Goal: Task Accomplishment & Management: Complete application form

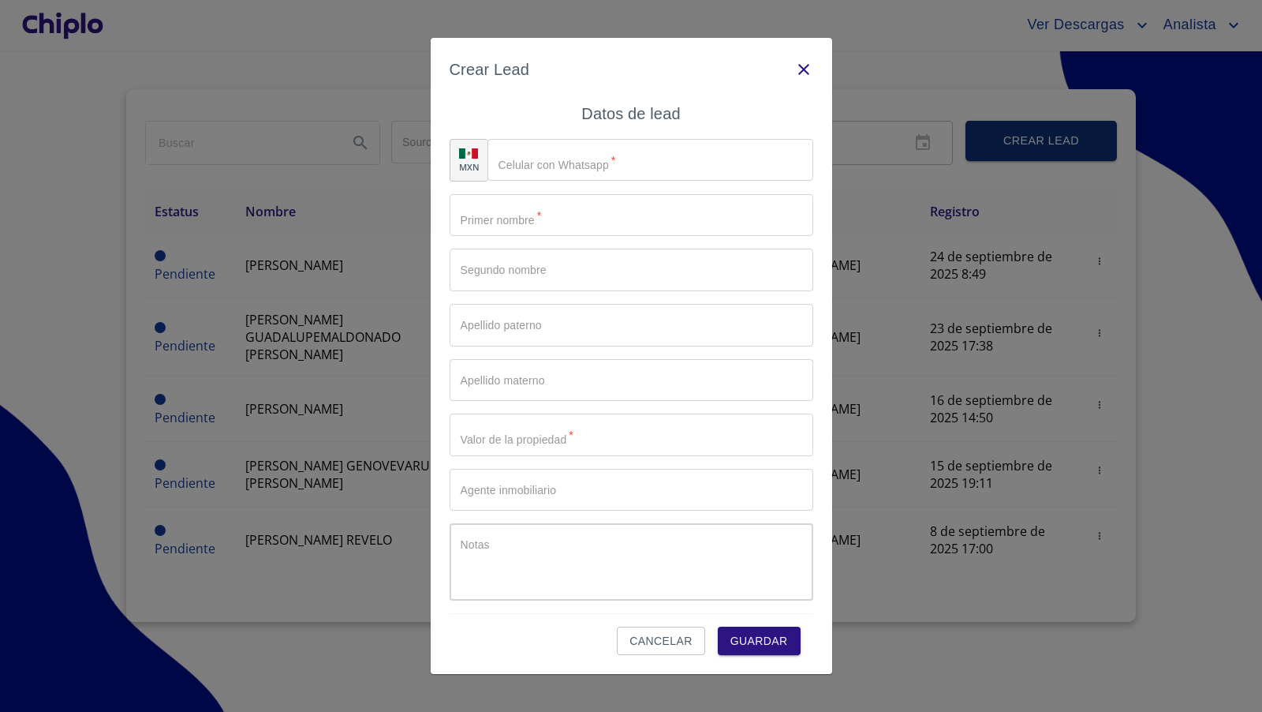
click at [800, 71] on icon "button" at bounding box center [803, 69] width 19 height 19
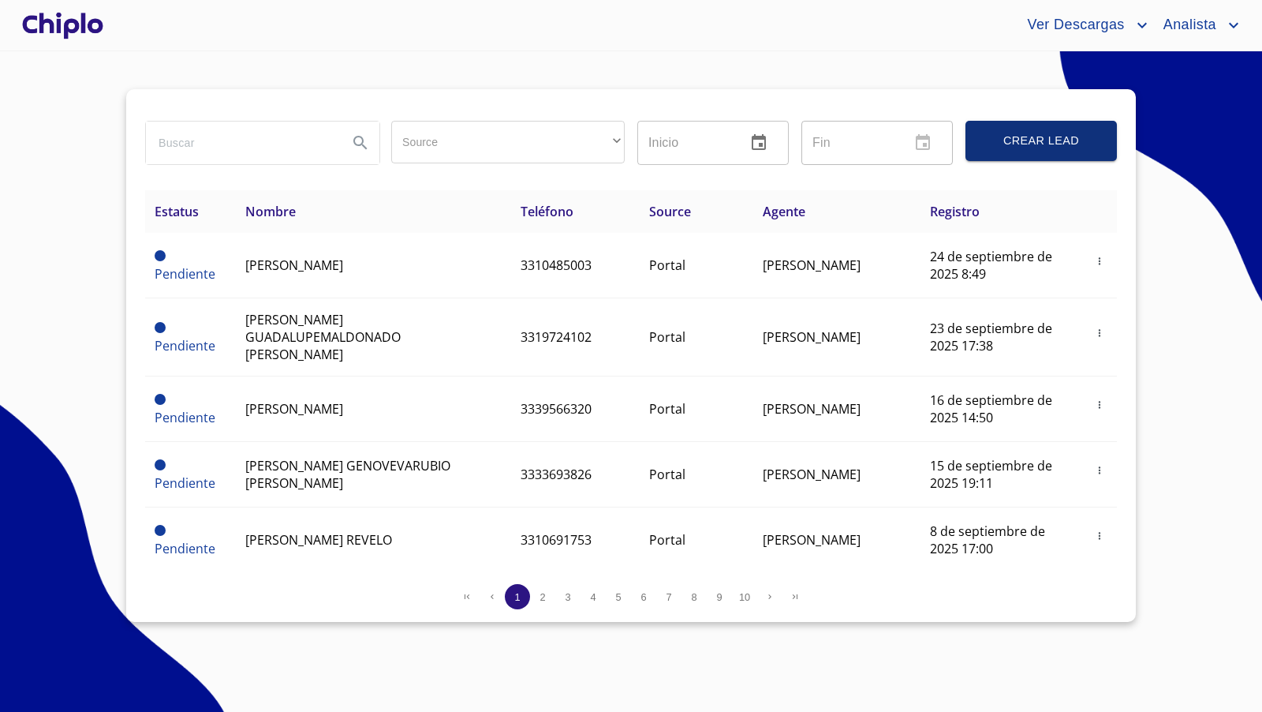
click at [84, 28] on div at bounding box center [63, 25] width 88 height 50
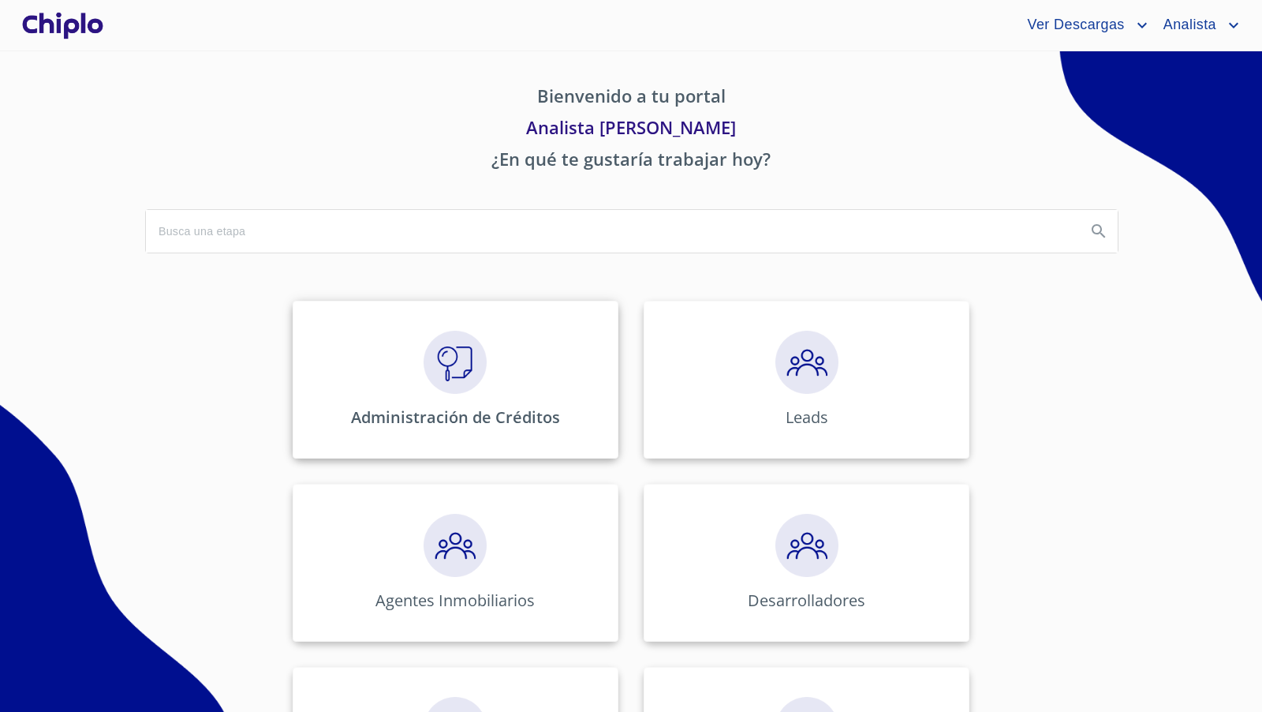
click at [476, 406] on p "Administración de Créditos" at bounding box center [455, 416] width 209 height 21
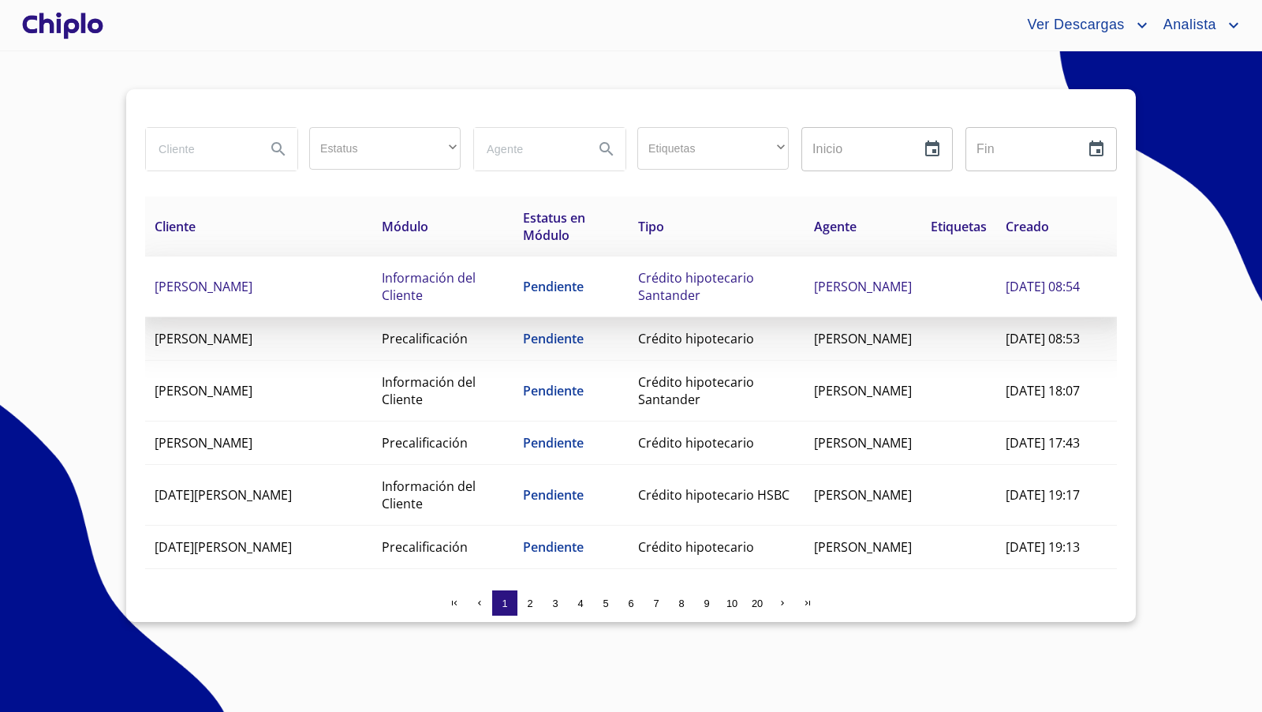
click at [227, 286] on span "[PERSON_NAME]" at bounding box center [204, 286] width 98 height 17
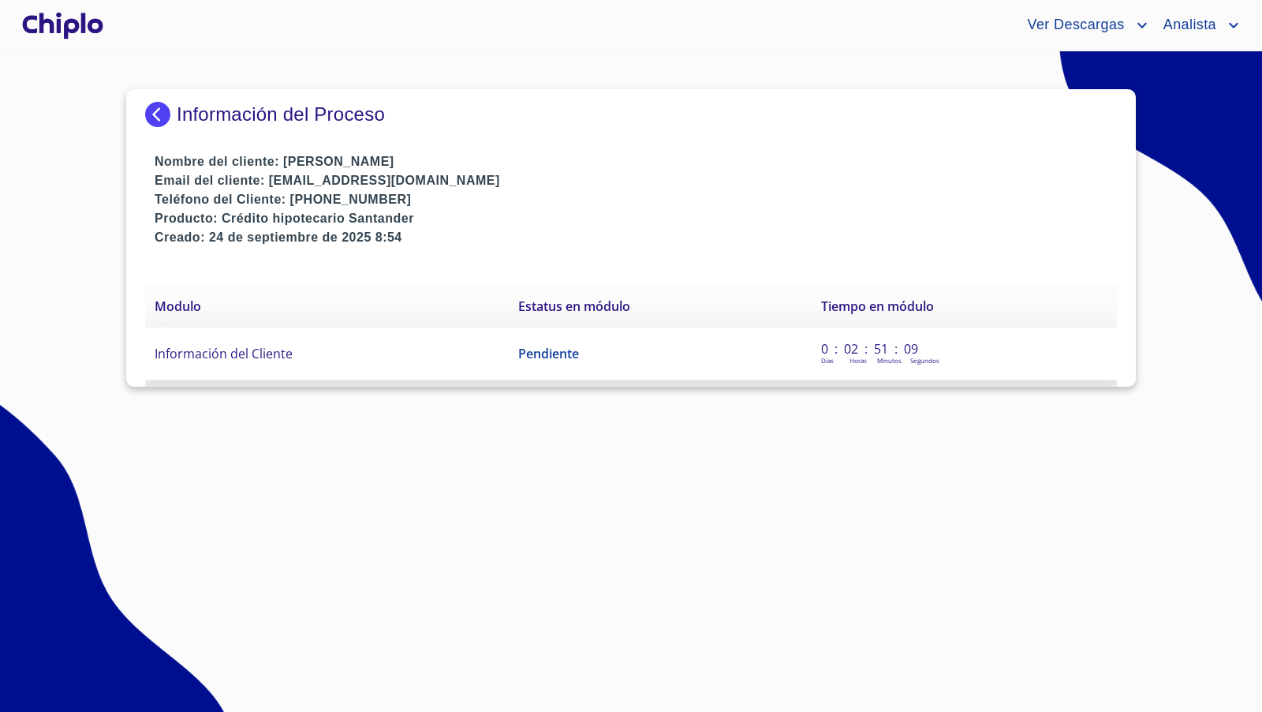
click at [281, 349] on span "Información del Cliente" at bounding box center [224, 353] width 138 height 17
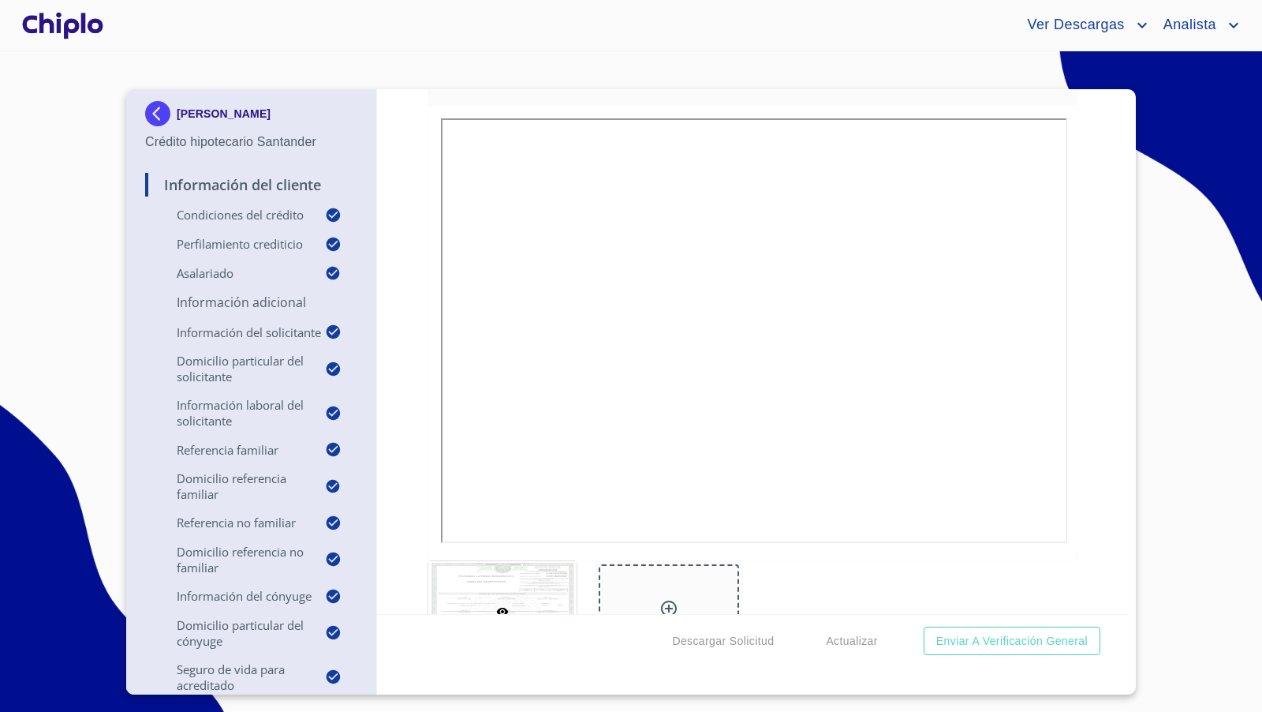
scroll to position [14390, 0]
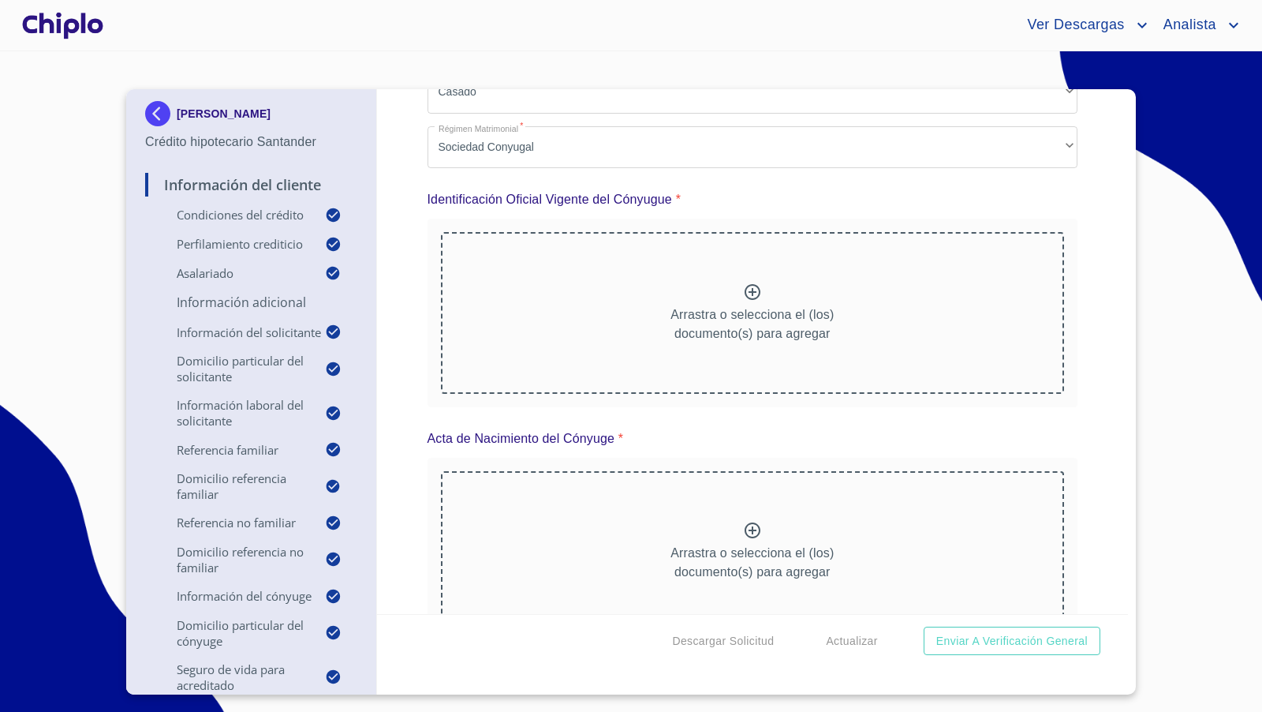
click at [86, 27] on div at bounding box center [63, 25] width 88 height 50
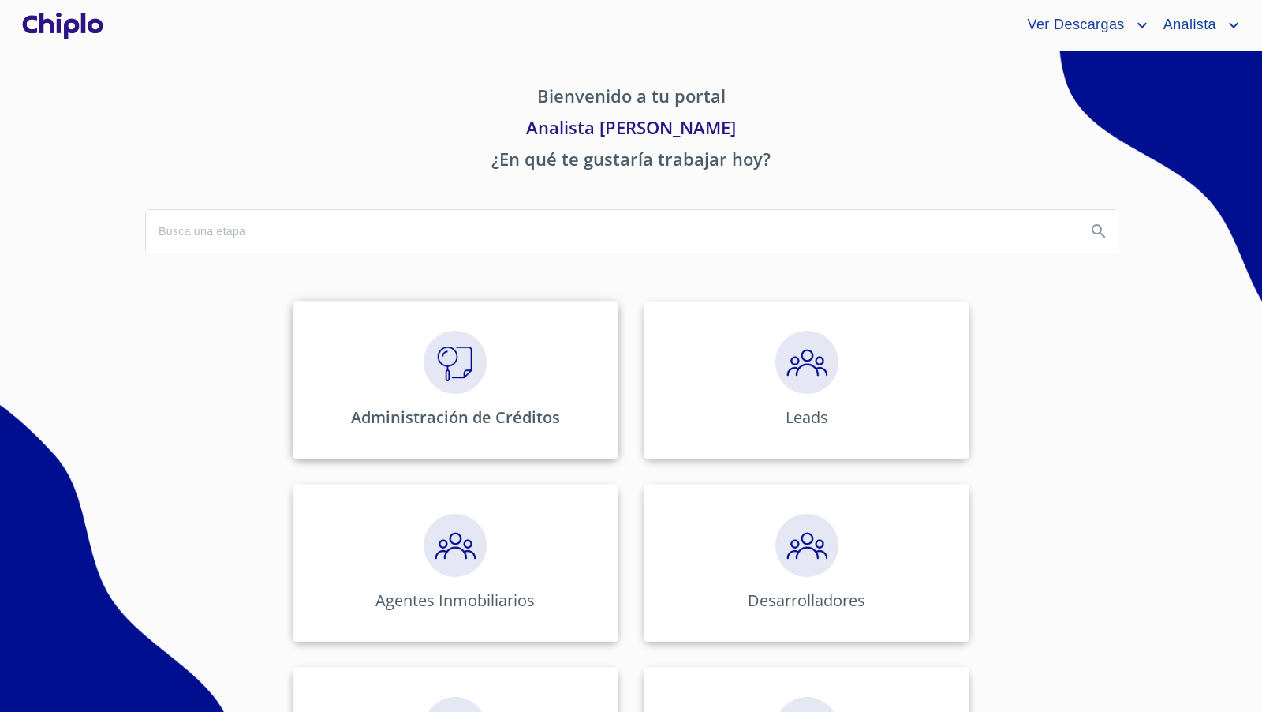
click at [437, 325] on div "Administración de Créditos" at bounding box center [456, 380] width 326 height 158
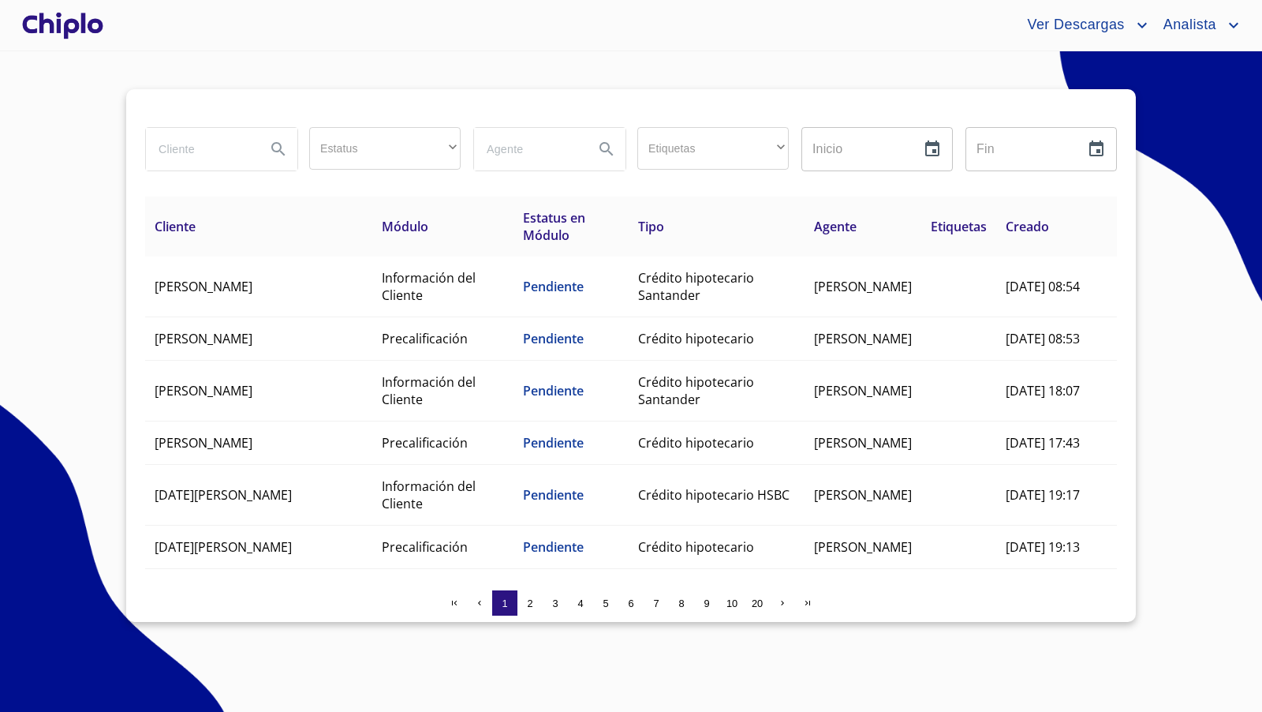
click at [178, 146] on input "search" at bounding box center [199, 149] width 107 height 43
type input "alba"
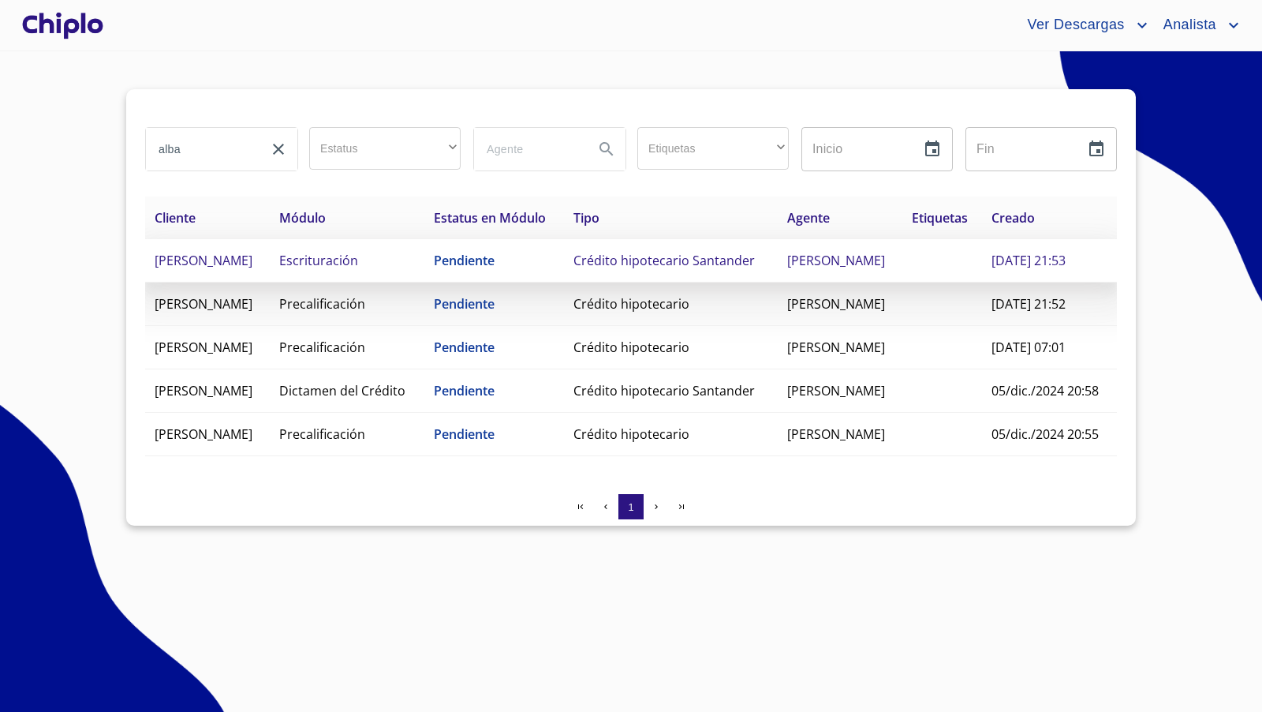
click at [252, 269] on span "ALBA CECILIA ARREDONDO CUEVAS" at bounding box center [204, 260] width 98 height 17
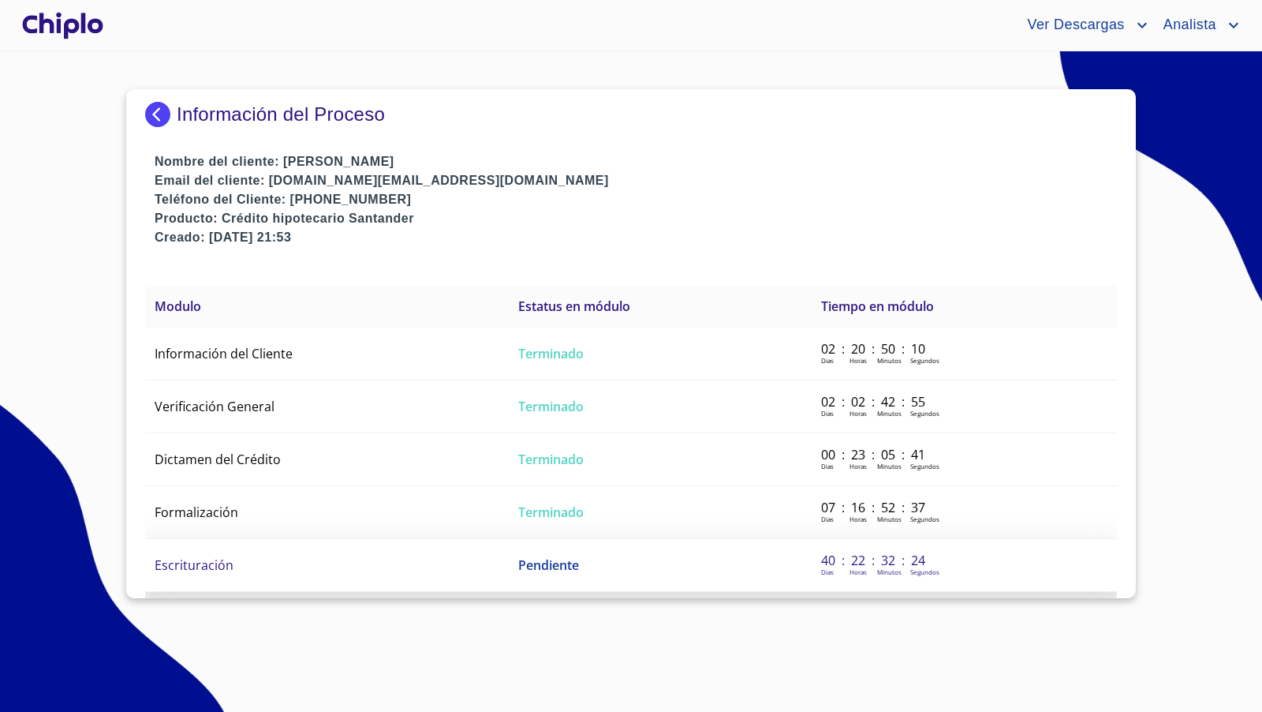
click at [243, 556] on td "Escrituración" at bounding box center [327, 565] width 364 height 53
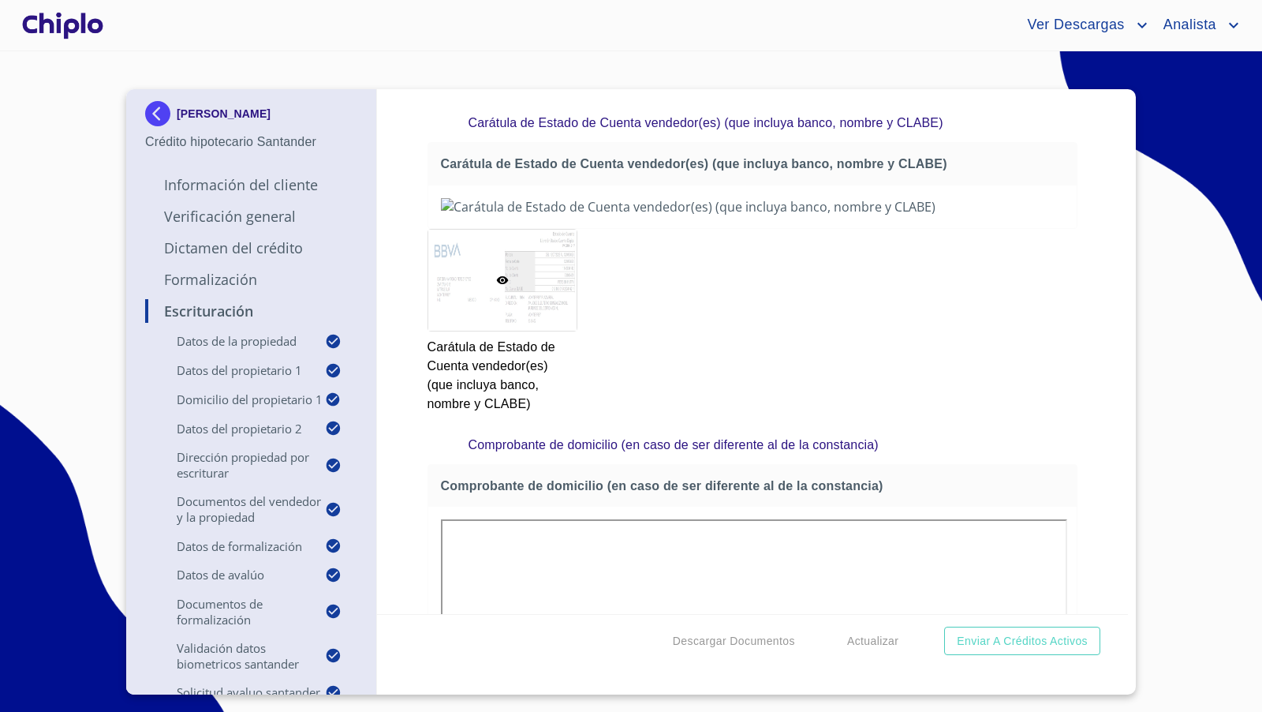
scroll to position [4350, 0]
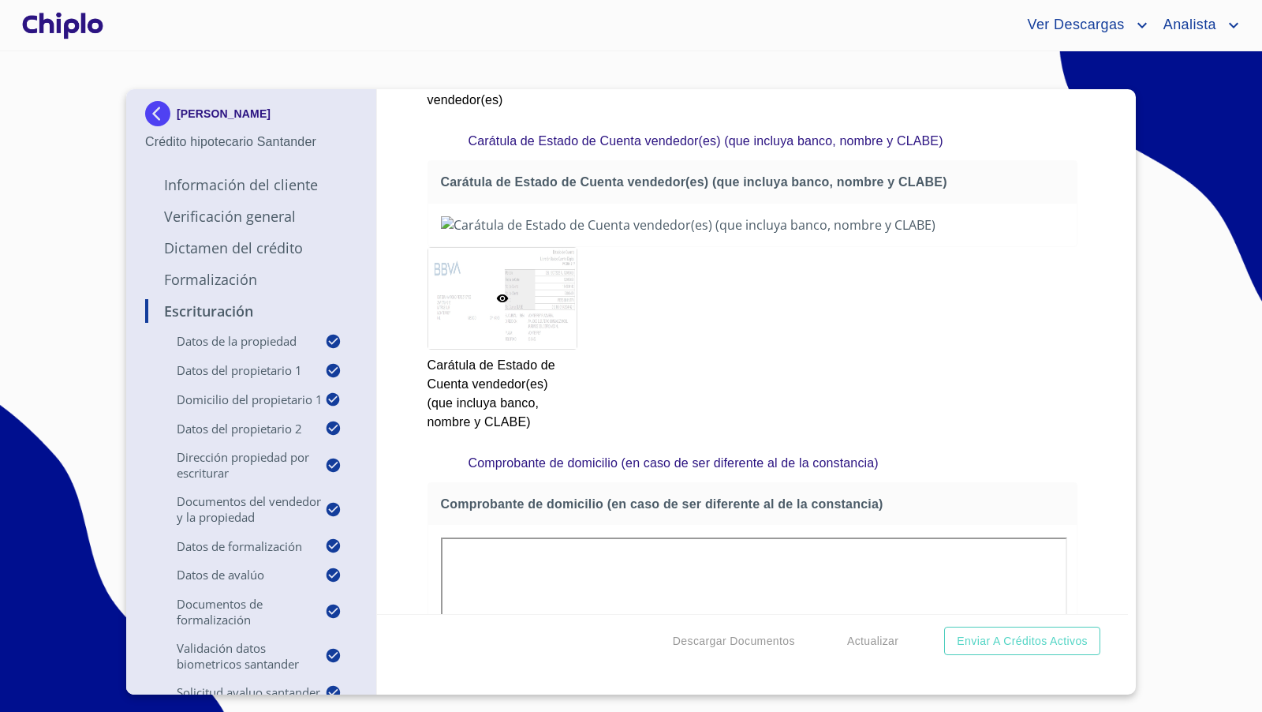
click at [50, 24] on div at bounding box center [63, 25] width 88 height 50
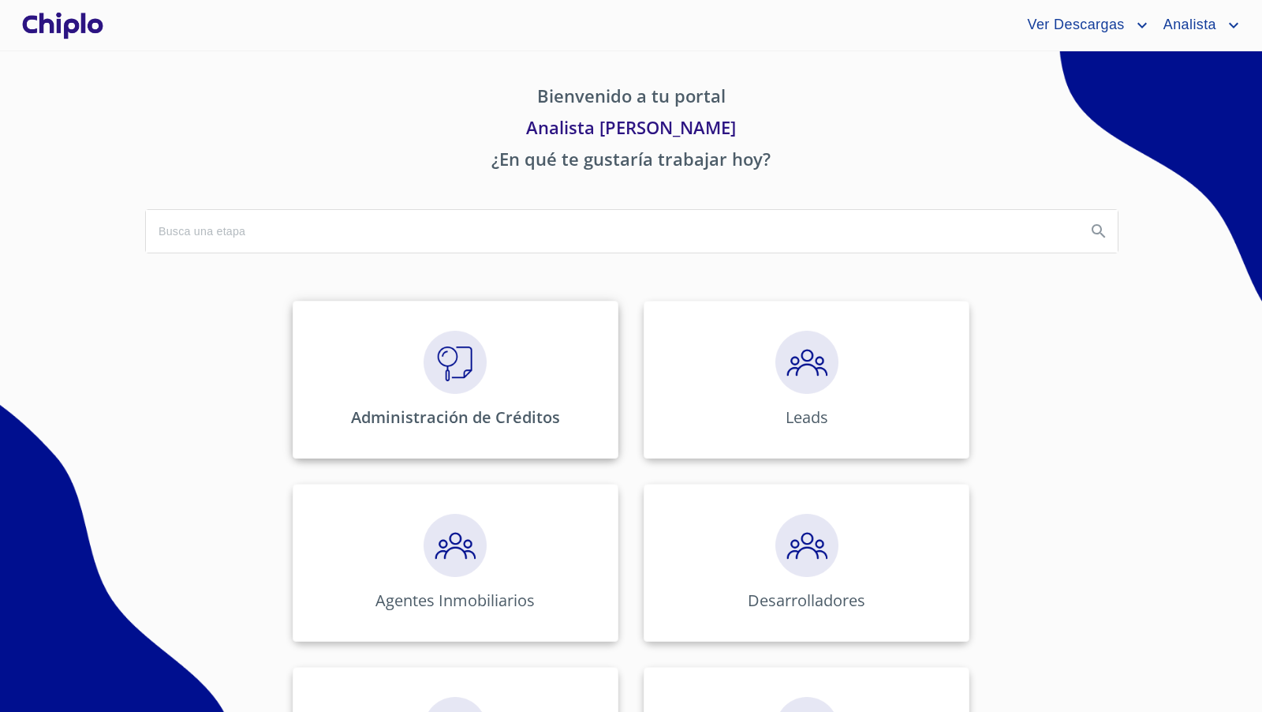
click at [442, 338] on img at bounding box center [455, 362] width 63 height 63
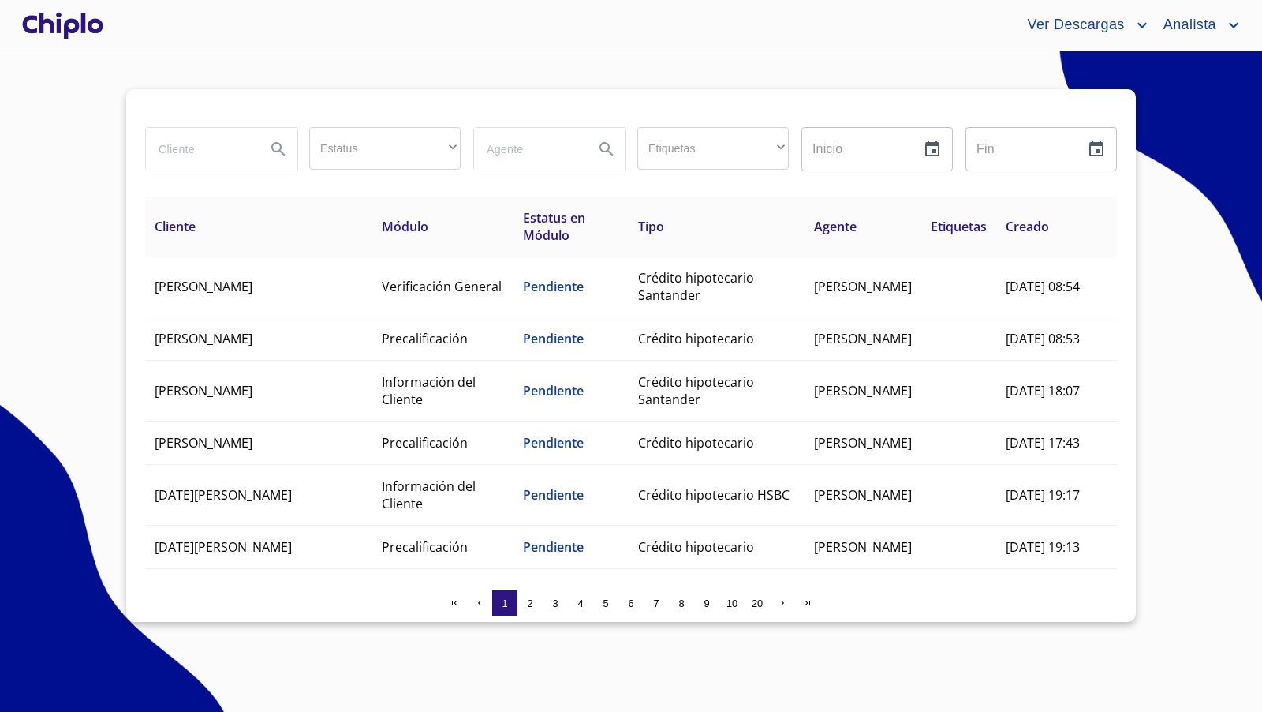
click at [197, 149] on input "search" at bounding box center [199, 149] width 107 height 43
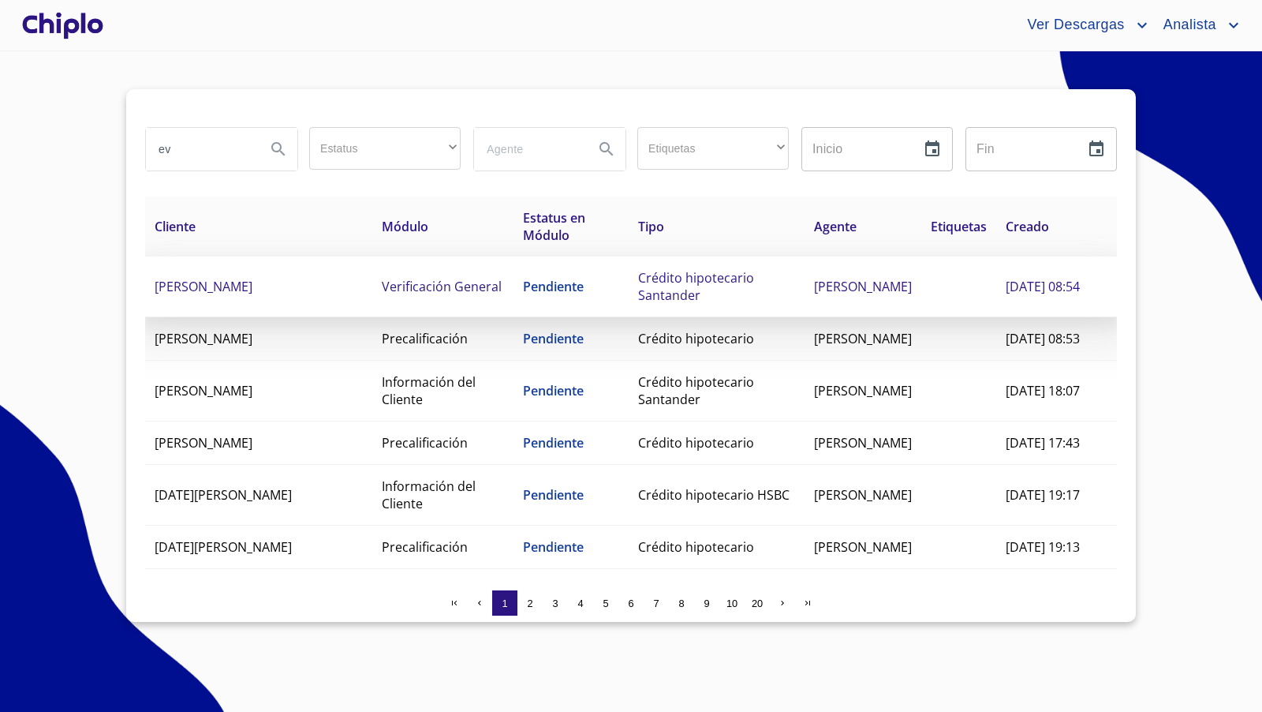
type input "ev"
click at [219, 292] on span "EVYEL GARCIA ROBLES" at bounding box center [204, 286] width 98 height 17
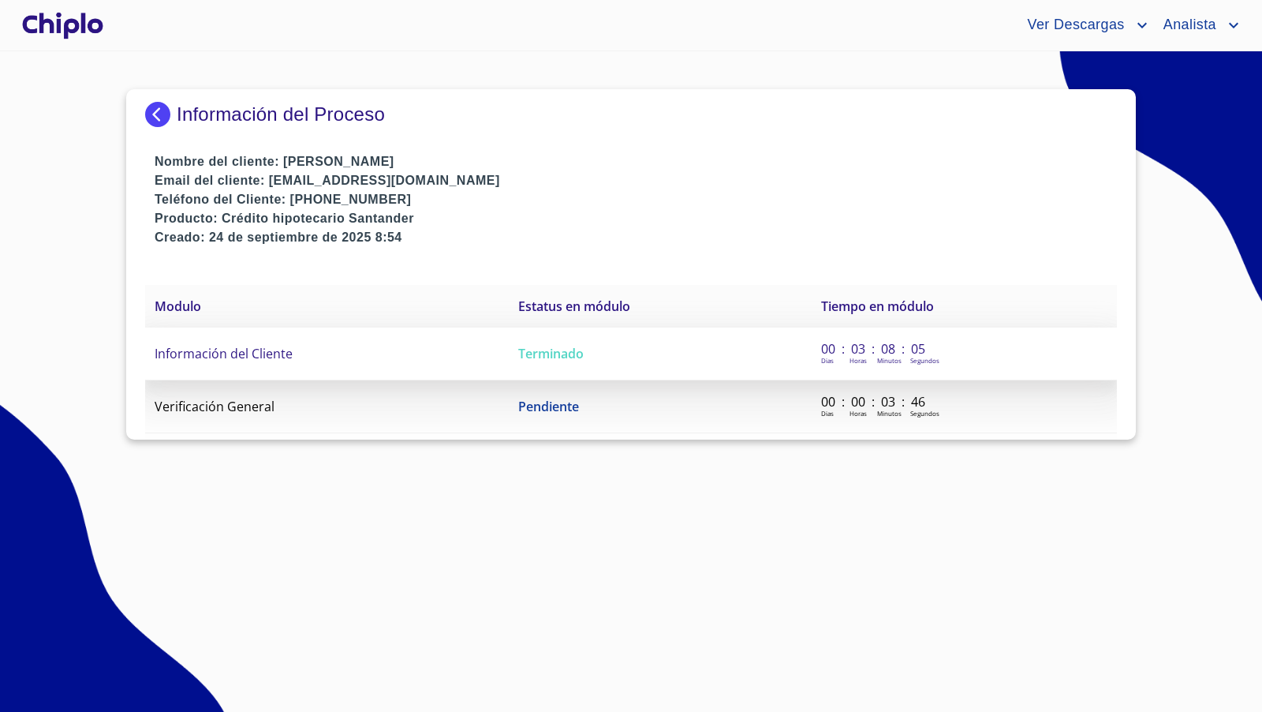
click at [260, 348] on span "Información del Cliente" at bounding box center [224, 353] width 138 height 17
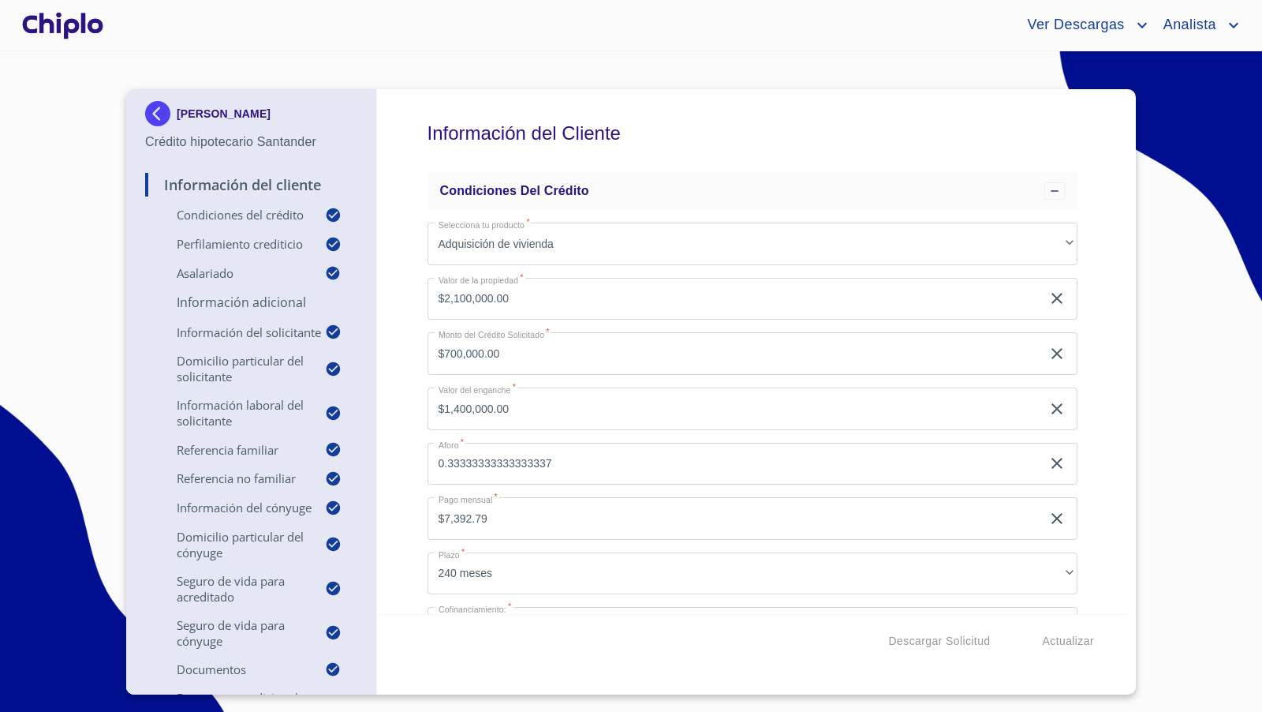
click at [401, 479] on div "Información del Cliente Condiciones del Crédito Selecciona tu producto   * Adqu…" at bounding box center [753, 351] width 752 height 525
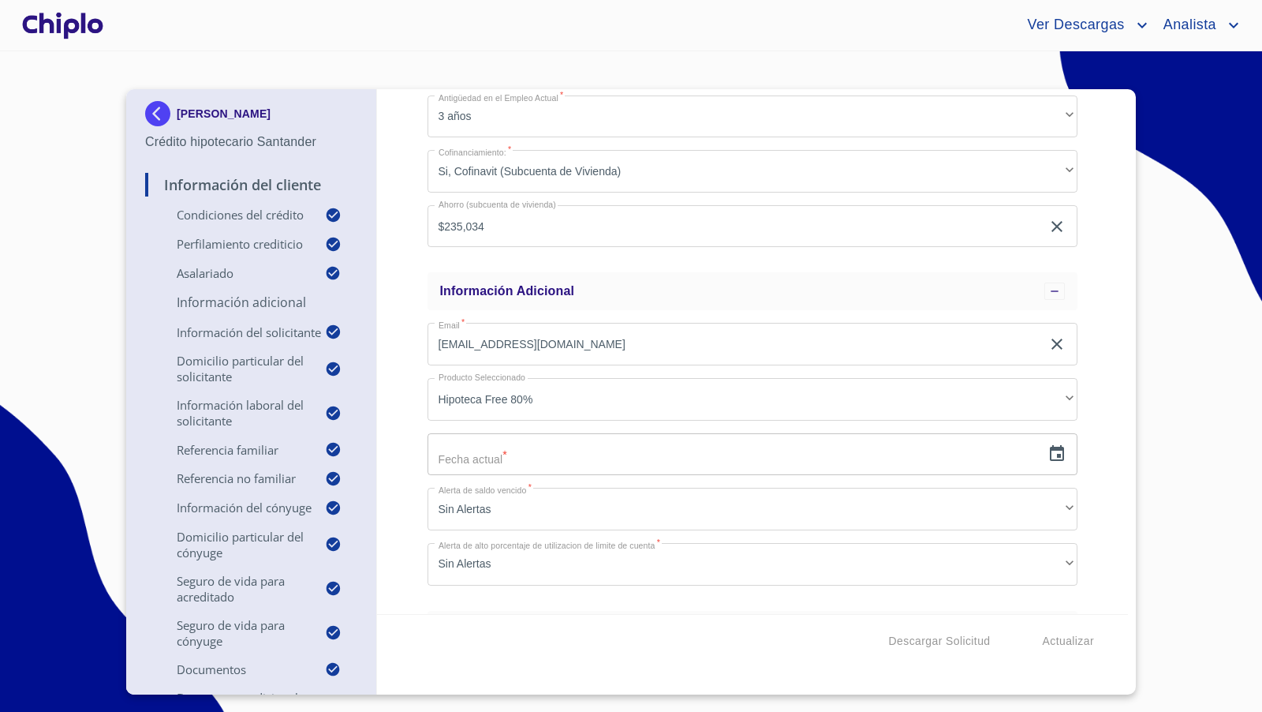
scroll to position [998, 0]
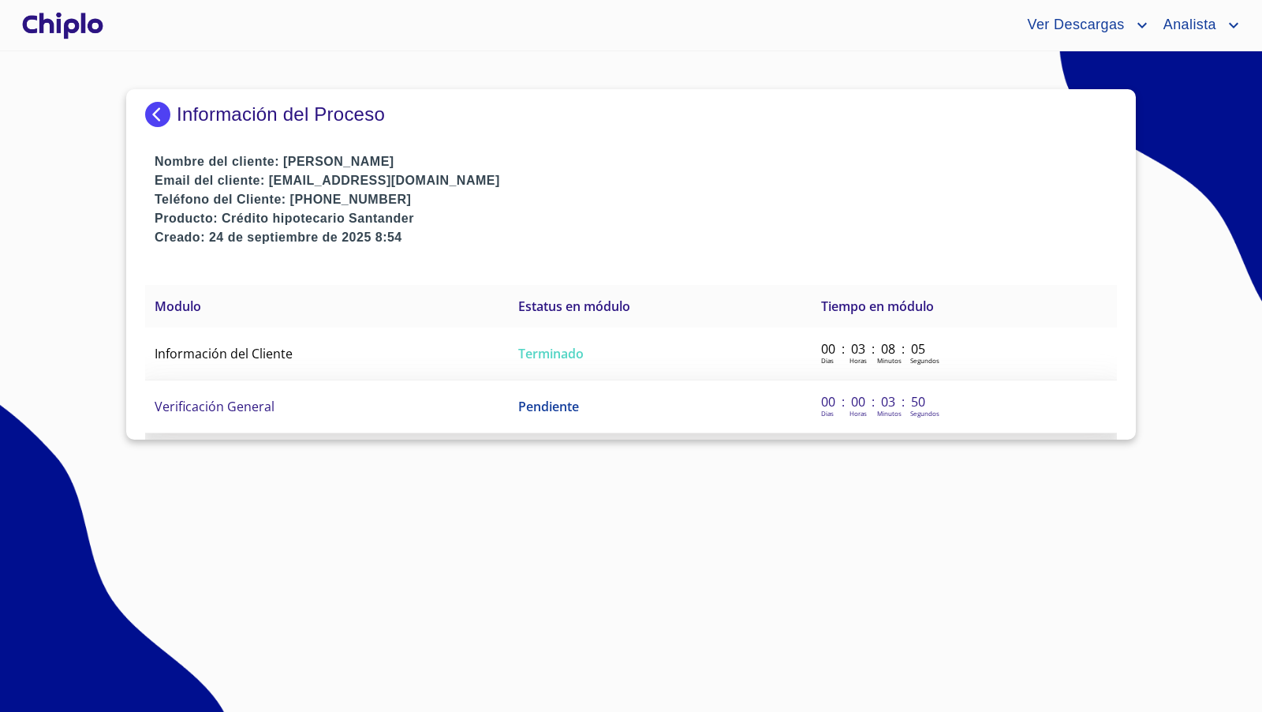
click at [241, 404] on span "Verificación General" at bounding box center [215, 406] width 120 height 17
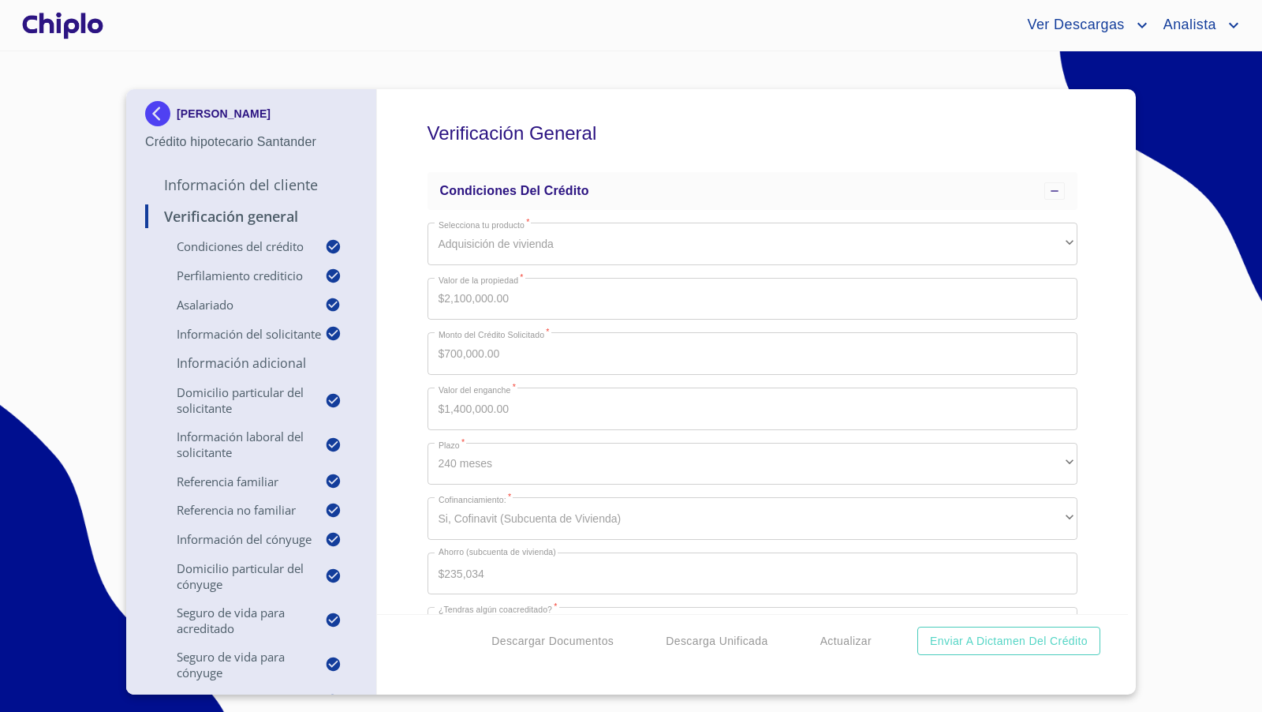
click at [1106, 439] on div "Verificación General Condiciones del Crédito Selecciona tu producto   * Adquisi…" at bounding box center [753, 351] width 752 height 525
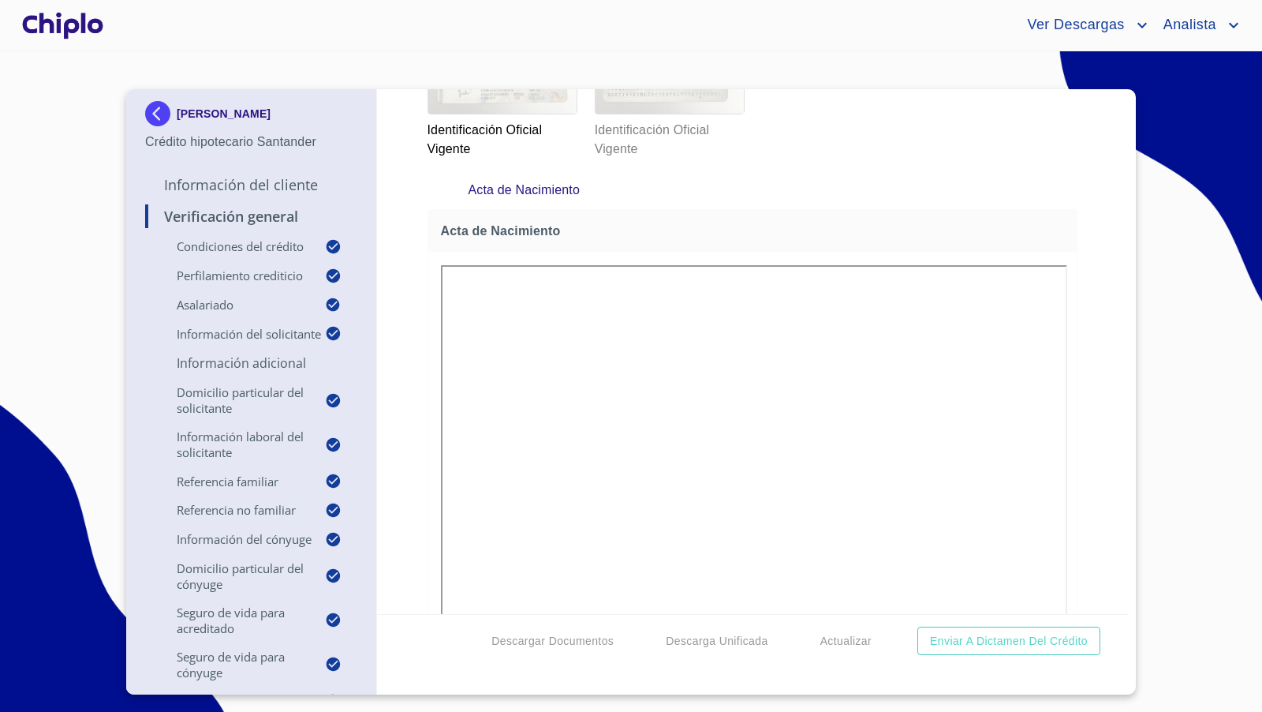
click at [707, 114] on div at bounding box center [670, 63] width 148 height 101
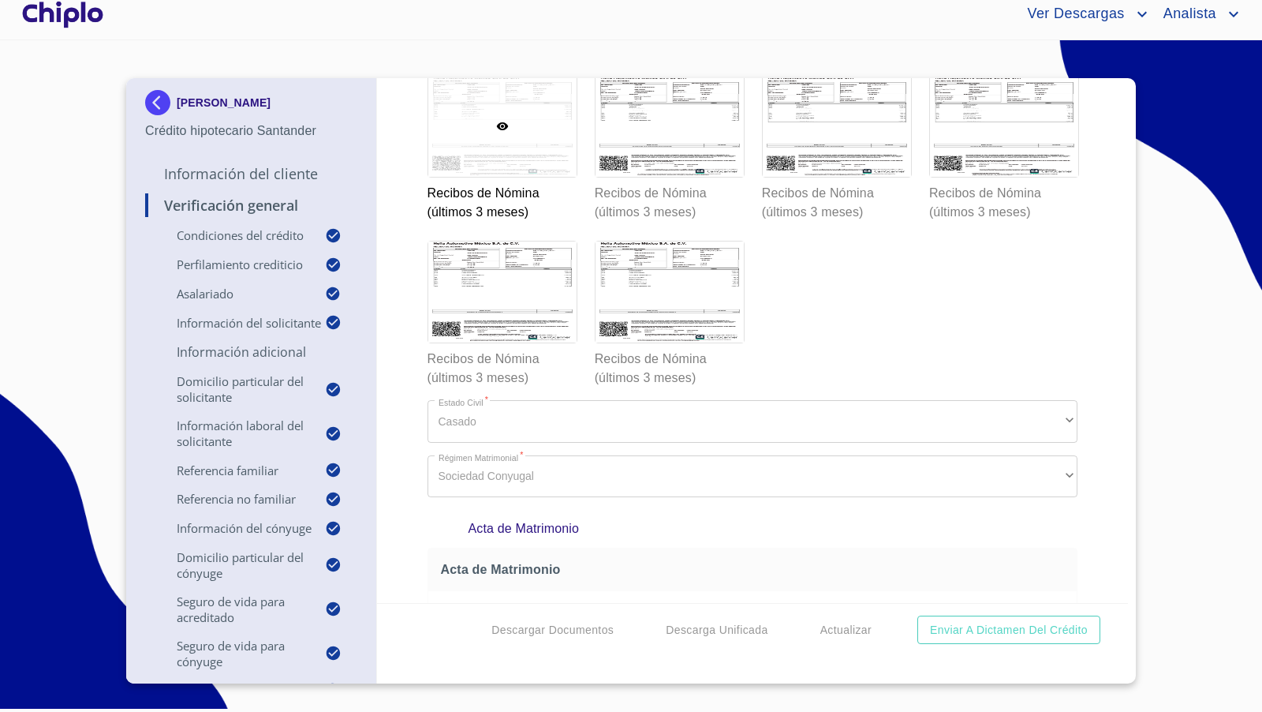
scroll to position [13462, 0]
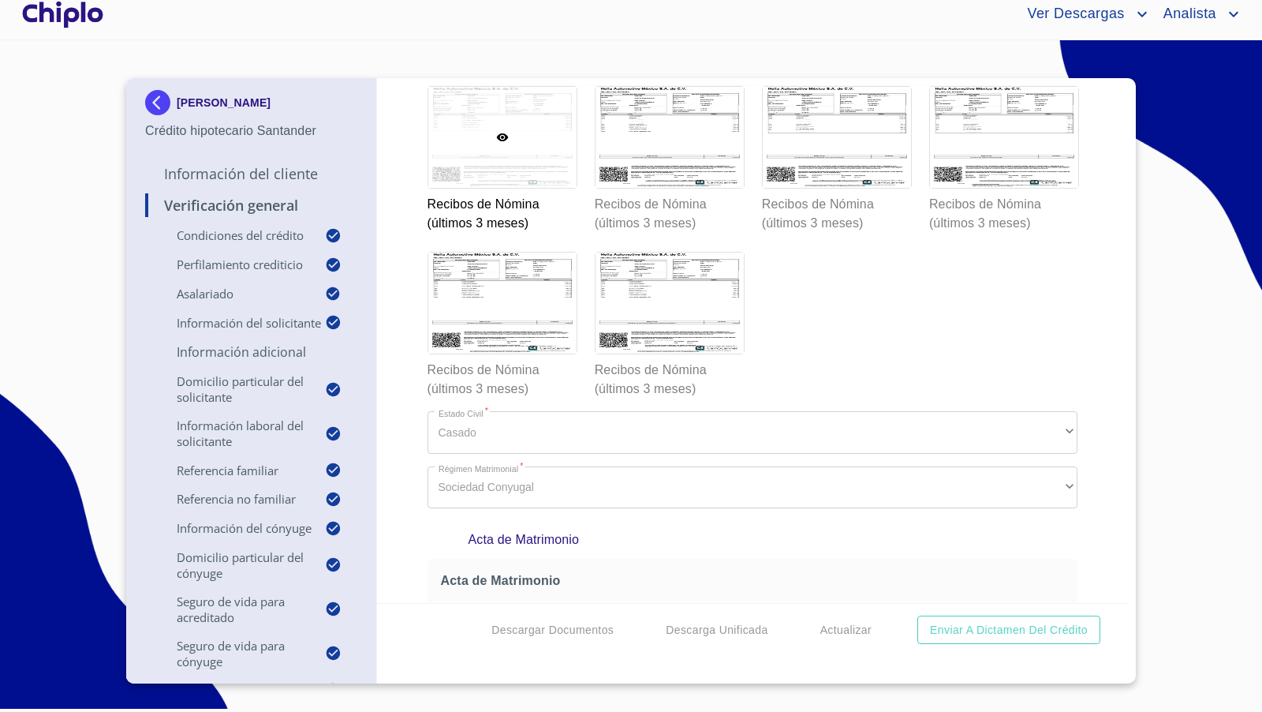
click at [402, 329] on div "Verificación General Condiciones del Crédito Selecciona tu producto   * Adquisi…" at bounding box center [753, 340] width 752 height 525
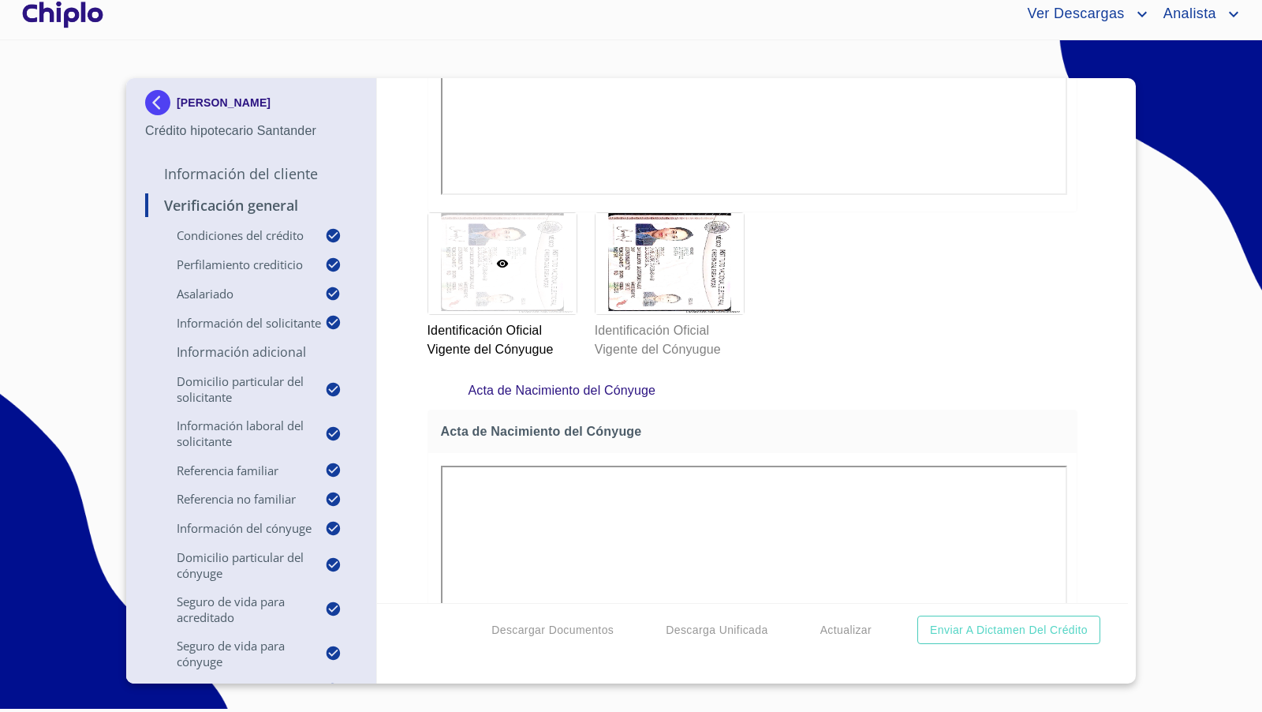
scroll to position [15184, 0]
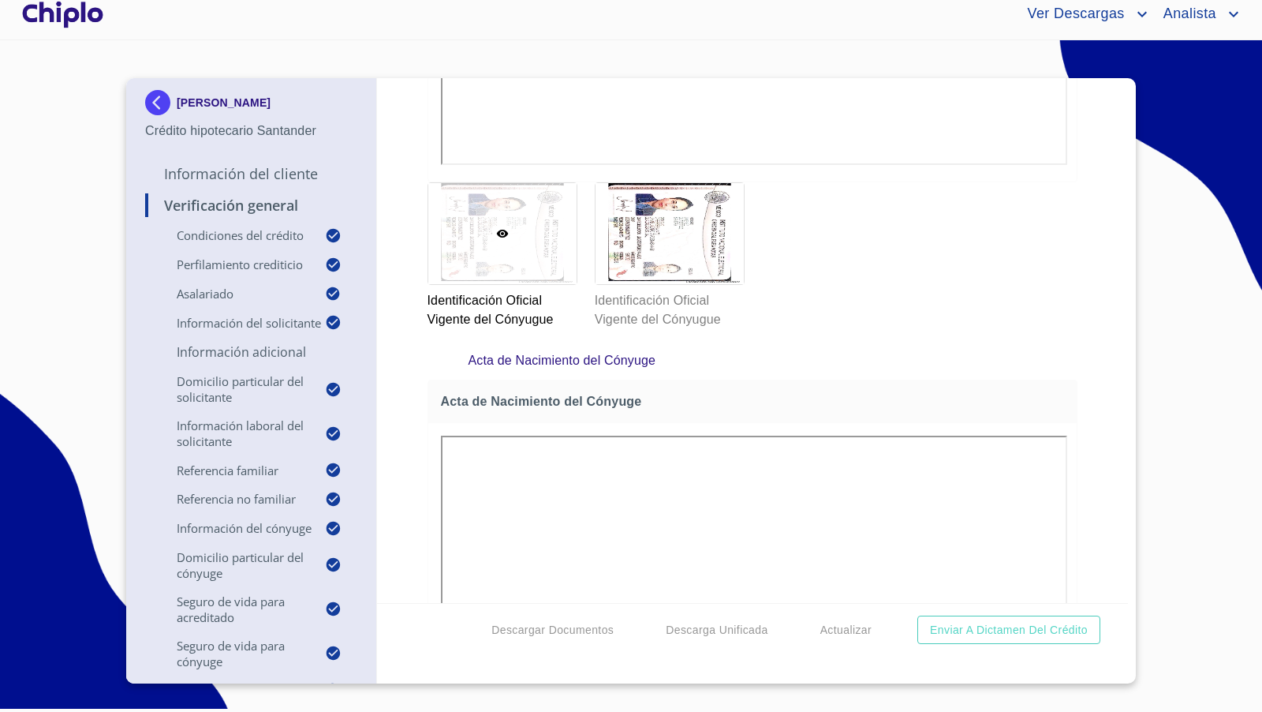
click at [66, 13] on div at bounding box center [63, 14] width 88 height 50
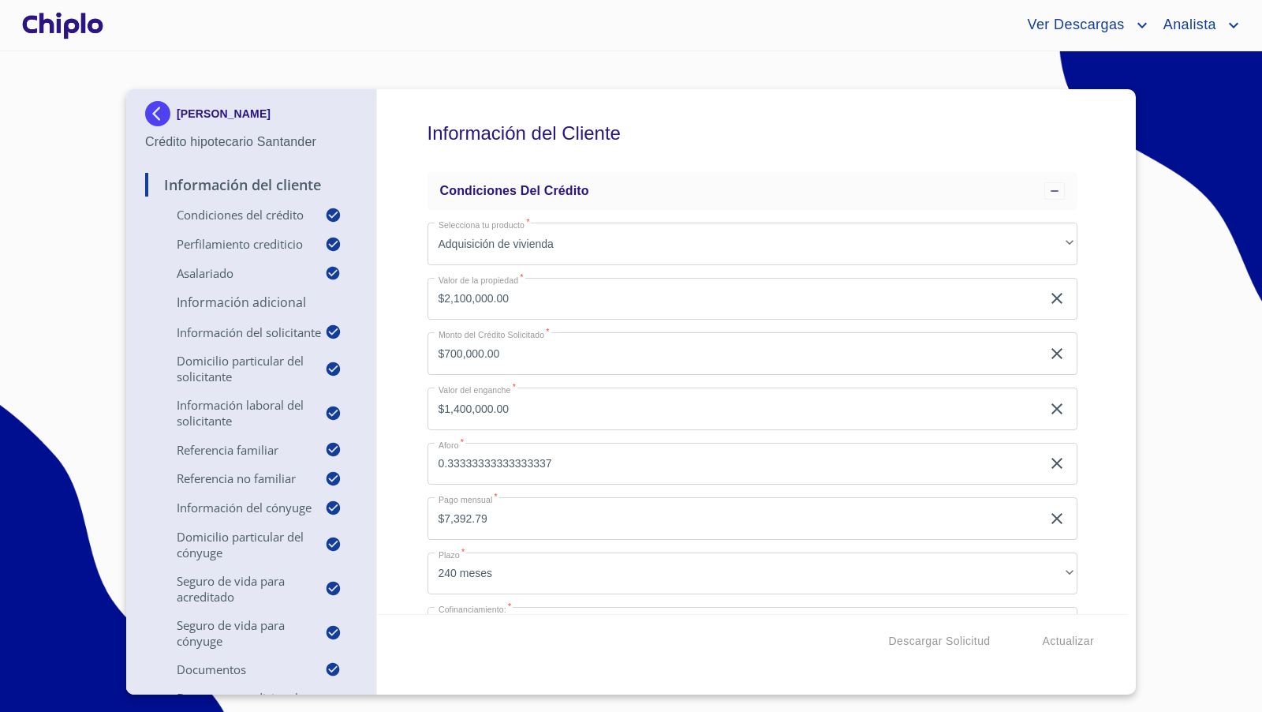
scroll to position [998, 0]
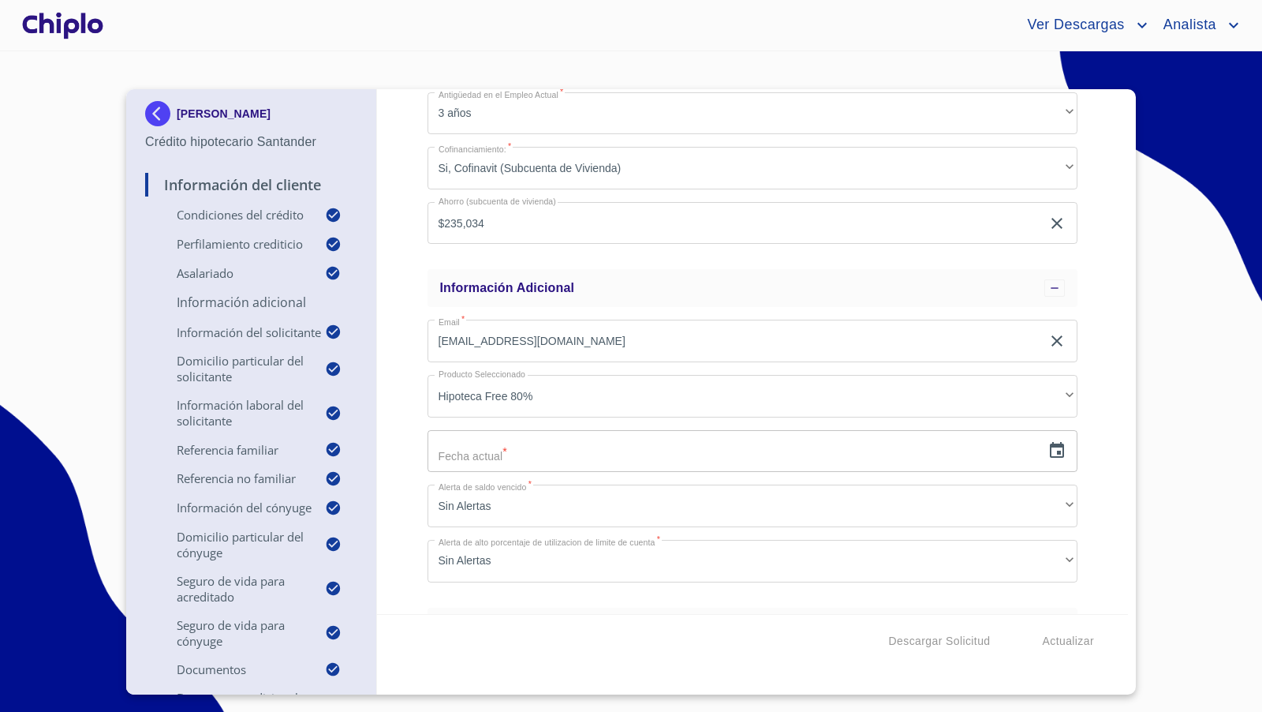
click at [416, 408] on div "Información del Cliente Condiciones del Crédito Selecciona tu producto   * Adqu…" at bounding box center [753, 351] width 752 height 525
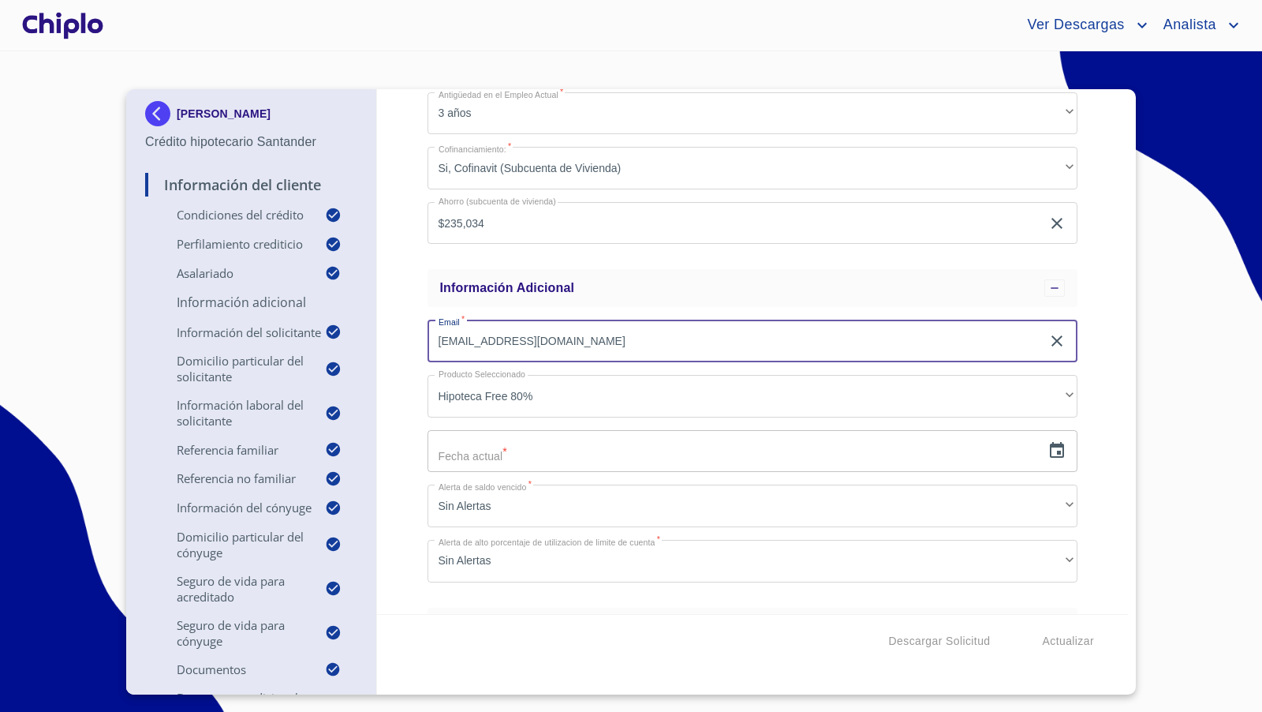
drag, startPoint x: 576, startPoint y: 342, endPoint x: 413, endPoint y: 335, distance: 162.6
click at [413, 335] on div "Información del Cliente Condiciones del Crédito Selecciona tu producto   * Adqu…" at bounding box center [753, 351] width 752 height 525
click at [1055, 450] on icon "button" at bounding box center [1057, 450] width 19 height 19
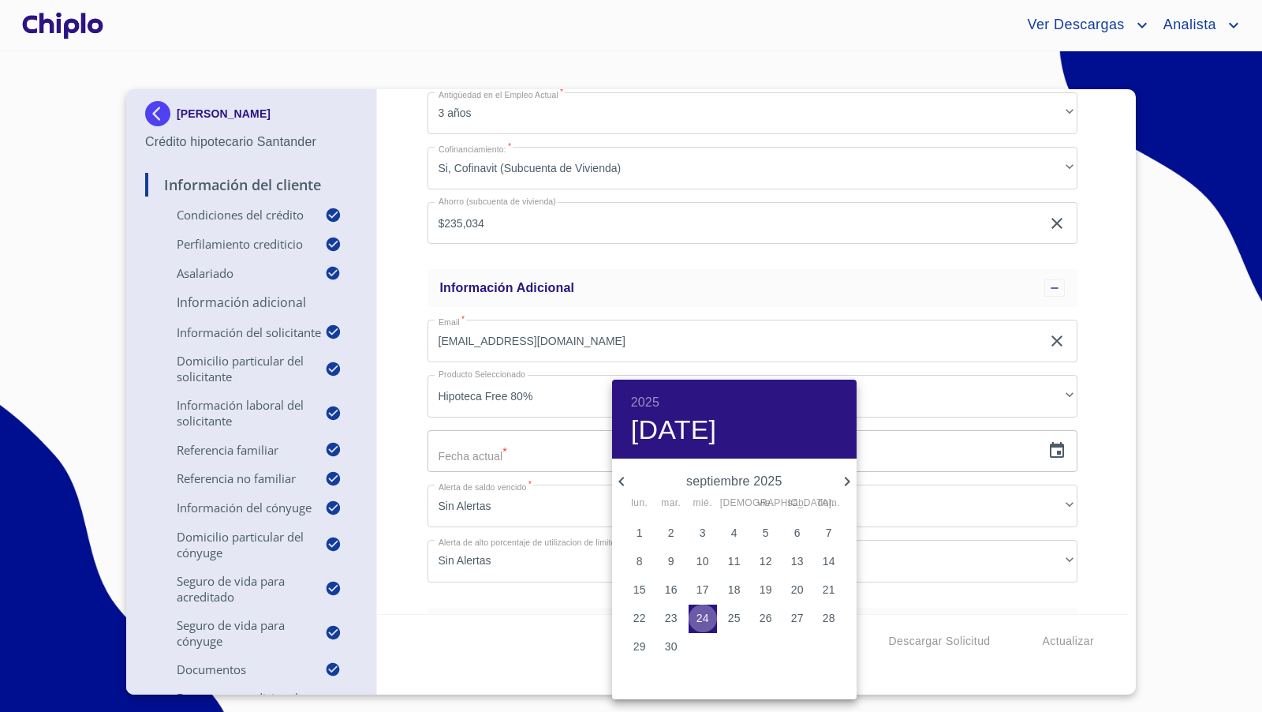
click at [706, 618] on p "24" at bounding box center [703, 618] width 13 height 16
type input "24 de sep. de 2025"
click at [402, 466] on div at bounding box center [631, 356] width 1262 height 712
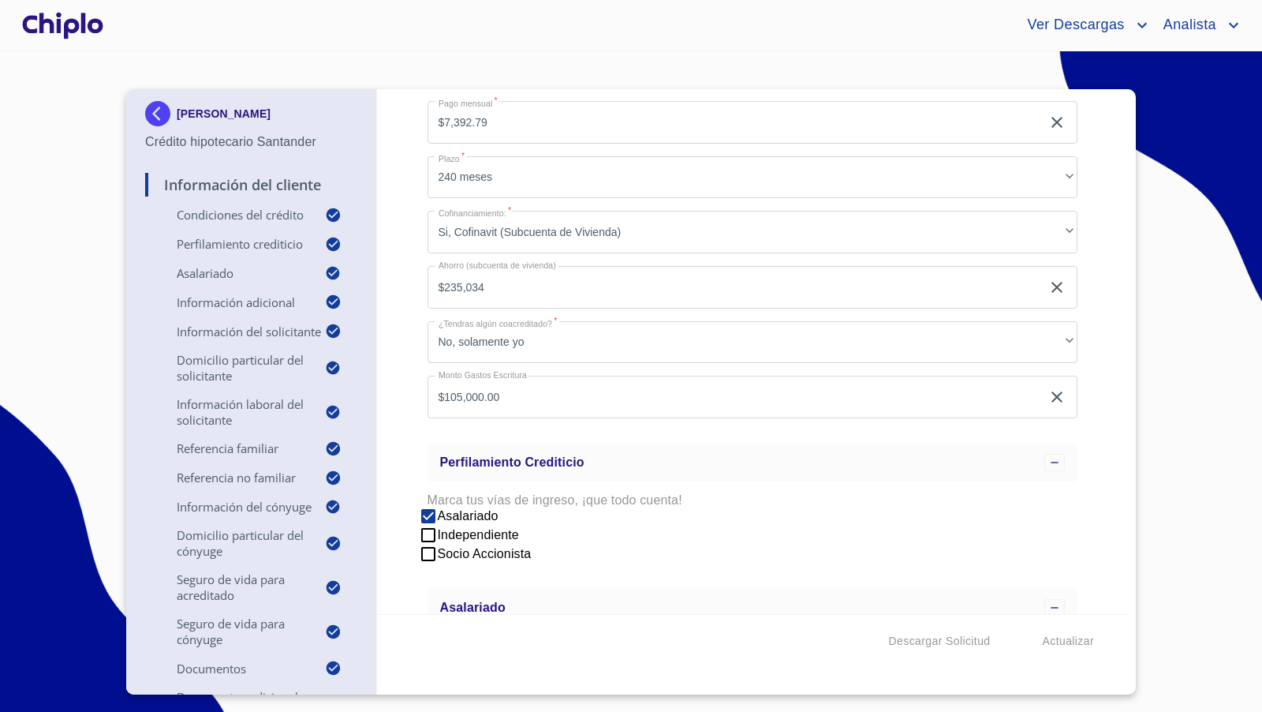
scroll to position [0, 0]
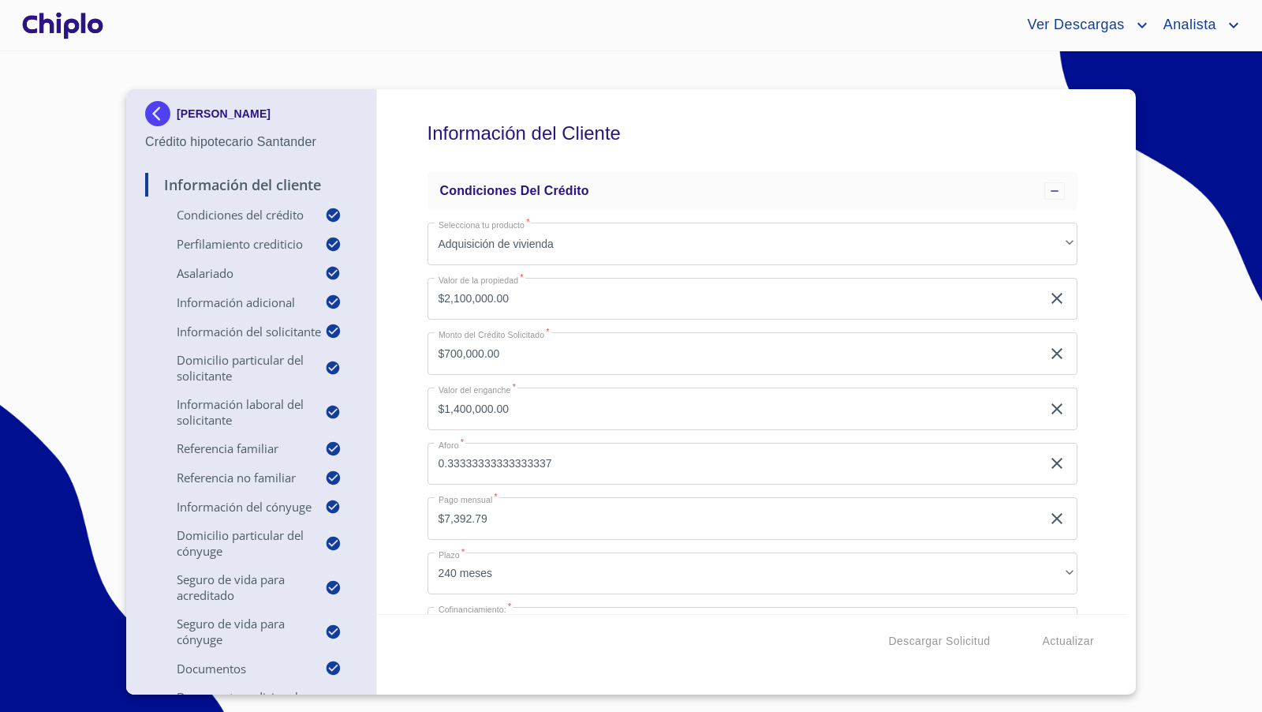
click at [407, 338] on div "Información del Cliente Condiciones del Crédito Selecciona tu producto   * Adqu…" at bounding box center [753, 351] width 752 height 525
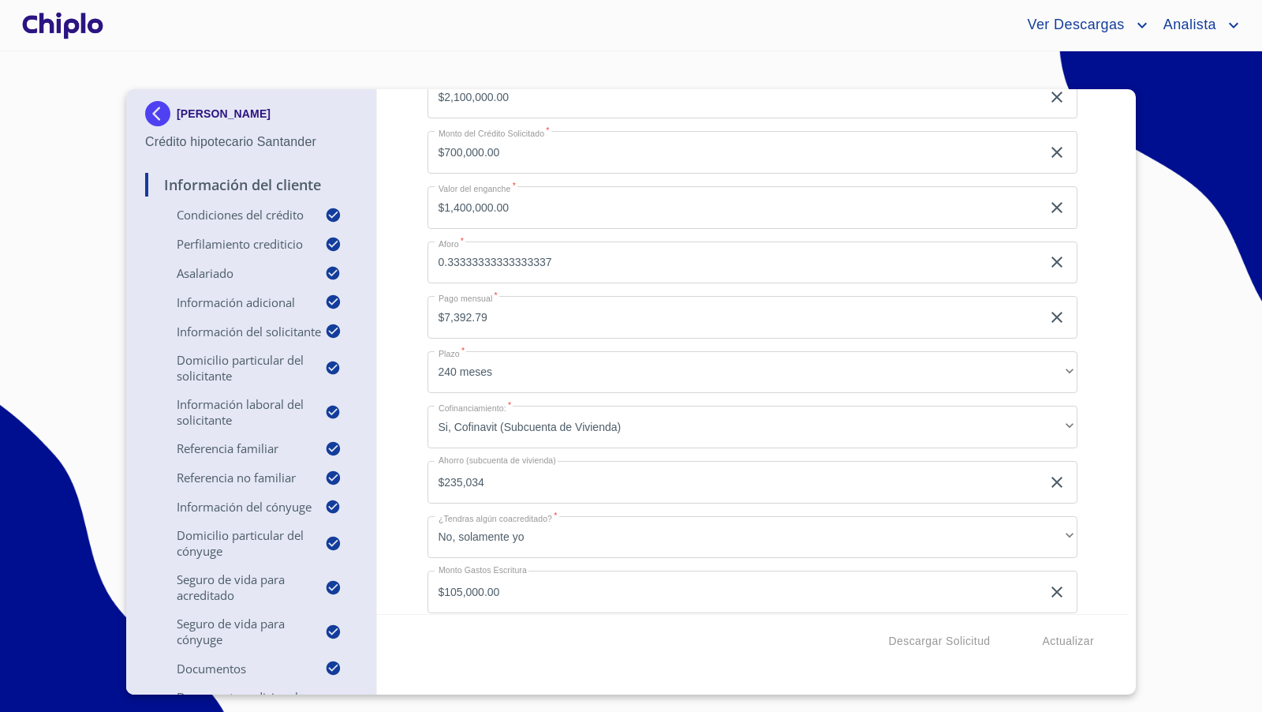
scroll to position [206, 0]
click at [405, 343] on div "Información del Cliente Condiciones del Crédito Selecciona tu producto   * Adqu…" at bounding box center [753, 351] width 752 height 525
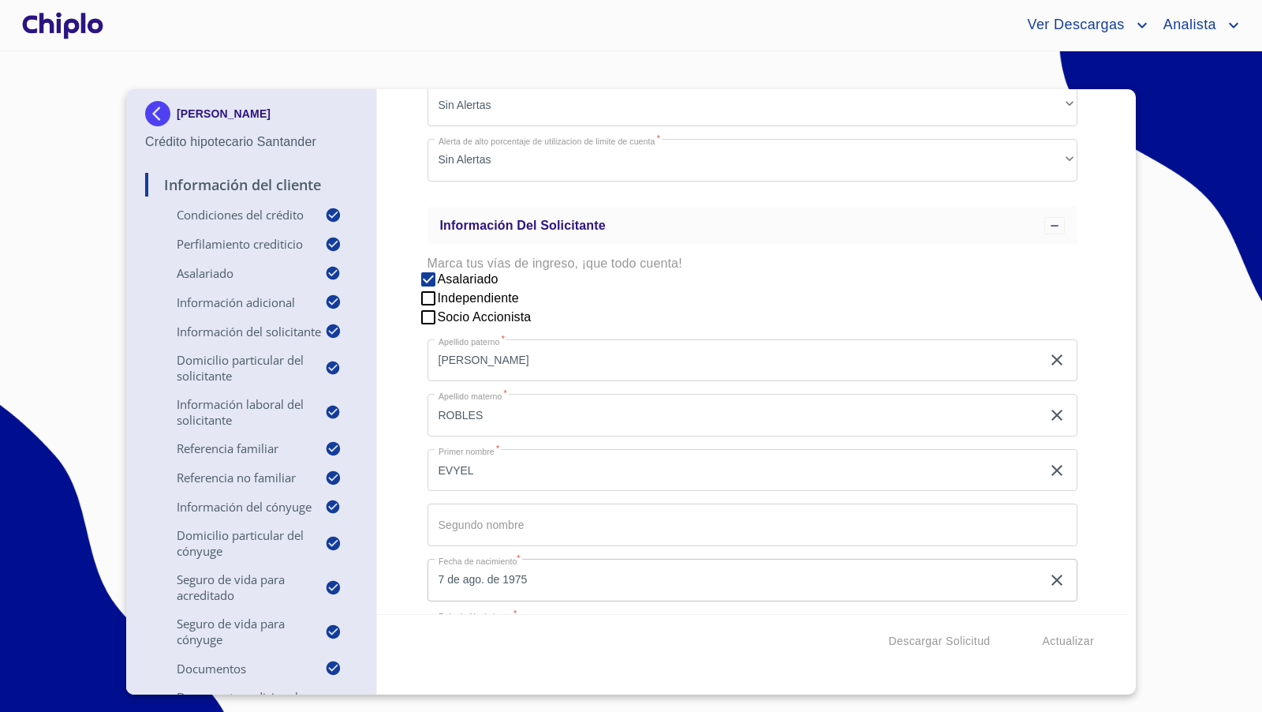
scroll to position [1403, 0]
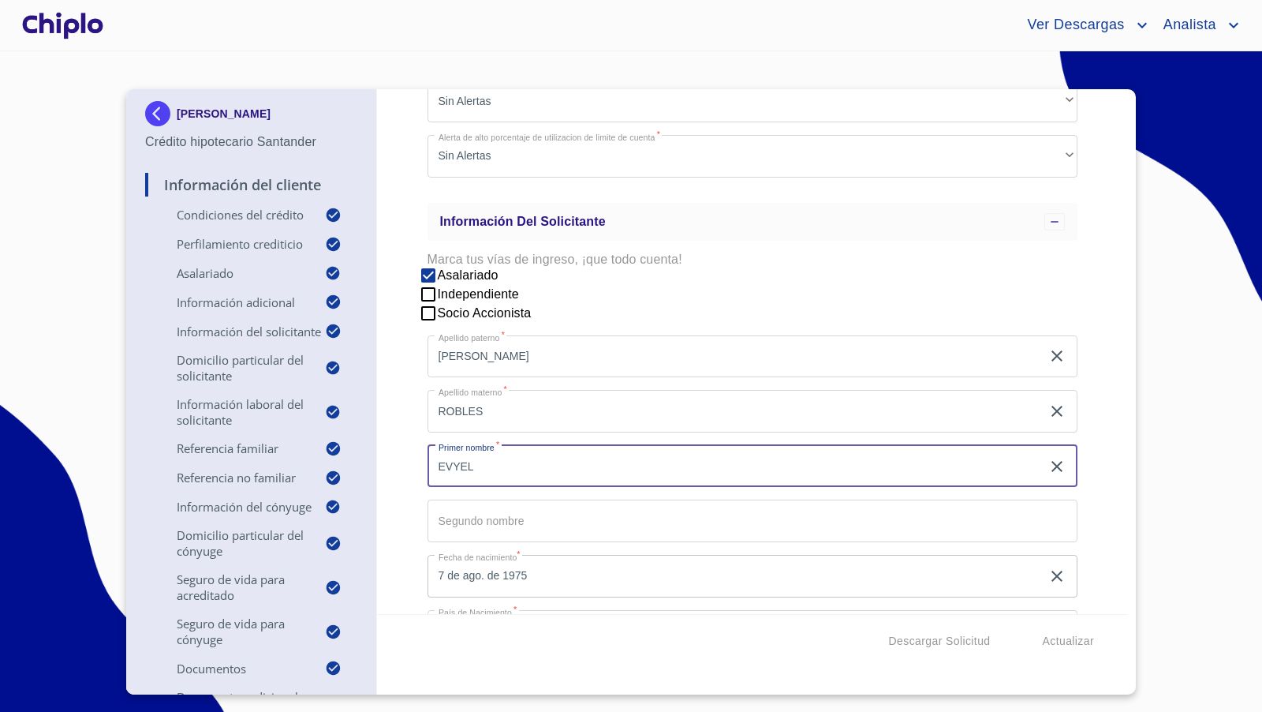
drag, startPoint x: 484, startPoint y: 461, endPoint x: 388, endPoint y: 461, distance: 96.2
click at [388, 461] on div "Información del Cliente Condiciones del Crédito Selecciona tu producto   * Adqu…" at bounding box center [753, 351] width 752 height 525
click at [409, 469] on div "Información del Cliente Condiciones del Crédito Selecciona tu producto   * Adqu…" at bounding box center [753, 351] width 752 height 525
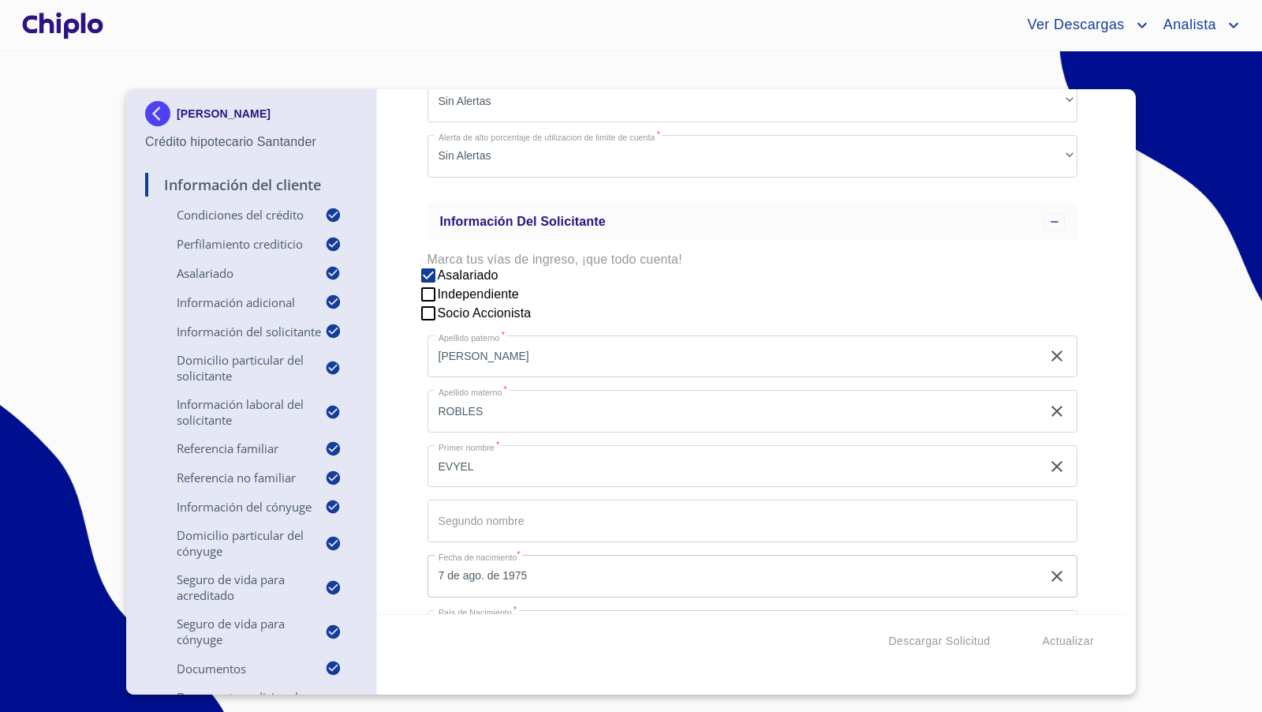
click at [408, 450] on div "Información del Cliente Condiciones del Crédito Selecciona tu producto   * Adqu…" at bounding box center [753, 351] width 752 height 525
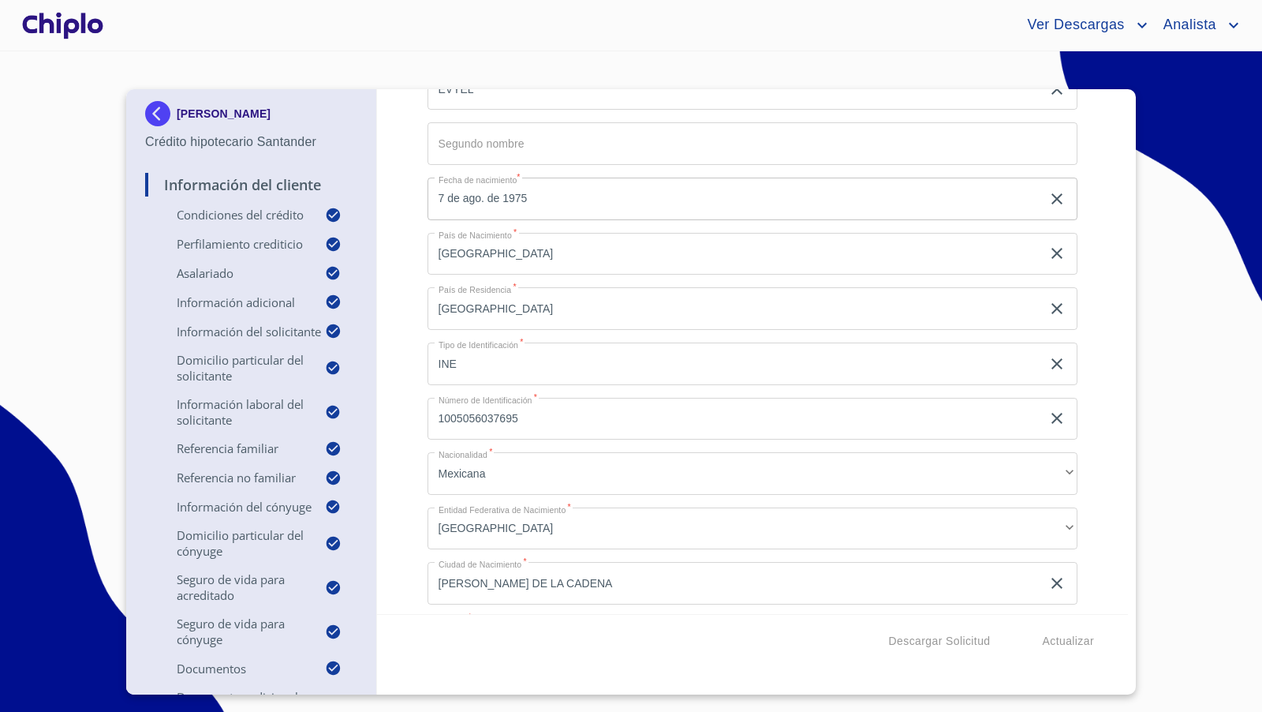
scroll to position [1781, 0]
click at [406, 475] on div "Información del Cliente Condiciones del Crédito Selecciona tu producto   * Adqu…" at bounding box center [753, 351] width 752 height 525
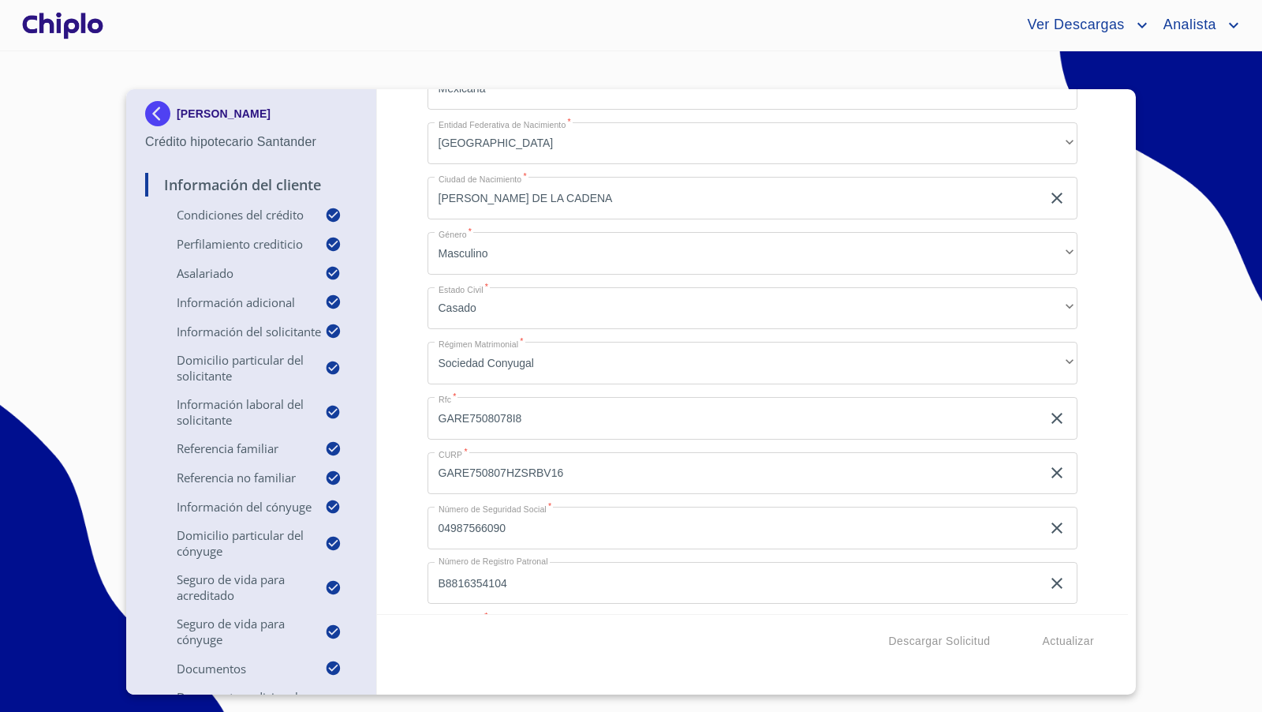
scroll to position [2183, 0]
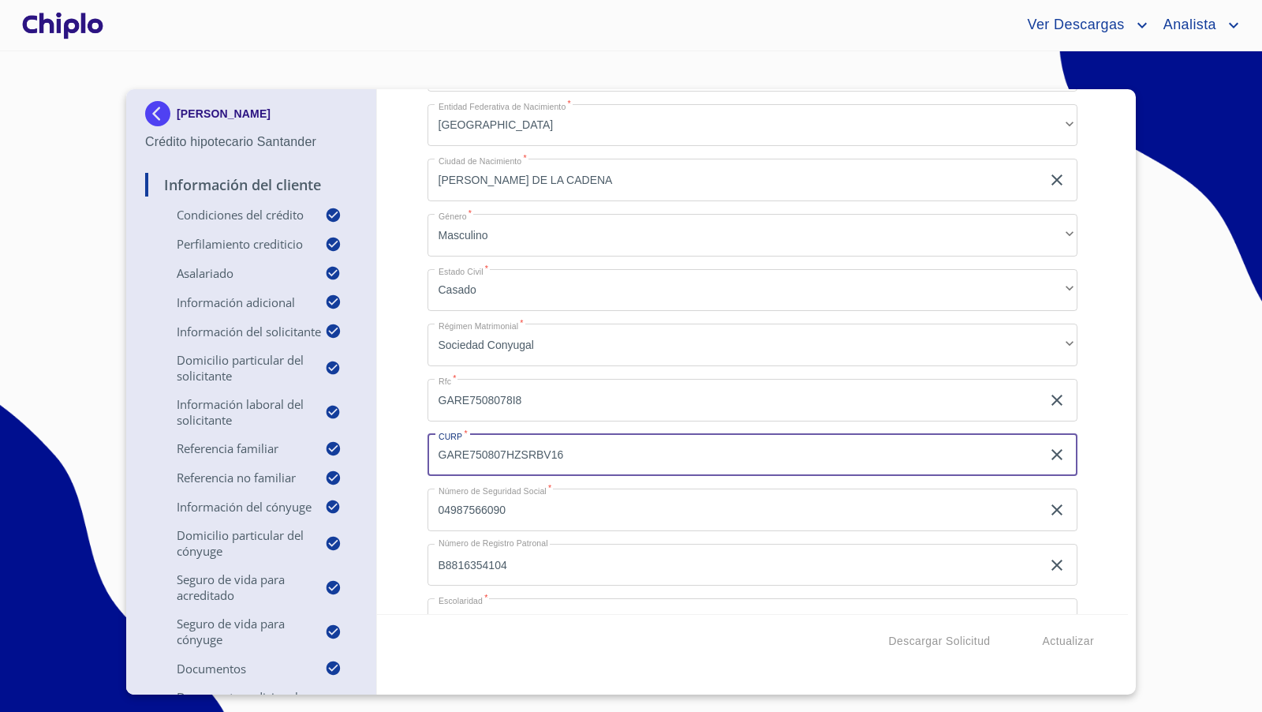
drag, startPoint x: 588, startPoint y: 455, endPoint x: 400, endPoint y: 454, distance: 188.5
click at [400, 454] on div "Información del Cliente Condiciones del Crédito Selecciona tu producto   * Adqu…" at bounding box center [753, 351] width 752 height 525
click at [410, 499] on div "Información del Cliente Condiciones del Crédito Selecciona tu producto   * Adqu…" at bounding box center [753, 351] width 752 height 525
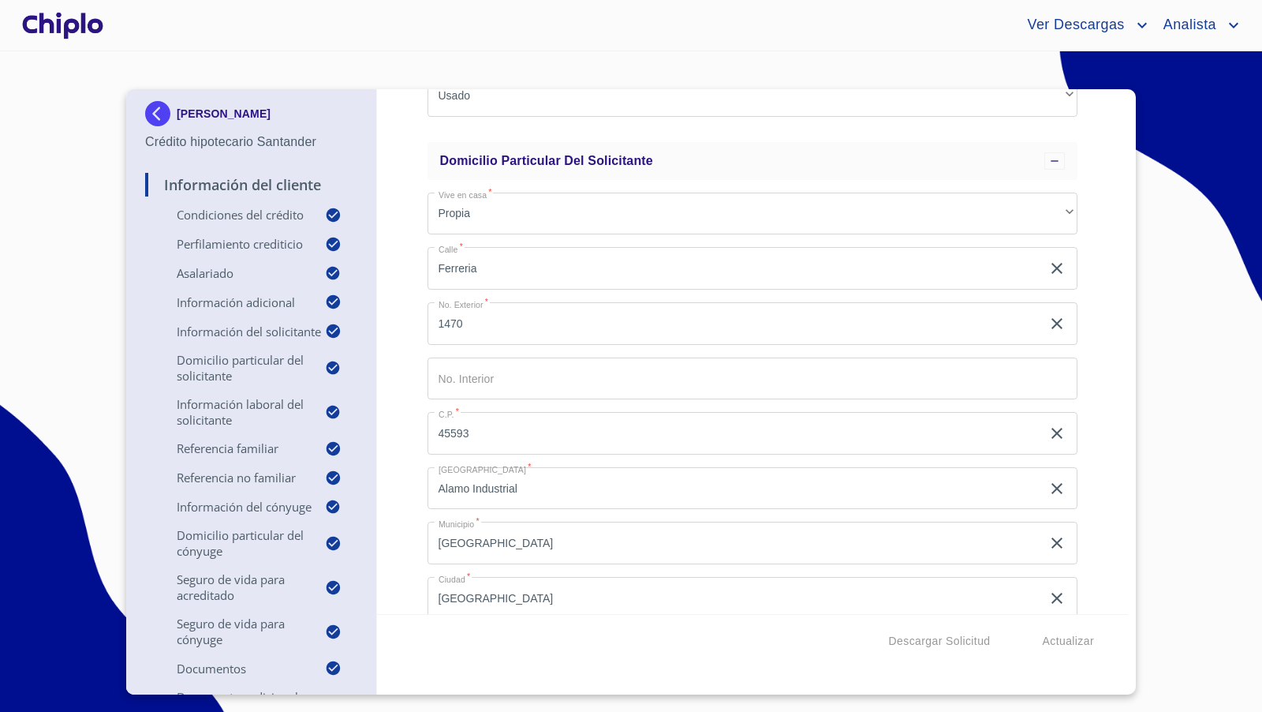
scroll to position [2773, 0]
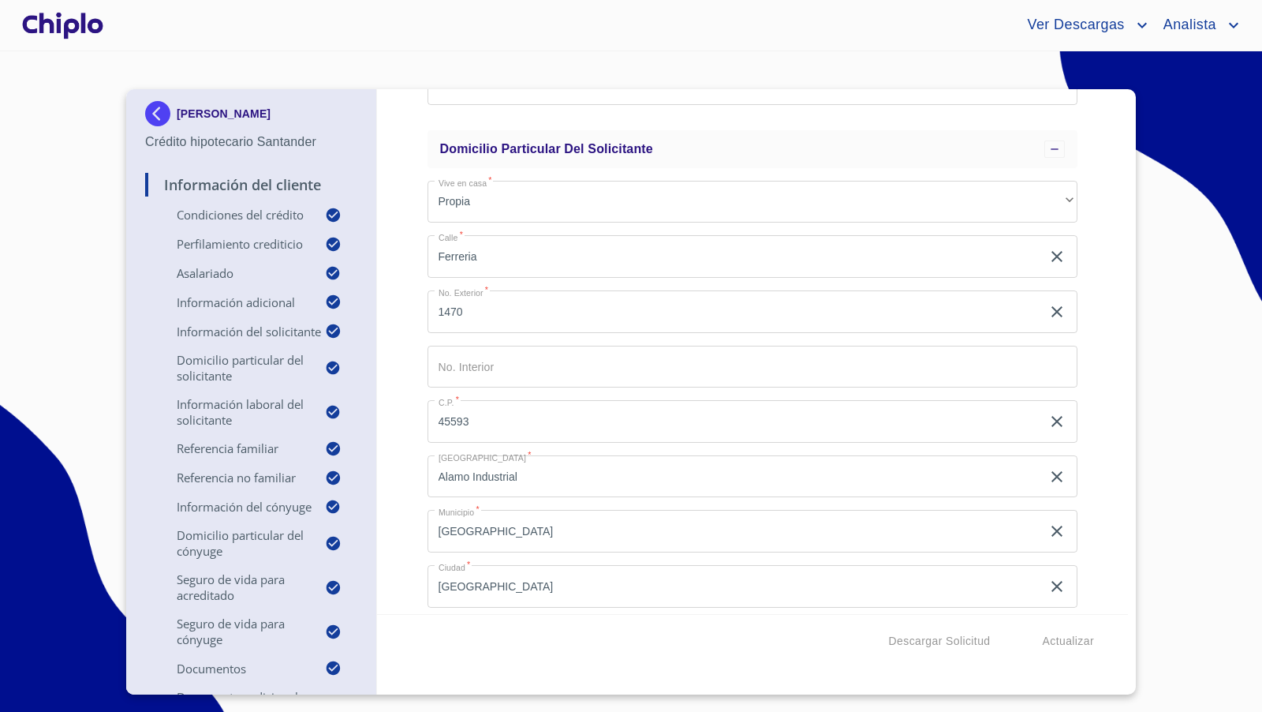
click at [404, 421] on div "Información del Cliente Condiciones del Crédito Selecciona tu producto   * Adqu…" at bounding box center [753, 351] width 752 height 525
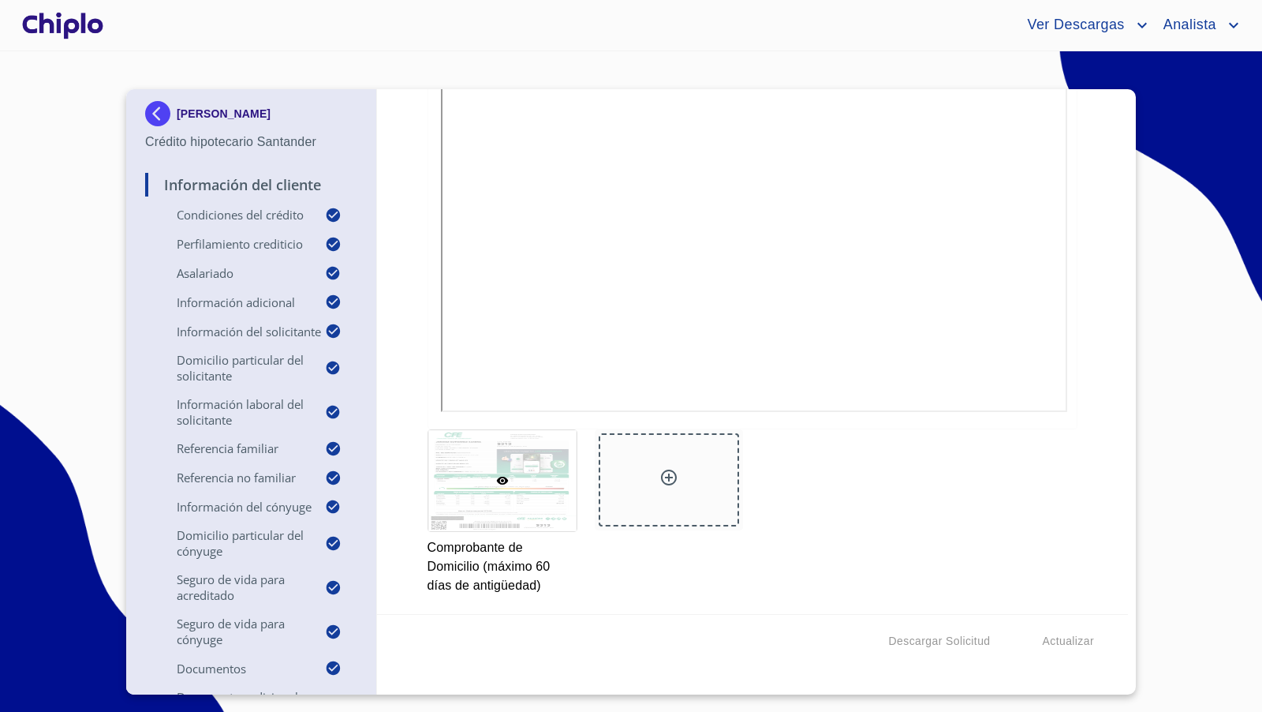
scroll to position [17480, 0]
click at [1109, 263] on div "Información del Cliente Condiciones del Crédito Selecciona tu producto   * Adqu…" at bounding box center [753, 351] width 752 height 525
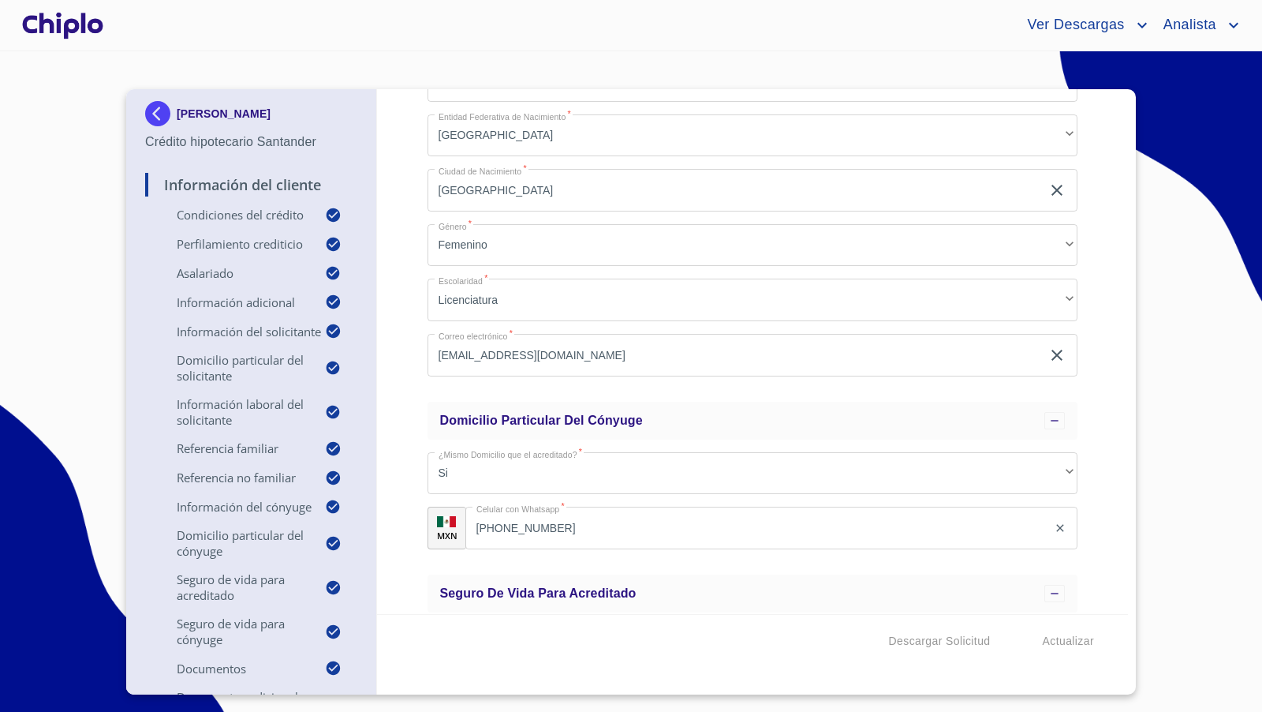
scroll to position [6116, 0]
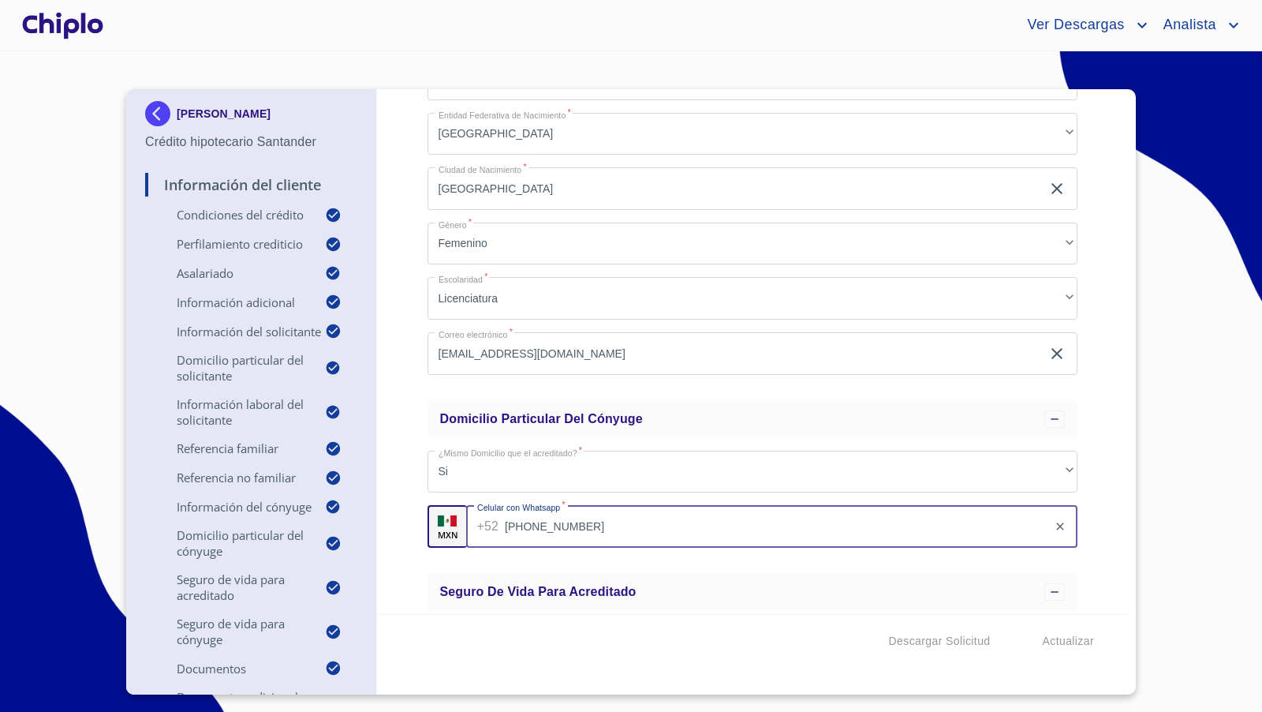
click at [603, 530] on input "(33)20552262" at bounding box center [776, 526] width 543 height 43
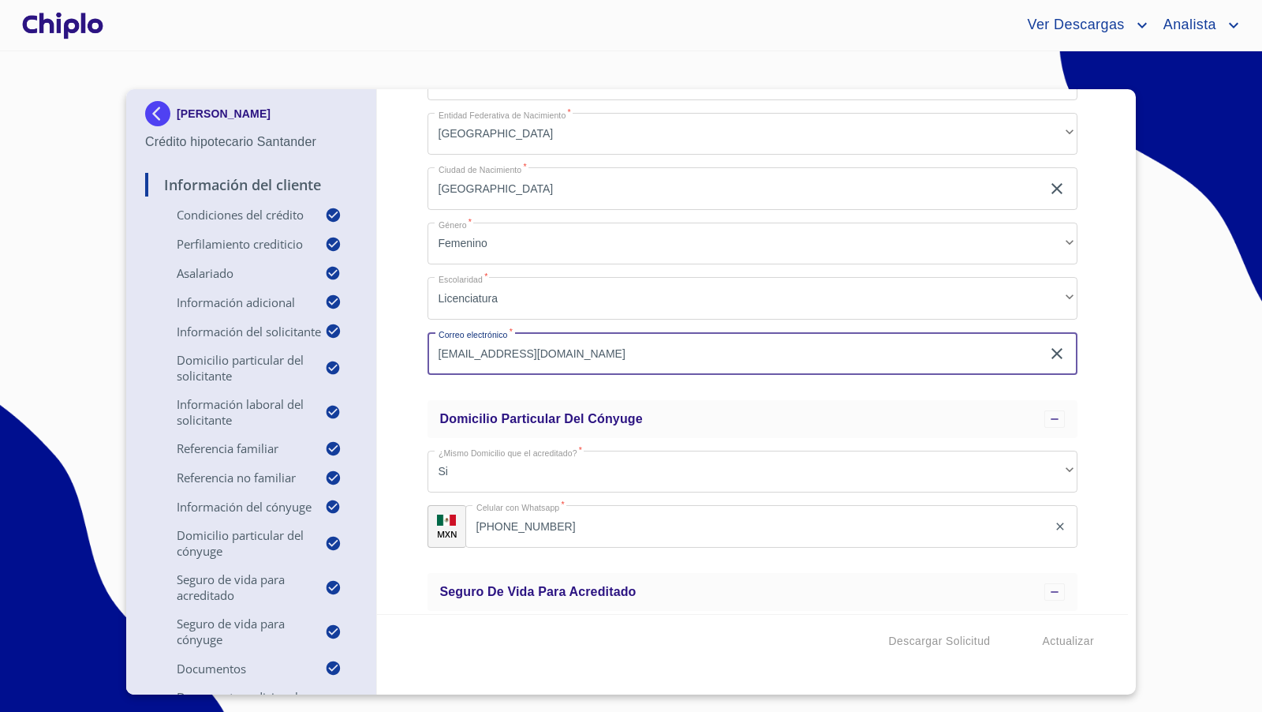
drag, startPoint x: 491, startPoint y: 347, endPoint x: 423, endPoint y: 344, distance: 67.9
click at [423, 344] on div "Información del Cliente Condiciones del Crédito Selecciona tu producto   * Adqu…" at bounding box center [753, 351] width 752 height 525
click at [398, 375] on div "Información del Cliente Condiciones del Crédito Selecciona tu producto   * Adqu…" at bounding box center [753, 351] width 752 height 525
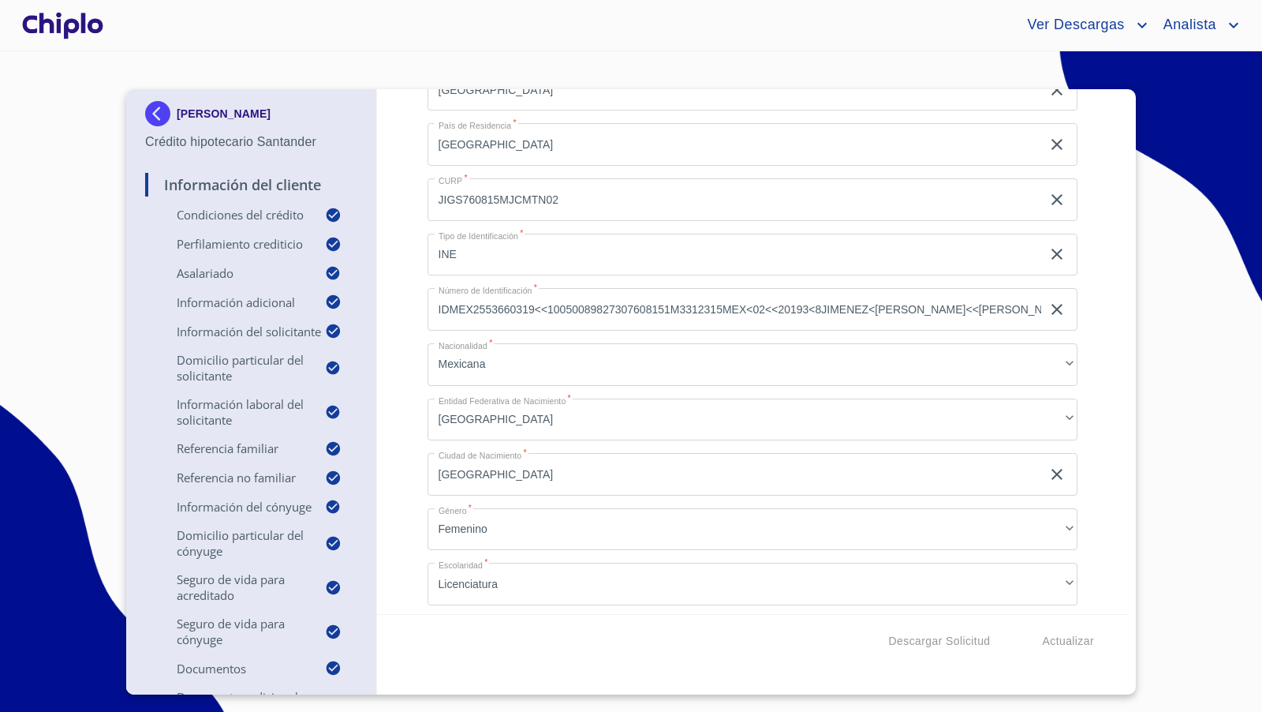
scroll to position [5827, 0]
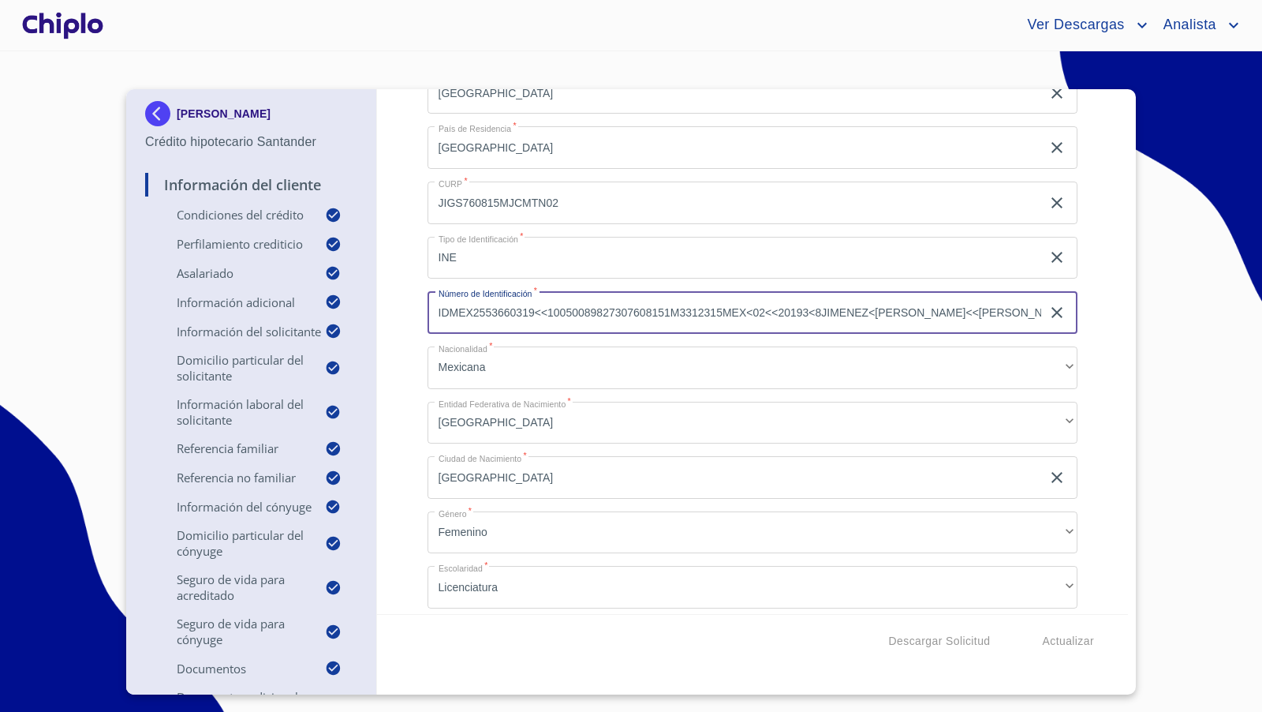
click at [461, 314] on input "IDMEX2553660319<<10050089827307608151M3312315MEX<02<<20193<8JIMENEZ<GUTIERREZ<<…" at bounding box center [735, 312] width 614 height 43
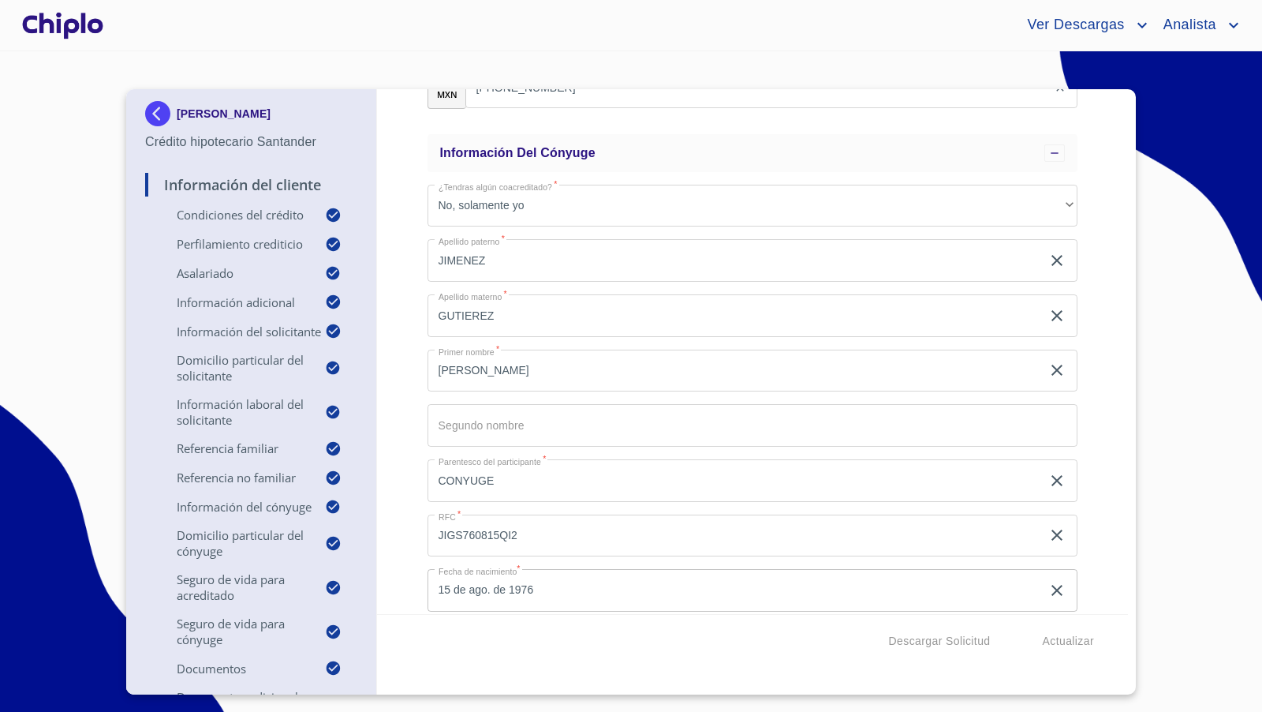
scroll to position [5274, 0]
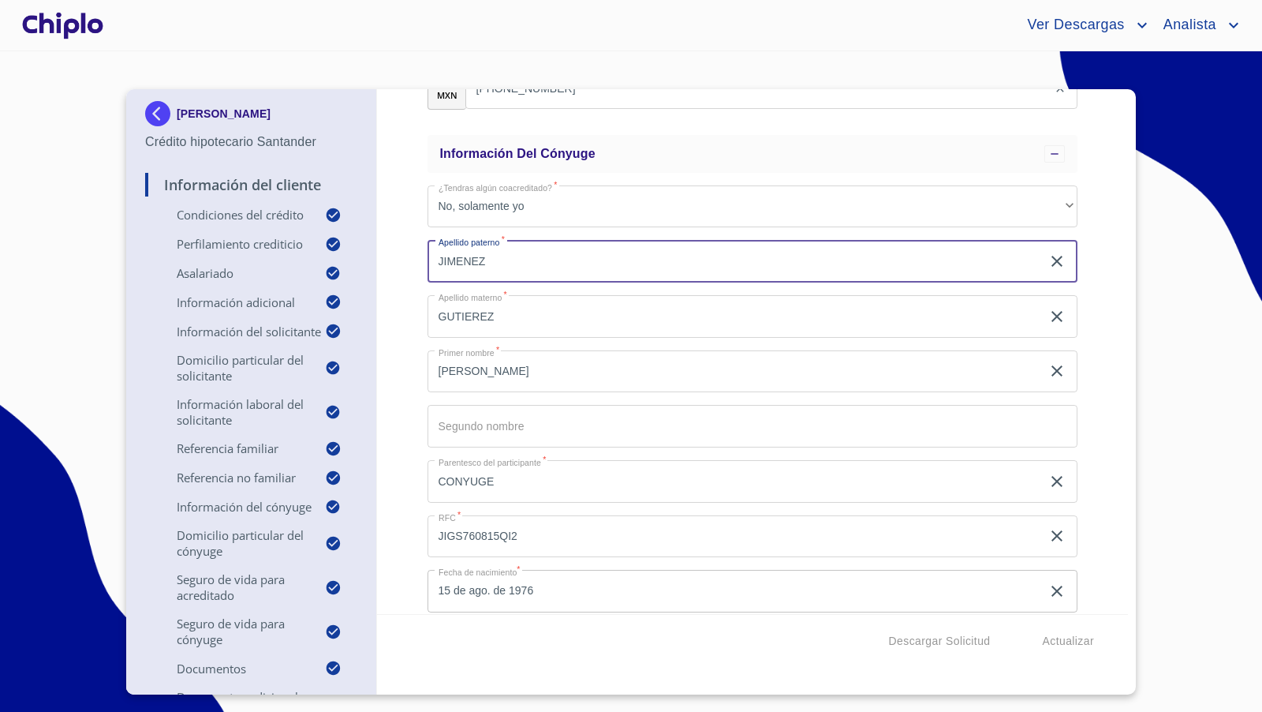
drag, startPoint x: 522, startPoint y: 252, endPoint x: 425, endPoint y: 252, distance: 97.0
click at [425, 252] on div "Información del Cliente Condiciones del Crédito Selecciona tu producto   * Adqu…" at bounding box center [753, 351] width 752 height 525
drag, startPoint x: 507, startPoint y: 257, endPoint x: 418, endPoint y: 257, distance: 89.1
click at [418, 257] on div "Información del Cliente Condiciones del Crédito Selecciona tu producto   * Adqu…" at bounding box center [753, 351] width 752 height 525
click at [426, 404] on div "Información del Cliente Condiciones del Crédito Selecciona tu producto   * Adqu…" at bounding box center [753, 351] width 752 height 525
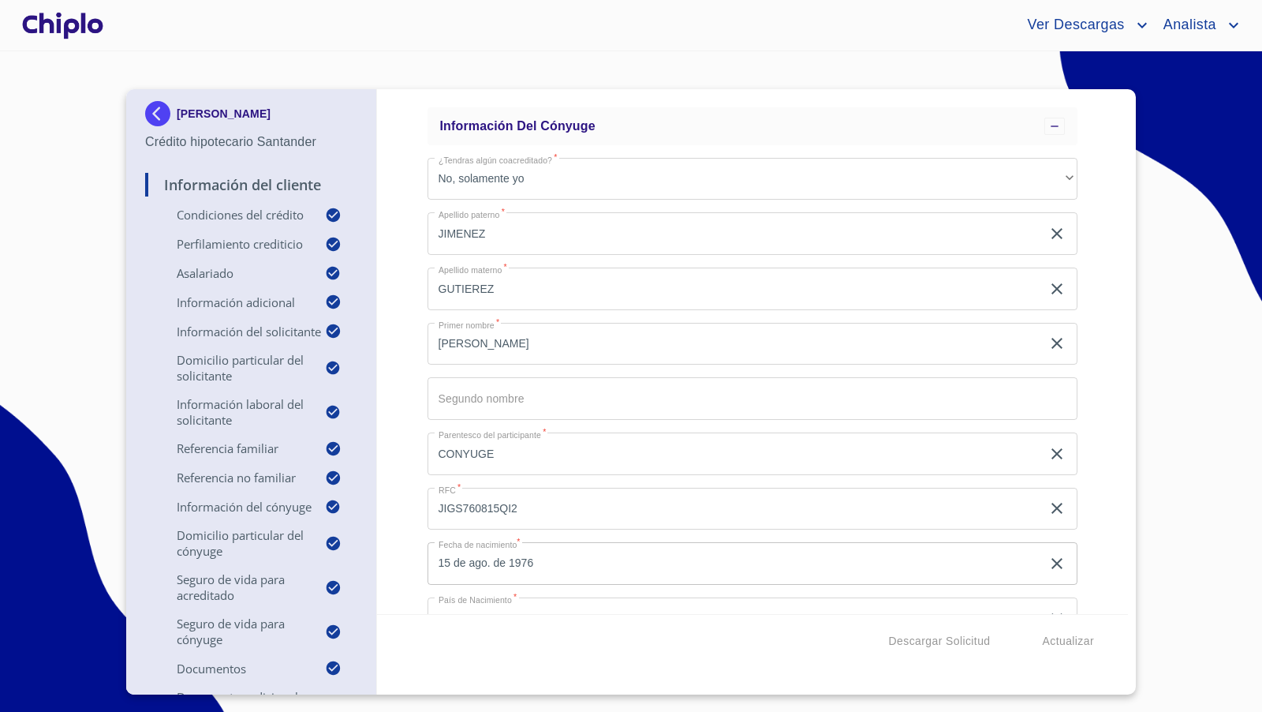
scroll to position [5303, 0]
click at [418, 450] on div "Información del Cliente Condiciones del Crédito Selecciona tu producto   * Adqu…" at bounding box center [753, 351] width 752 height 525
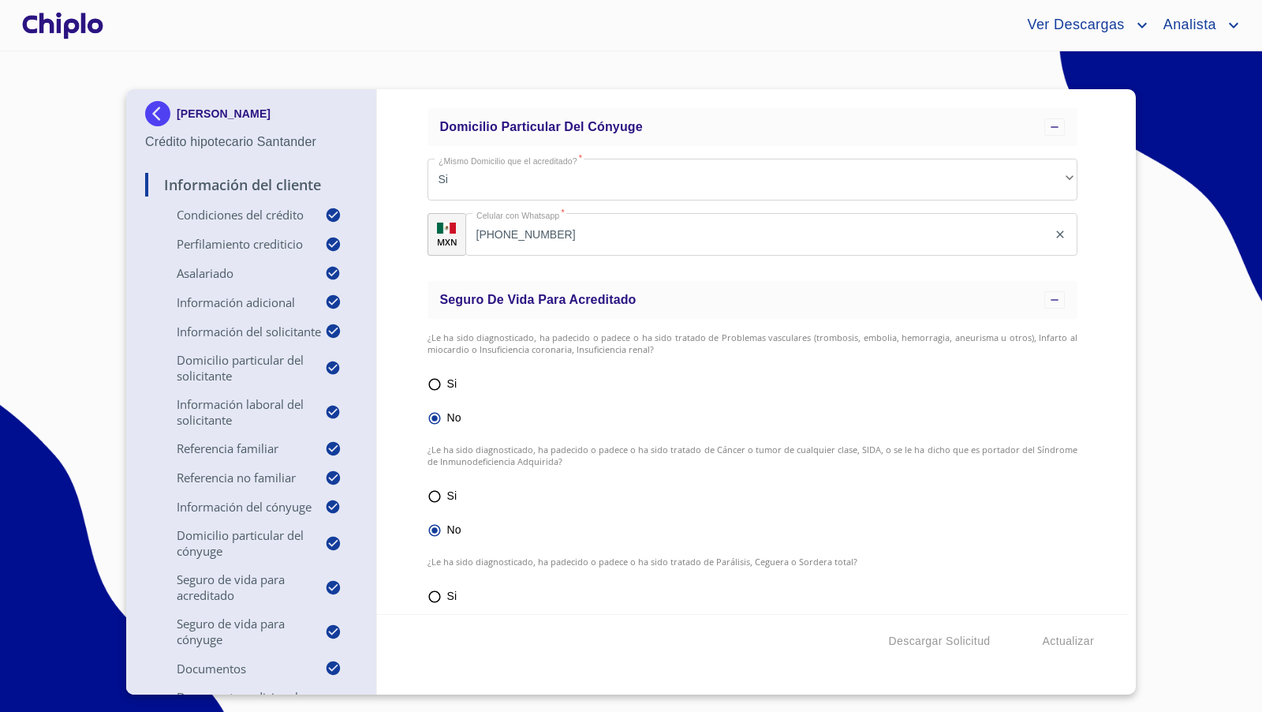
scroll to position [6406, 0]
click at [589, 241] on input "(33)20552262" at bounding box center [756, 236] width 583 height 43
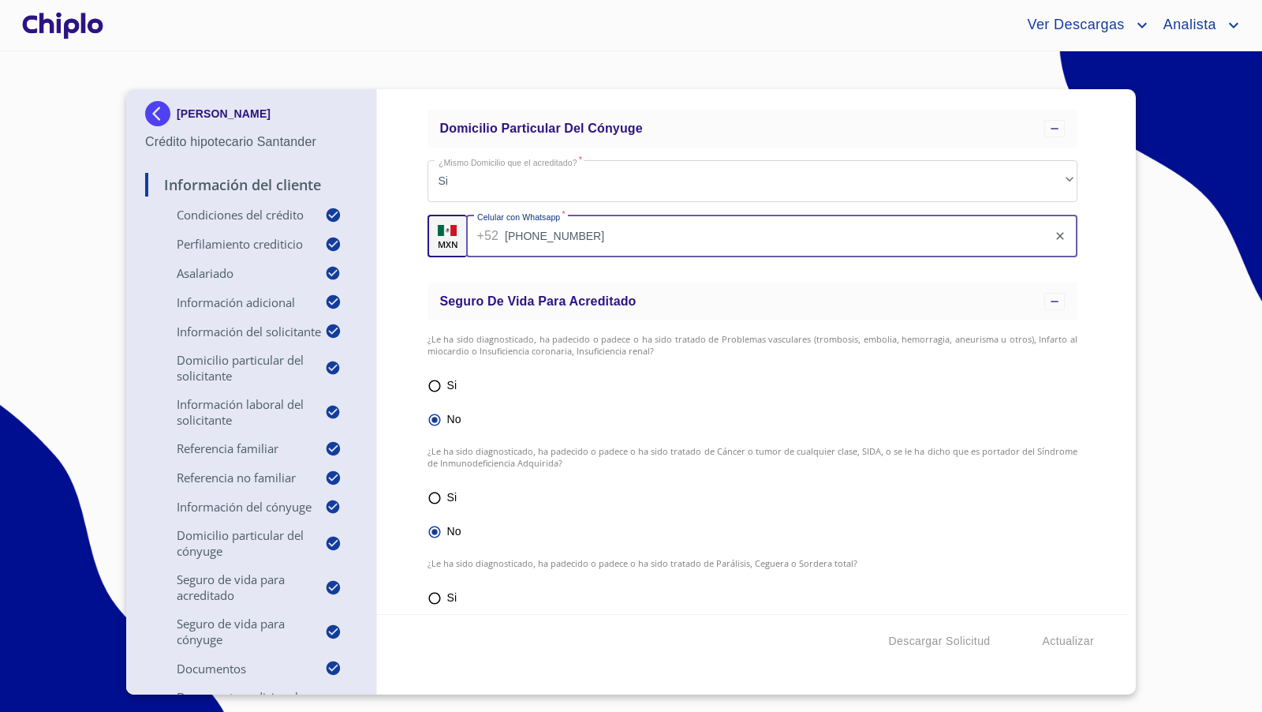
click at [607, 241] on input "(33)20552262" at bounding box center [776, 236] width 543 height 43
click at [409, 407] on div "Información del Cliente Condiciones del Crédito Selecciona tu producto   * Adqu…" at bounding box center [753, 351] width 752 height 525
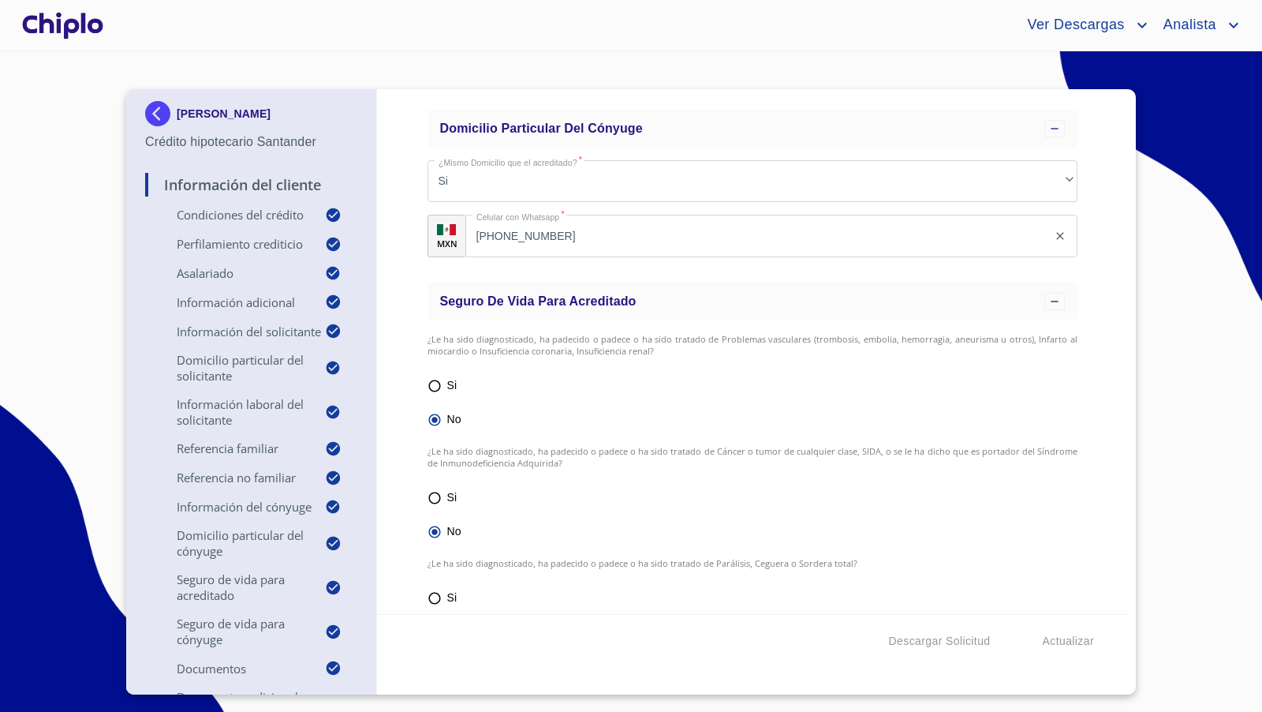
click at [1112, 461] on div "Información del Cliente Condiciones del Crédito Selecciona tu producto   * Adqu…" at bounding box center [753, 351] width 752 height 525
click at [397, 372] on div "Información del Cliente Condiciones del Crédito Selecciona tu producto   * Adqu…" at bounding box center [753, 351] width 752 height 525
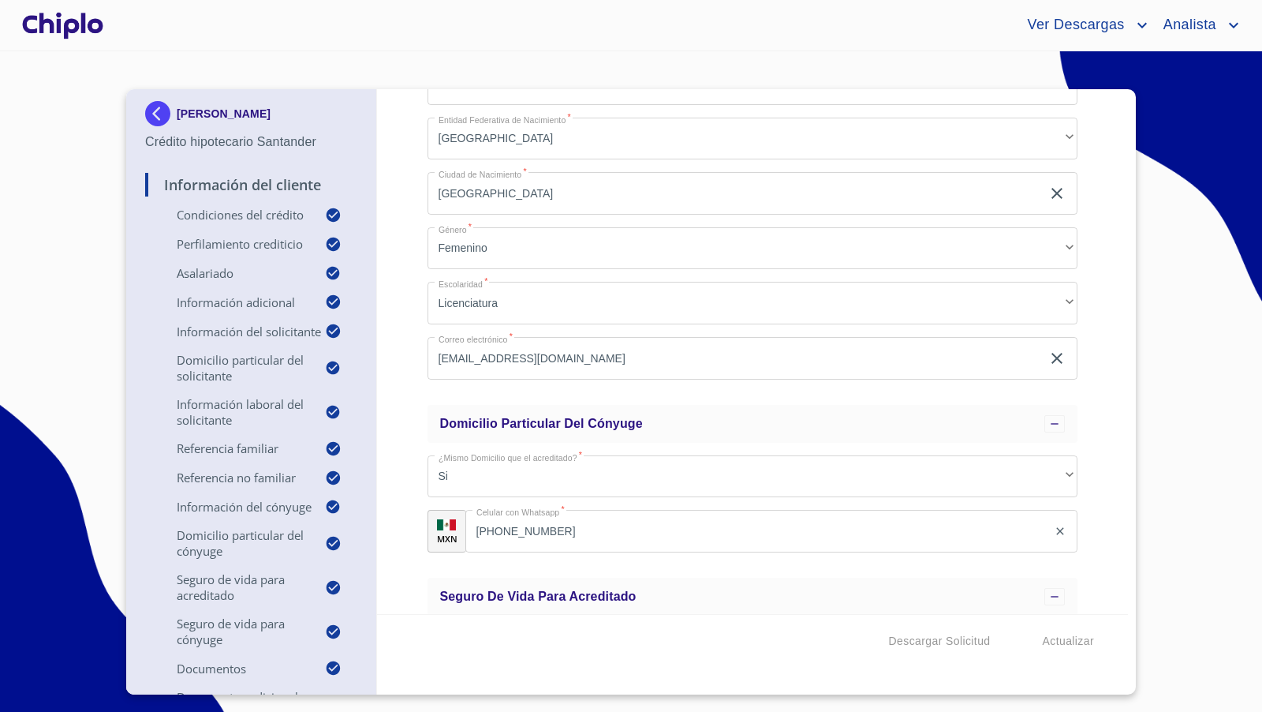
scroll to position [6058, 0]
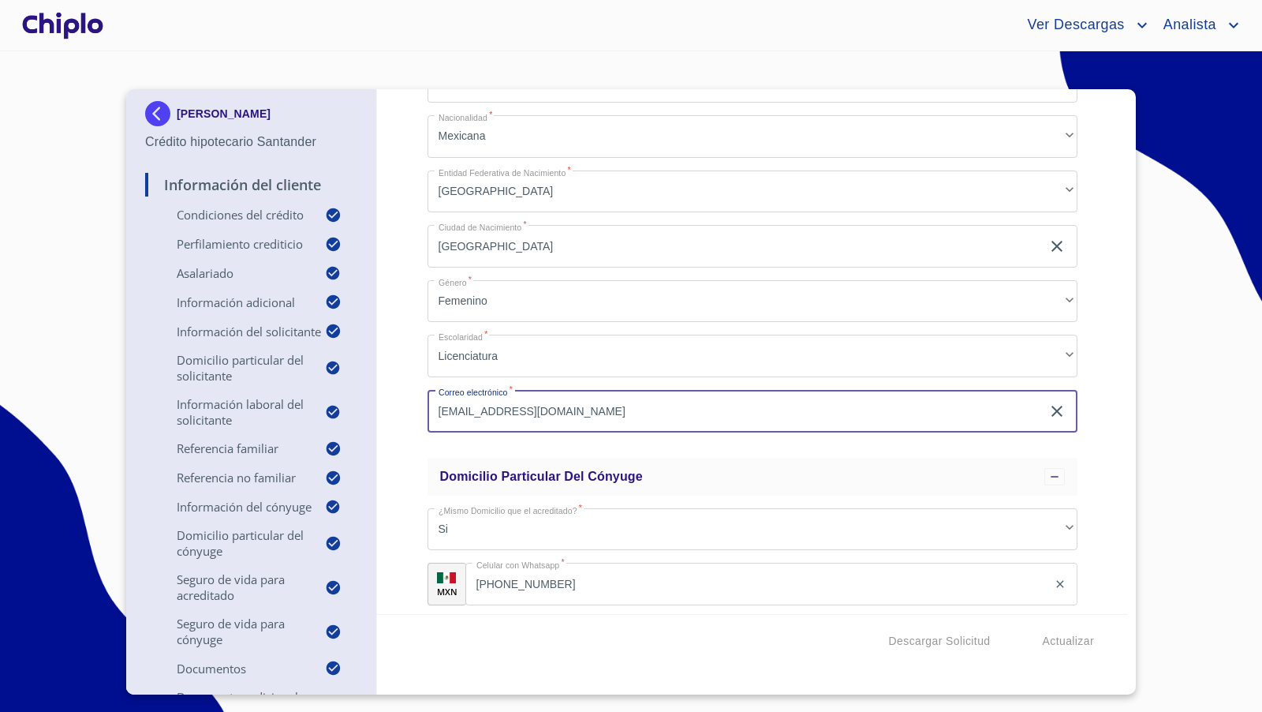
drag, startPoint x: 552, startPoint y: 416, endPoint x: 400, endPoint y: 399, distance: 153.2
click at [400, 399] on div "Información del Cliente Condiciones del Crédito Selecciona tu producto   * Adqu…" at bounding box center [753, 351] width 752 height 525
click at [402, 336] on div "Información del Cliente Condiciones del Crédito Selecciona tu producto   * Adqu…" at bounding box center [753, 351] width 752 height 525
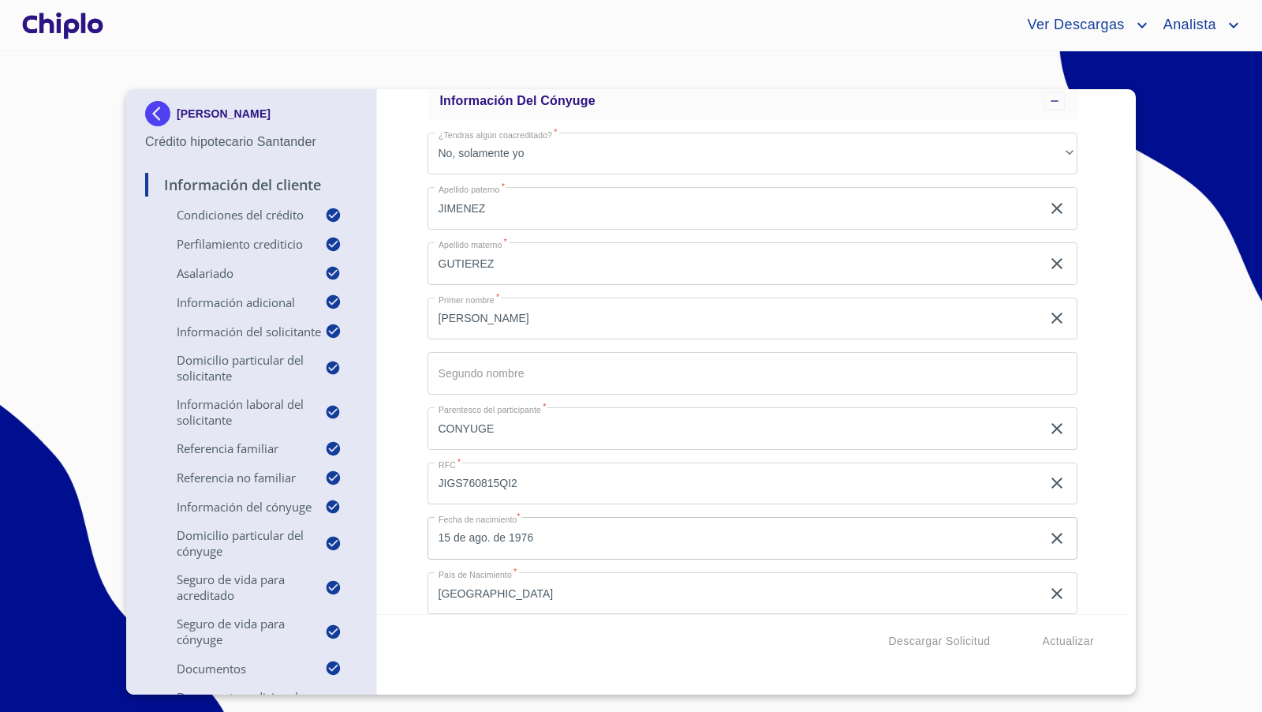
scroll to position [5329, 0]
click at [409, 356] on div "Información del Cliente Condiciones del Crédito Selecciona tu producto   * Adqu…" at bounding box center [753, 351] width 752 height 525
click at [421, 378] on div "Información del Cliente Condiciones del Crédito Selecciona tu producto   * Adqu…" at bounding box center [753, 351] width 752 height 525
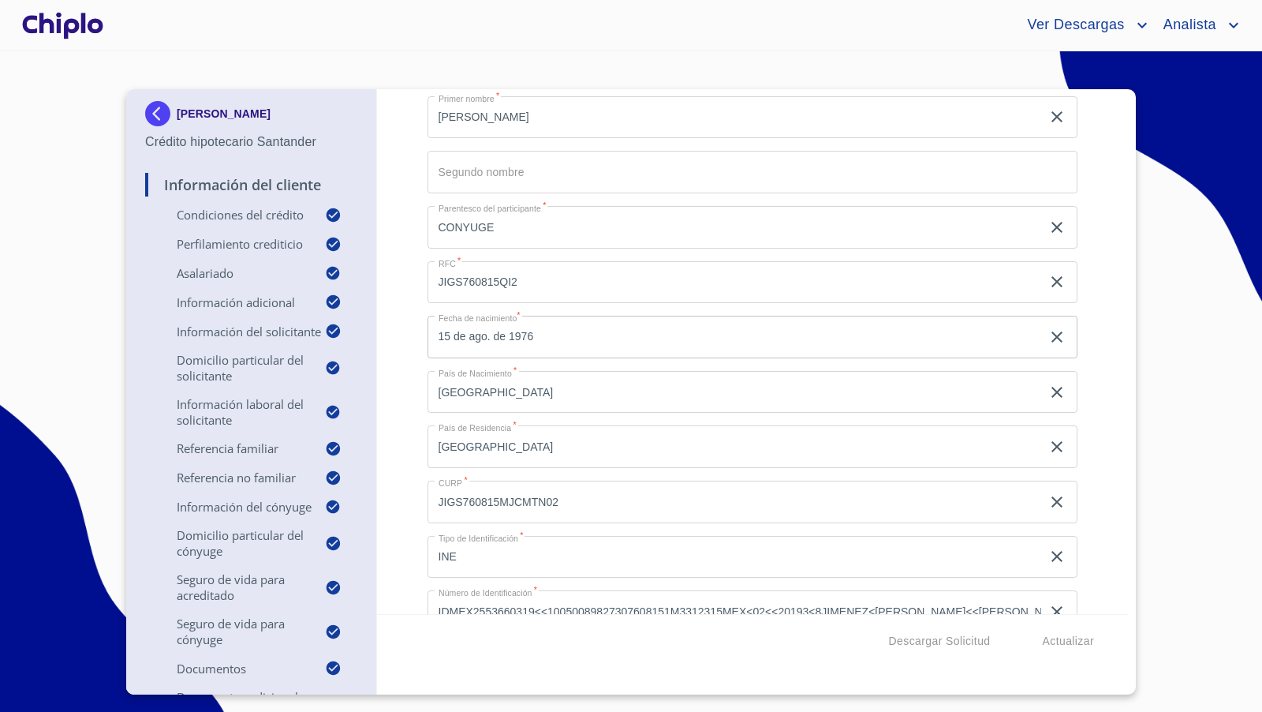
scroll to position [5507, 0]
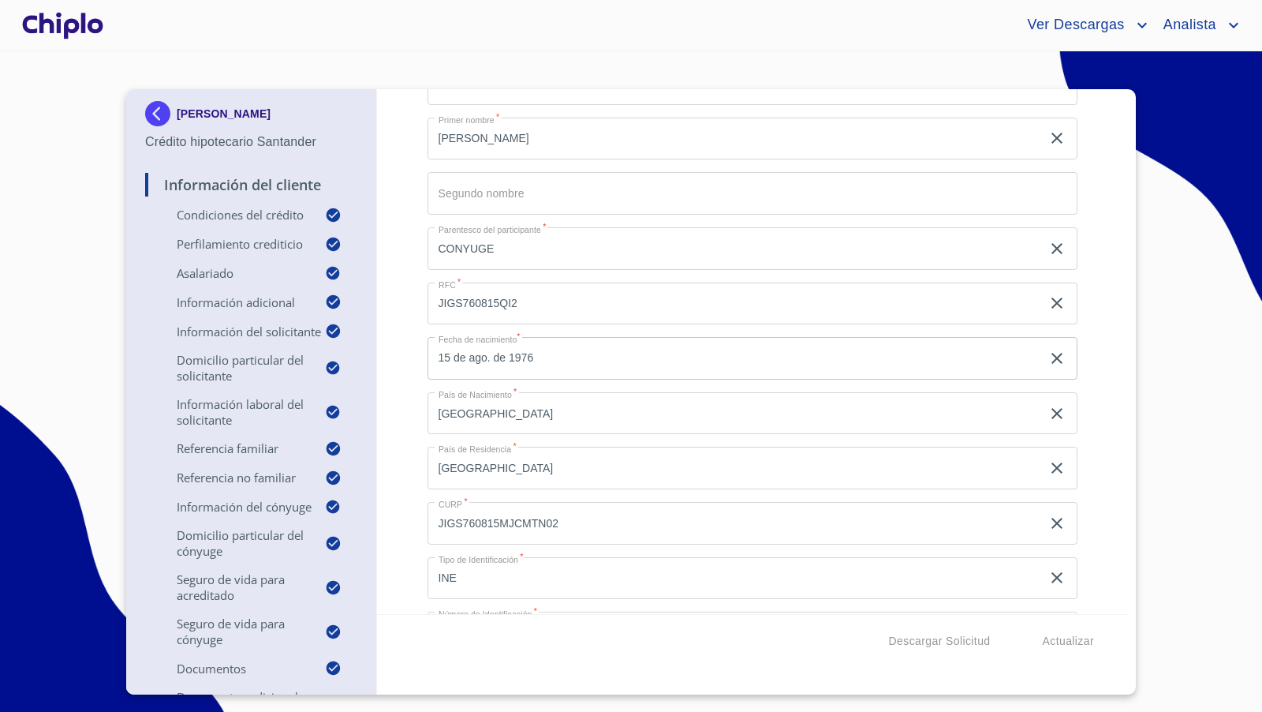
click at [393, 238] on div "Información del Cliente Condiciones del Crédito Selecciona tu producto   * Adqu…" at bounding box center [753, 351] width 752 height 525
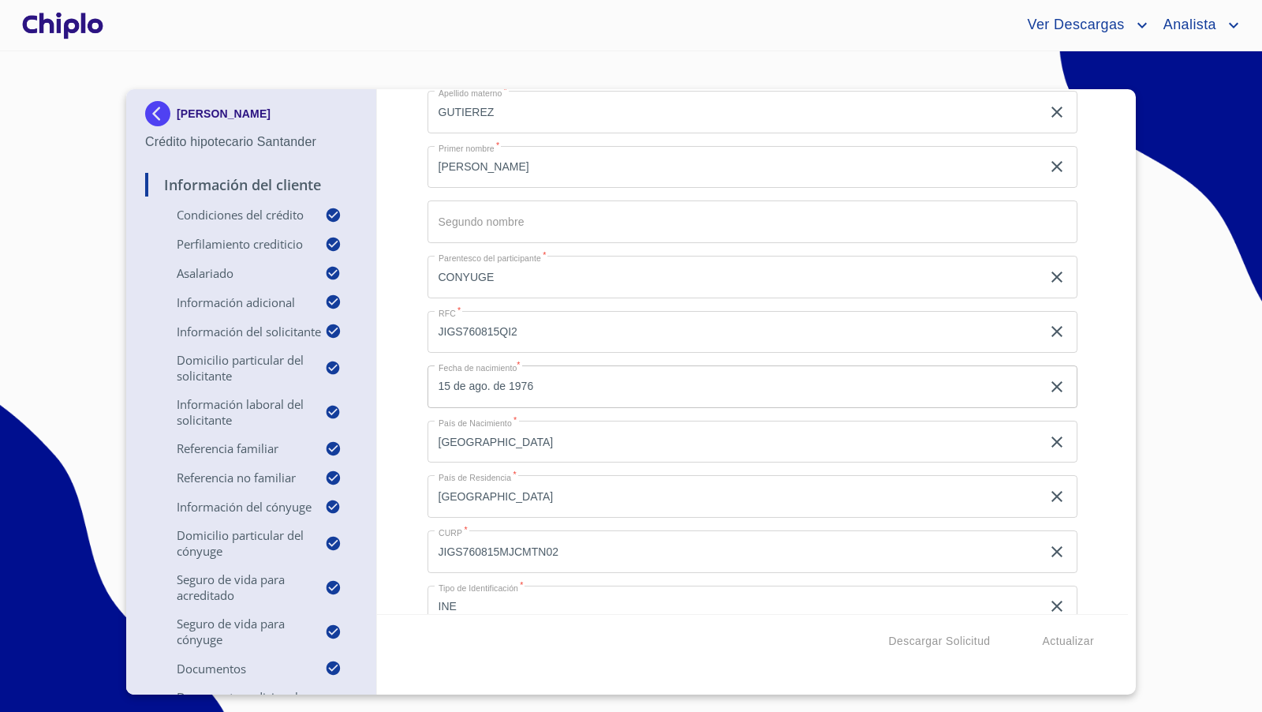
scroll to position [5482, 0]
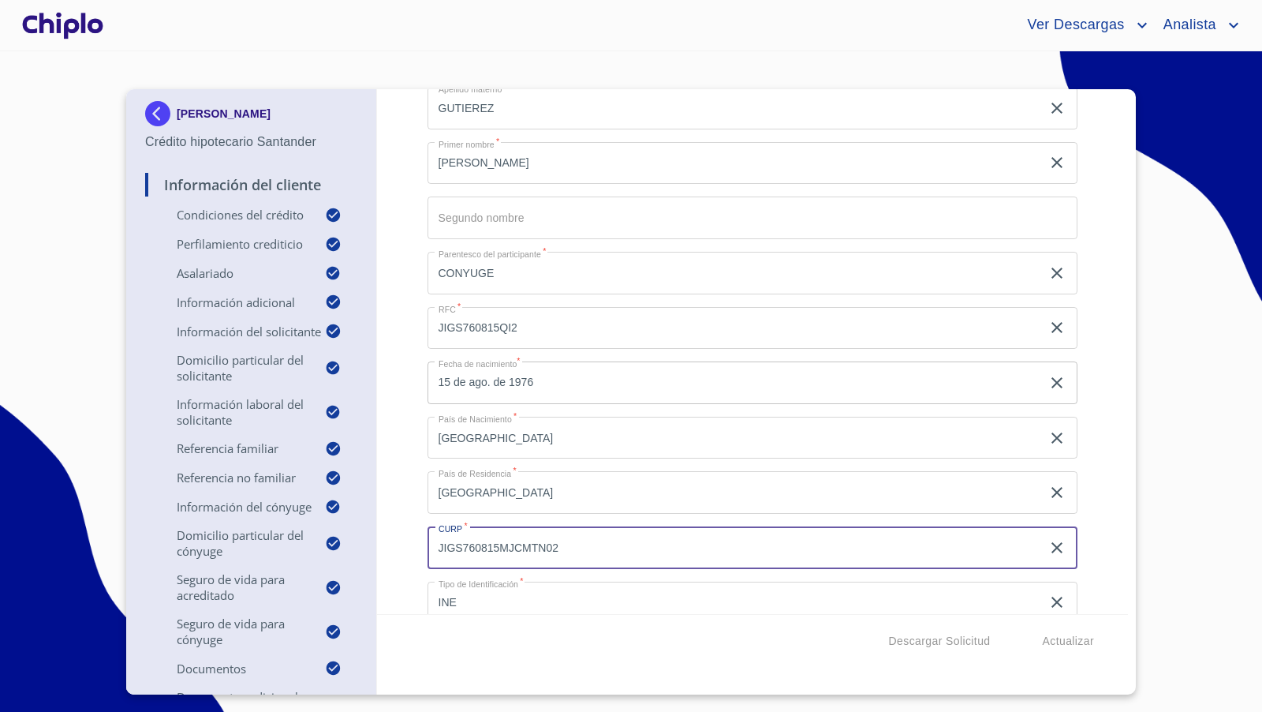
drag, startPoint x: 576, startPoint y: 551, endPoint x: 418, endPoint y: 549, distance: 157.8
click at [418, 549] on div "Información del Cliente Condiciones del Crédito Selecciona tu producto   * Adqu…" at bounding box center [753, 351] width 752 height 525
click at [396, 408] on div "Información del Cliente Condiciones del Crédito Selecciona tu producto   * Adqu…" at bounding box center [753, 351] width 752 height 525
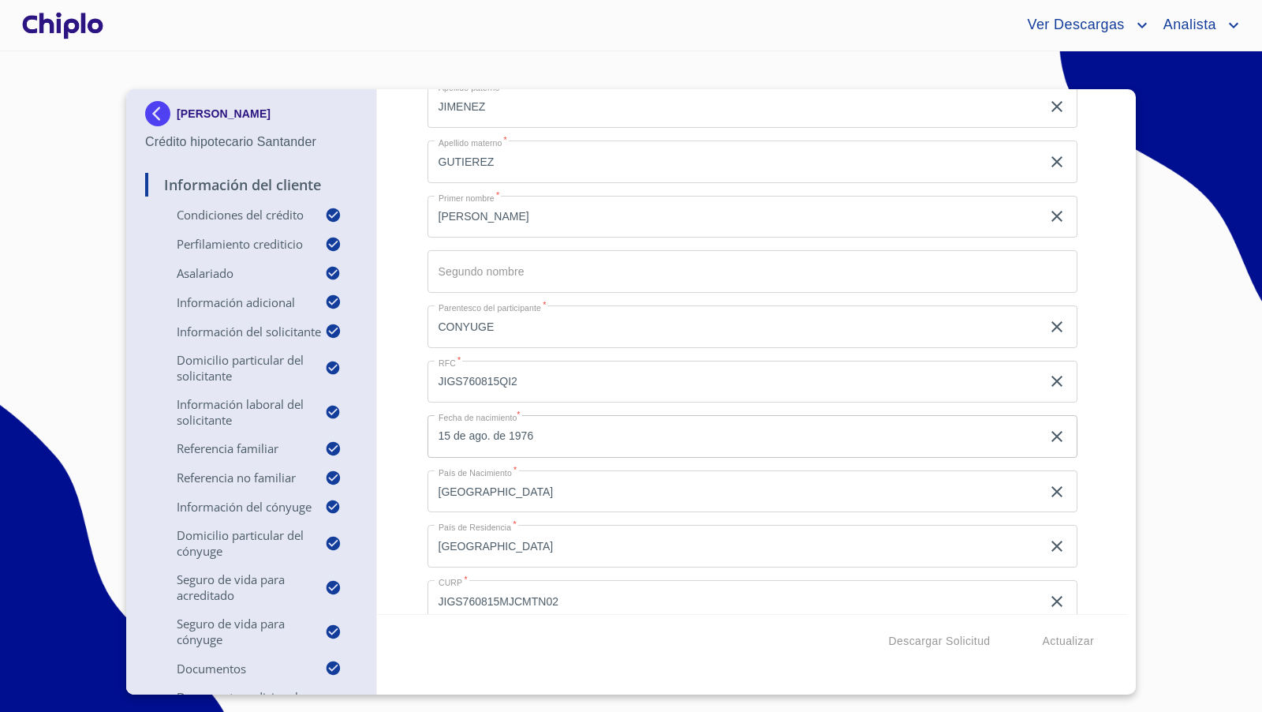
scroll to position [5444, 0]
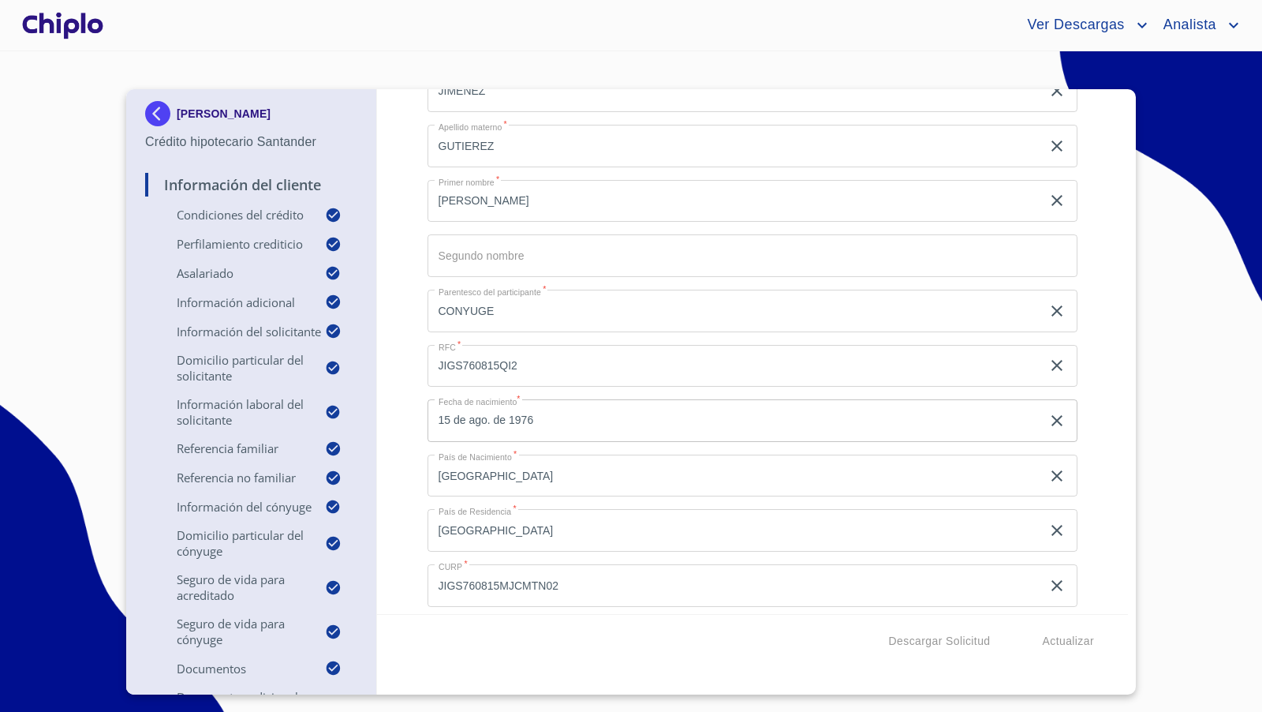
click at [398, 298] on div "Información del Cliente Condiciones del Crédito Selecciona tu producto   * Adqu…" at bounding box center [753, 351] width 752 height 525
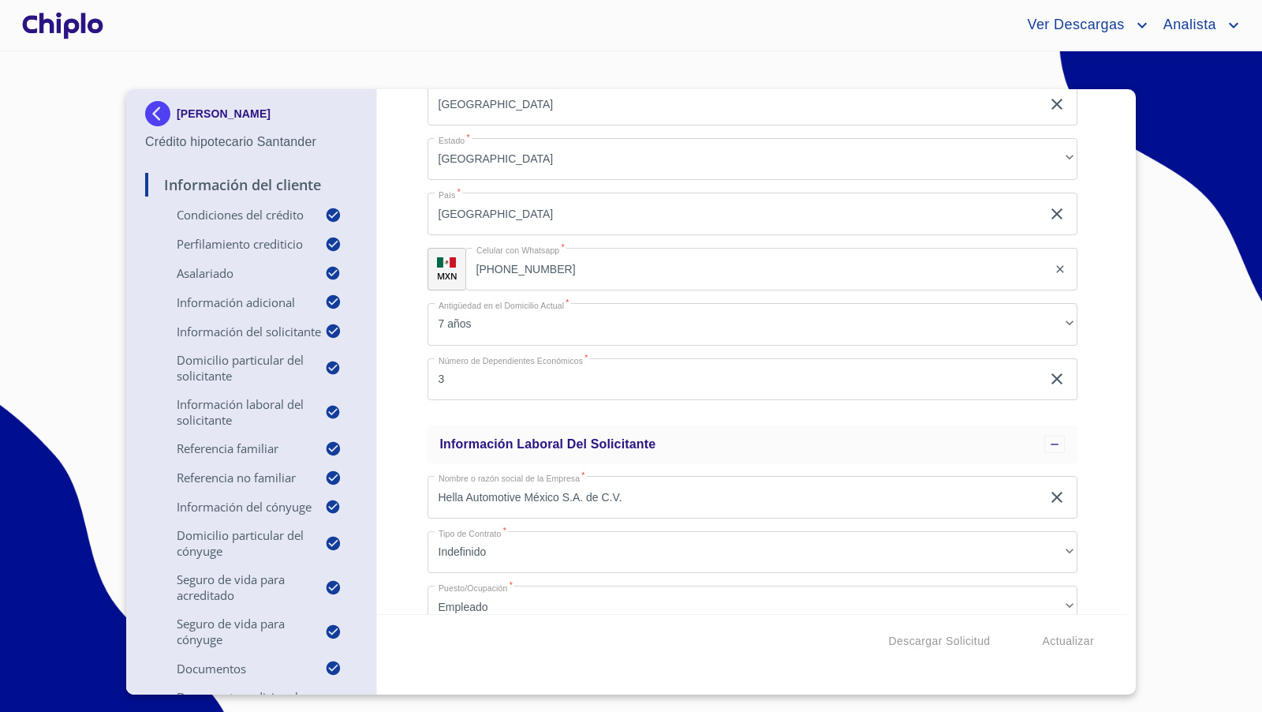
scroll to position [3227, 0]
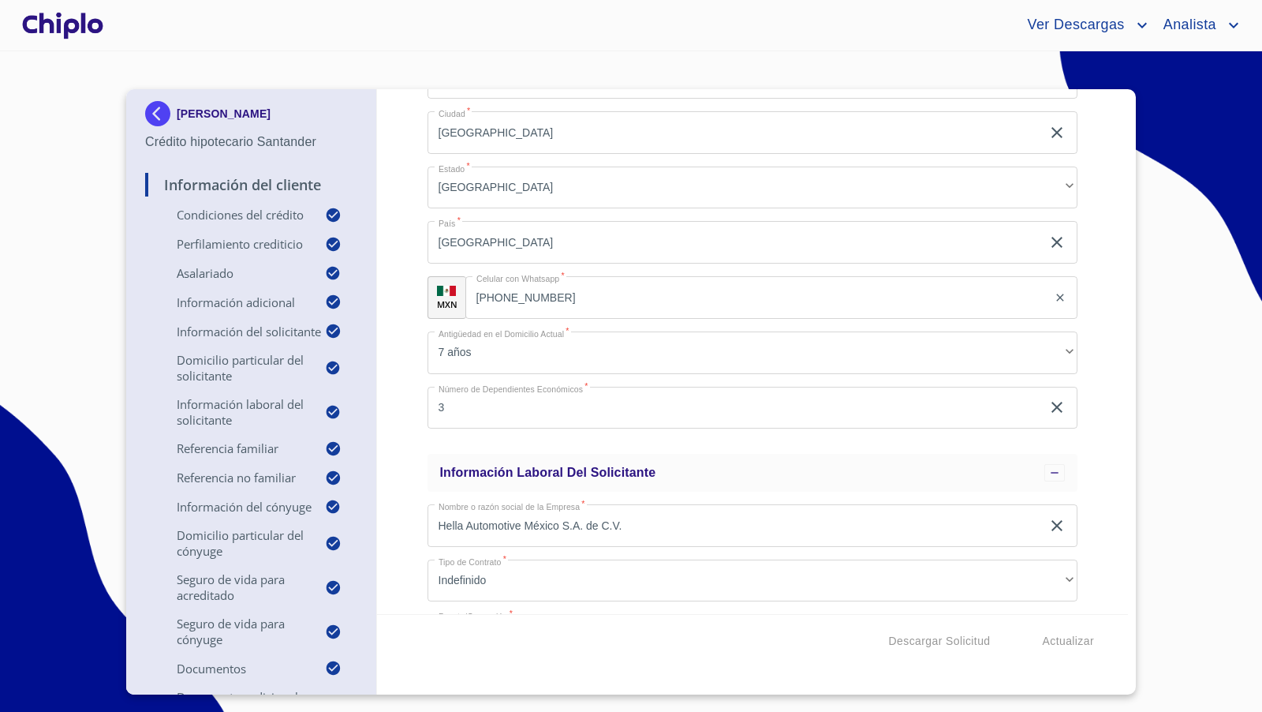
click at [400, 222] on div "Información del Cliente Condiciones del Crédito Selecciona tu producto   * Adqu…" at bounding box center [753, 351] width 752 height 525
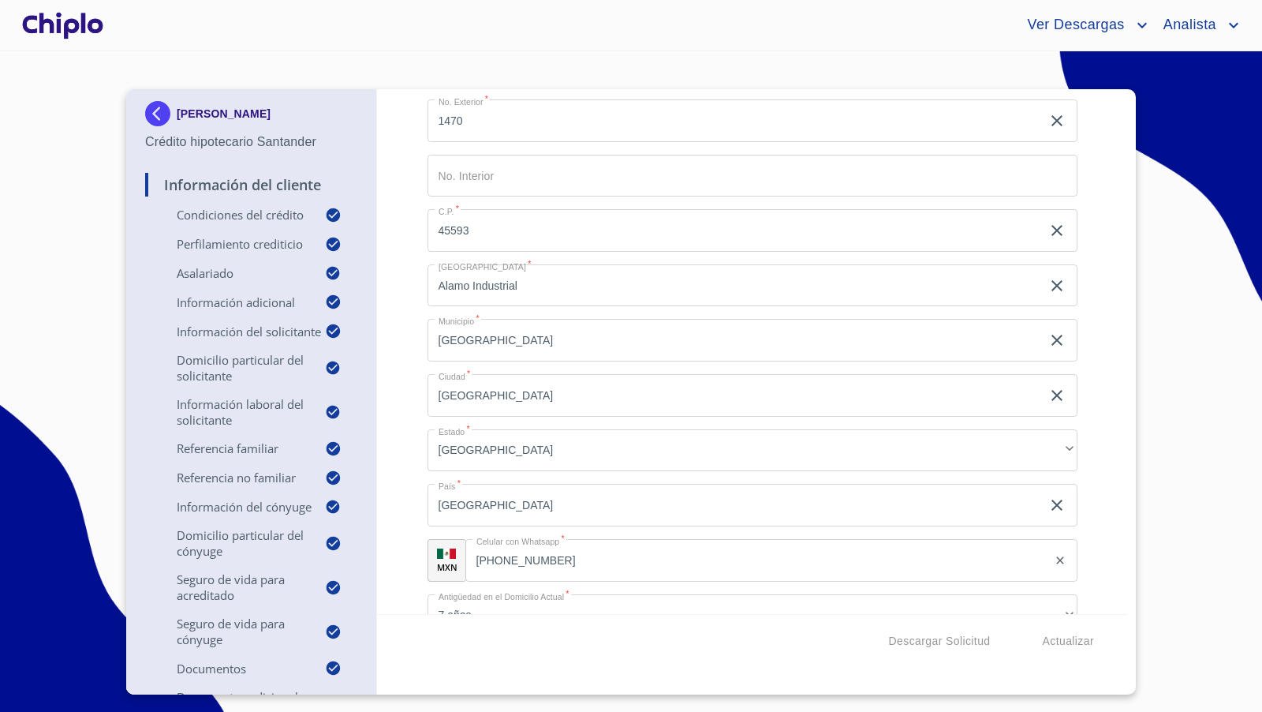
scroll to position [2921, 0]
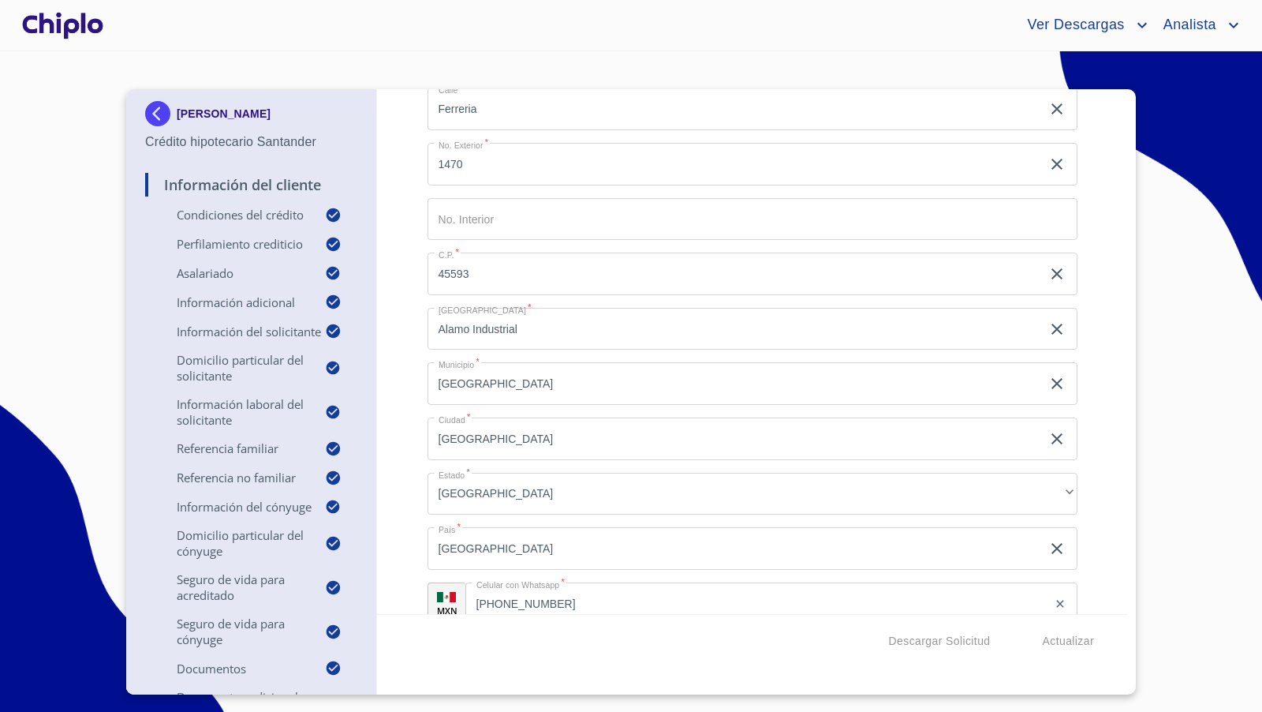
click at [406, 298] on div "Información del Cliente Condiciones del Crédito Selecciona tu producto   * Adqu…" at bounding box center [753, 351] width 752 height 525
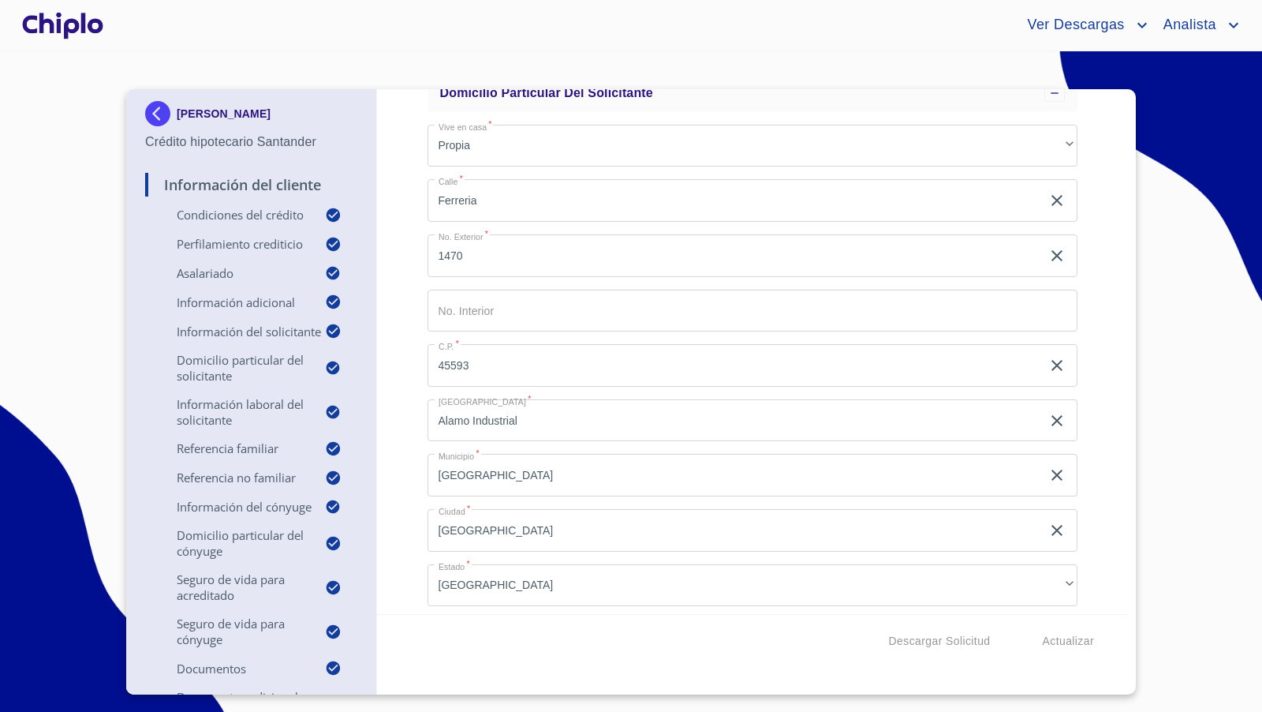
scroll to position [2832, 0]
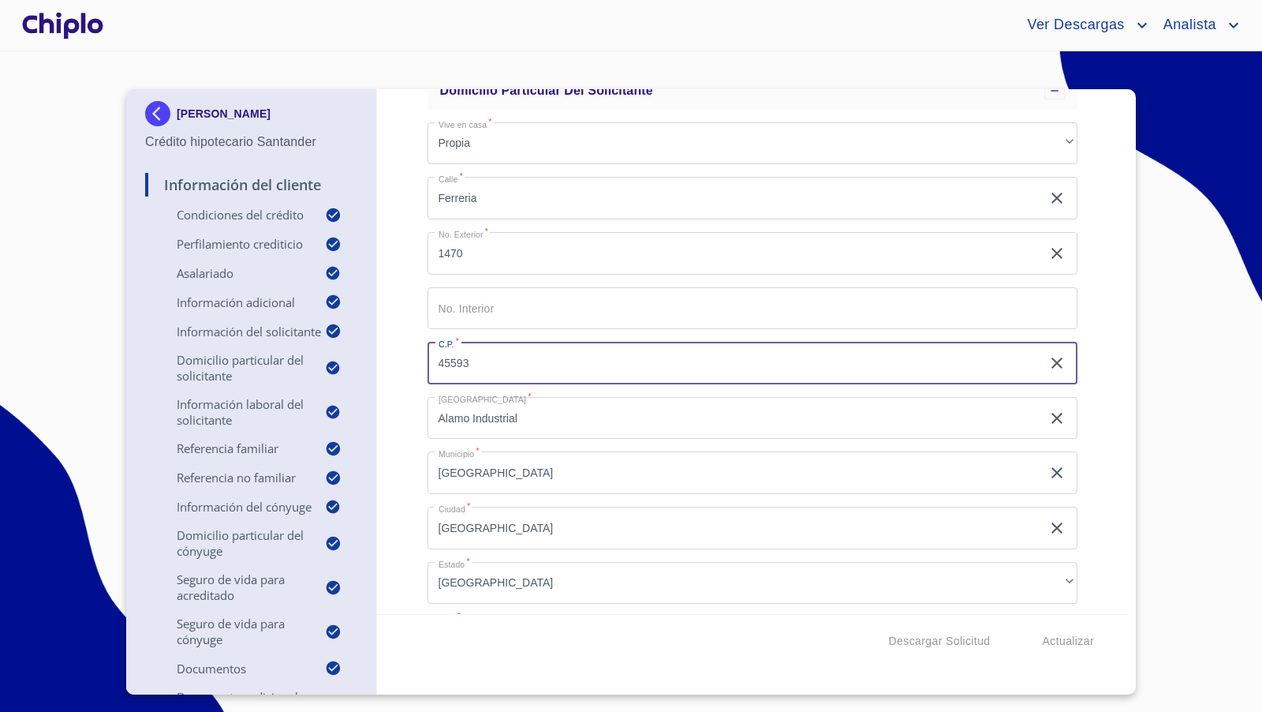
drag, startPoint x: 498, startPoint y: 360, endPoint x: 390, endPoint y: 360, distance: 107.3
click at [390, 360] on div "Información del Cliente Condiciones del Crédito Selecciona tu producto   * Adqu…" at bounding box center [753, 351] width 752 height 525
type input "44490"
click at [401, 413] on div "Información del Cliente Condiciones del Crédito Selecciona tu producto   * Adqu…" at bounding box center [753, 351] width 752 height 525
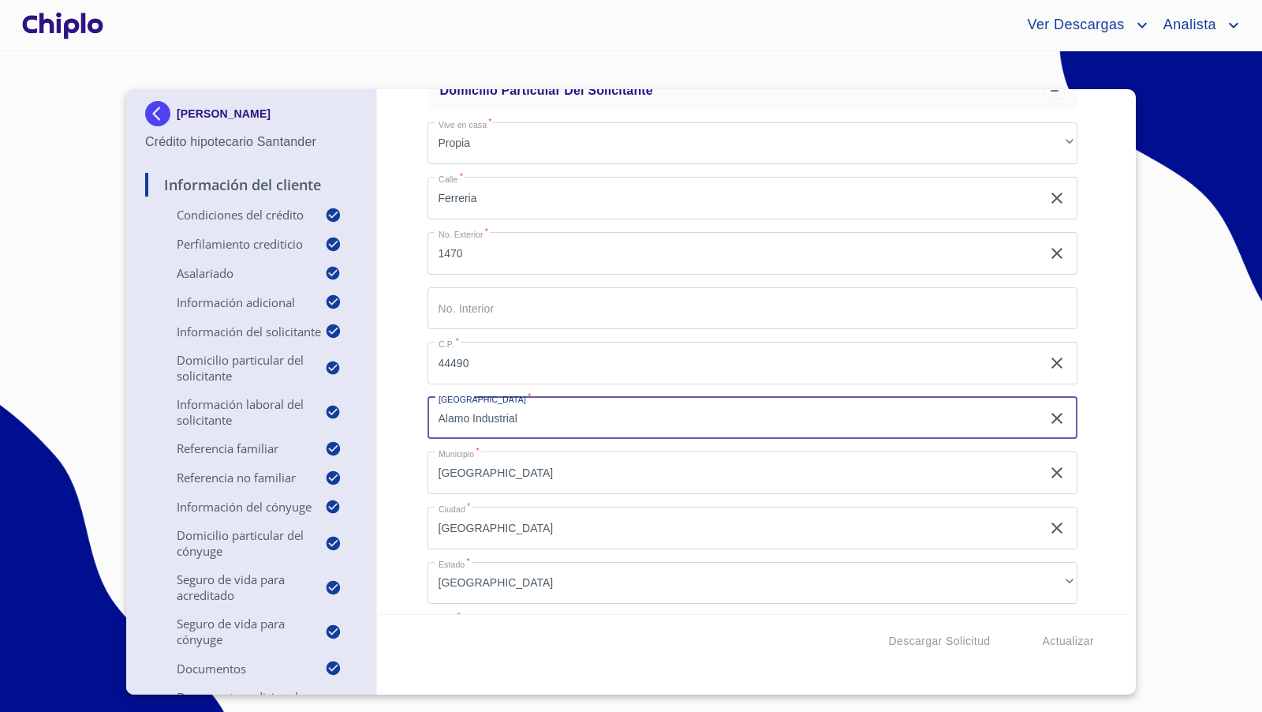
drag, startPoint x: 521, startPoint y: 416, endPoint x: 391, endPoint y: 412, distance: 130.2
click at [391, 412] on div "Información del Cliente Condiciones del Crédito Selecciona tu producto   * Adqu…" at bounding box center [753, 351] width 752 height 525
type input "UNID HAB LAZARO CARDENAS"
click at [408, 442] on div "Información del Cliente Condiciones del Crédito Selecciona tu producto   * Adqu…" at bounding box center [753, 351] width 752 height 525
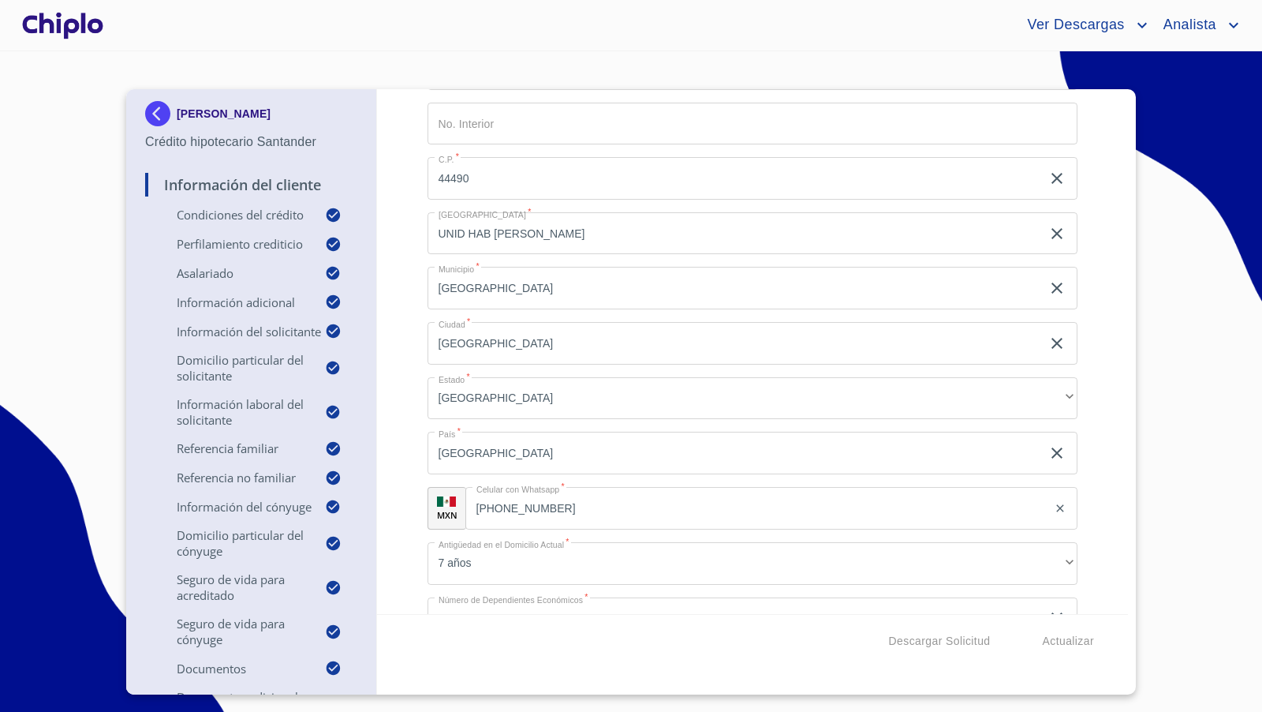
scroll to position [3066, 0]
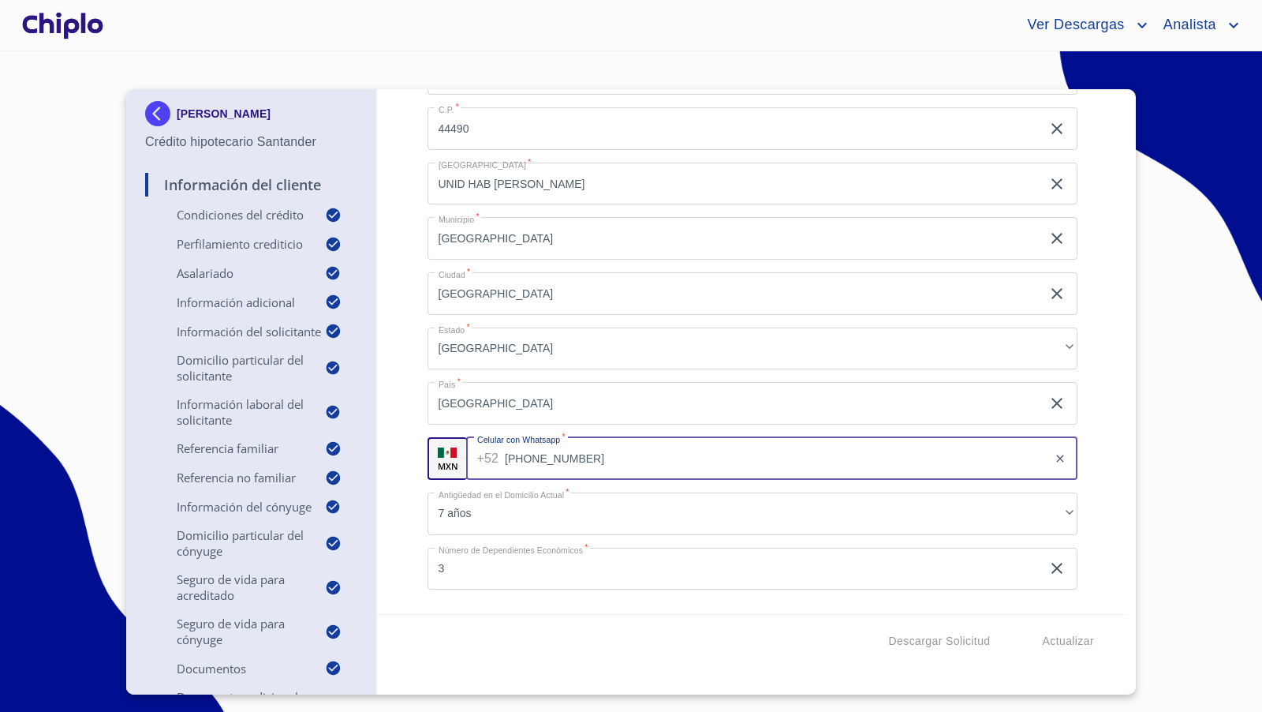
click at [607, 466] on input "(33)10485003" at bounding box center [776, 458] width 543 height 43
click at [408, 424] on div "Información del Cliente Condiciones del Crédito Selecciona tu producto   * Adqu…" at bounding box center [753, 351] width 752 height 525
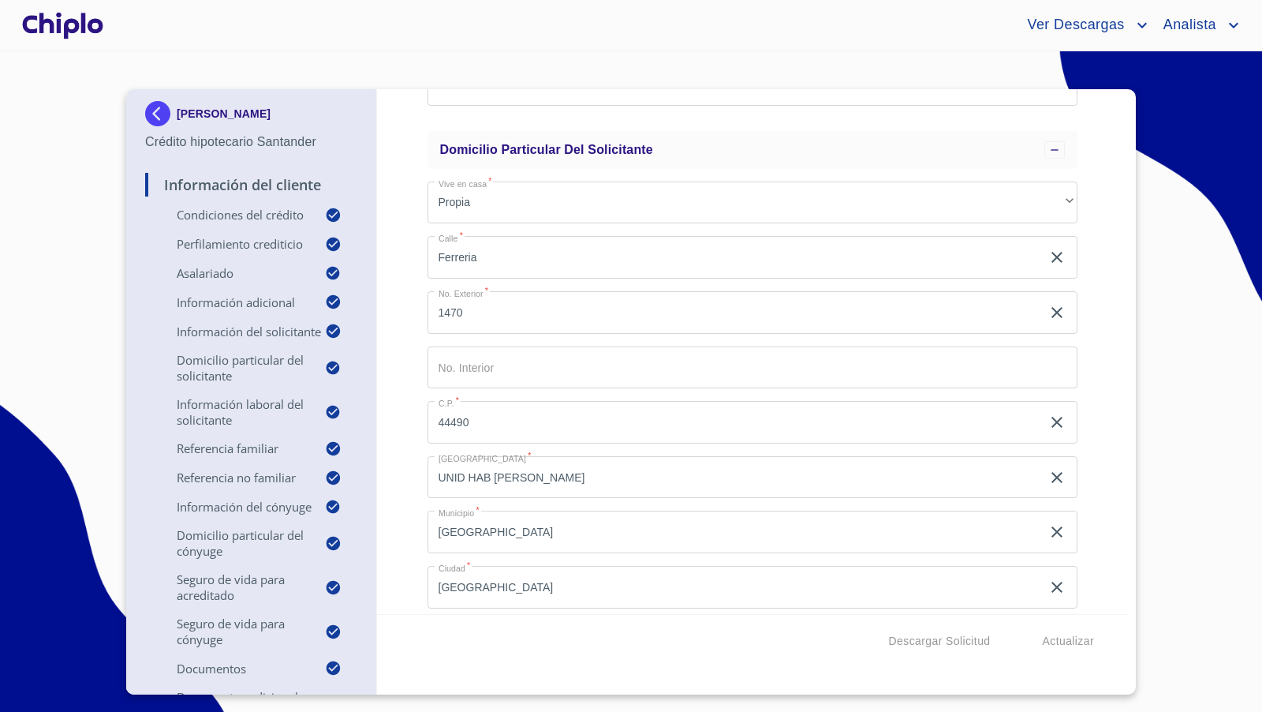
scroll to position [2770, 0]
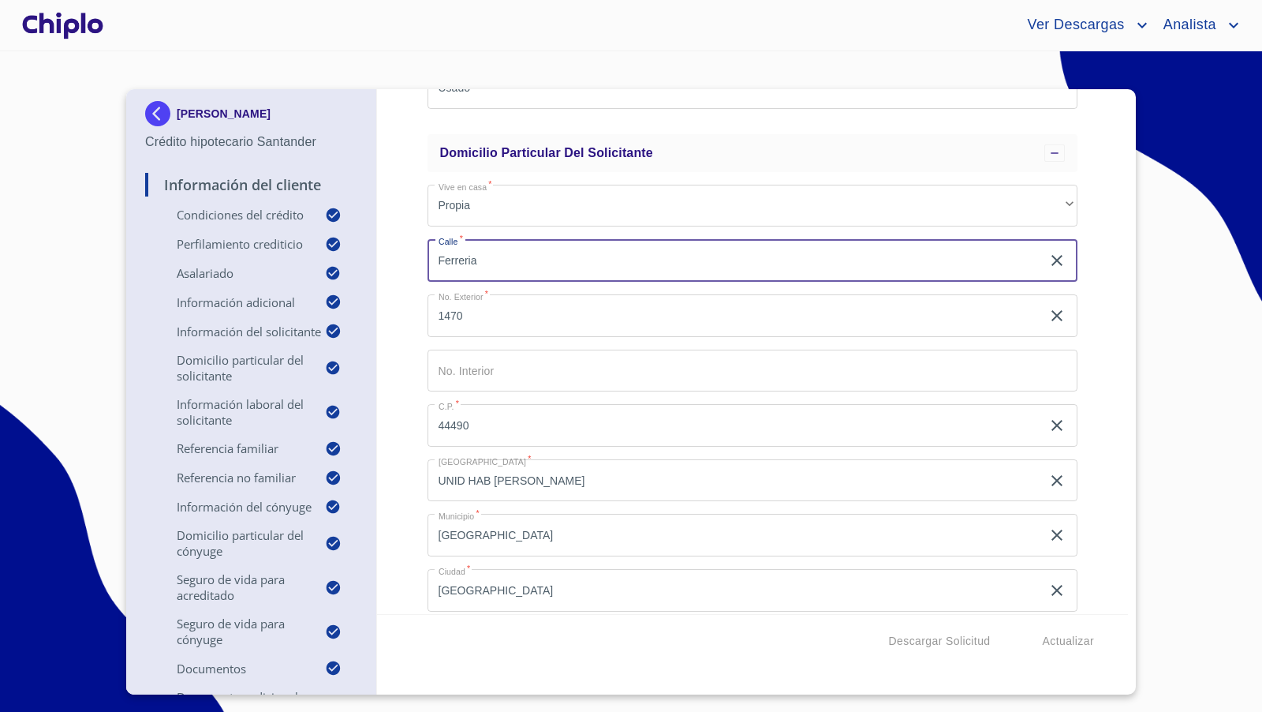
drag, startPoint x: 502, startPoint y: 263, endPoint x: 416, endPoint y: 261, distance: 86.0
click at [416, 261] on div "Información del Cliente Condiciones del Crédito Selecciona tu producto   * Adqu…" at bounding box center [753, 351] width 752 height 525
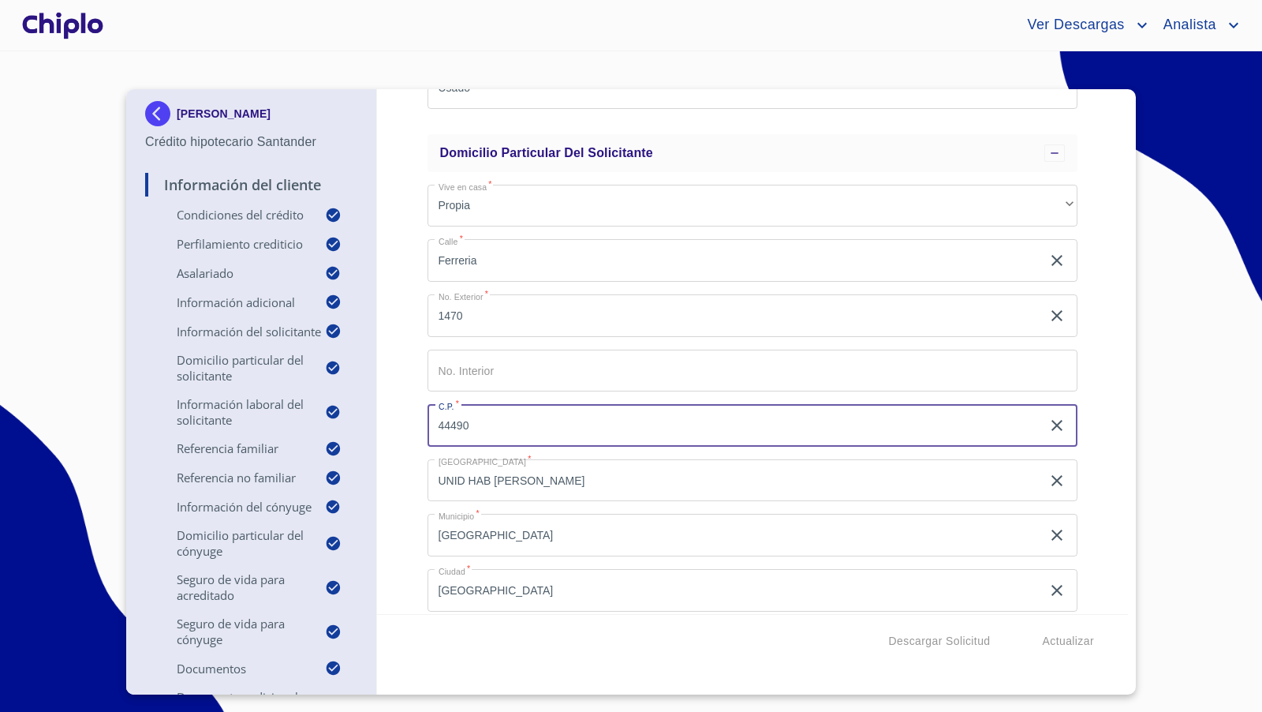
drag, startPoint x: 497, startPoint y: 426, endPoint x: 421, endPoint y: 422, distance: 75.8
click at [421, 422] on div "Información del Cliente Condiciones del Crédito Selecciona tu producto   * Adqu…" at bounding box center [753, 351] width 752 height 525
click at [403, 403] on div "Información del Cliente Condiciones del Crédito Selecciona tu producto   * Adqu…" at bounding box center [753, 351] width 752 height 525
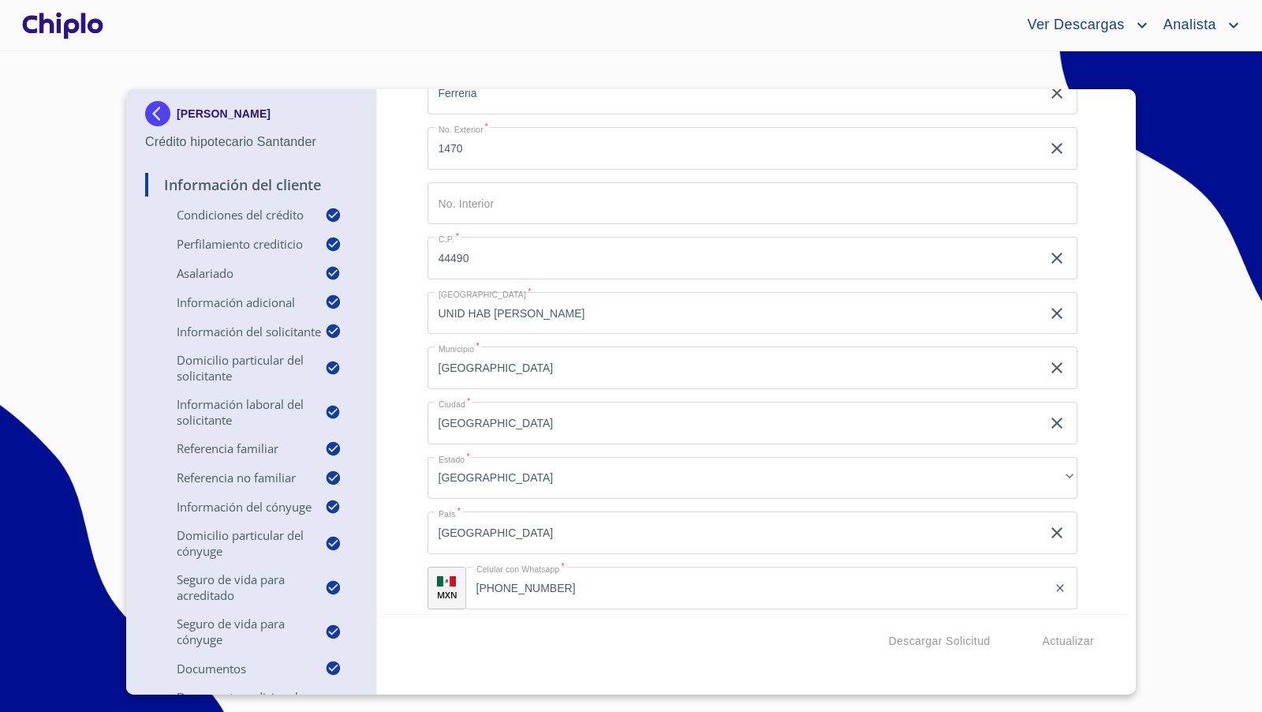
scroll to position [3008, 0]
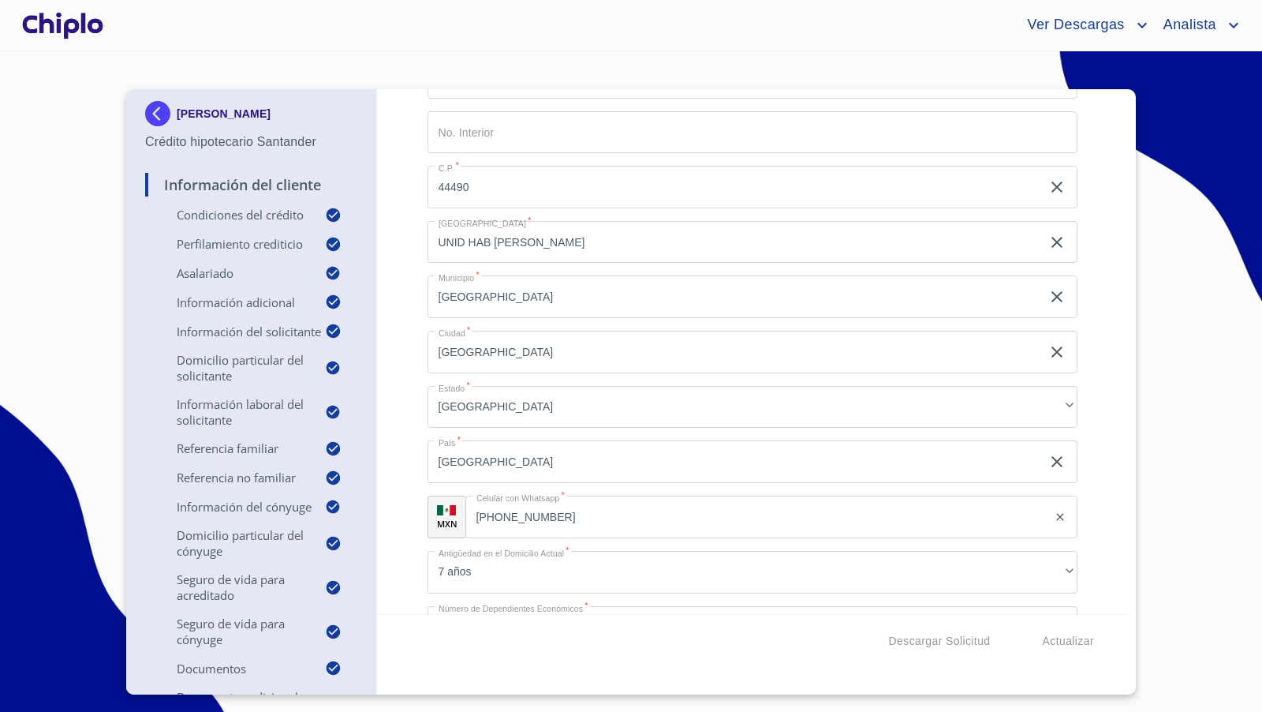
click at [391, 338] on div "Información del Cliente Condiciones del Crédito Selecciona tu producto   * Adqu…" at bounding box center [753, 351] width 752 height 525
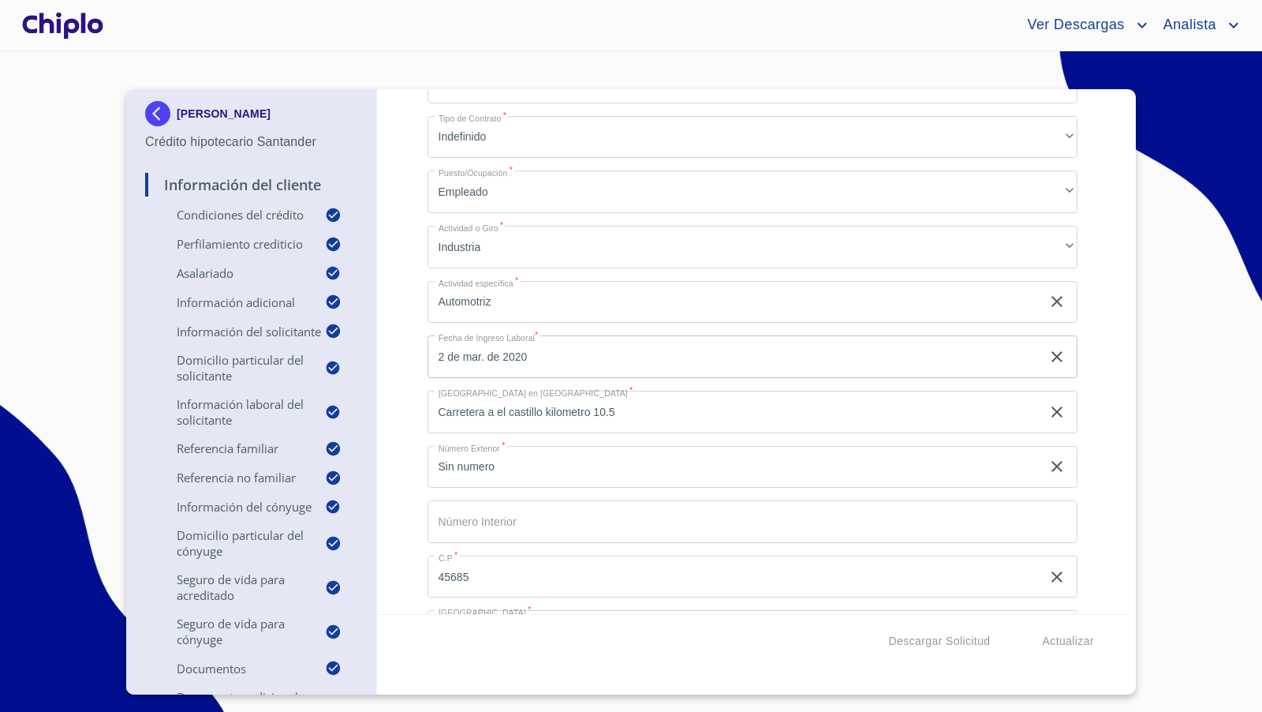
scroll to position [3671, 0]
click at [500, 298] on input "Automotriz" at bounding box center [735, 301] width 614 height 43
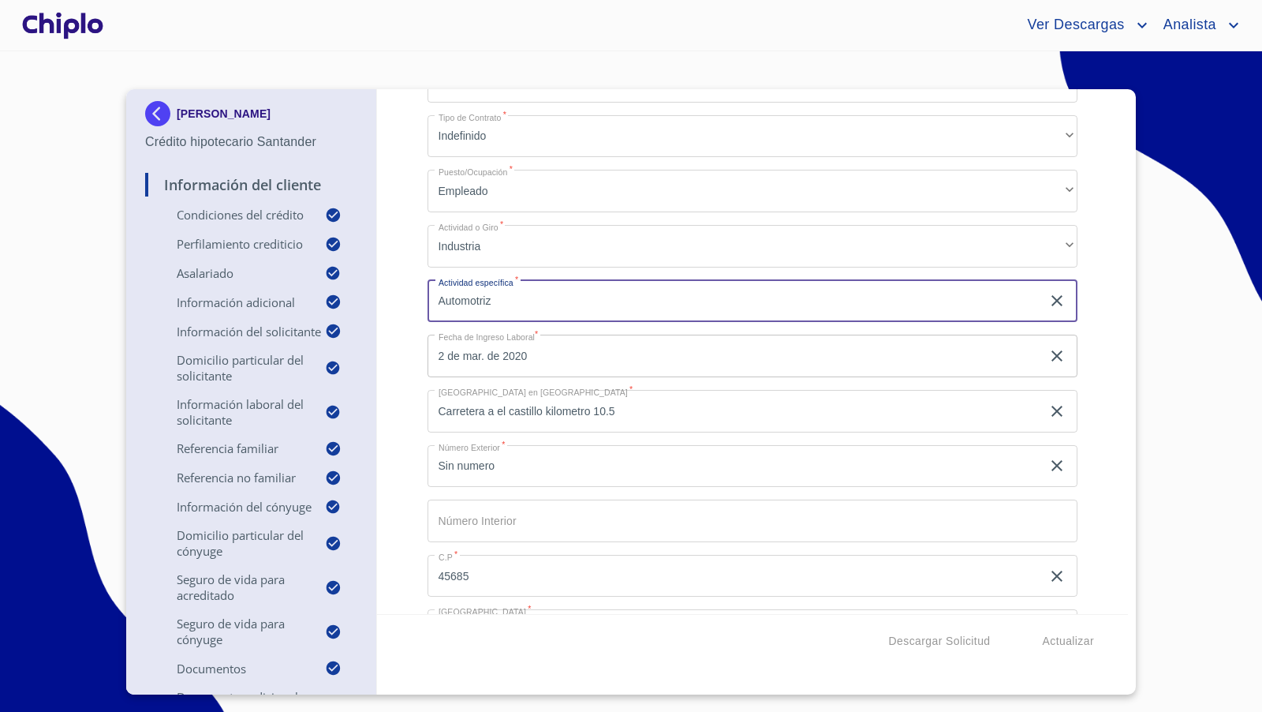
click at [415, 283] on div "Información del Cliente Condiciones del Crédito Selecciona tu producto   * Adqu…" at bounding box center [753, 351] width 752 height 525
drag, startPoint x: 519, startPoint y: 301, endPoint x: 413, endPoint y: 300, distance: 106.5
click at [413, 300] on div "Información del Cliente Condiciones del Crédito Selecciona tu producto   * Adqu…" at bounding box center [753, 351] width 752 height 525
paste input "ESPECIALISTA EN SEGURIDAD"
type input "ESPECIALISTA EN SEGURIDAD"
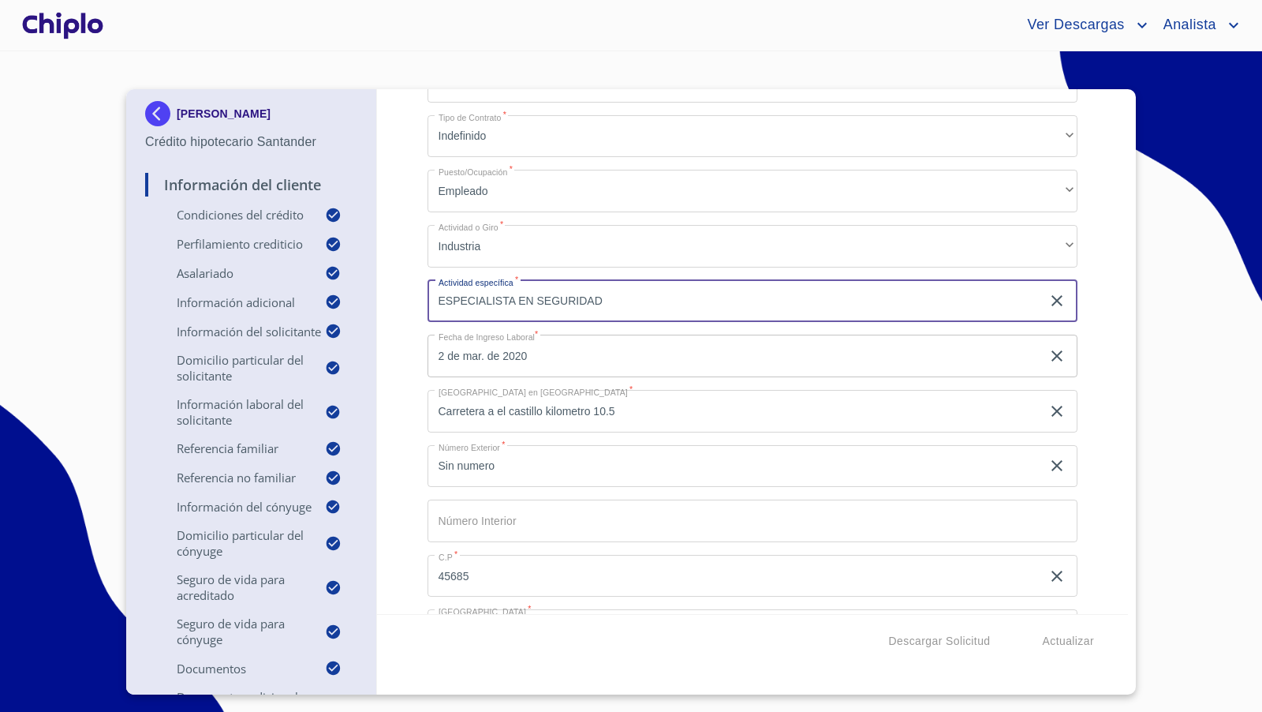
click at [415, 281] on div "Información del Cliente Condiciones del Crédito Selecciona tu producto   * Adqu…" at bounding box center [753, 351] width 752 height 525
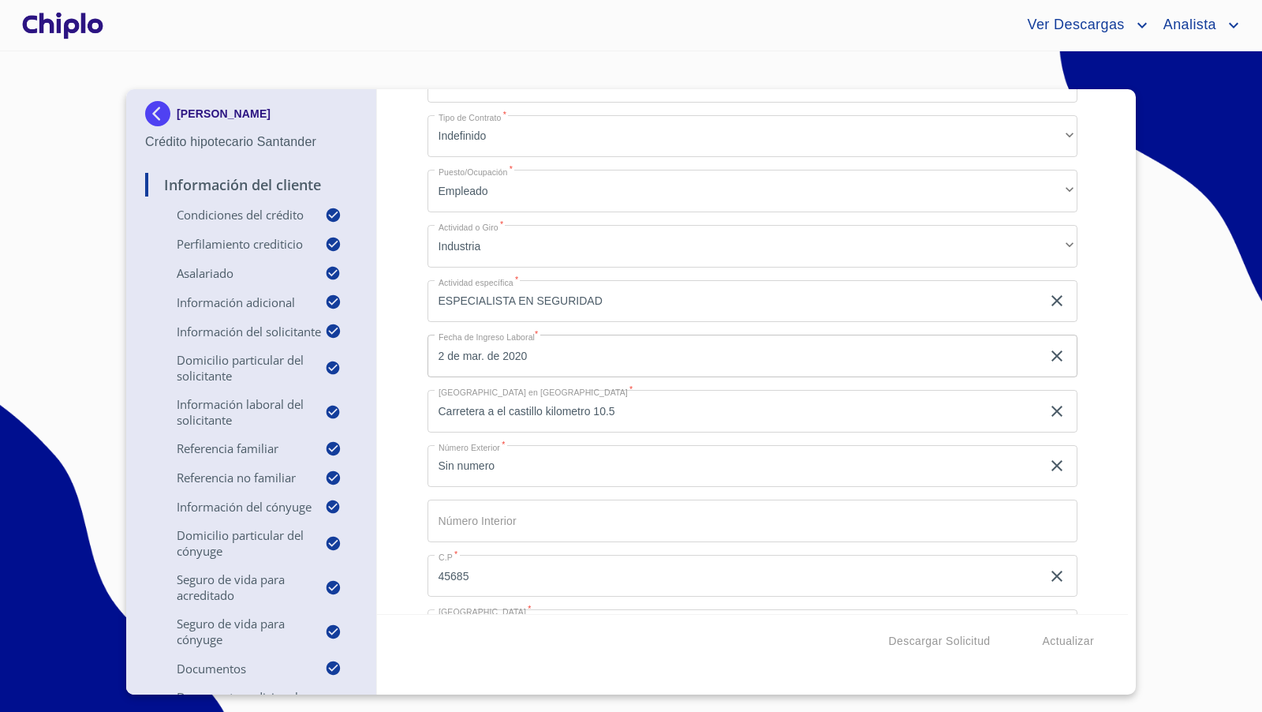
click at [1101, 424] on div "Información del Cliente Condiciones del Crédito Selecciona tu producto   * Adqu…" at bounding box center [753, 351] width 752 height 525
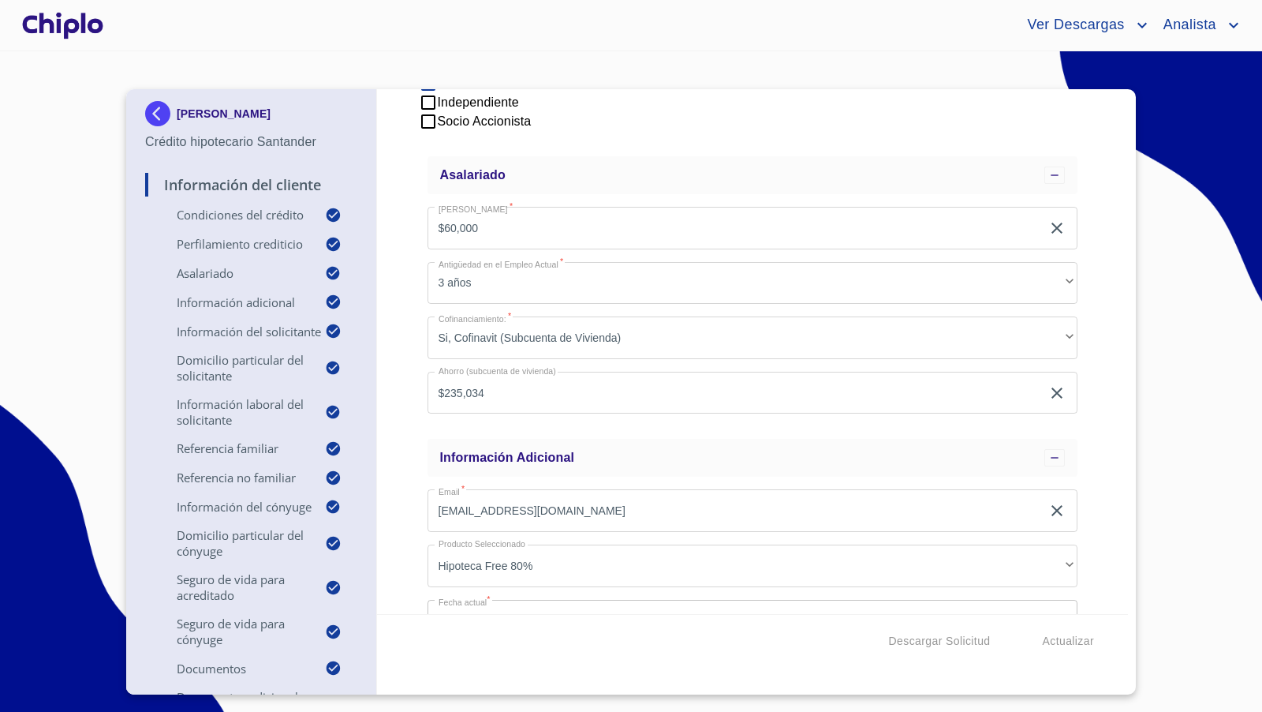
scroll to position [819, 0]
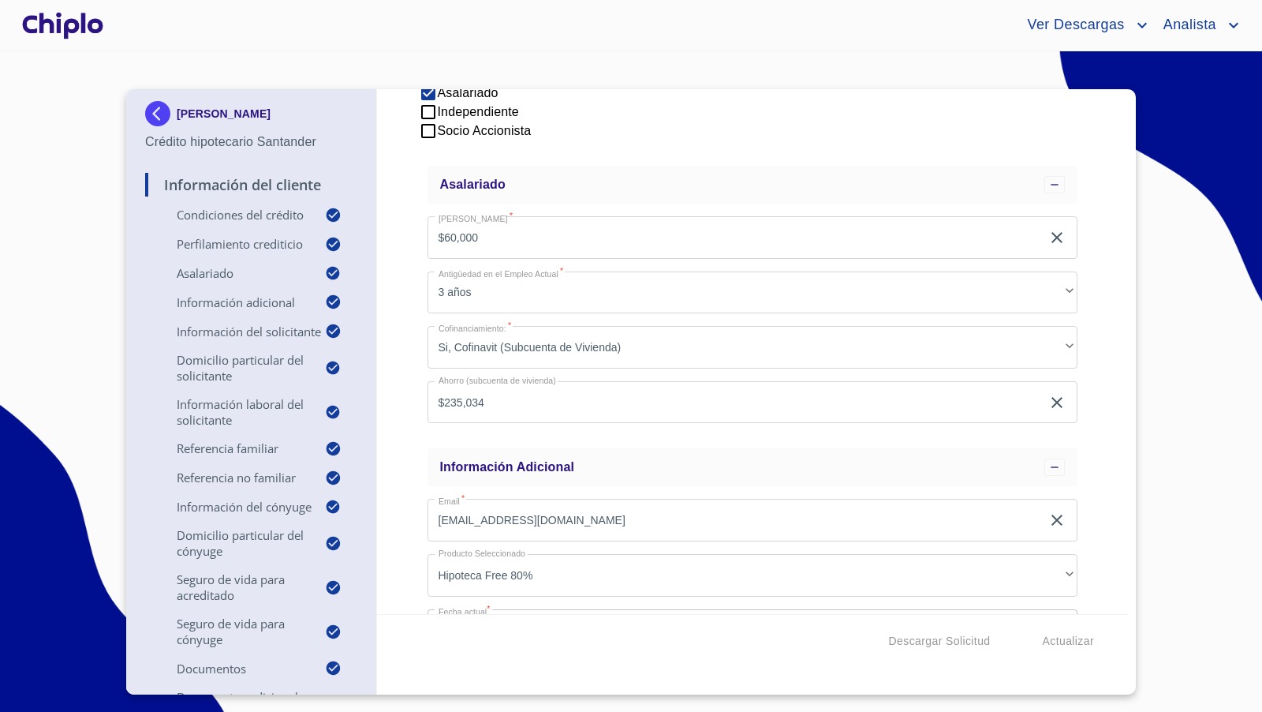
click at [395, 328] on div "Información del Cliente Condiciones del Crédito Selecciona tu producto   * Adqu…" at bounding box center [753, 351] width 752 height 525
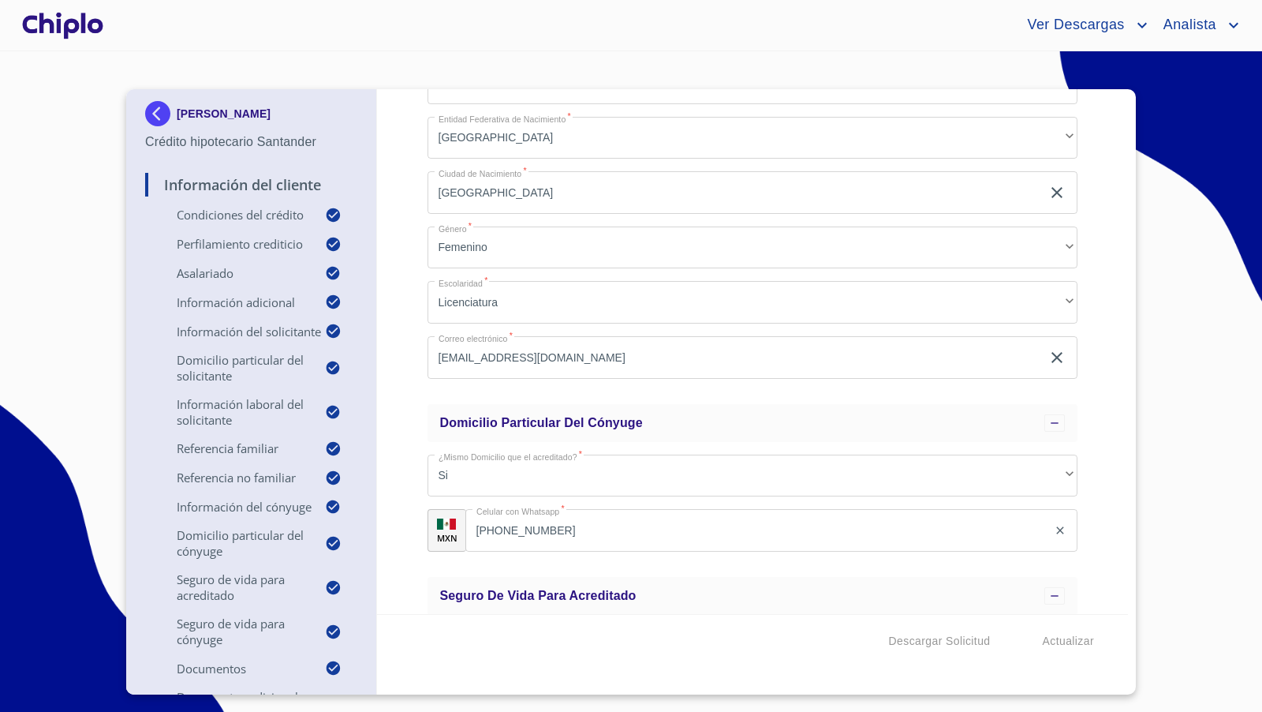
scroll to position [6113, 0]
click at [406, 379] on div "Información del Cliente Condiciones del Crédito Selecciona tu producto   * Adqu…" at bounding box center [753, 351] width 752 height 525
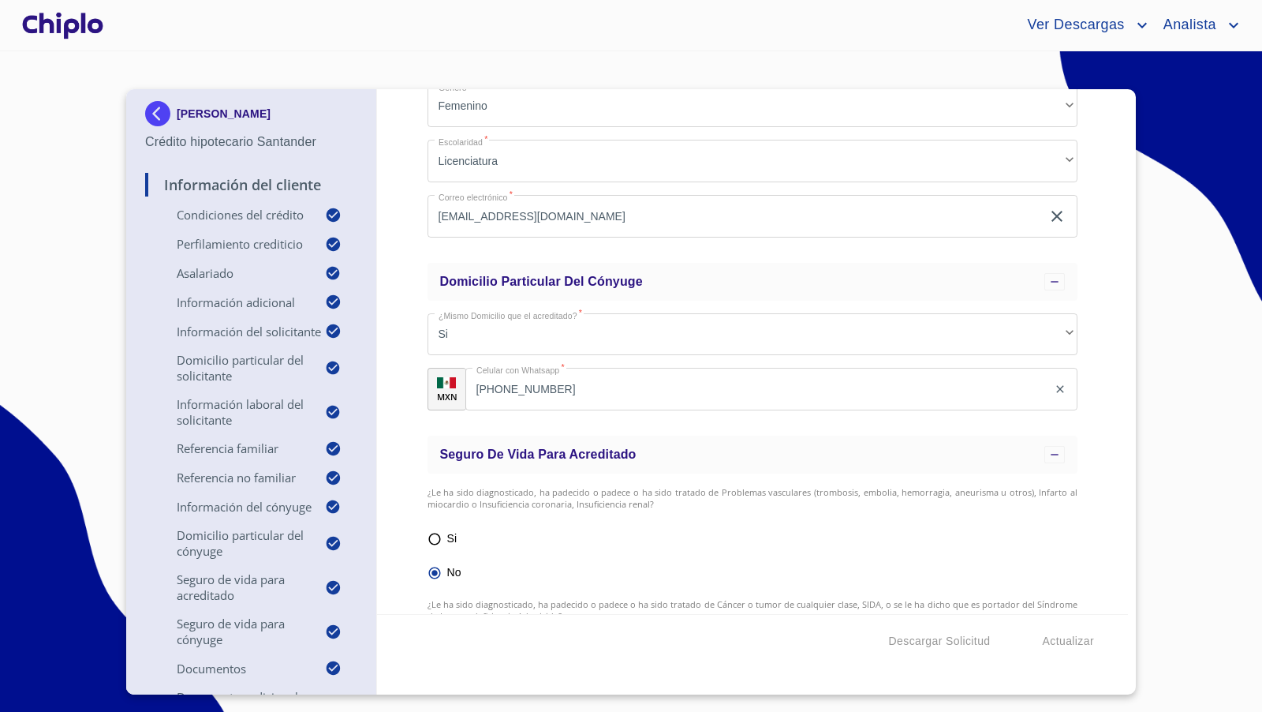
scroll to position [6276, 0]
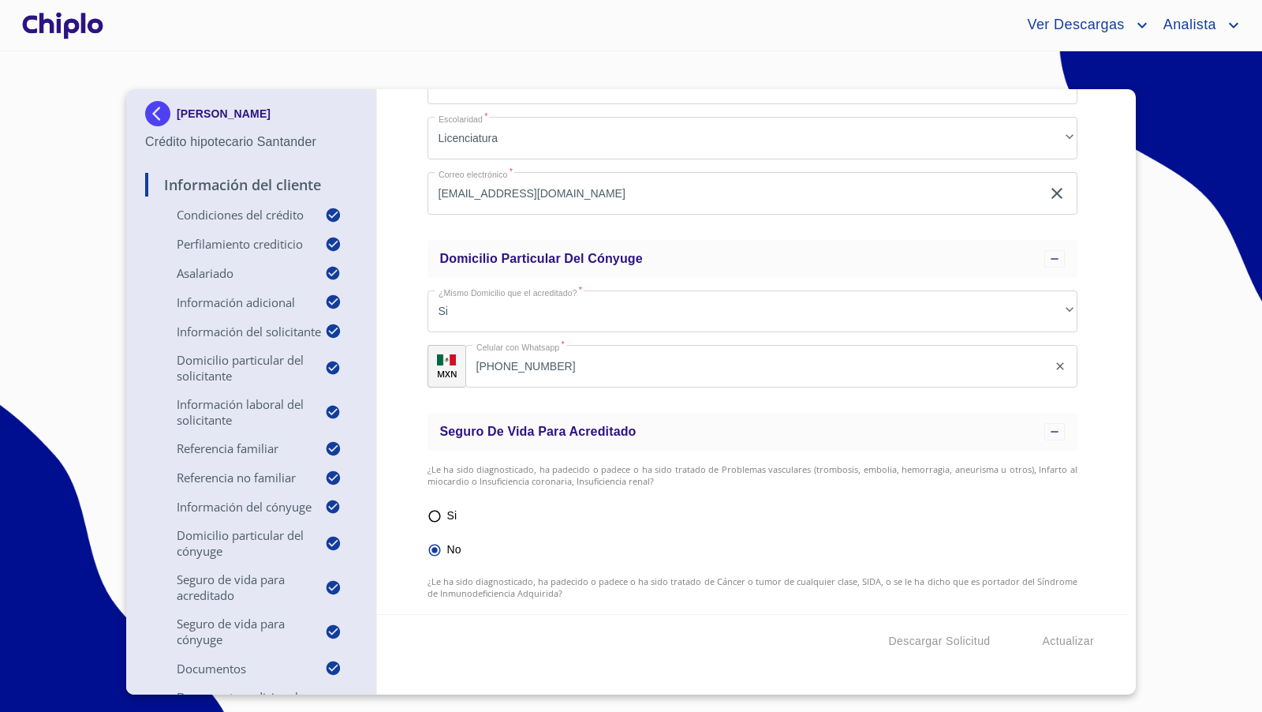
click at [398, 337] on div "Información del Cliente Condiciones del Crédito Selecciona tu producto   * Adqu…" at bounding box center [753, 351] width 752 height 525
click at [394, 392] on div "Información del Cliente Condiciones del Crédito Selecciona tu producto   * Adqu…" at bounding box center [753, 351] width 752 height 525
click at [1098, 392] on div "Información del Cliente Condiciones del Crédito Selecciona tu producto   * Adqu…" at bounding box center [753, 351] width 752 height 525
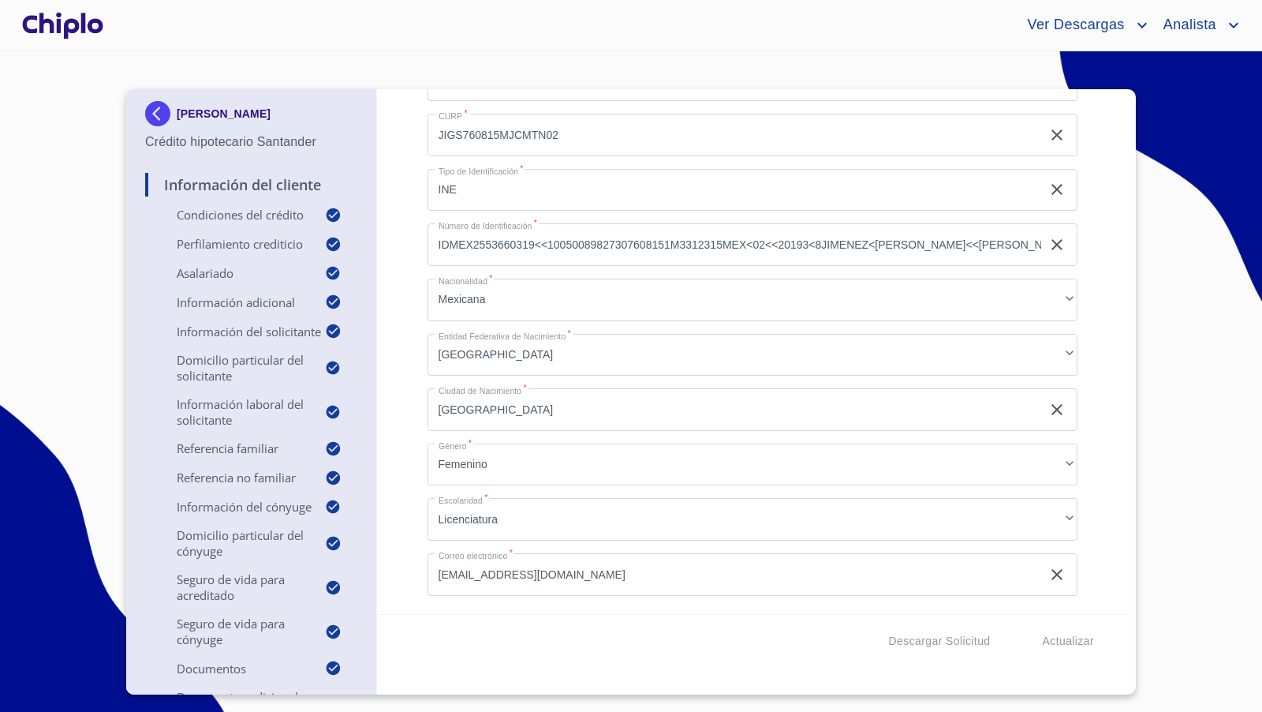
scroll to position [5885, 0]
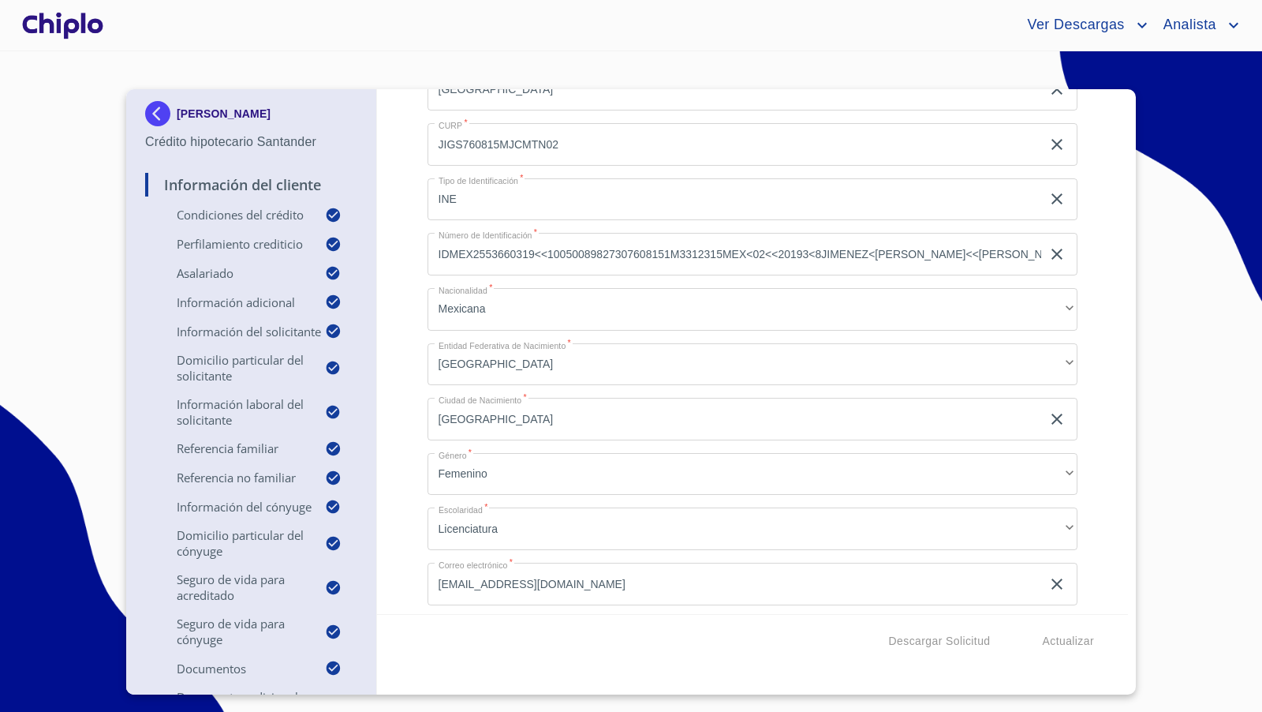
click at [548, 252] on input "IDMEX2553660319<<10050089827307608151M3312315MEX<02<<20193<8JIMENEZ<GUTIERREZ<<…" at bounding box center [735, 254] width 614 height 43
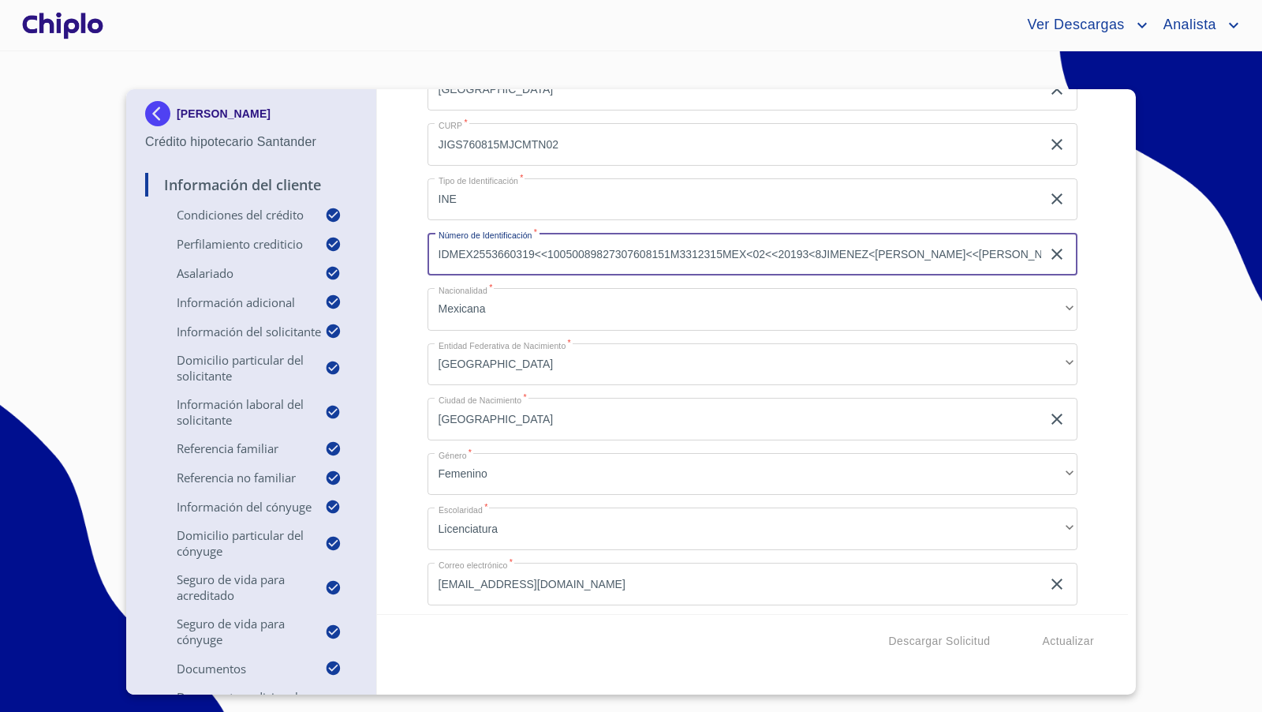
drag, startPoint x: 548, startPoint y: 252, endPoint x: 432, endPoint y: 251, distance: 116.0
click at [432, 251] on input "IDMEX2553660319<<10050089827307608151M3312315MEX<02<<20193<8JIMENEZ<GUTIERREZ<<…" at bounding box center [735, 254] width 614 height 43
click at [510, 254] on input "10050089827307608151M3312315MEX<02<<20193<8JIMENEZ<GUTIERREZ<<SANDRA<<<<<" at bounding box center [735, 254] width 614 height 43
type input "1005008982730"
click at [403, 281] on div "Información del Cliente Condiciones del Crédito Selecciona tu producto   * Adqu…" at bounding box center [753, 351] width 752 height 525
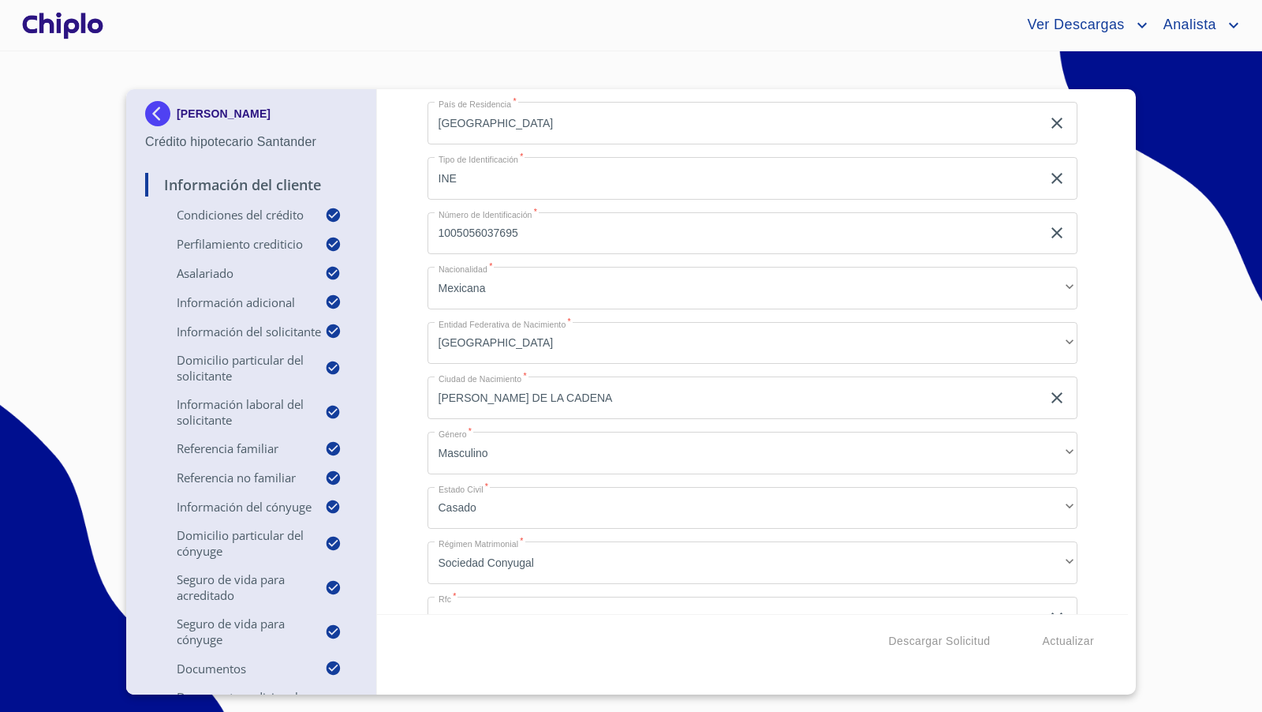
scroll to position [1956, 0]
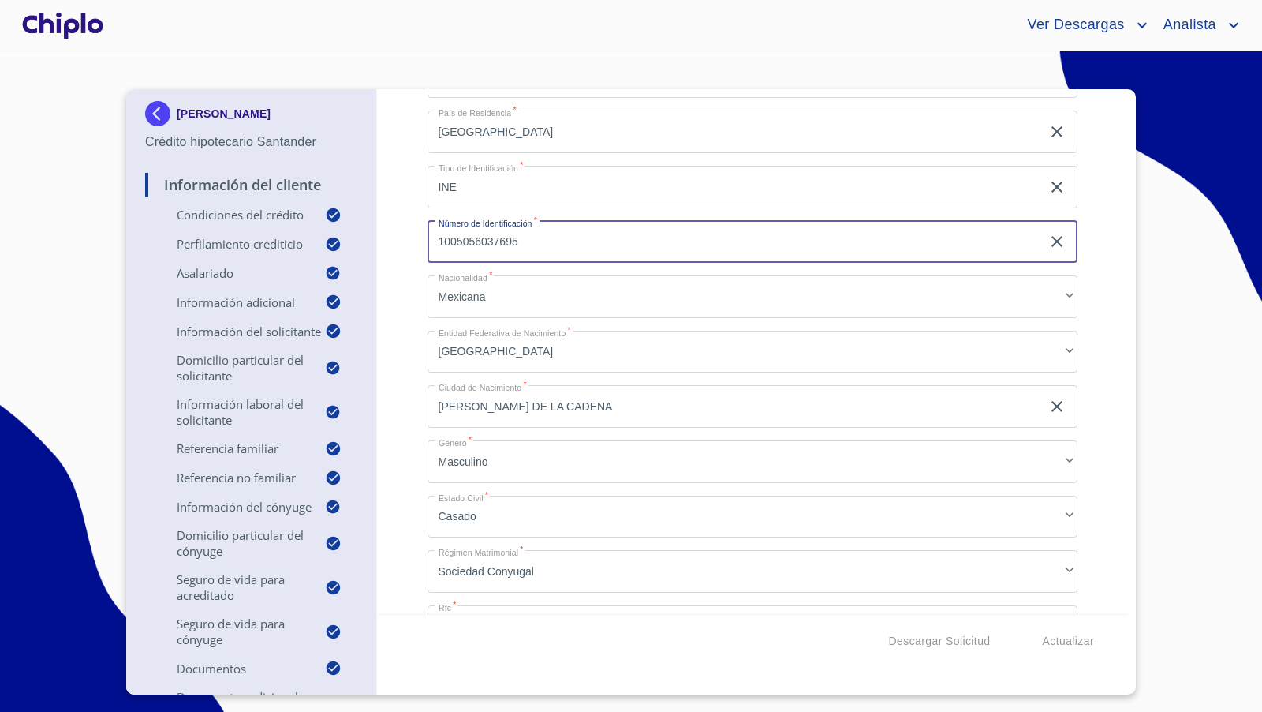
drag, startPoint x: 535, startPoint y: 240, endPoint x: 392, endPoint y: 236, distance: 142.8
click at [392, 236] on div "Información del Cliente Condiciones del Crédito Selecciona tu producto   * Adqu…" at bounding box center [753, 351] width 752 height 525
click at [397, 205] on div "Información del Cliente Condiciones del Crédito Selecciona tu producto   * Adqu…" at bounding box center [753, 351] width 752 height 525
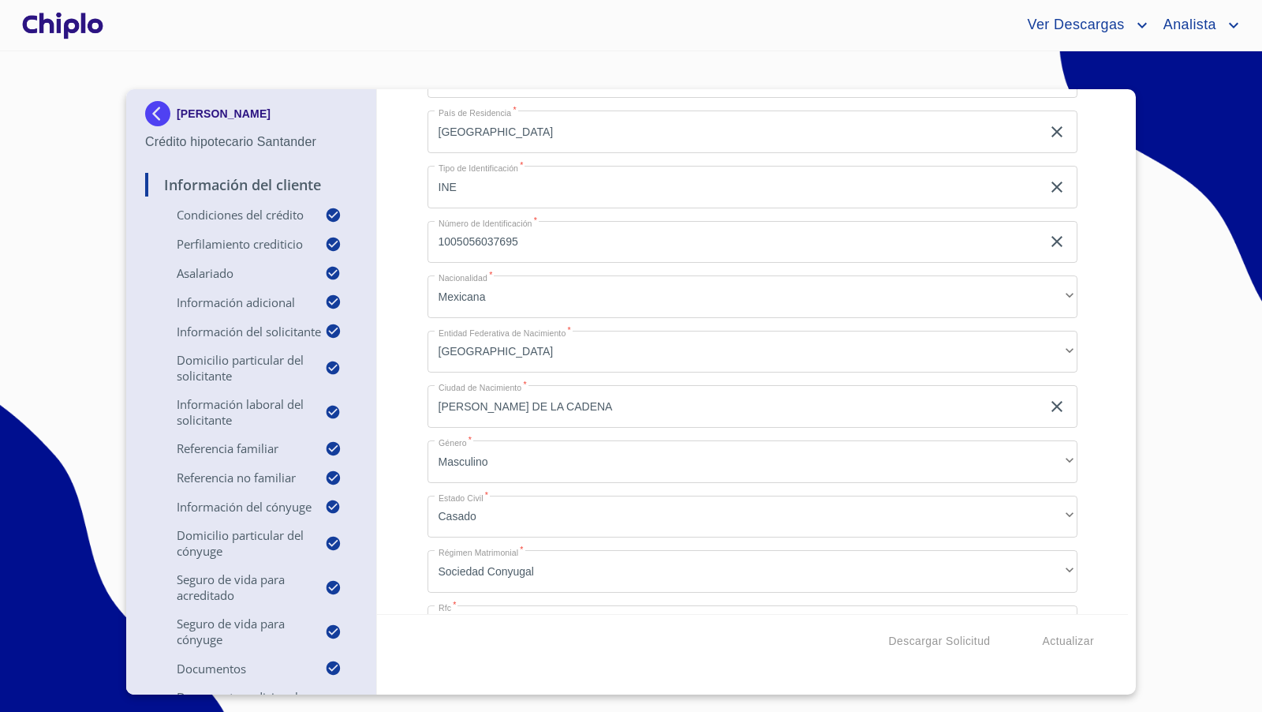
click at [402, 235] on div "Información del Cliente Condiciones del Crédito Selecciona tu producto   * Adqu…" at bounding box center [753, 351] width 752 height 525
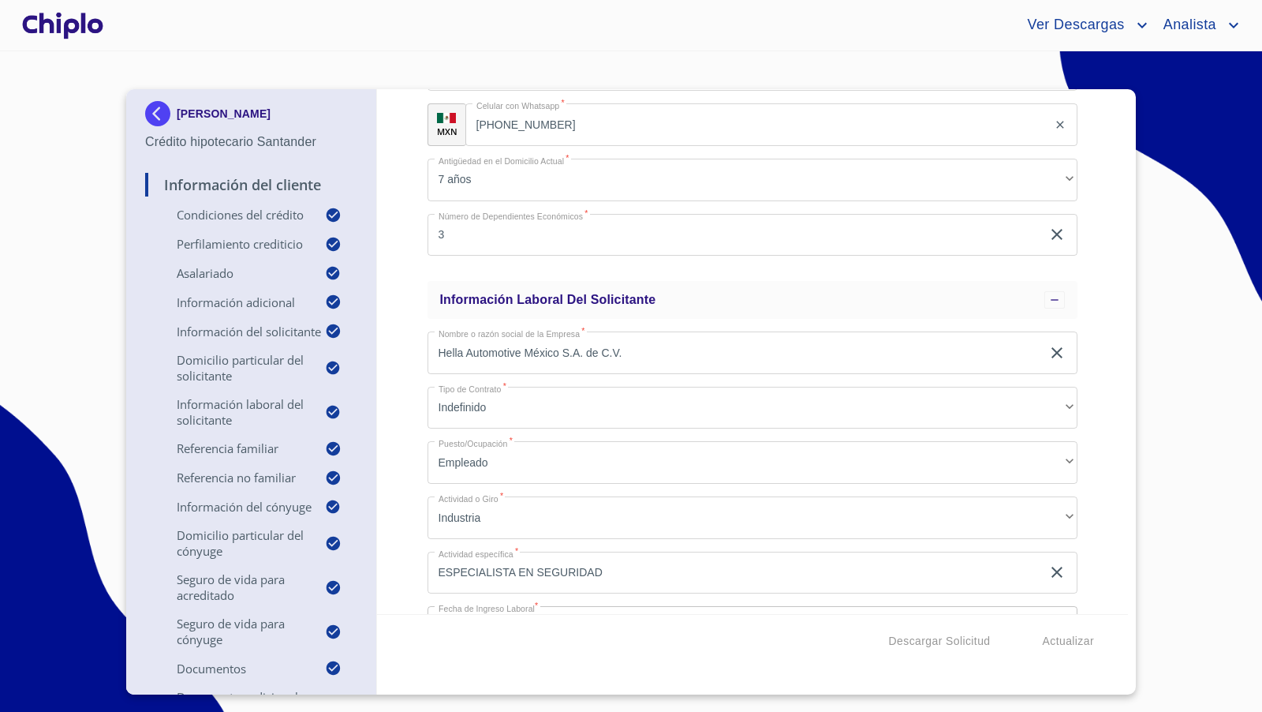
scroll to position [3430, 0]
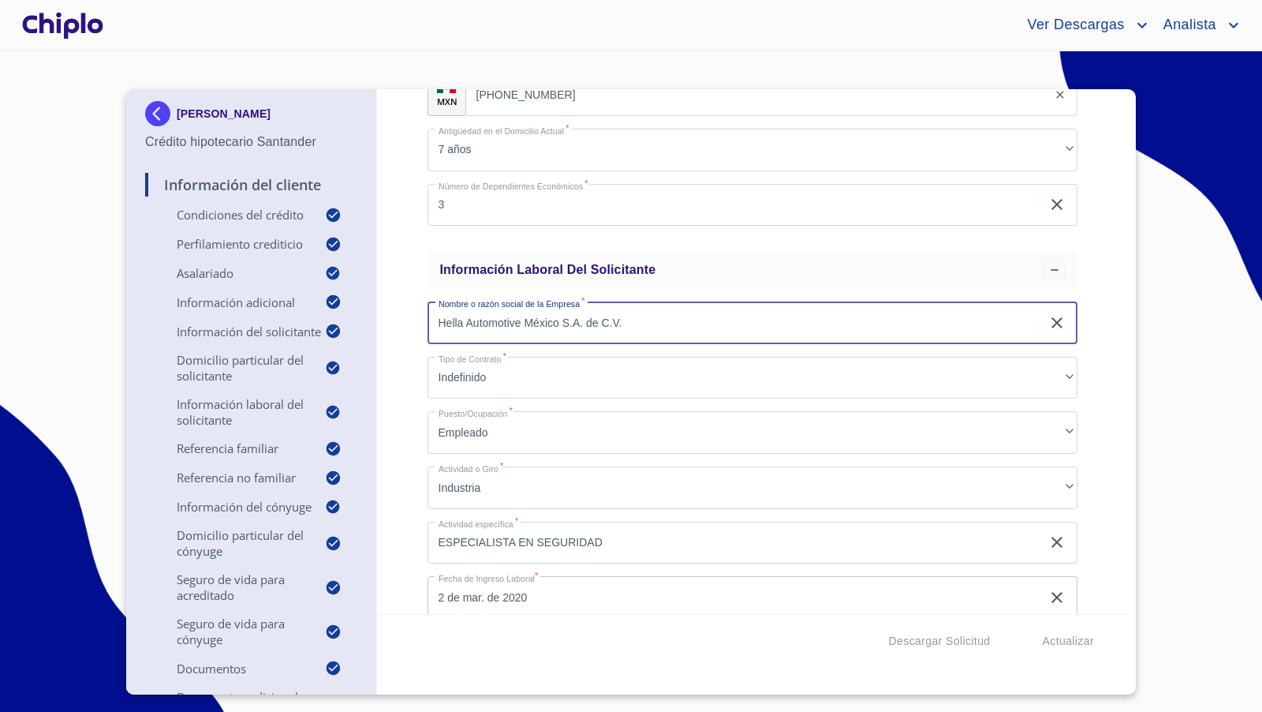
drag, startPoint x: 584, startPoint y: 318, endPoint x: 402, endPoint y: 312, distance: 182.3
click at [402, 312] on div "Información del Cliente Condiciones del Crédito Selecciona tu producto   * Adqu…" at bounding box center [753, 351] width 752 height 525
click at [411, 372] on div "Información del Cliente Condiciones del Crédito Selecciona tu producto   * Adqu…" at bounding box center [753, 351] width 752 height 525
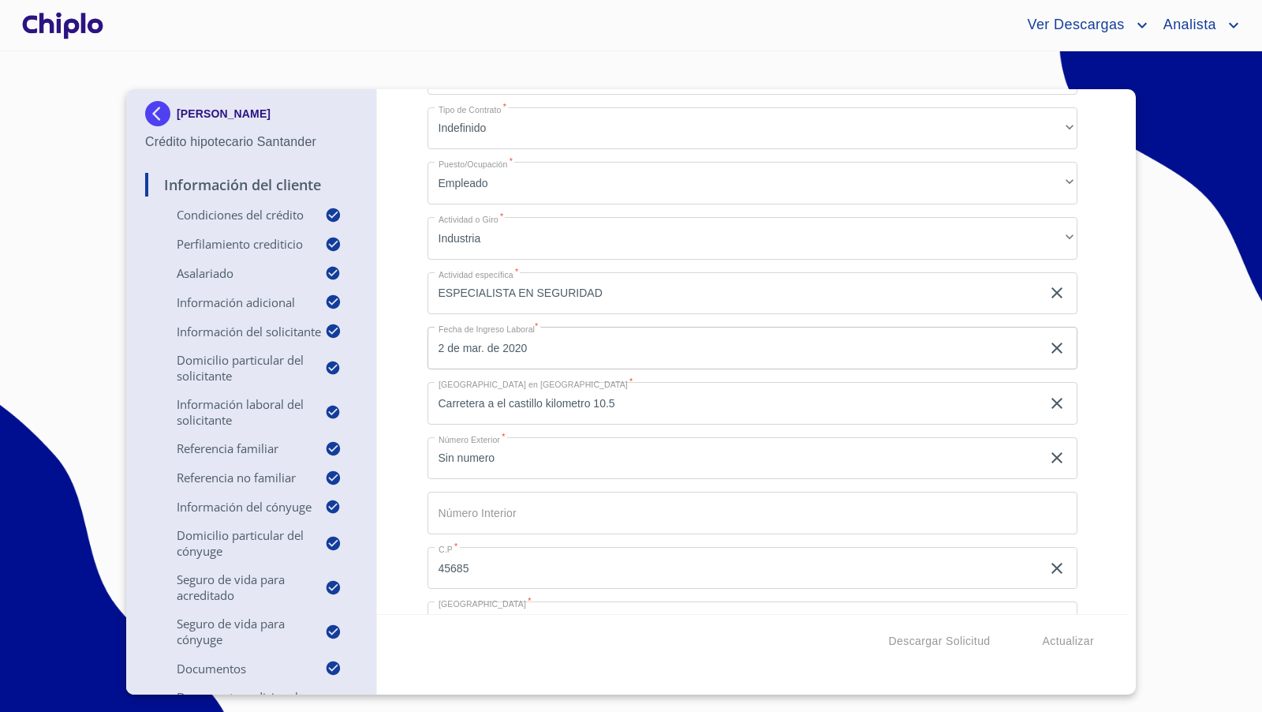
scroll to position [3685, 0]
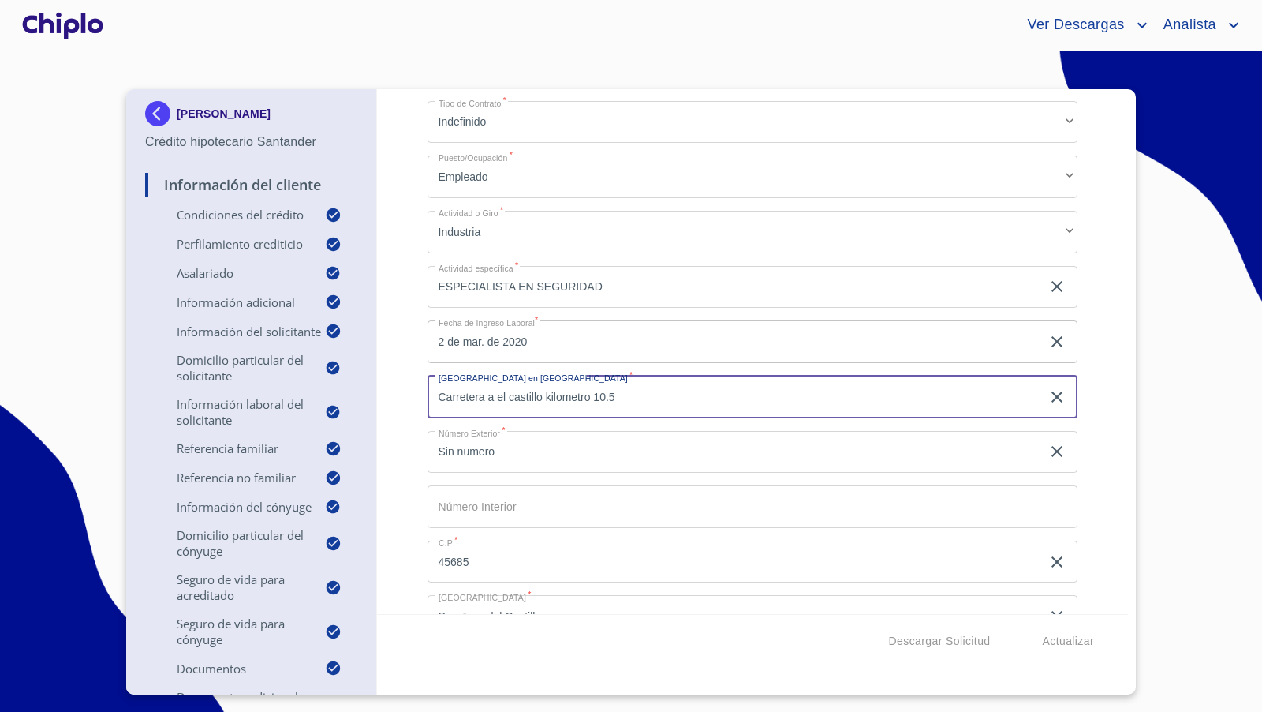
drag, startPoint x: 634, startPoint y: 397, endPoint x: 417, endPoint y: 396, distance: 216.9
click at [417, 396] on div "Información del Cliente Condiciones del Crédito Selecciona tu producto   * Adqu…" at bounding box center [753, 351] width 752 height 525
click at [405, 397] on div "Información del Cliente Condiciones del Crédito Selecciona tu producto   * Adqu…" at bounding box center [753, 351] width 752 height 525
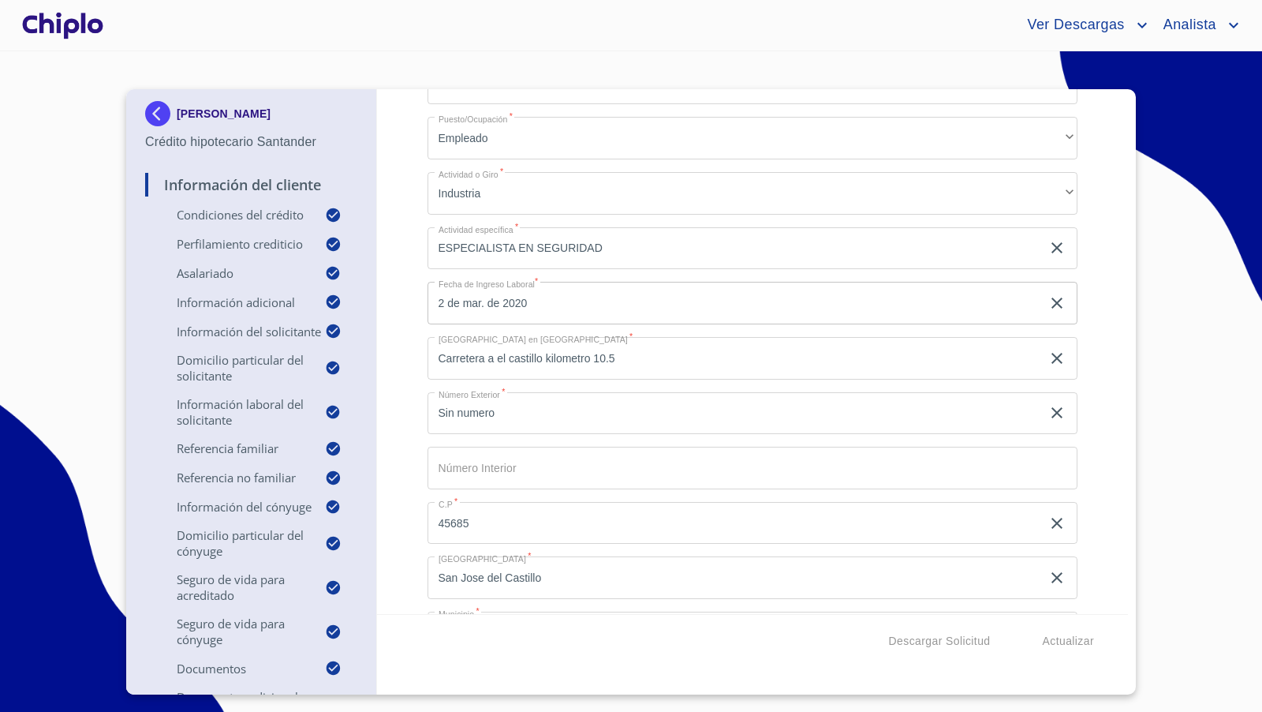
scroll to position [3728, 0]
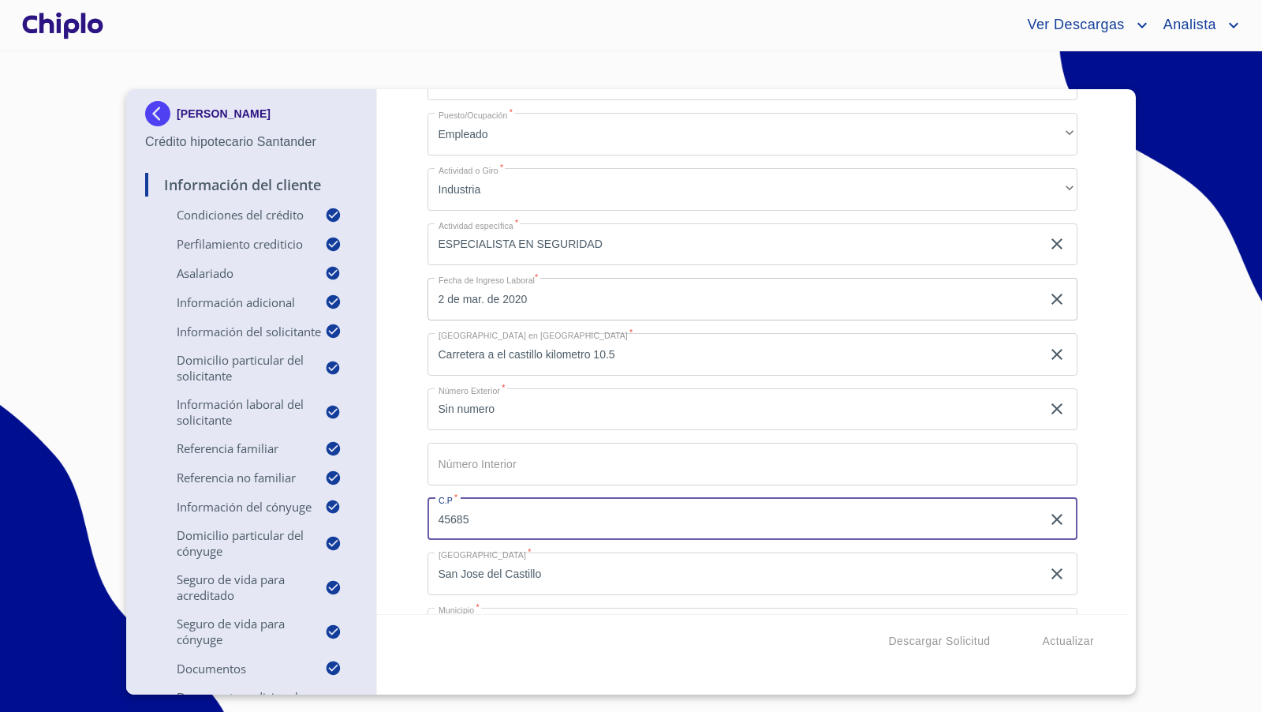
drag, startPoint x: 491, startPoint y: 510, endPoint x: 423, endPoint y: 511, distance: 68.6
click at [423, 511] on div "Información del Cliente Condiciones del Crédito Selecciona tu producto   * Adqu…" at bounding box center [753, 351] width 752 height 525
drag, startPoint x: 490, startPoint y: 523, endPoint x: 428, endPoint y: 514, distance: 62.9
click at [428, 514] on input "45685" at bounding box center [735, 519] width 614 height 43
click at [408, 469] on div "Información del Cliente Condiciones del Crédito Selecciona tu producto   * Adqu…" at bounding box center [753, 351] width 752 height 525
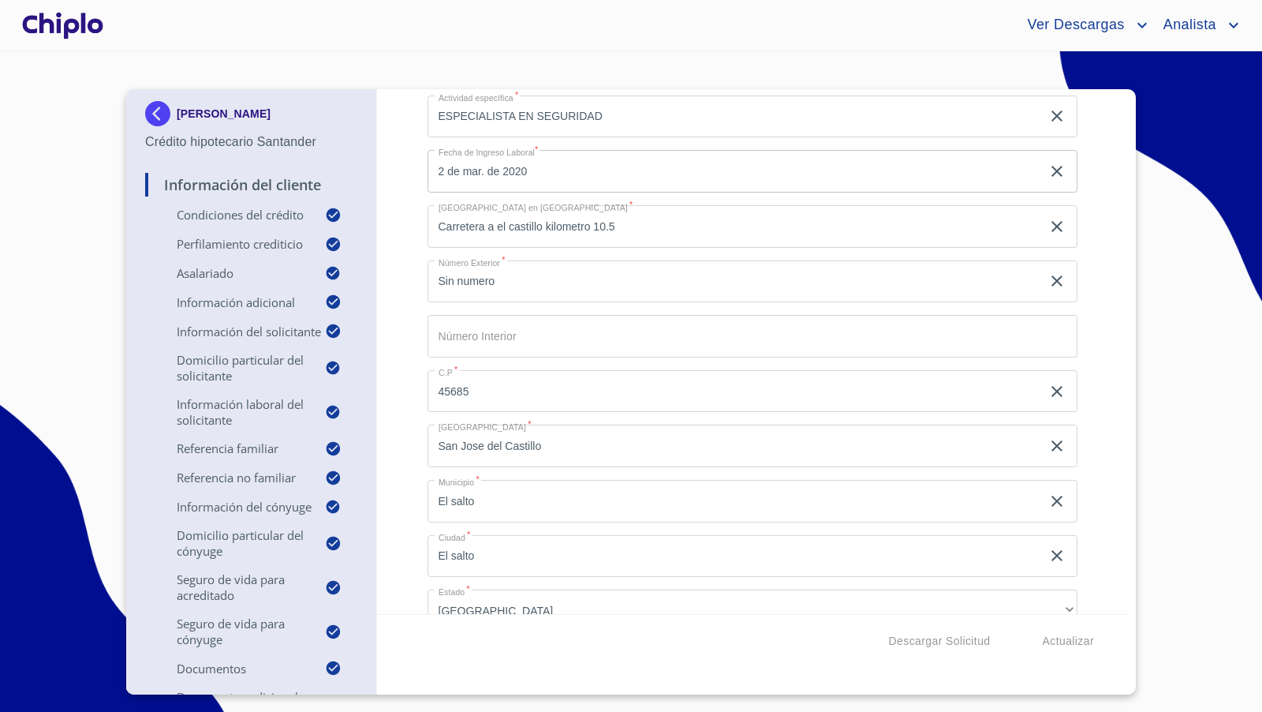
scroll to position [3876, 0]
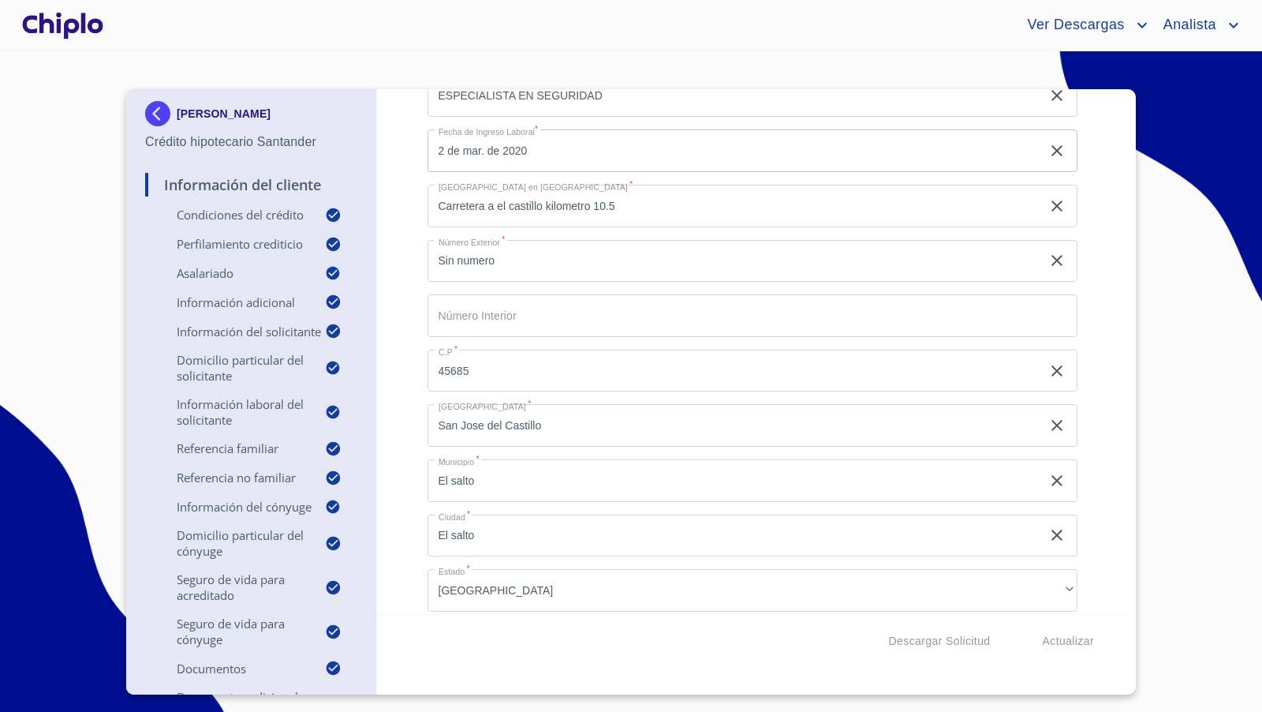
click at [413, 351] on div "Información del Cliente Condiciones del Crédito Selecciona tu producto   * Adqu…" at bounding box center [753, 351] width 752 height 525
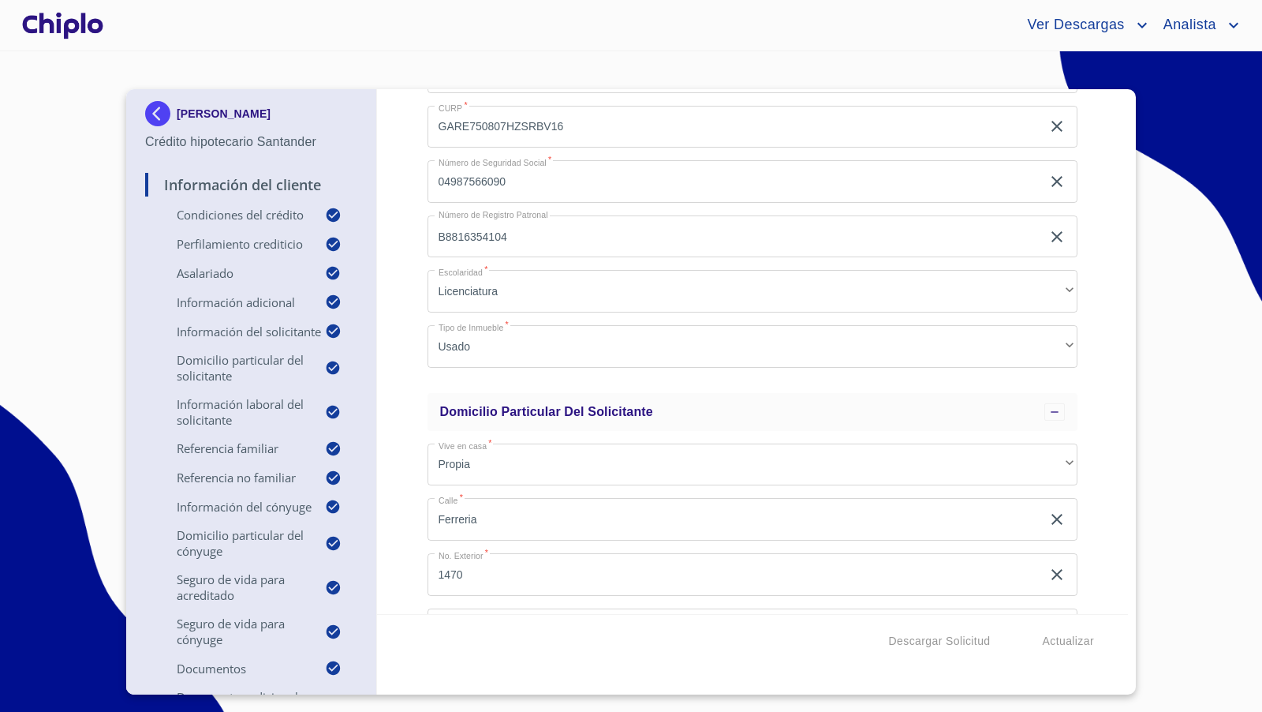
scroll to position [2508, 0]
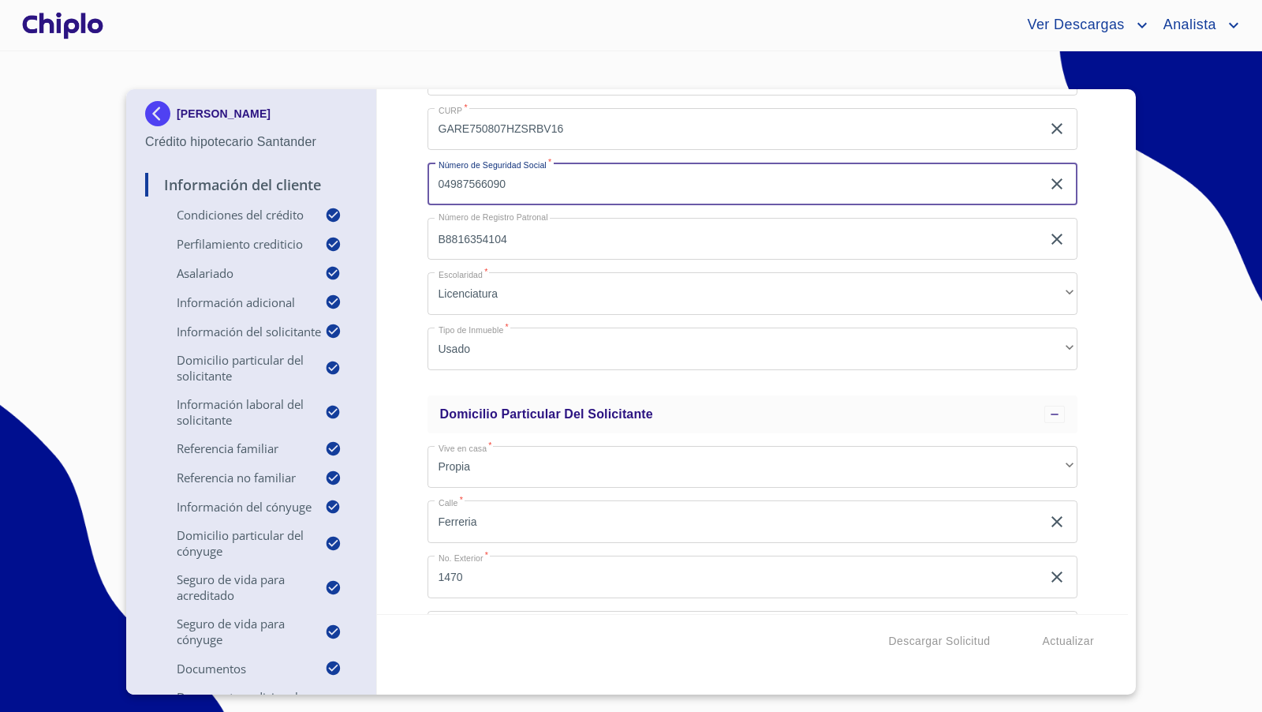
drag, startPoint x: 525, startPoint y: 185, endPoint x: 409, endPoint y: 185, distance: 116.0
click at [409, 185] on div "Información del Cliente Condiciones del Crédito Selecciona tu producto   * Adqu…" at bounding box center [753, 351] width 752 height 525
click at [395, 260] on div "Información del Cliente Condiciones del Crédito Selecciona tu producto   * Adqu…" at bounding box center [753, 351] width 752 height 525
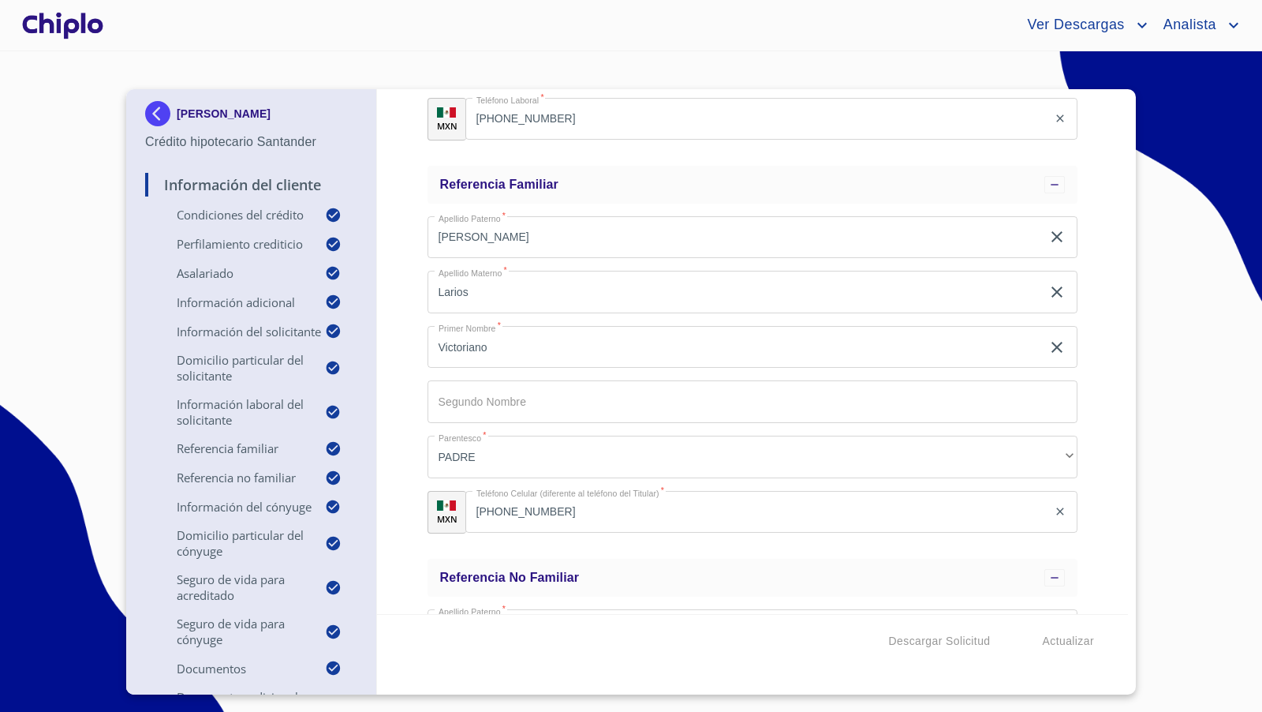
scroll to position [4447, 0]
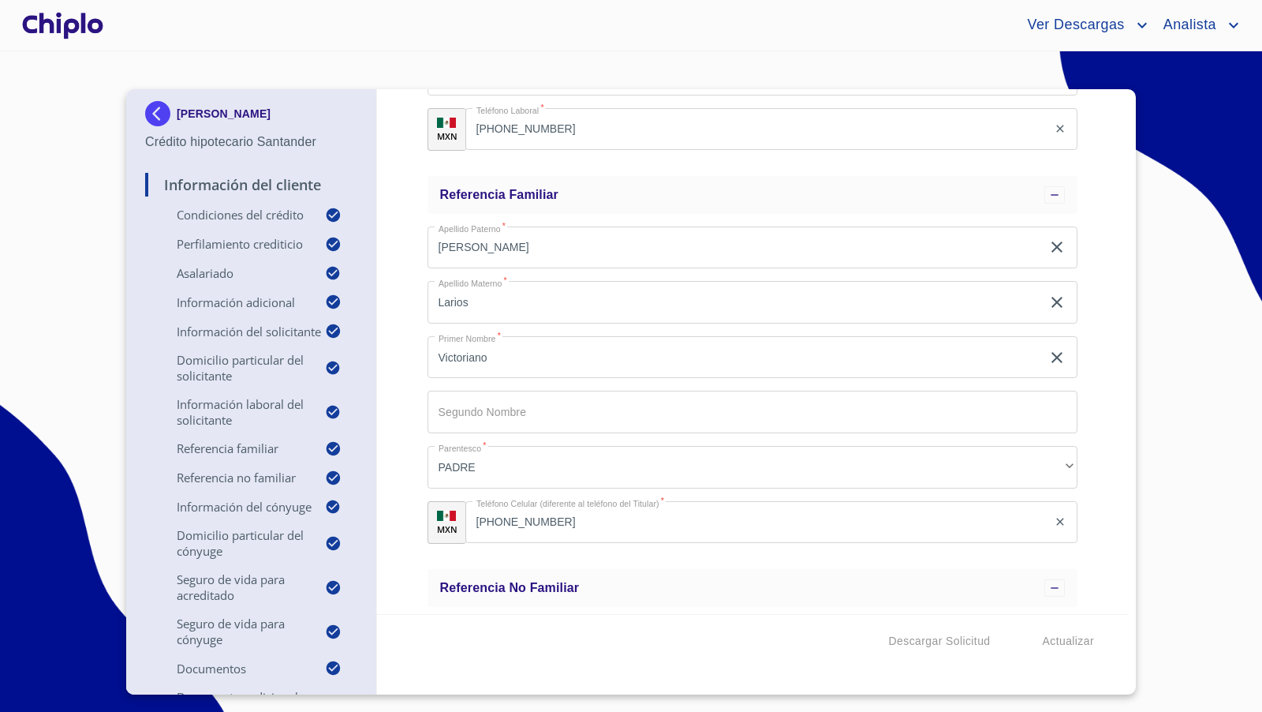
click at [1108, 365] on div "Información del Cliente Condiciones del Crédito Selecciona tu producto   * Adqu…" at bounding box center [753, 351] width 752 height 525
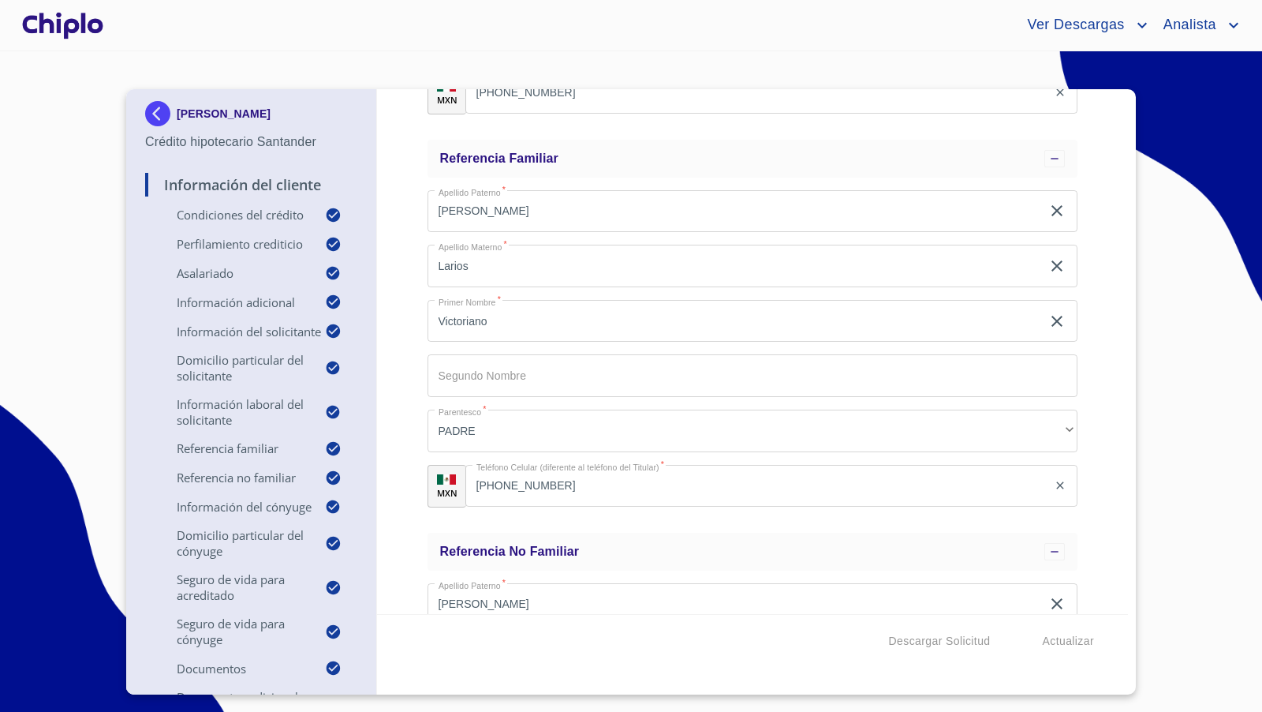
scroll to position [4484, 0]
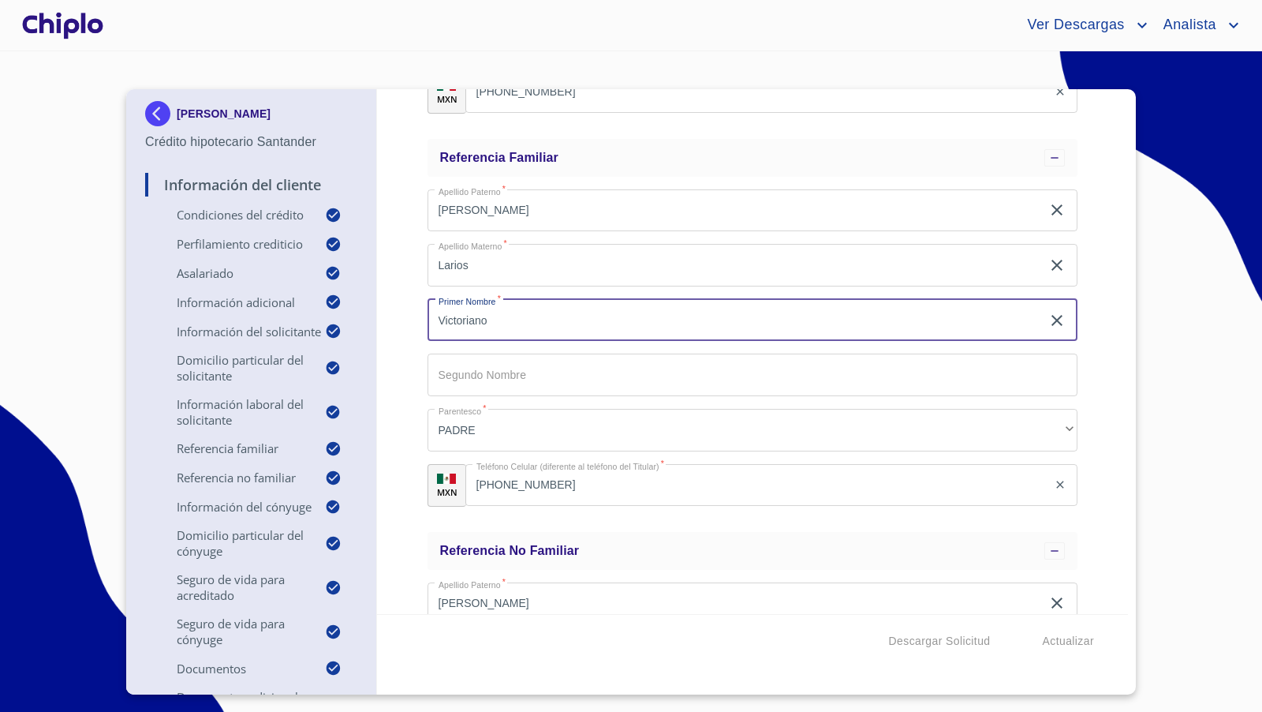
drag, startPoint x: 509, startPoint y: 316, endPoint x: 355, endPoint y: 315, distance: 153.8
click at [355, 315] on div "EVYEL GARCIA ROBLES Crédito hipotecario Santander Información del Cliente Condi…" at bounding box center [627, 391] width 1002 height 605
click at [564, 482] on input "(33)31743905" at bounding box center [756, 485] width 583 height 43
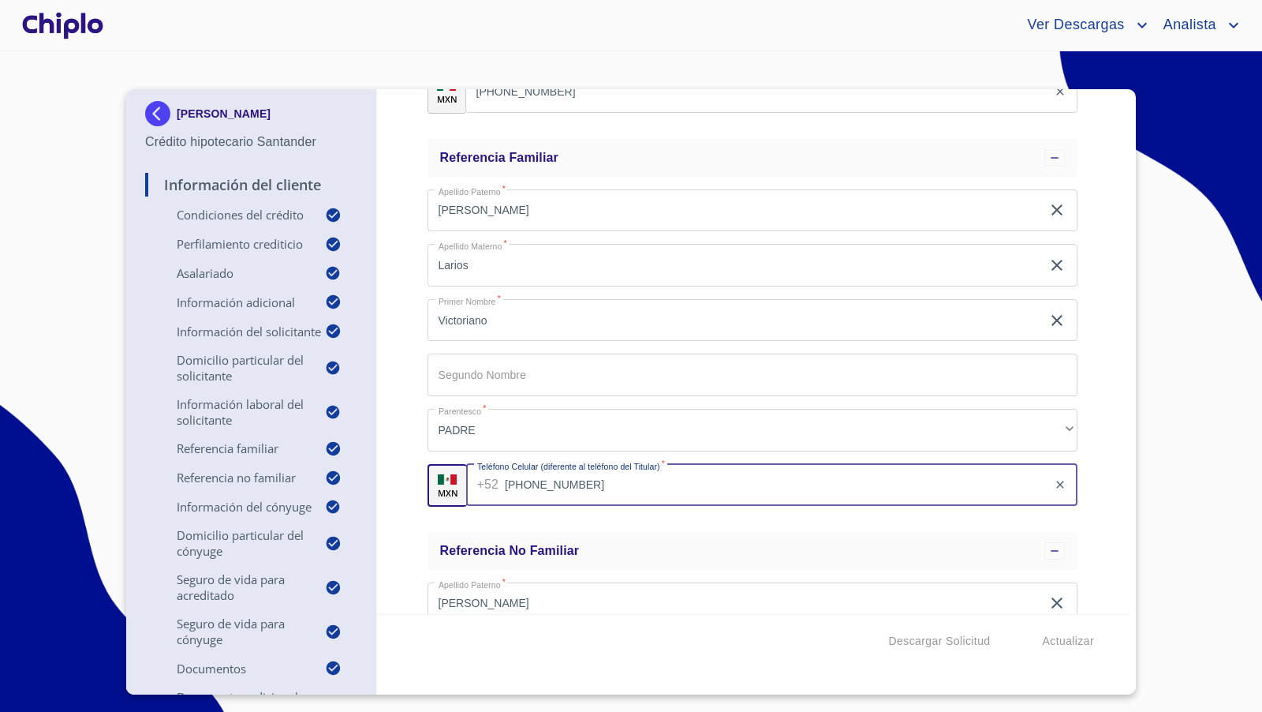
click at [564, 482] on input "(33)31743905" at bounding box center [776, 485] width 543 height 43
click at [402, 346] on div "Información del Cliente Condiciones del Crédito Selecciona tu producto   * Adqu…" at bounding box center [753, 351] width 752 height 525
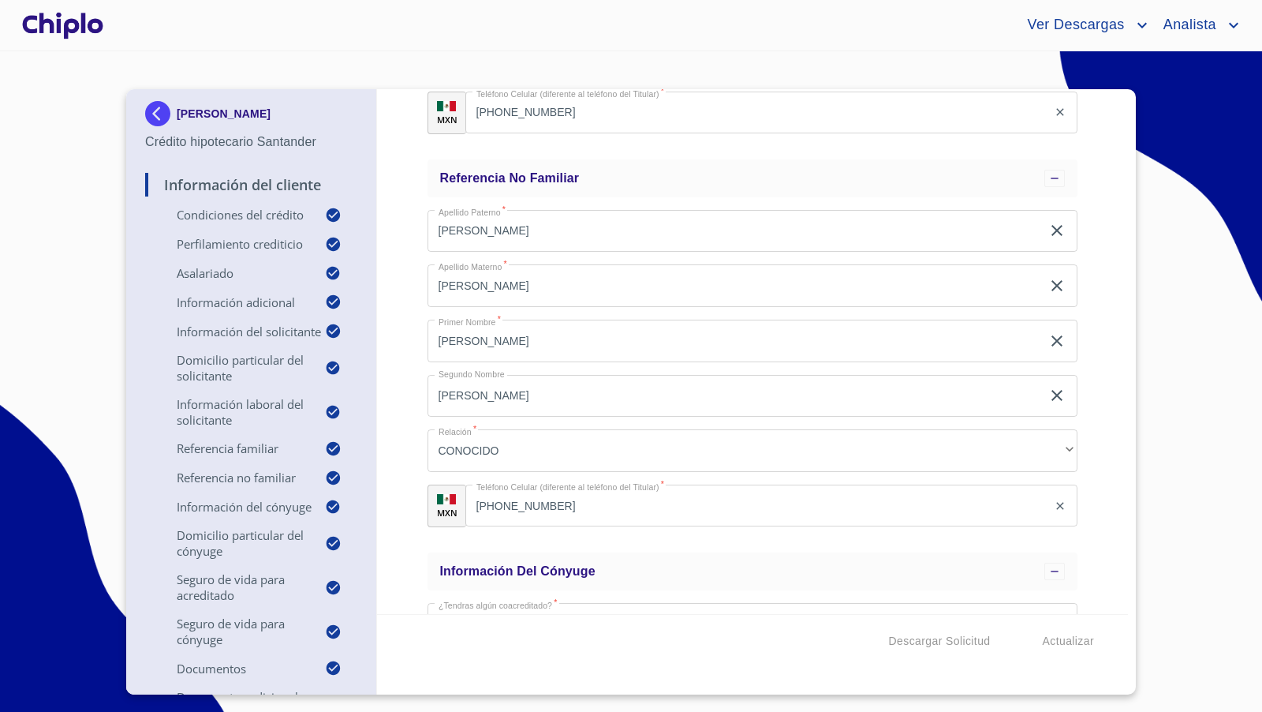
scroll to position [4862, 0]
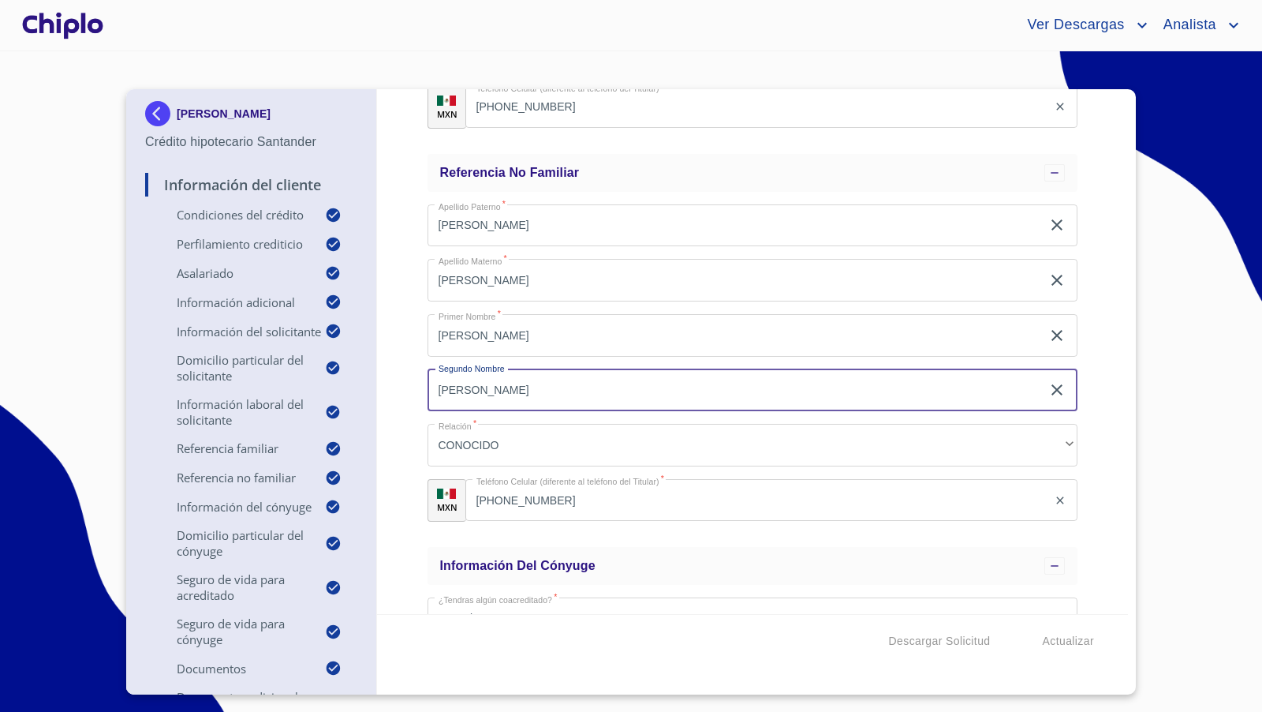
drag, startPoint x: 489, startPoint y: 390, endPoint x: 413, endPoint y: 389, distance: 75.7
click at [413, 389] on div "Información del Cliente Condiciones del Crédito Selecciona tu producto   * Adqu…" at bounding box center [753, 351] width 752 height 525
click at [571, 497] on input "(33)10462000" at bounding box center [756, 500] width 583 height 43
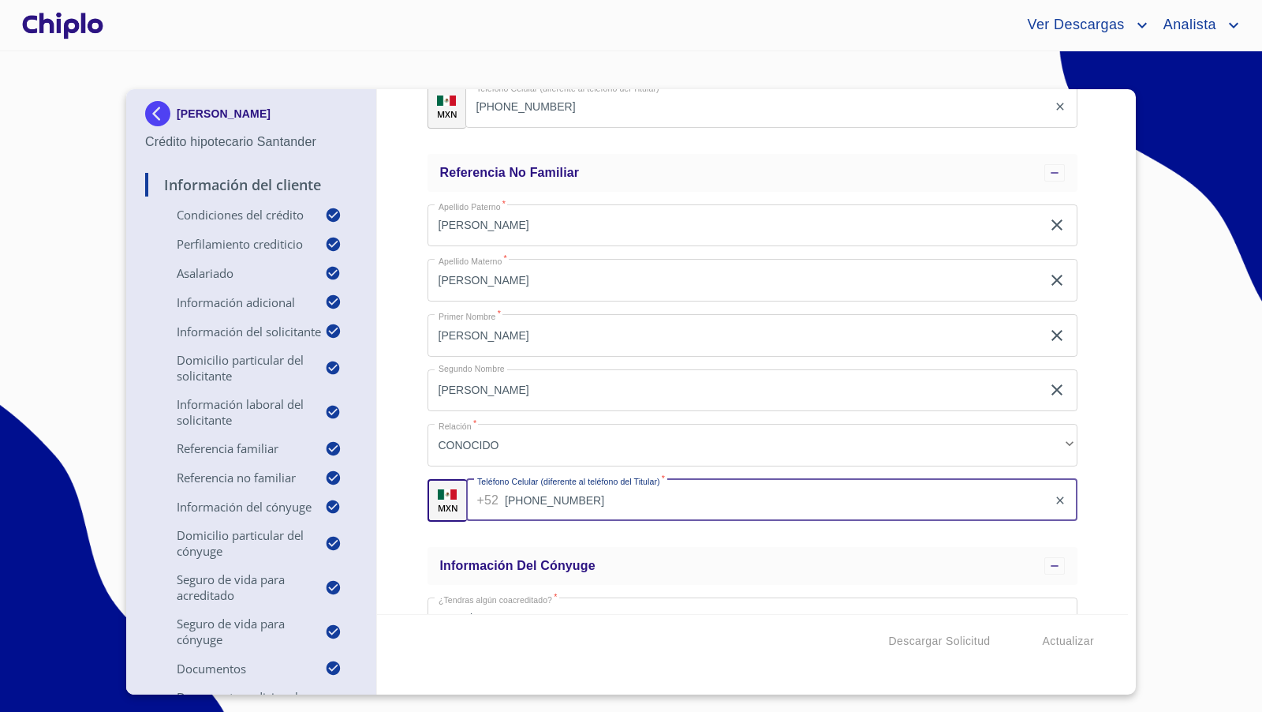
click at [401, 425] on div "Información del Cliente Condiciones del Crédito Selecciona tu producto   * Adqu…" at bounding box center [753, 351] width 752 height 525
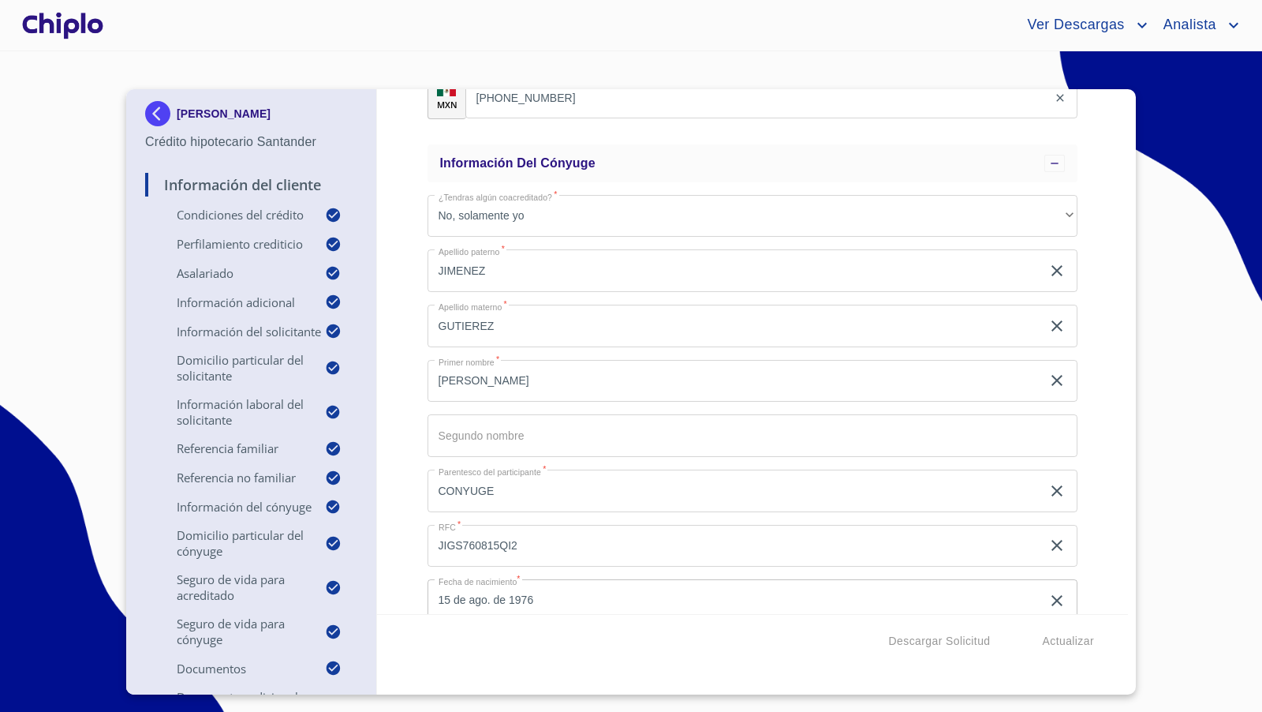
scroll to position [5271, 0]
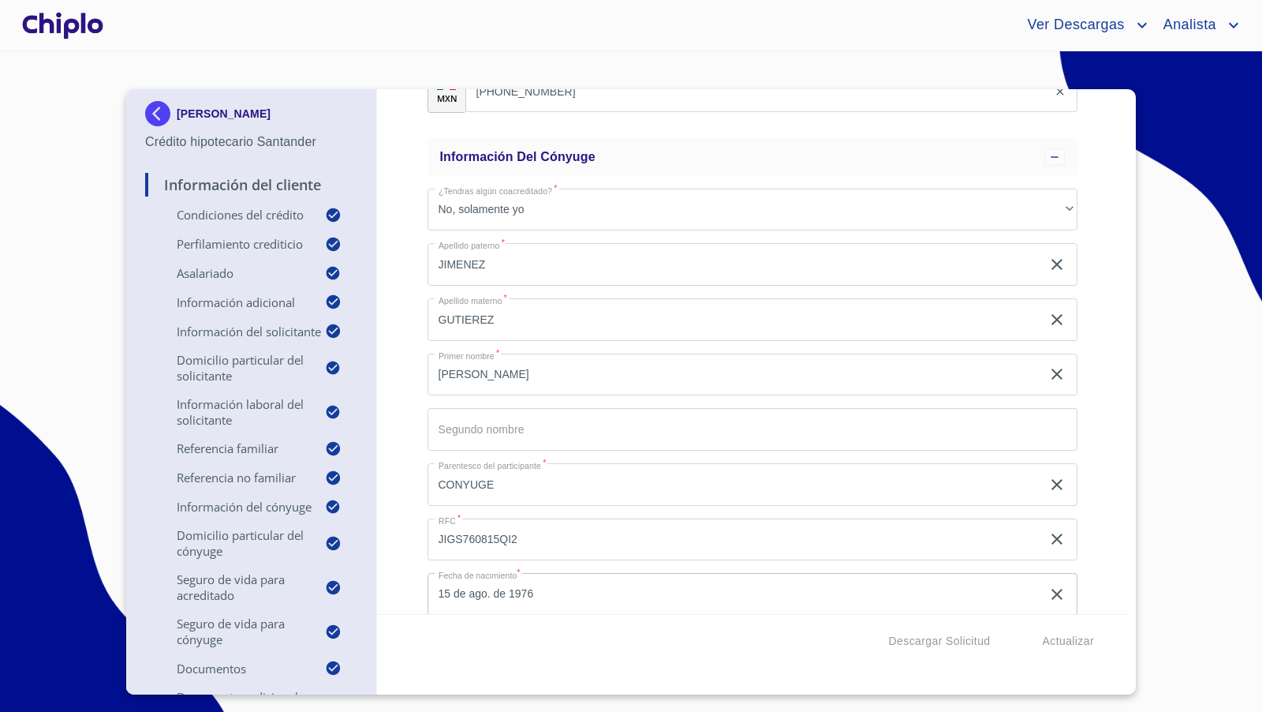
click at [399, 419] on div "Información del Cliente Condiciones del Crédito Selecciona tu producto   * Adqu…" at bounding box center [753, 351] width 752 height 525
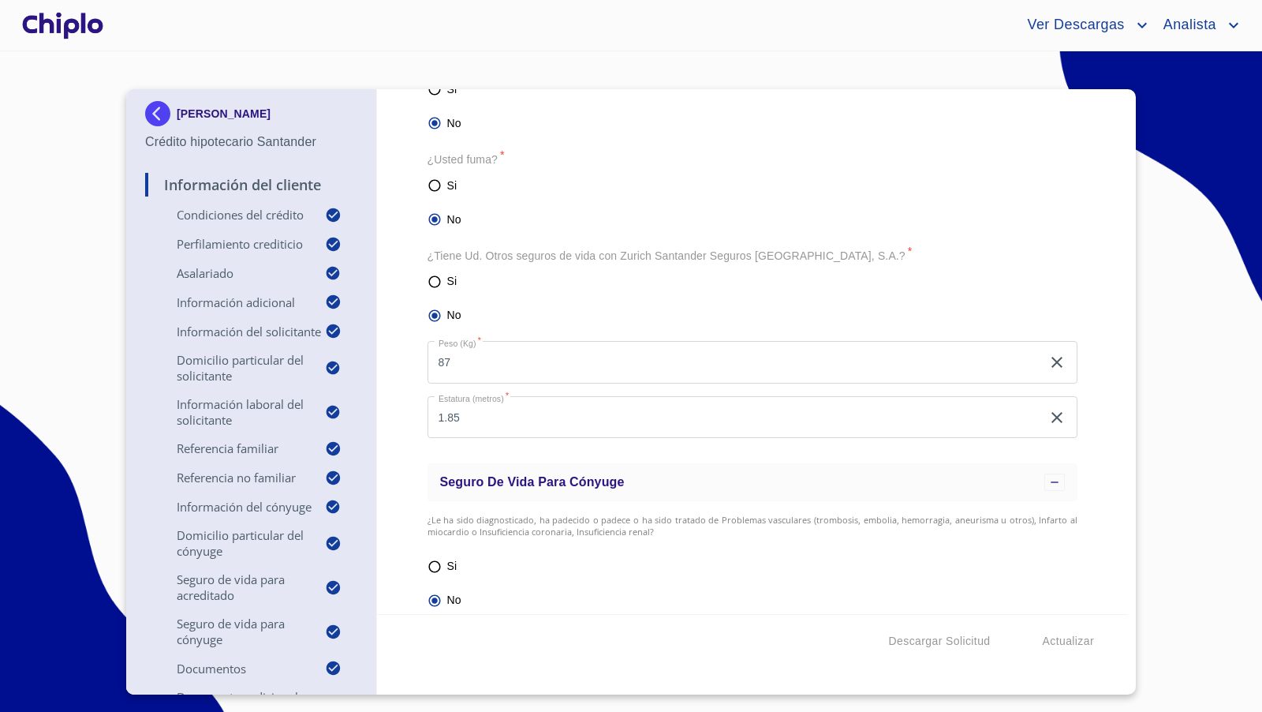
scroll to position [7825, 0]
click at [410, 424] on div "Información del Cliente Condiciones del Crédito Selecciona tu producto   * Adqu…" at bounding box center [753, 351] width 752 height 525
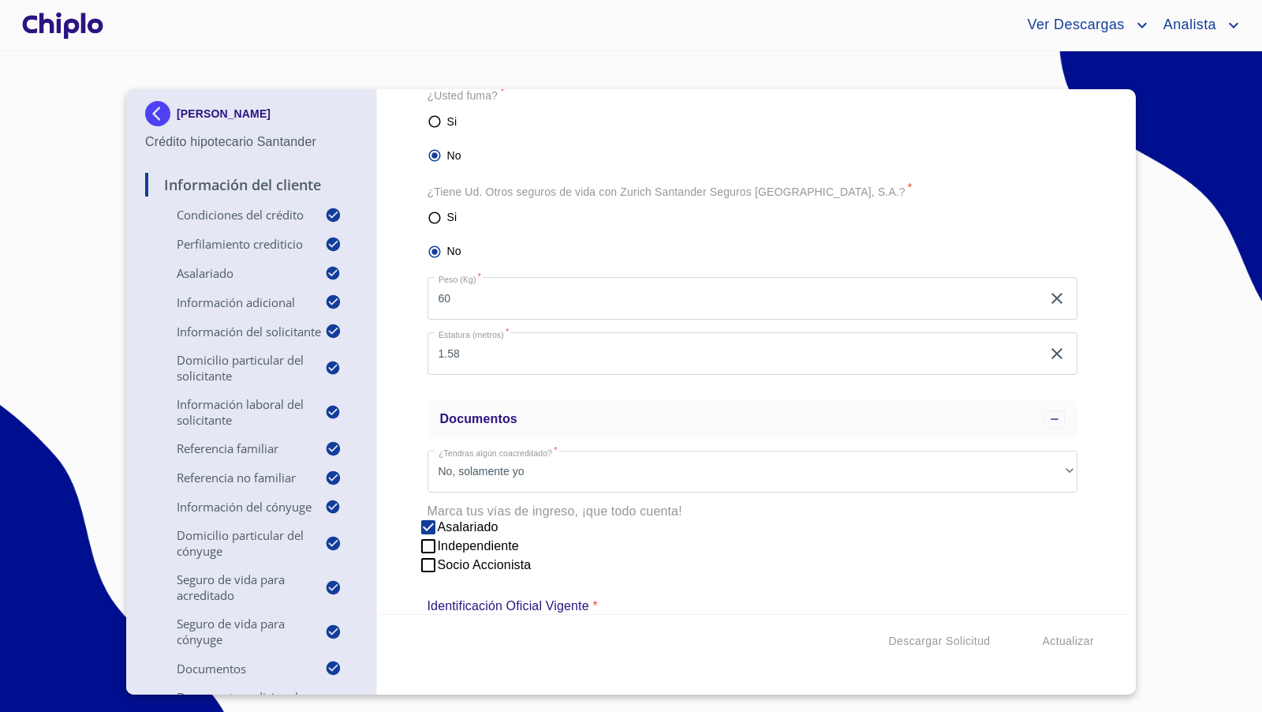
scroll to position [9496, 0]
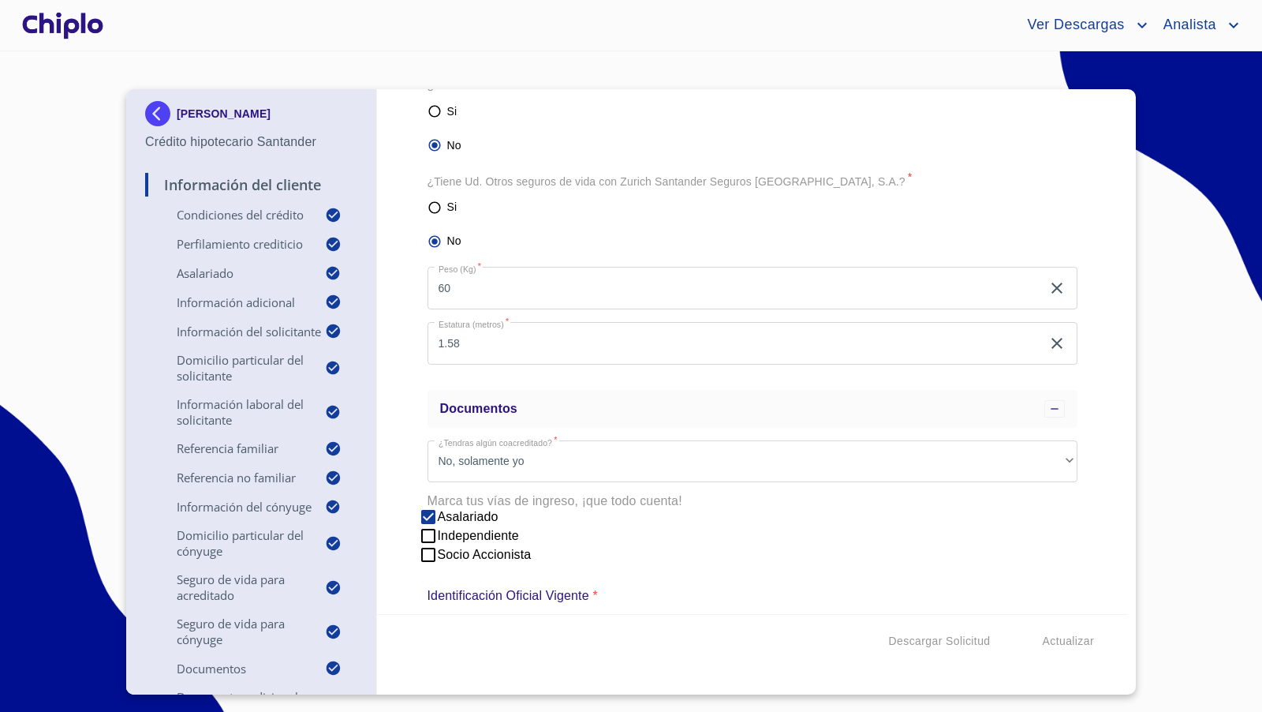
click at [397, 435] on div "Información del Cliente Condiciones del Crédito Selecciona tu producto   * Adqu…" at bounding box center [753, 351] width 752 height 525
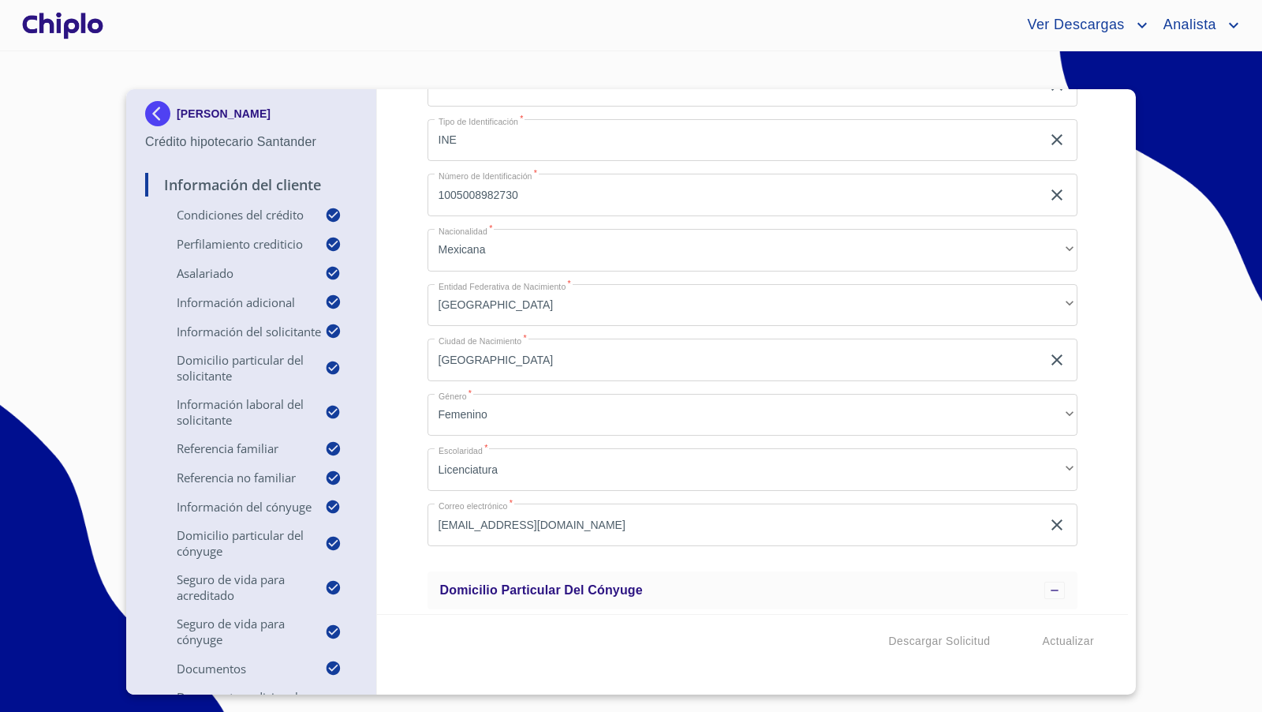
scroll to position [5936, 0]
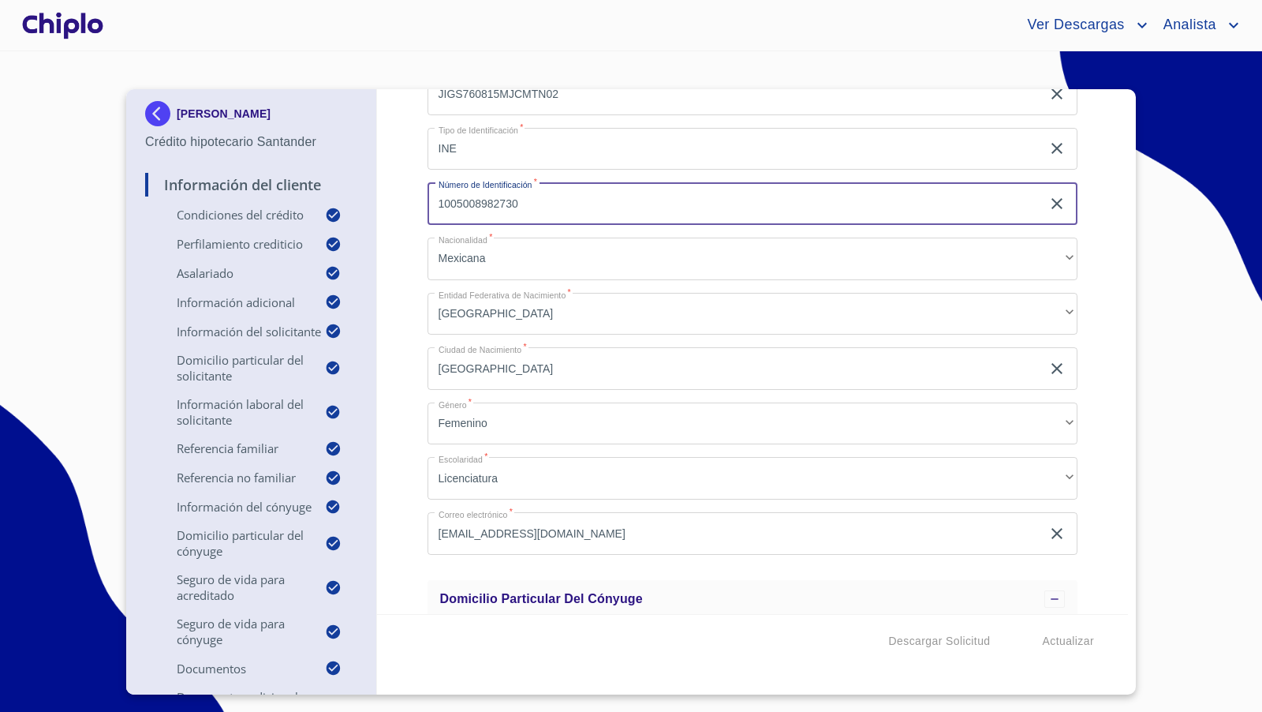
drag, startPoint x: 537, startPoint y: 200, endPoint x: 395, endPoint y: 200, distance: 142.0
click at [395, 200] on div "Información del Cliente Condiciones del Crédito Selecciona tu producto   * Adqu…" at bounding box center [753, 351] width 752 height 525
click at [413, 329] on div "Información del Cliente Condiciones del Crédito Selecciona tu producto   * Adqu…" at bounding box center [753, 351] width 752 height 525
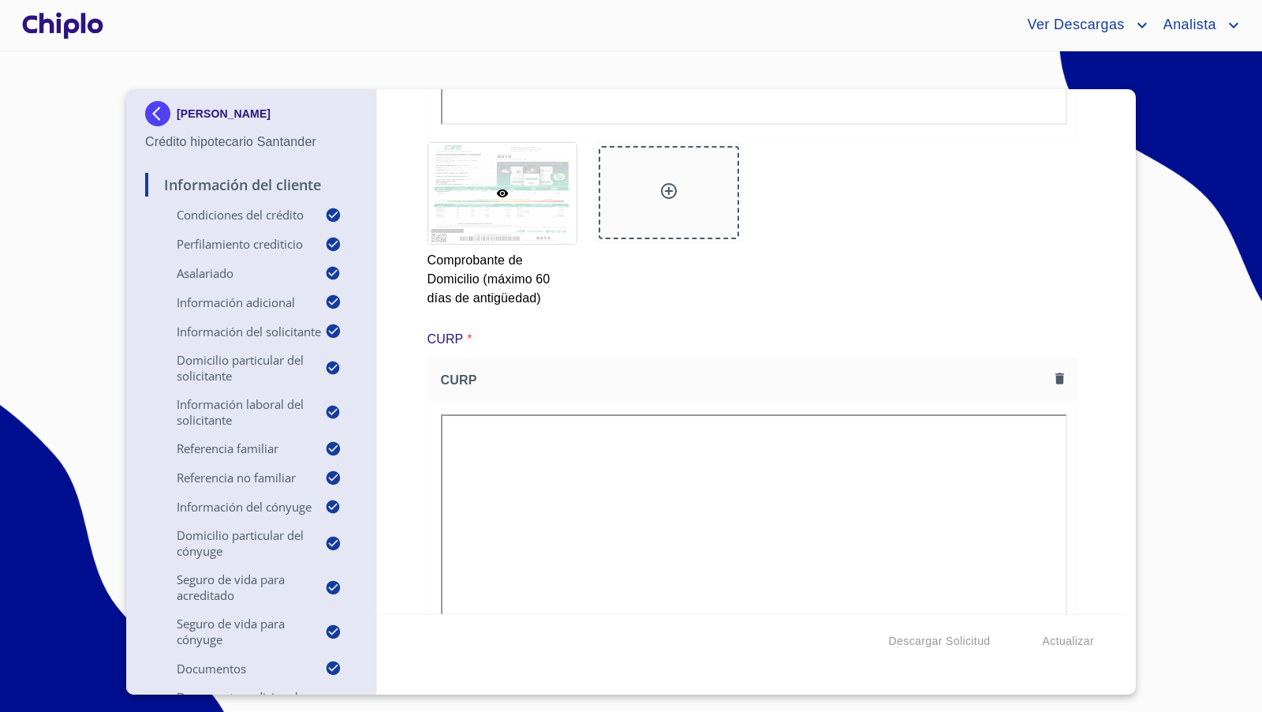
scroll to position [11427, 0]
click at [1098, 441] on div "Información del Cliente Condiciones del Crédito Selecciona tu producto   * Adqu…" at bounding box center [753, 351] width 752 height 525
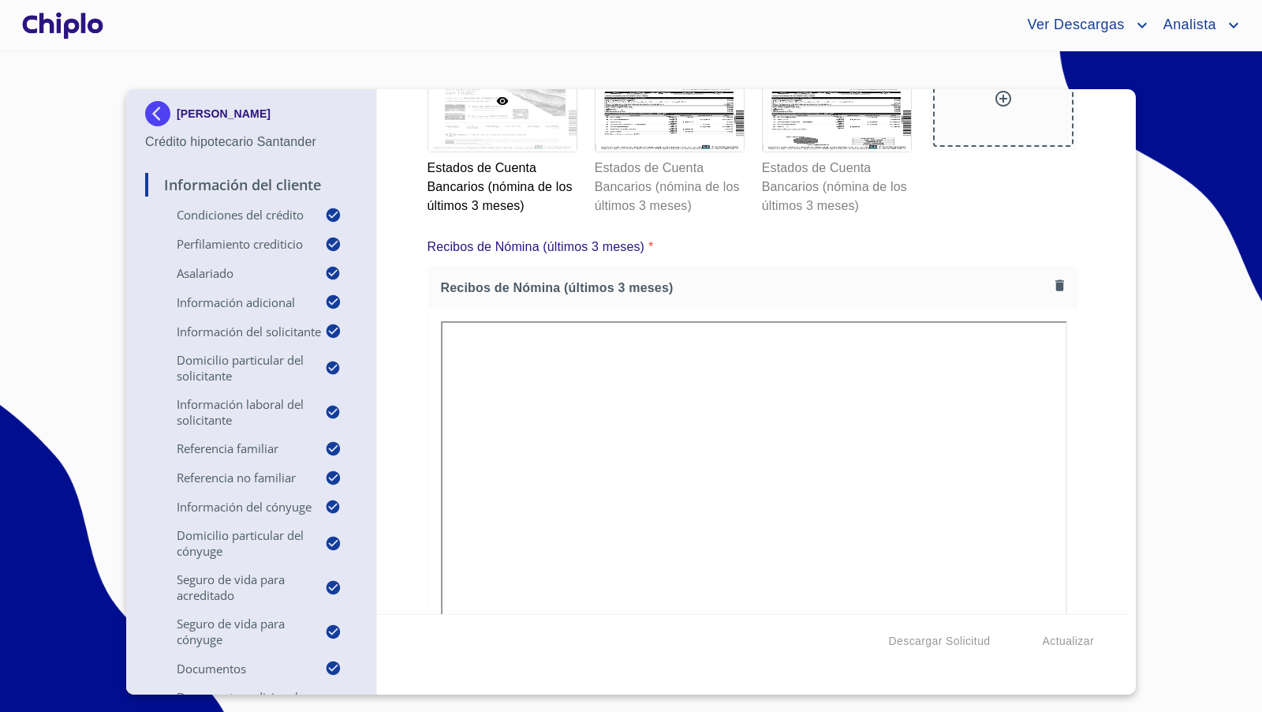
scroll to position [12907, 0]
click at [706, 151] on div at bounding box center [670, 100] width 148 height 101
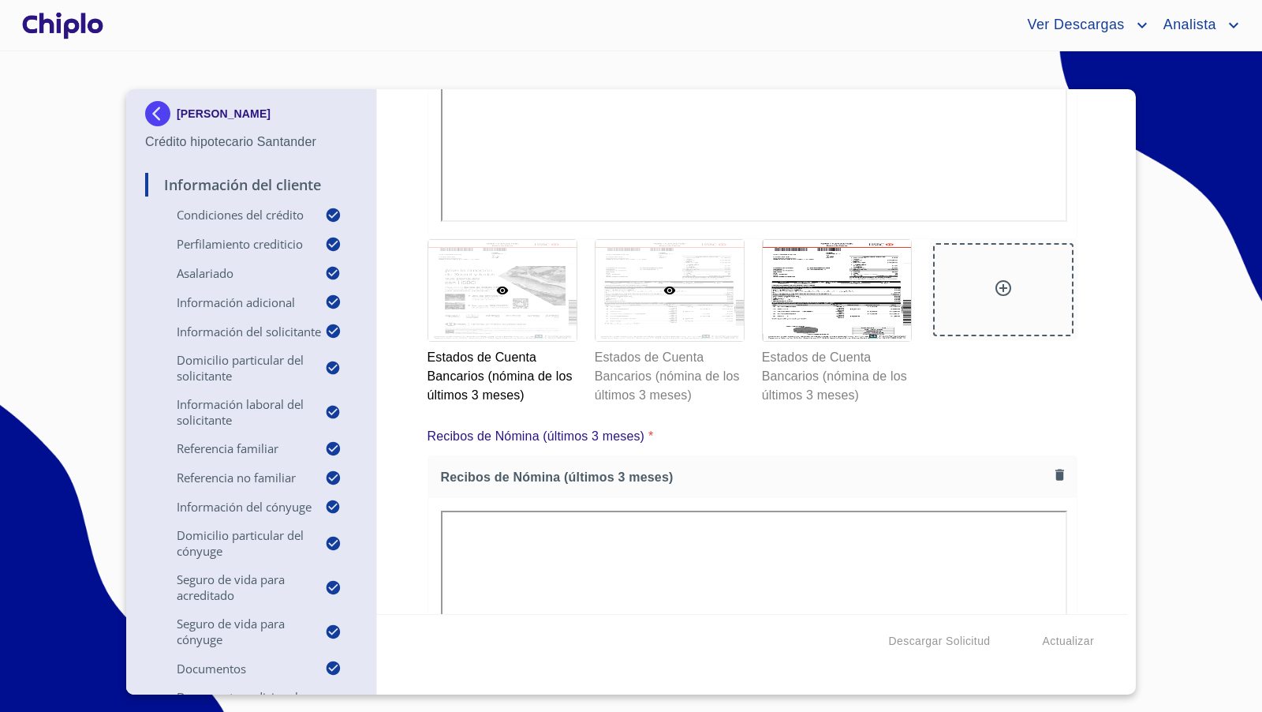
scroll to position [11, 0]
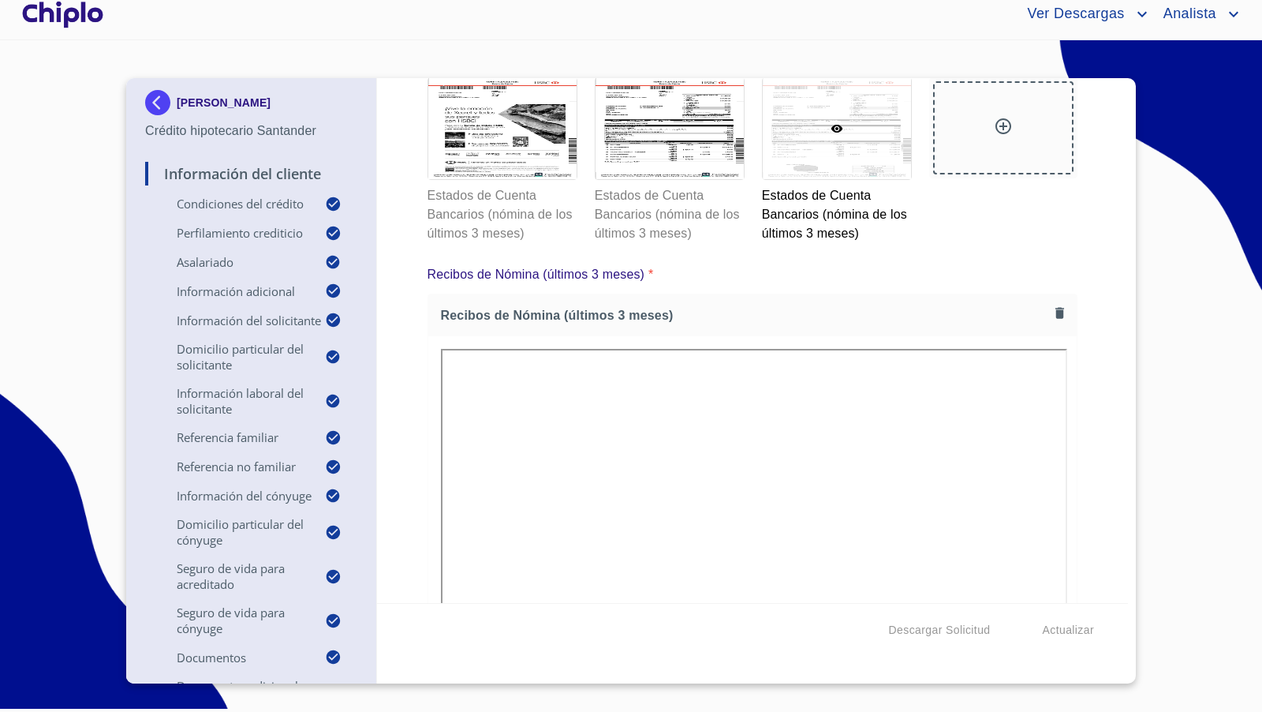
scroll to position [12869, 0]
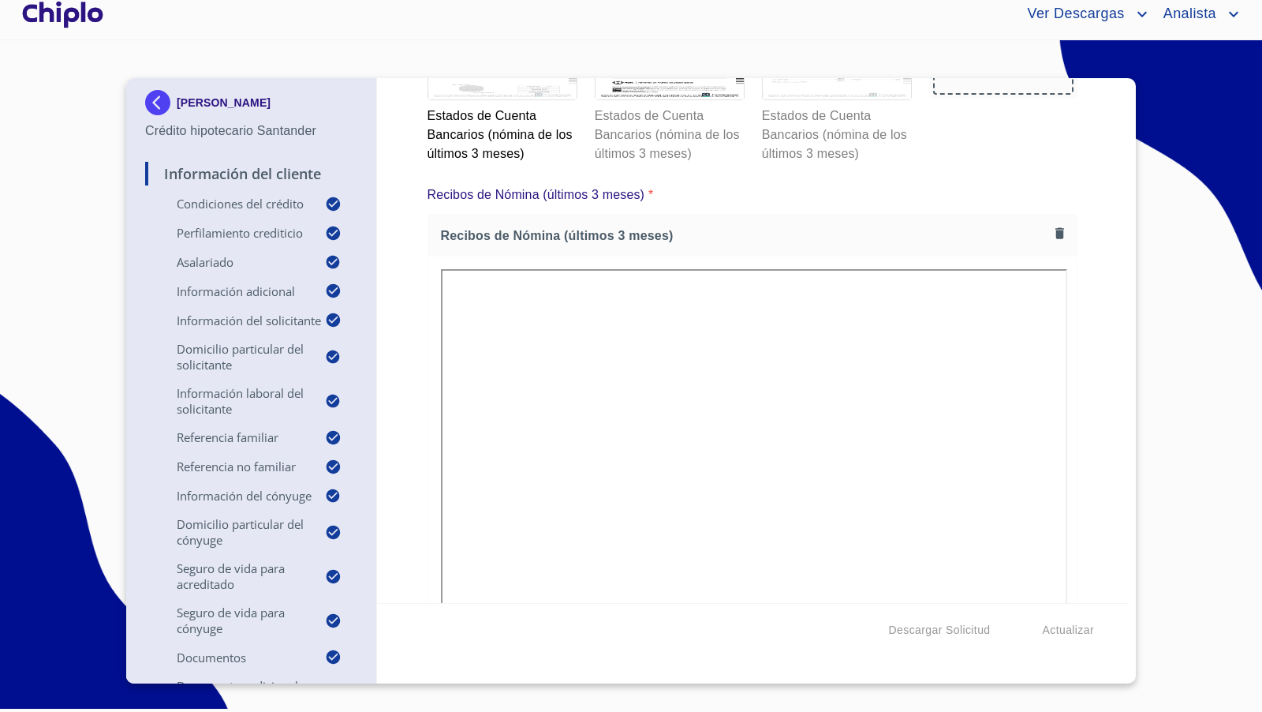
click at [835, 99] on div at bounding box center [837, 48] width 148 height 101
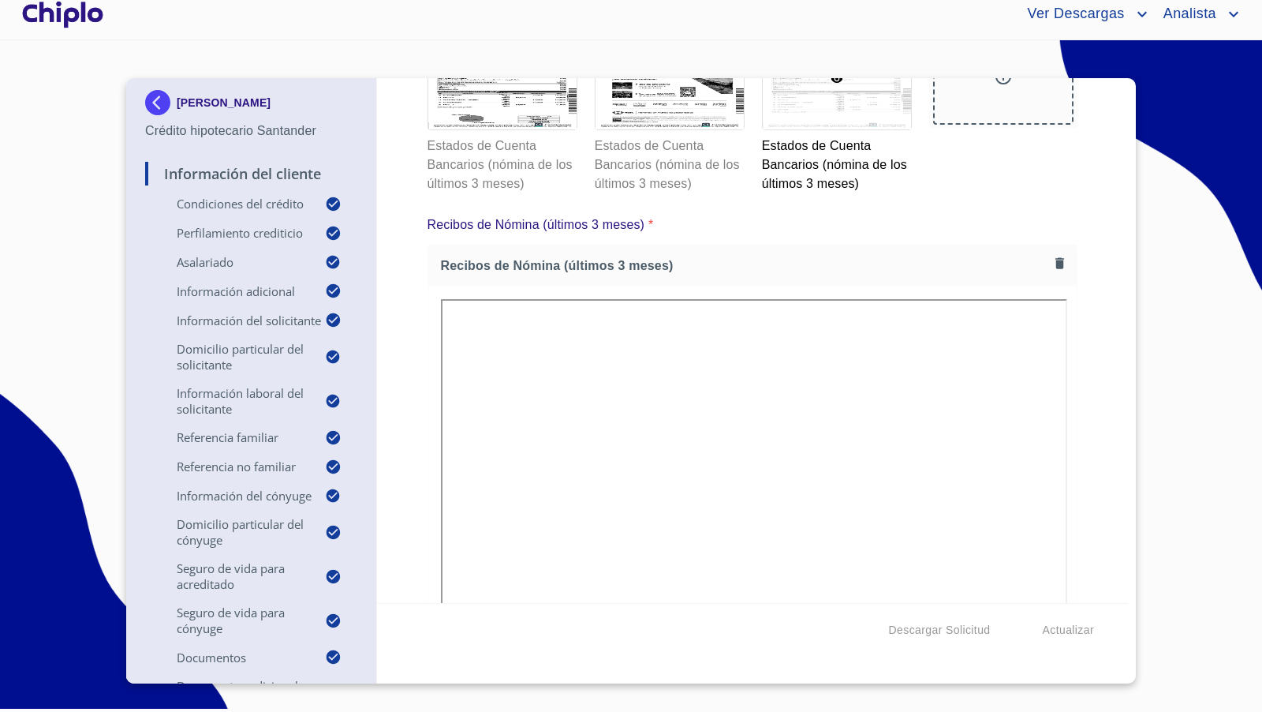
scroll to position [12937, 0]
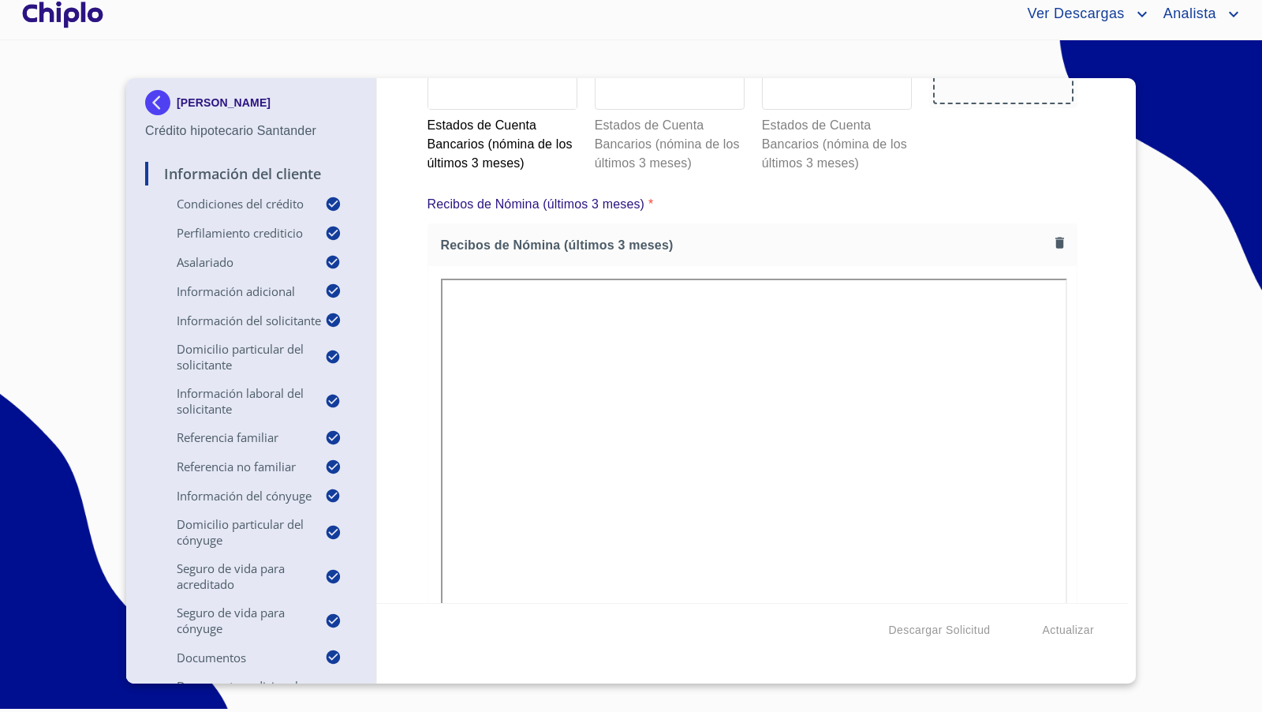
click at [1094, 409] on div "Información del Cliente Condiciones del Crédito Selecciona tu producto   * Adqu…" at bounding box center [753, 340] width 752 height 525
click at [813, 109] on div at bounding box center [837, 58] width 148 height 101
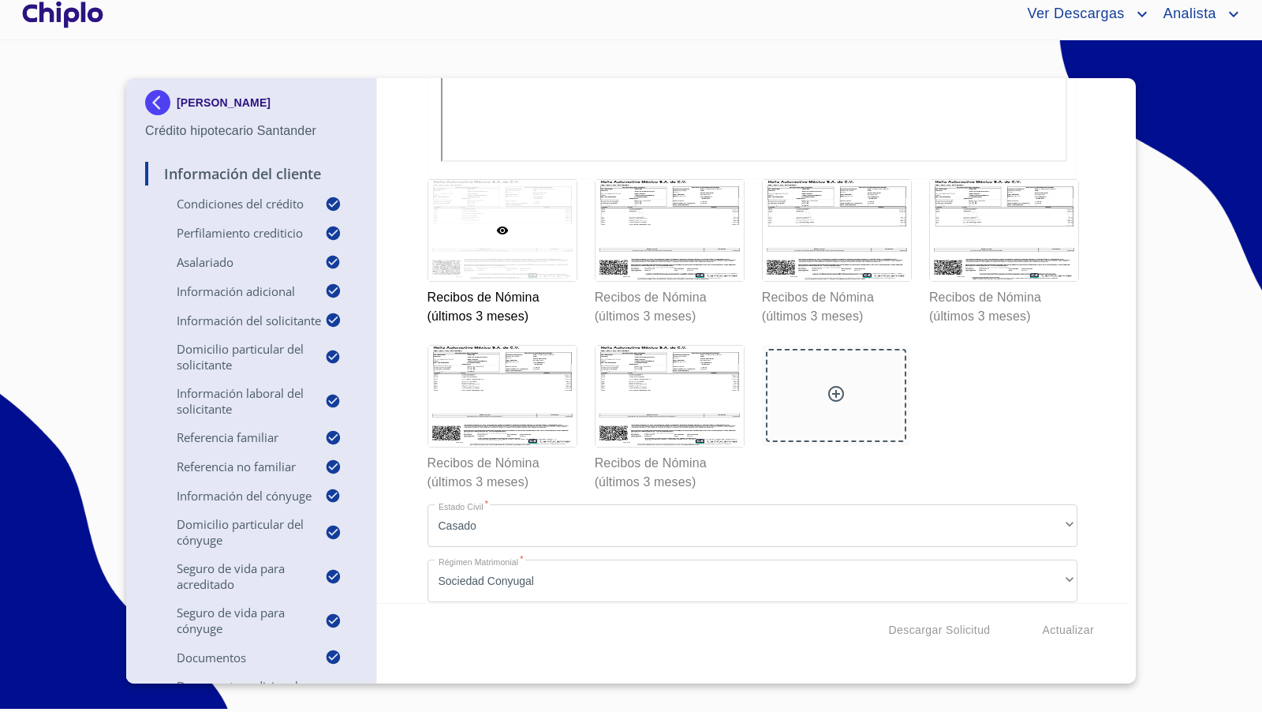
scroll to position [13494, 0]
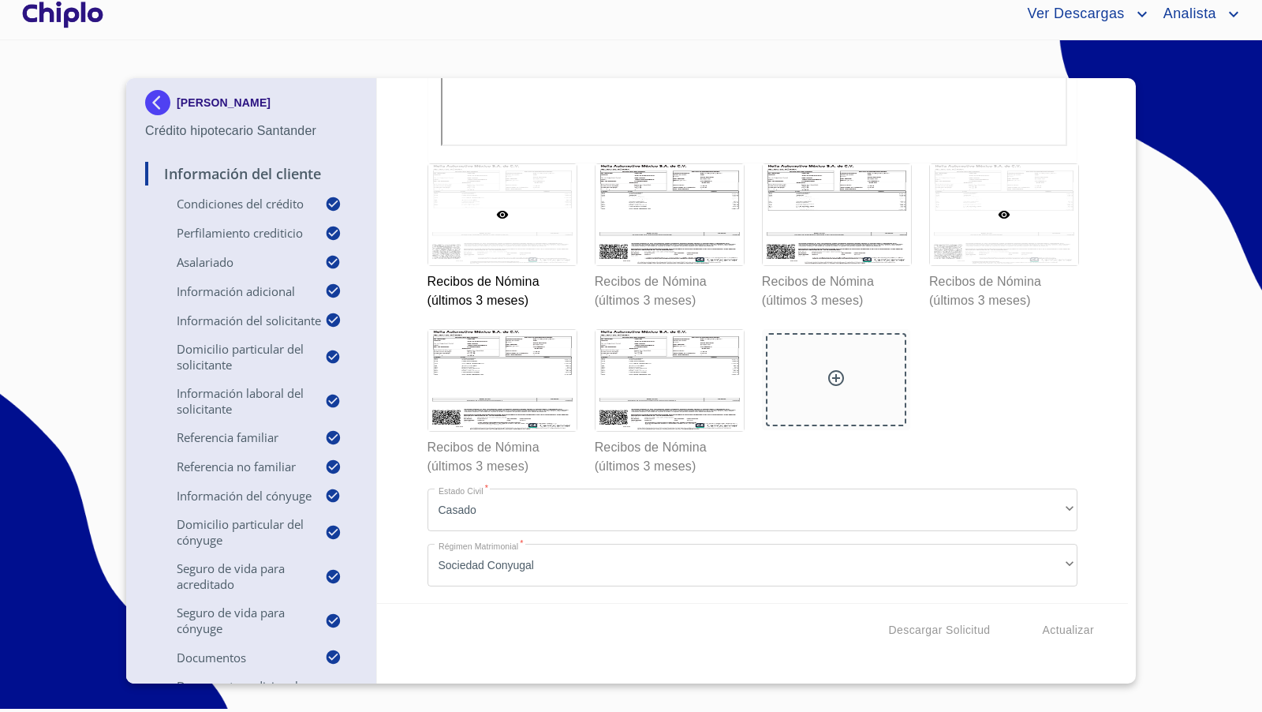
click at [1011, 265] on div at bounding box center [1004, 214] width 148 height 101
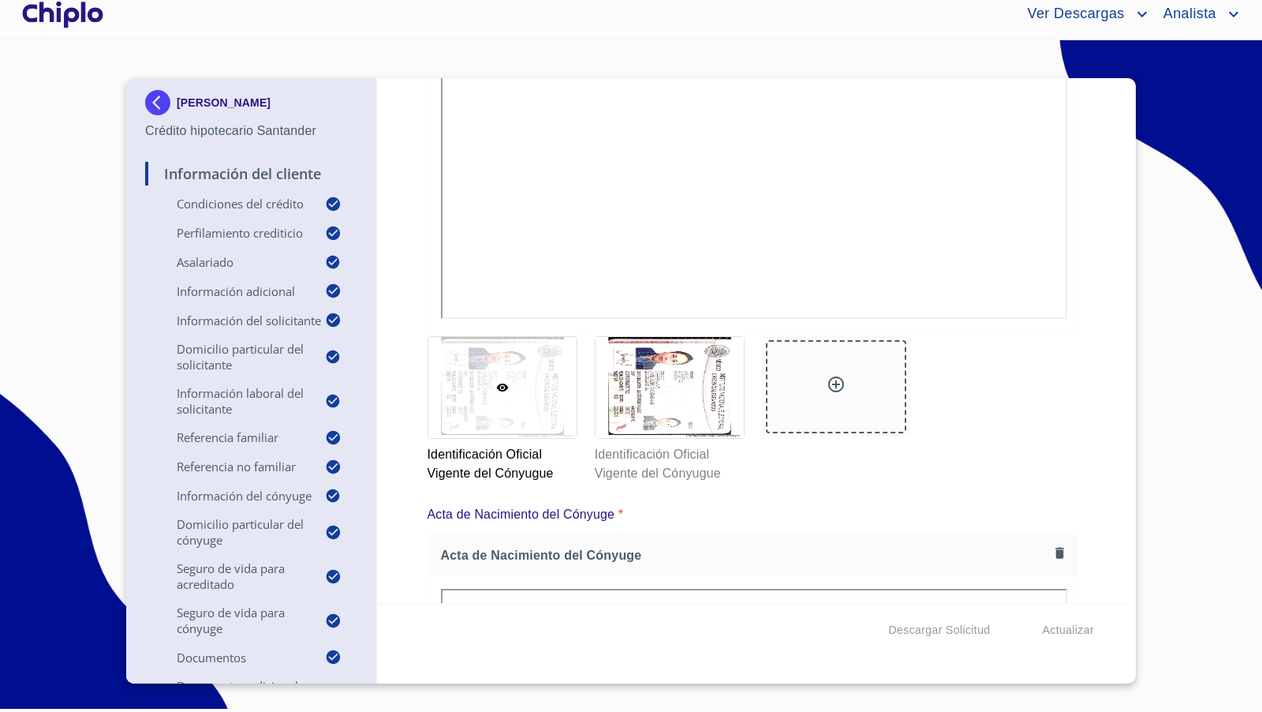
scroll to position [15137, 0]
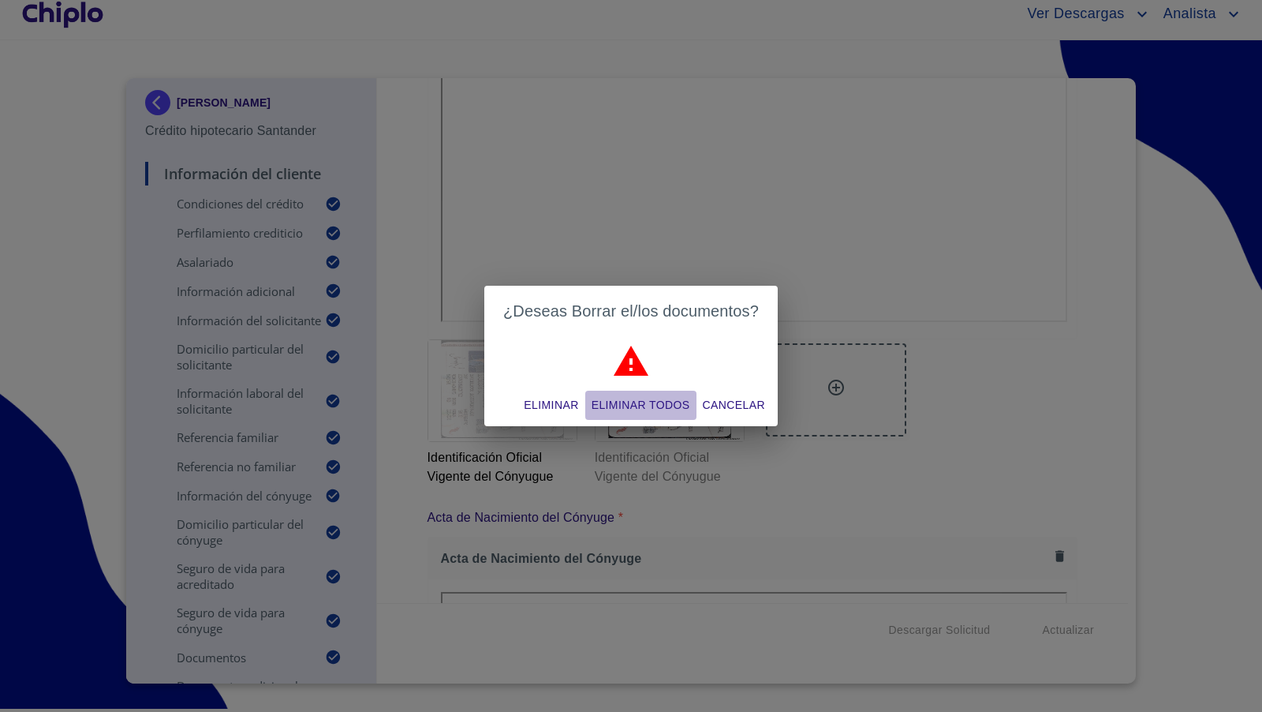
click at [641, 406] on span "Eliminar todos" at bounding box center [641, 405] width 99 height 20
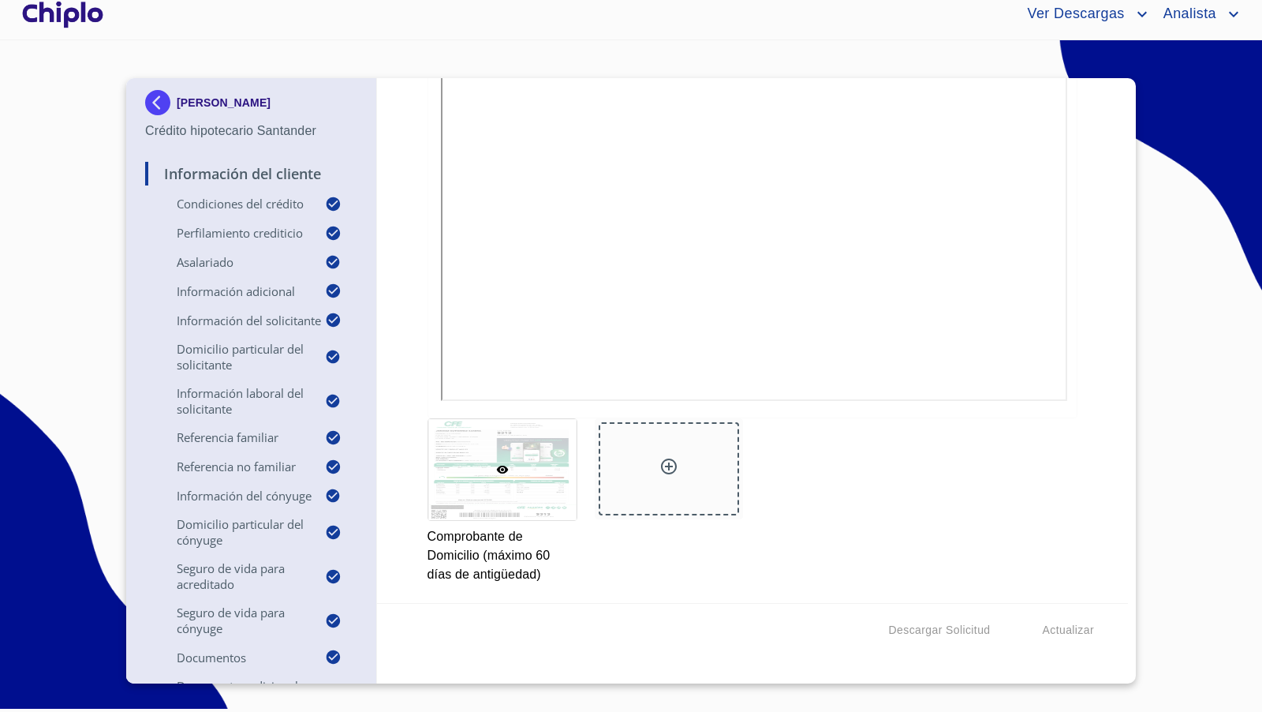
scroll to position [75, 0]
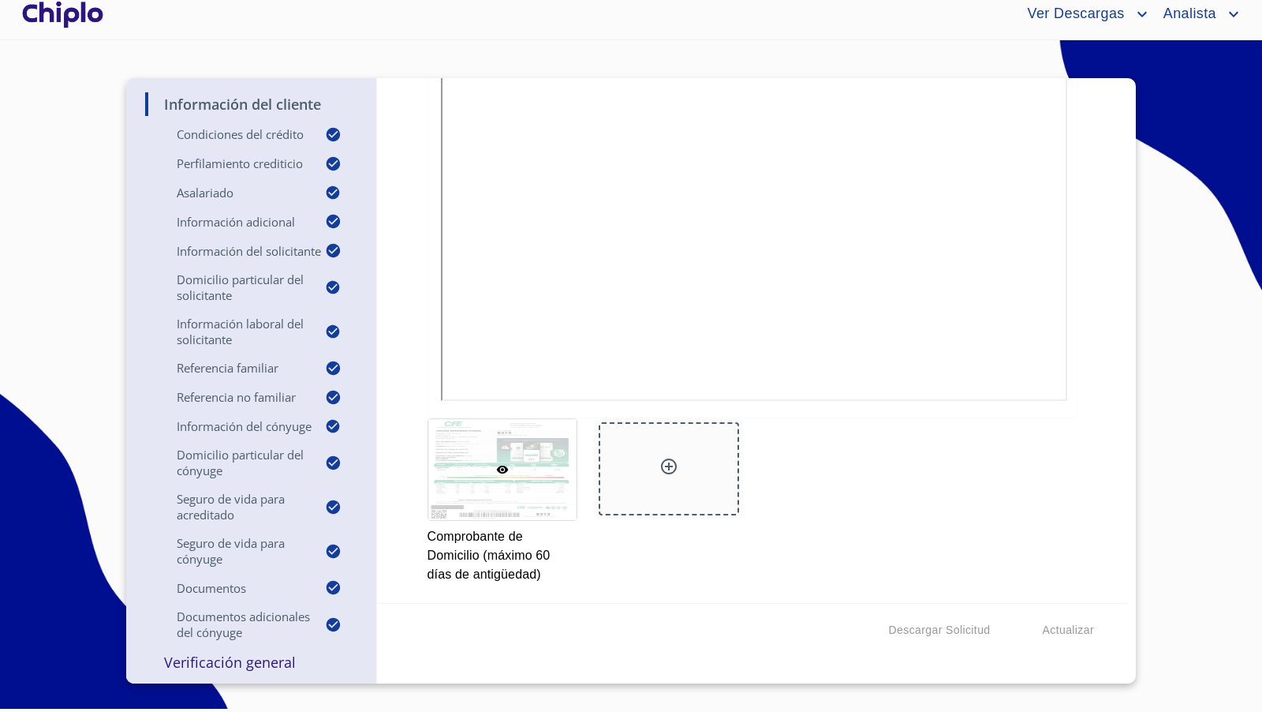
click at [262, 662] on p "Verificación General" at bounding box center [251, 661] width 212 height 19
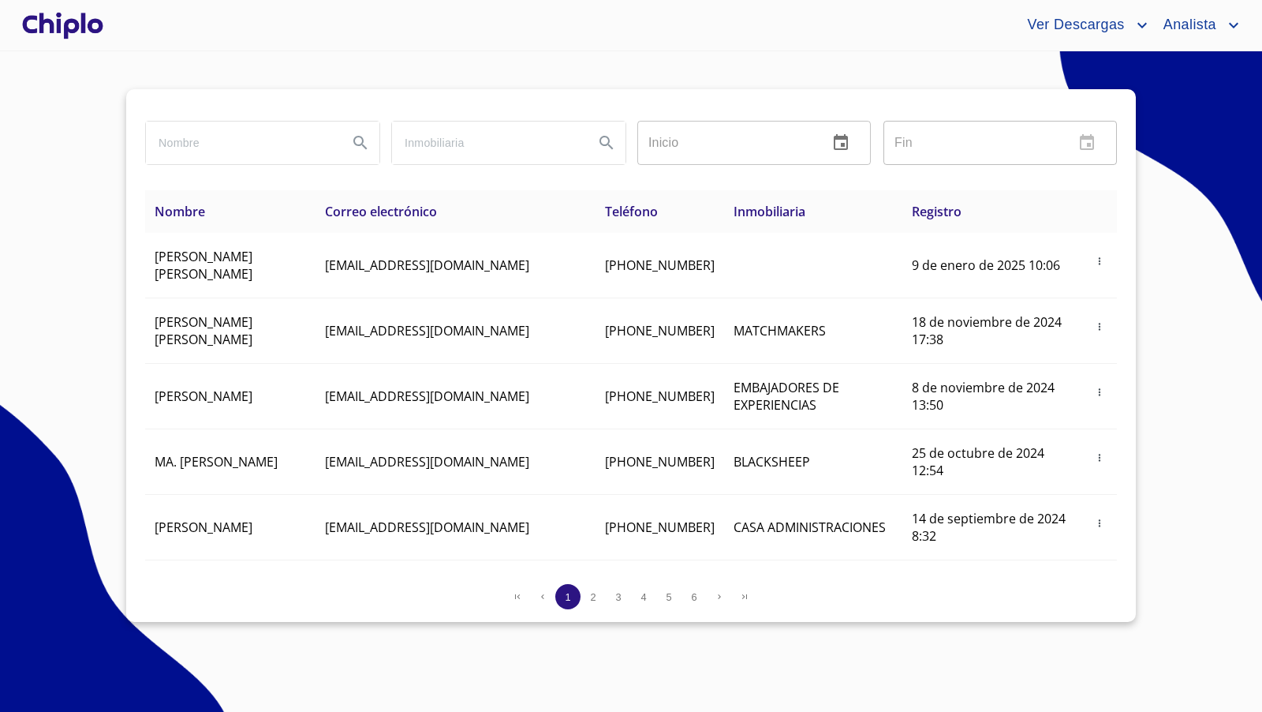
click at [65, 25] on div at bounding box center [63, 25] width 88 height 50
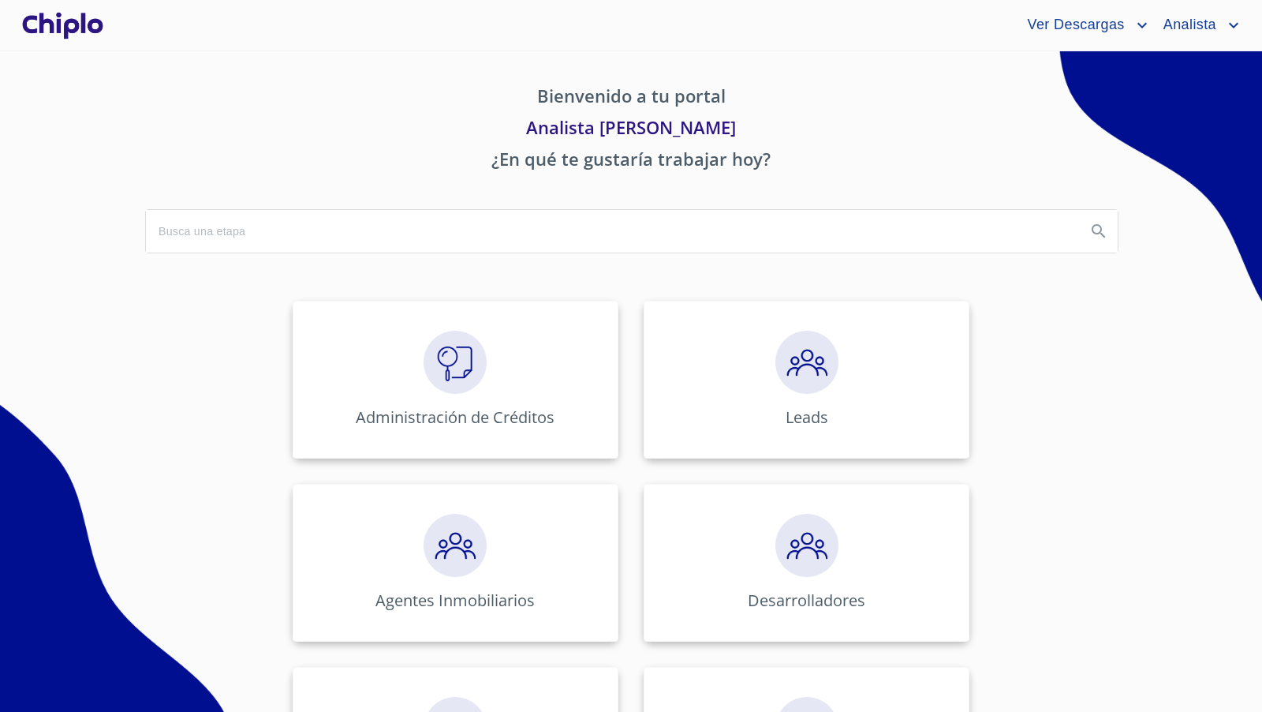
click at [431, 362] on img at bounding box center [455, 362] width 63 height 63
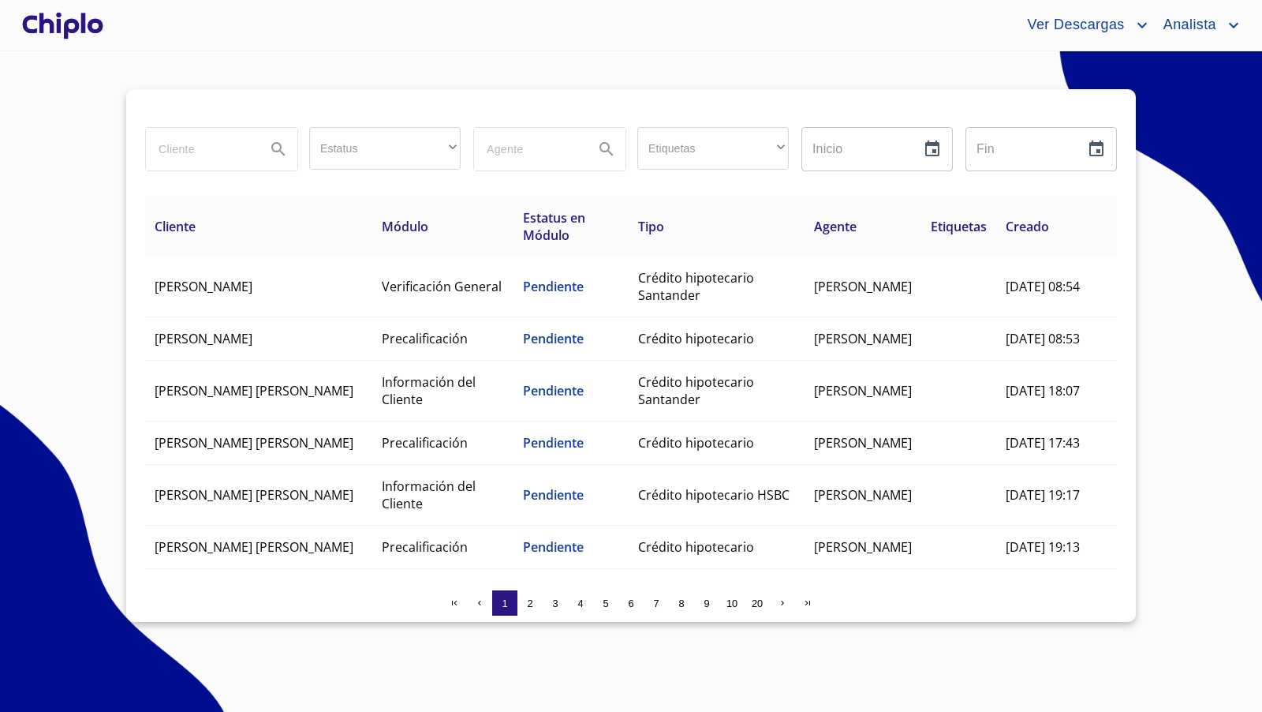
click at [193, 148] on input "search" at bounding box center [199, 149] width 107 height 43
type input "MAYA"
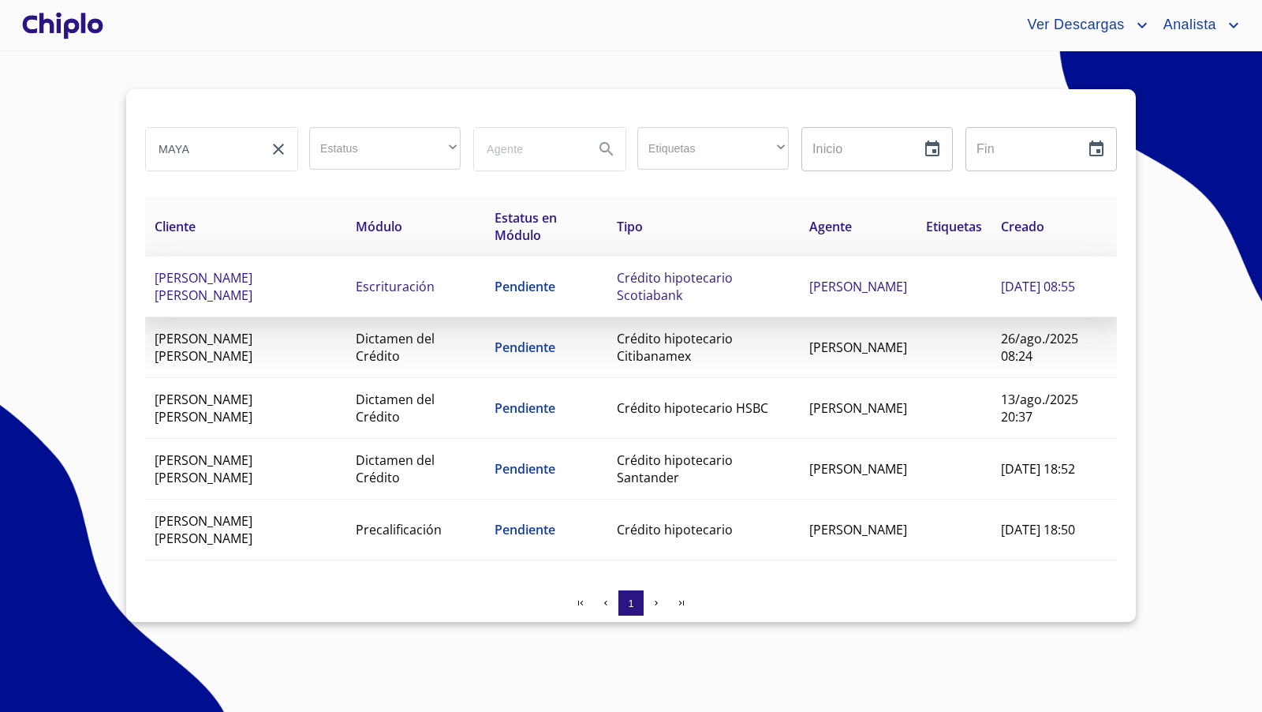
click at [360, 285] on td "Escrituración" at bounding box center [415, 286] width 139 height 61
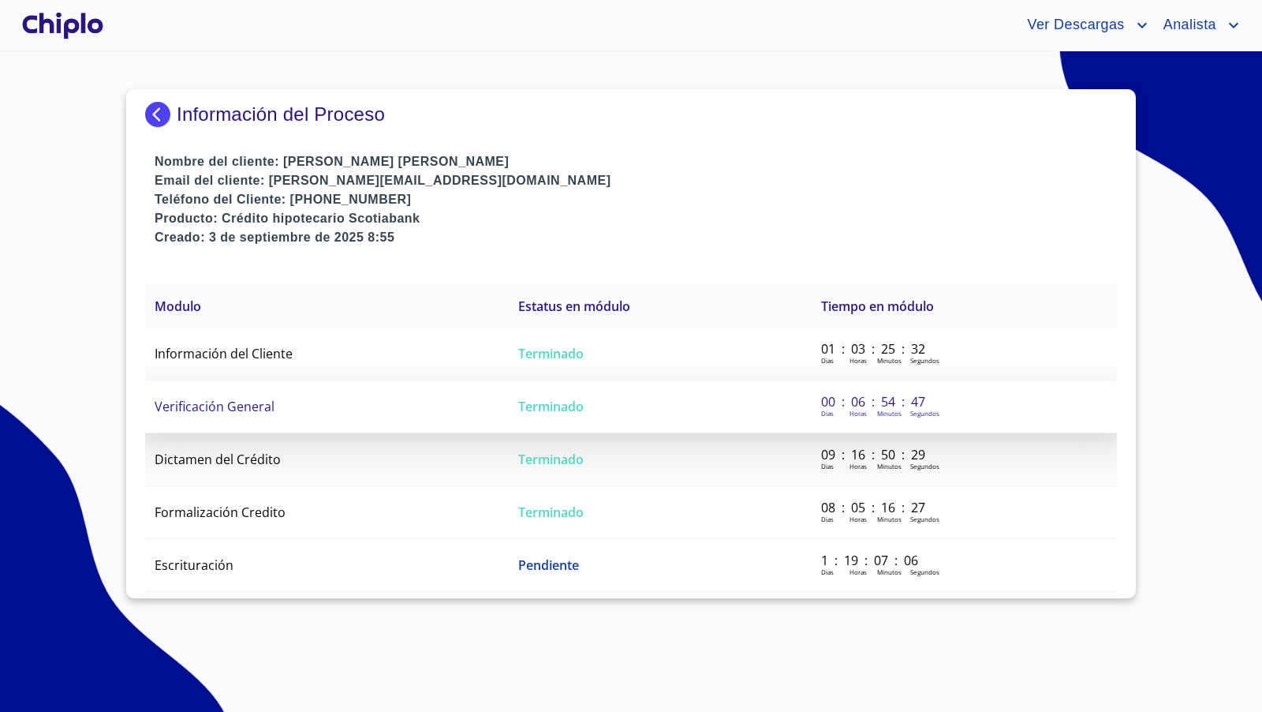
click at [243, 399] on span "Verificación General" at bounding box center [215, 406] width 120 height 17
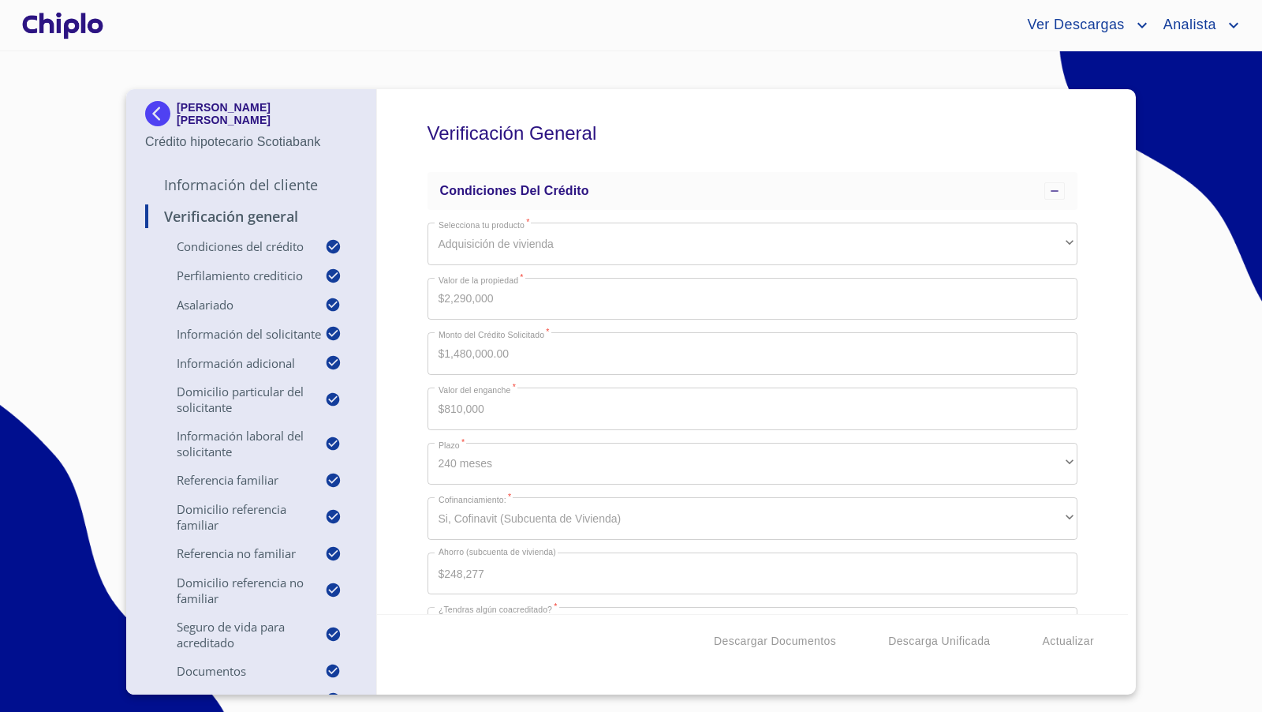
click at [410, 337] on div "Verificación General Condiciones del Crédito Selecciona tu producto   * Adquisi…" at bounding box center [753, 351] width 752 height 525
click at [1106, 547] on div "Verificación General Condiciones del Crédito Selecciona tu producto   * Adquisi…" at bounding box center [753, 351] width 752 height 525
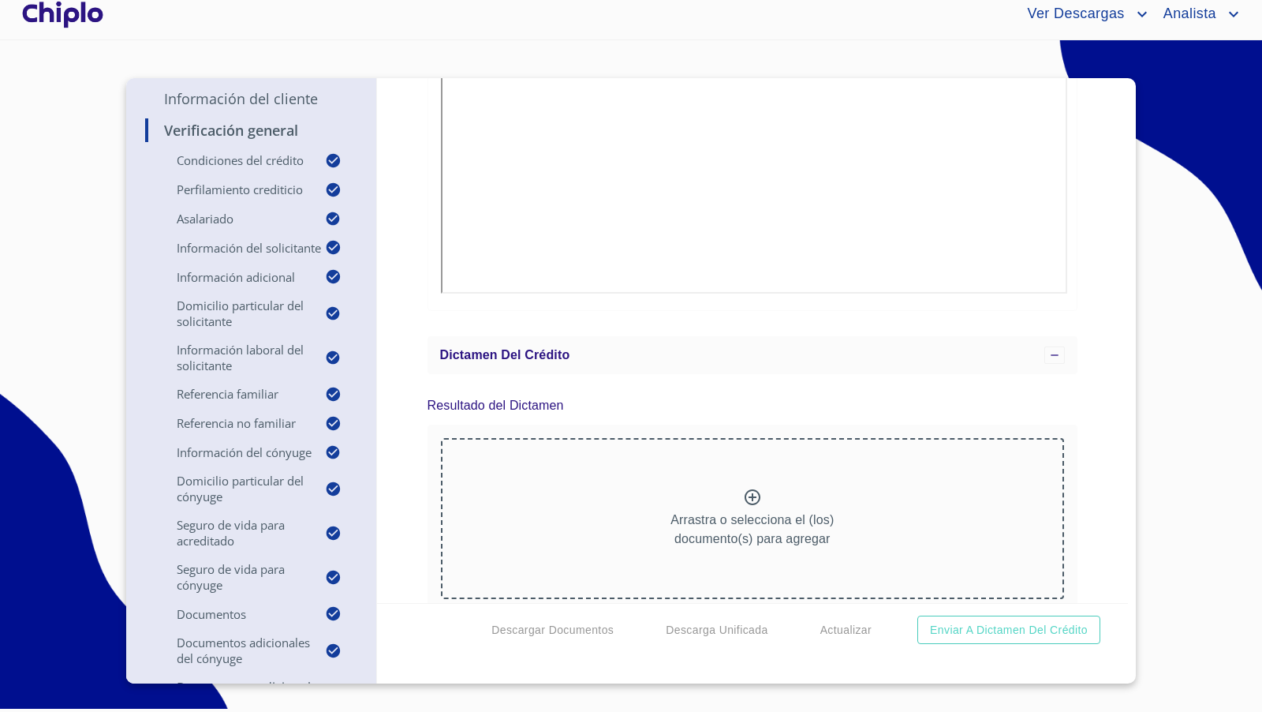
scroll to position [19534, 0]
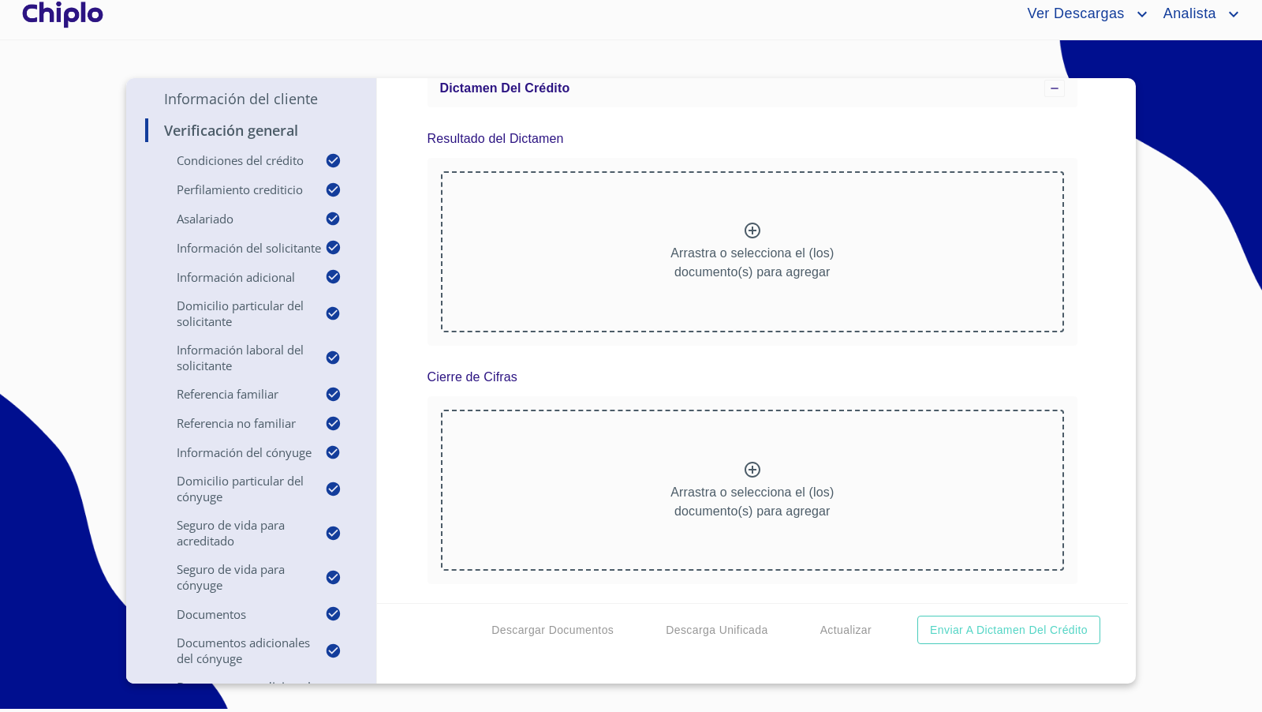
click at [1083, 341] on div "Verificación General Condiciones del Crédito Selecciona tu producto   * Adquisi…" at bounding box center [753, 340] width 752 height 525
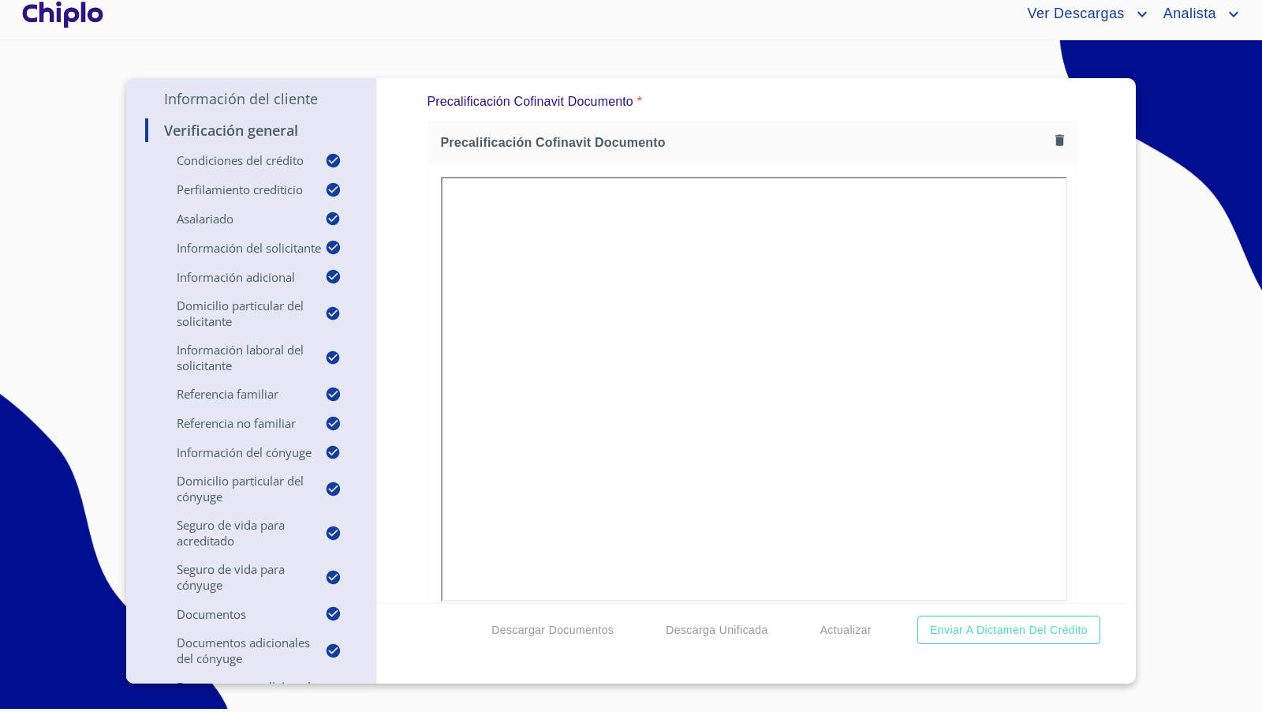
scroll to position [18596, 0]
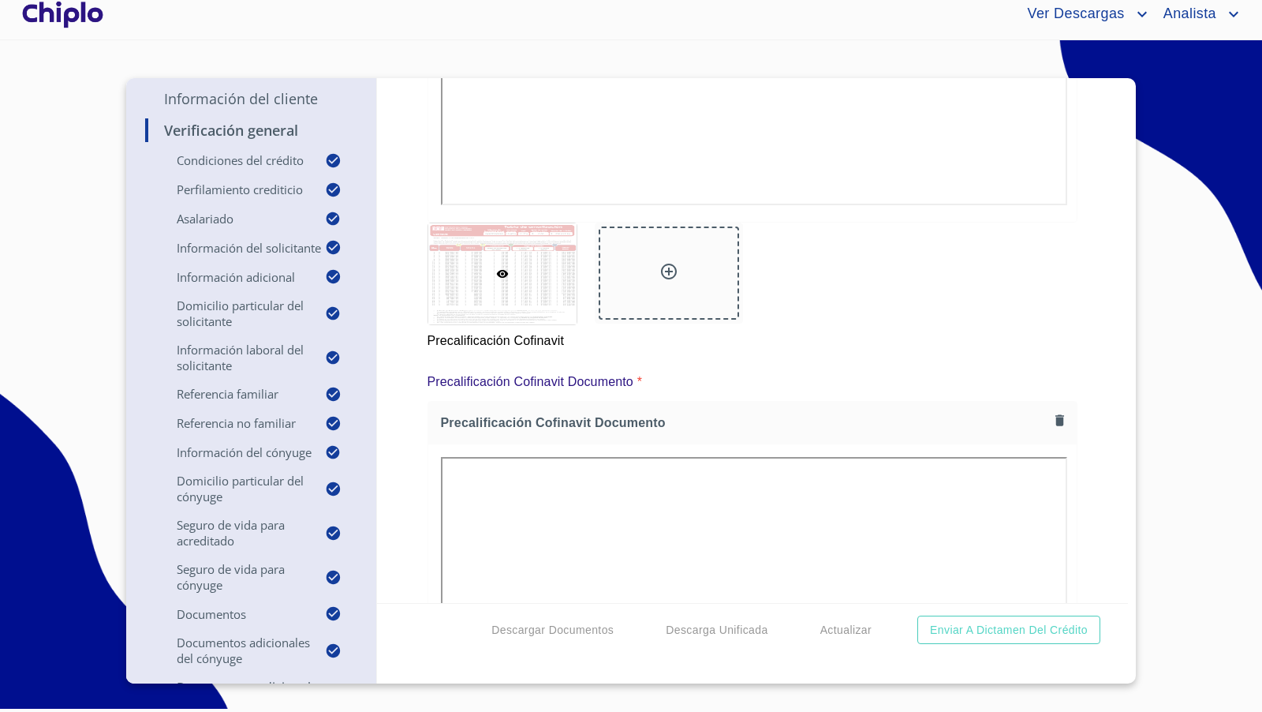
scroll to position [18693, 0]
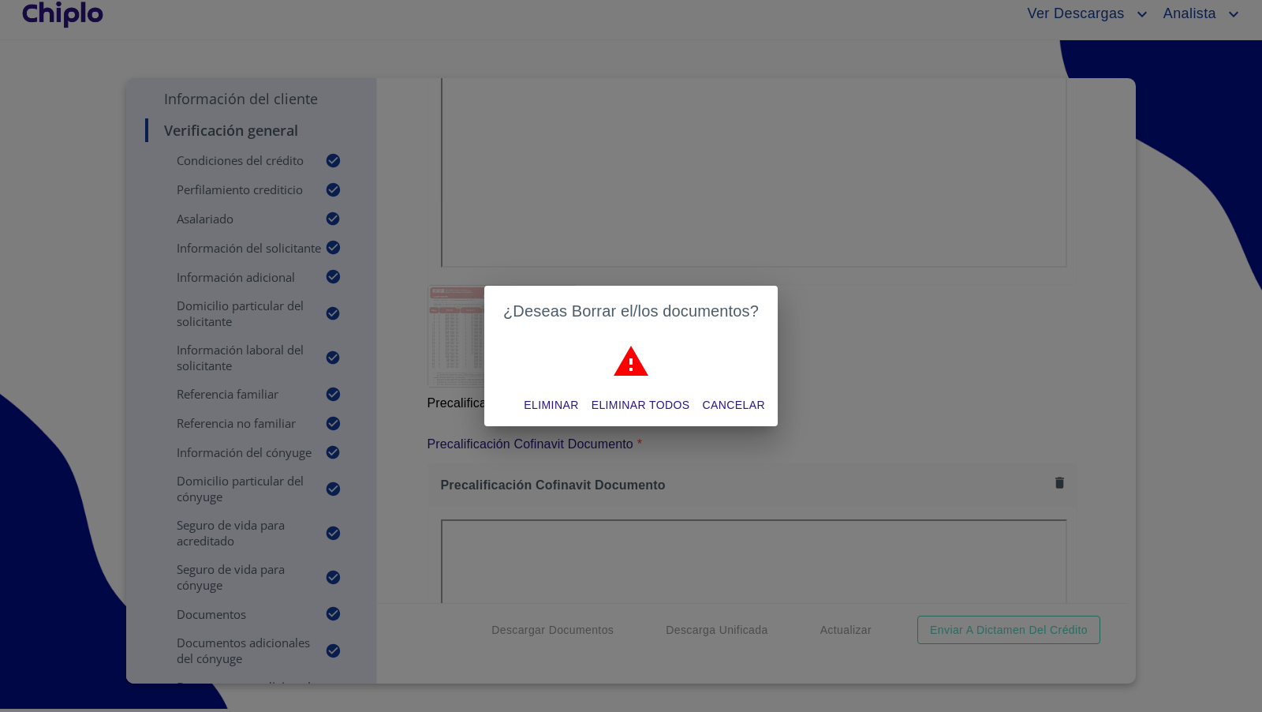
click at [558, 396] on span "Eliminar" at bounding box center [551, 405] width 54 height 20
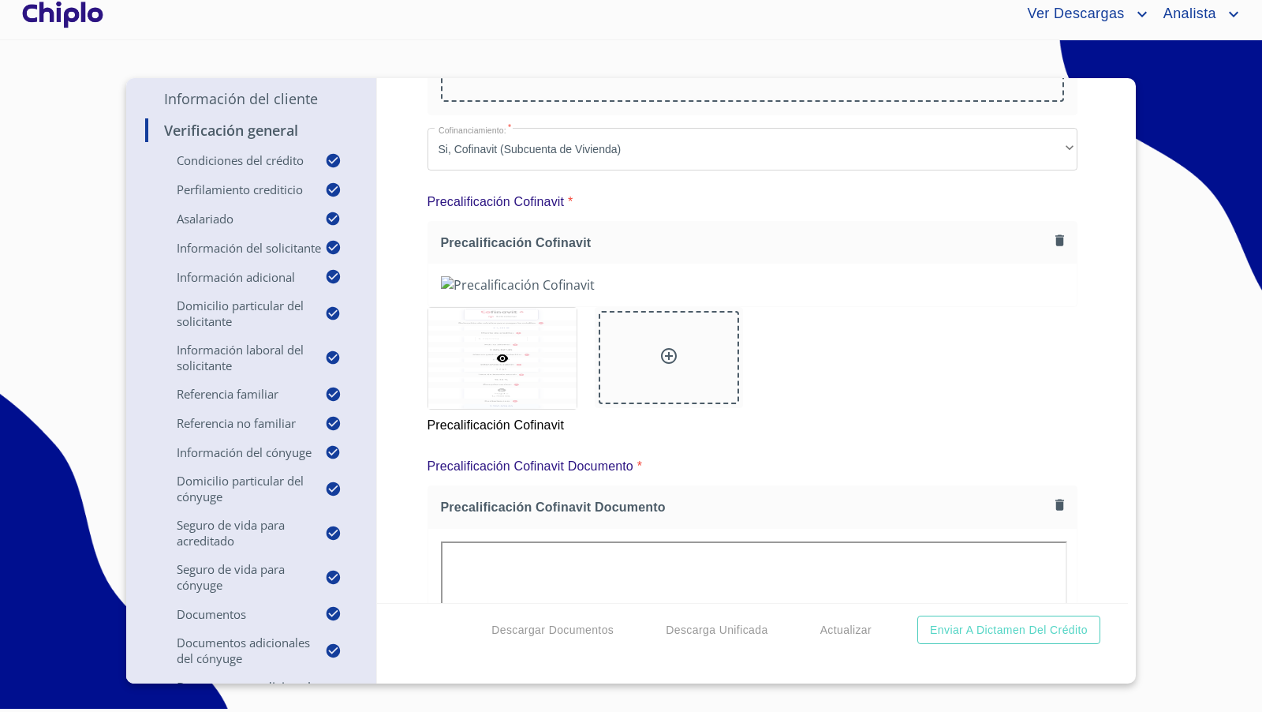
scroll to position [18242, 0]
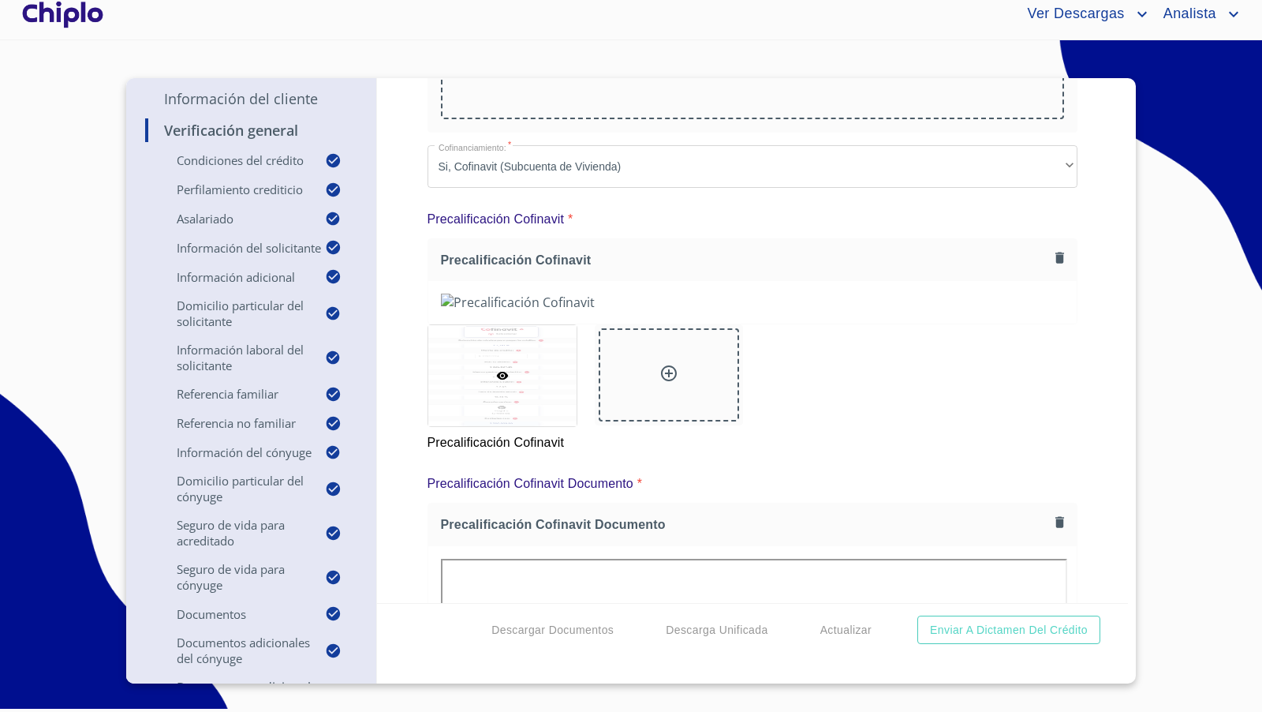
click at [759, 28] on icon at bounding box center [752, 18] width 19 height 19
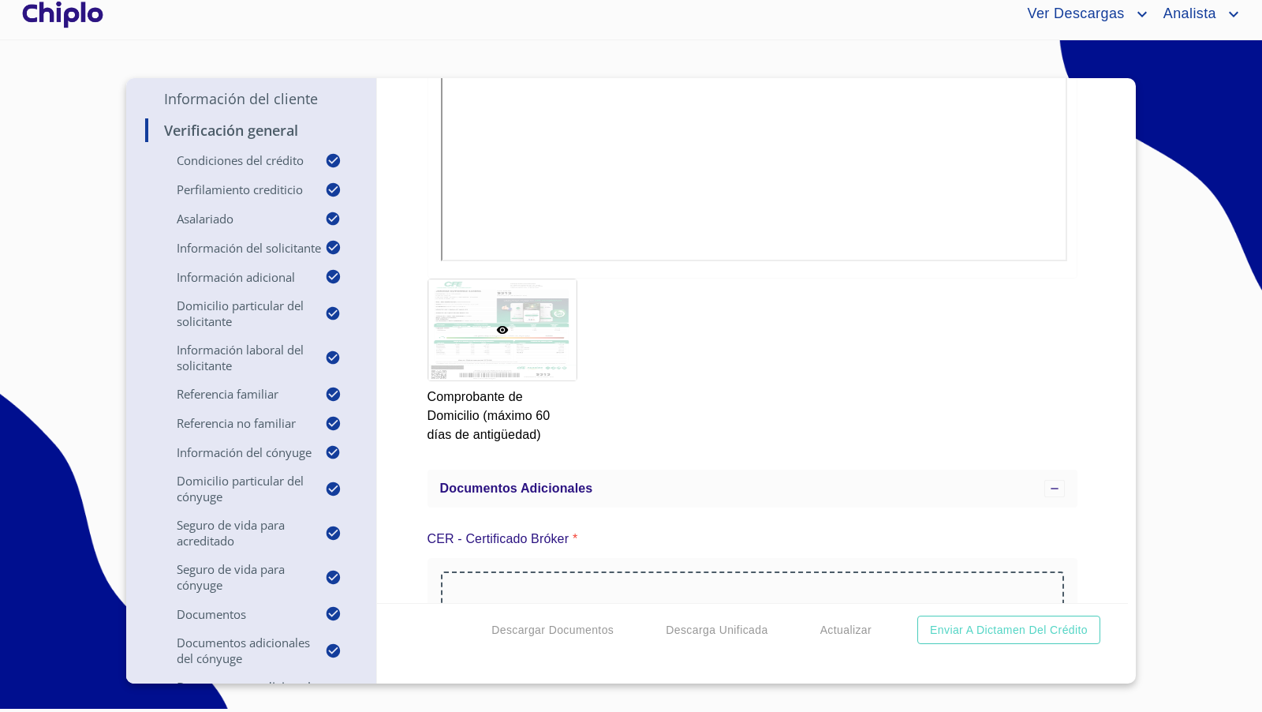
scroll to position [17154, 0]
click at [1104, 357] on div "Verificación General Condiciones del Crédito Selecciona tu producto   * Adquisi…" at bounding box center [753, 340] width 752 height 525
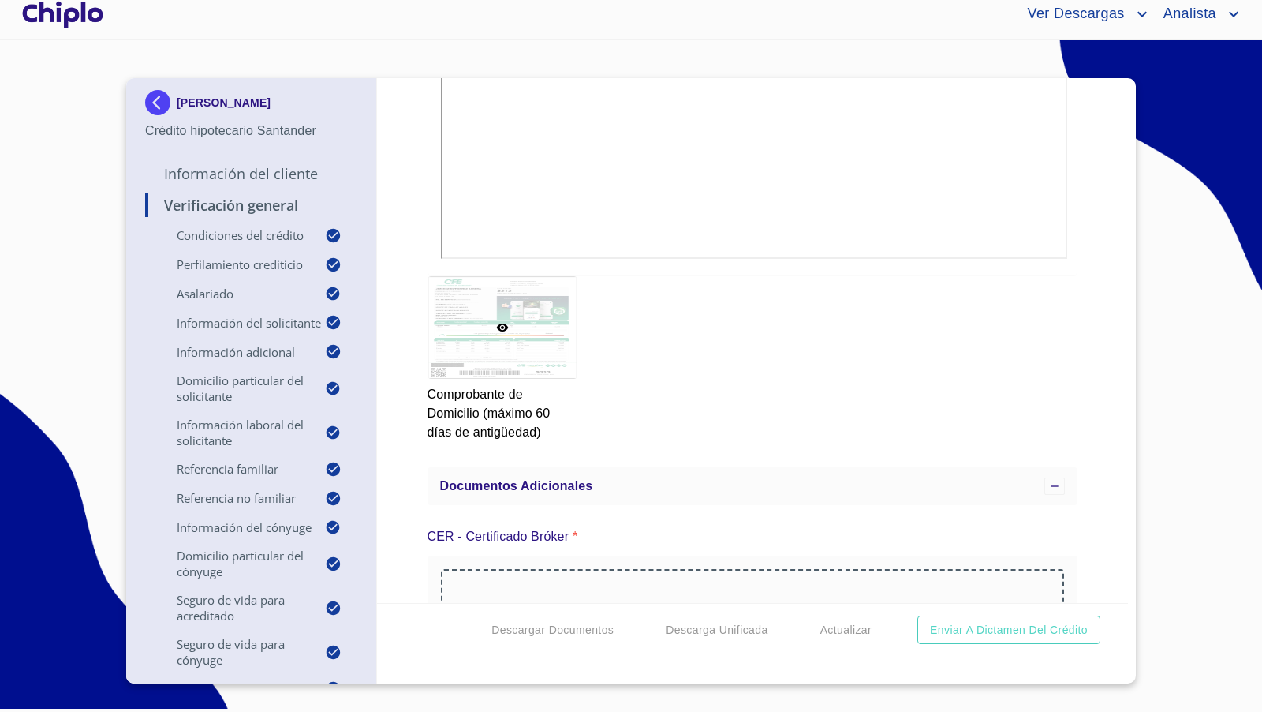
click at [91, 13] on div at bounding box center [63, 14] width 88 height 50
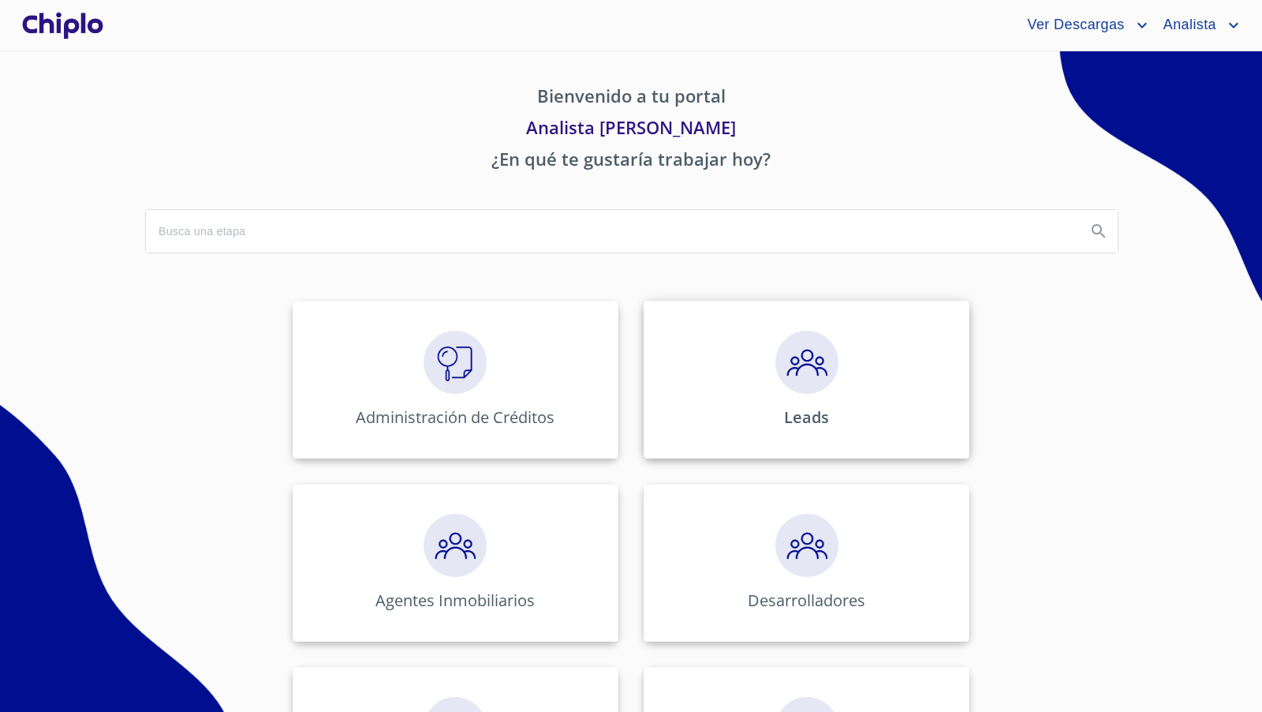
click at [791, 385] on img at bounding box center [806, 362] width 63 height 63
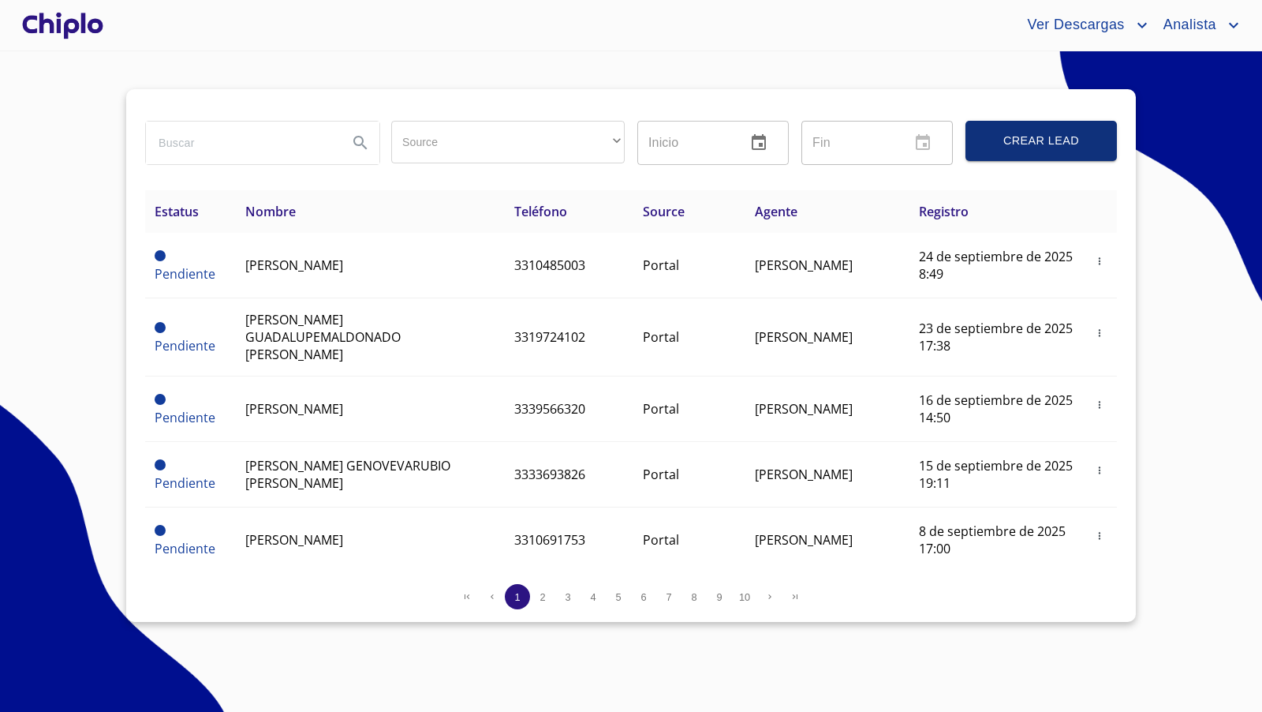
click at [1028, 146] on span "Crear Lead" at bounding box center [1041, 141] width 114 height 20
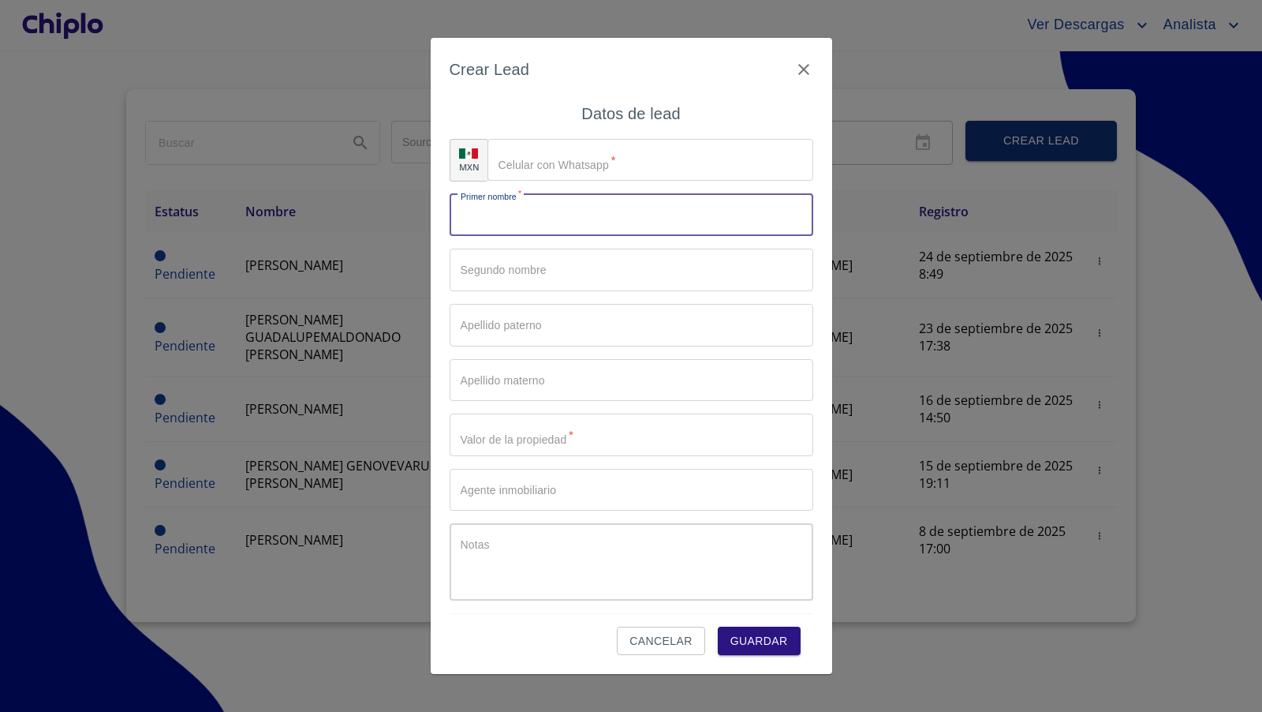
click at [510, 223] on input "Source" at bounding box center [632, 215] width 364 height 43
paste input "[PERSON_NAME]"
type input "ITZEL"
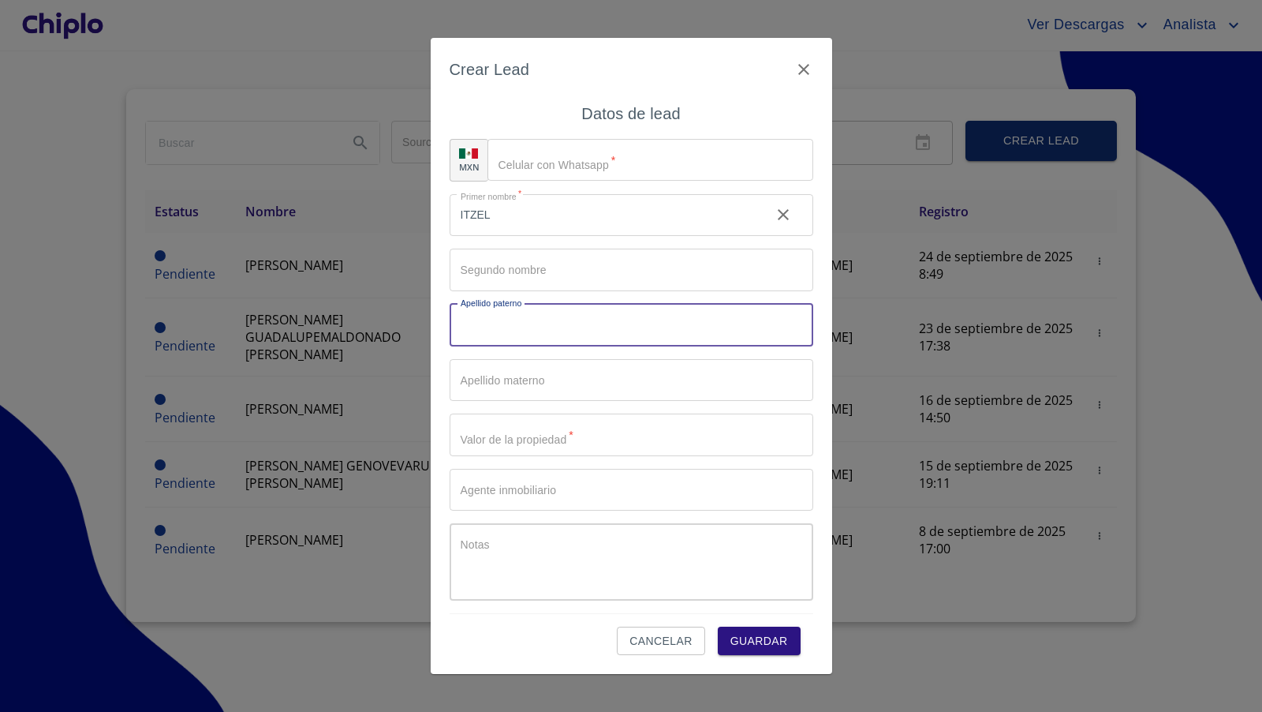
paste input "[PERSON_NAME]"
type input "VAZQUEZ"
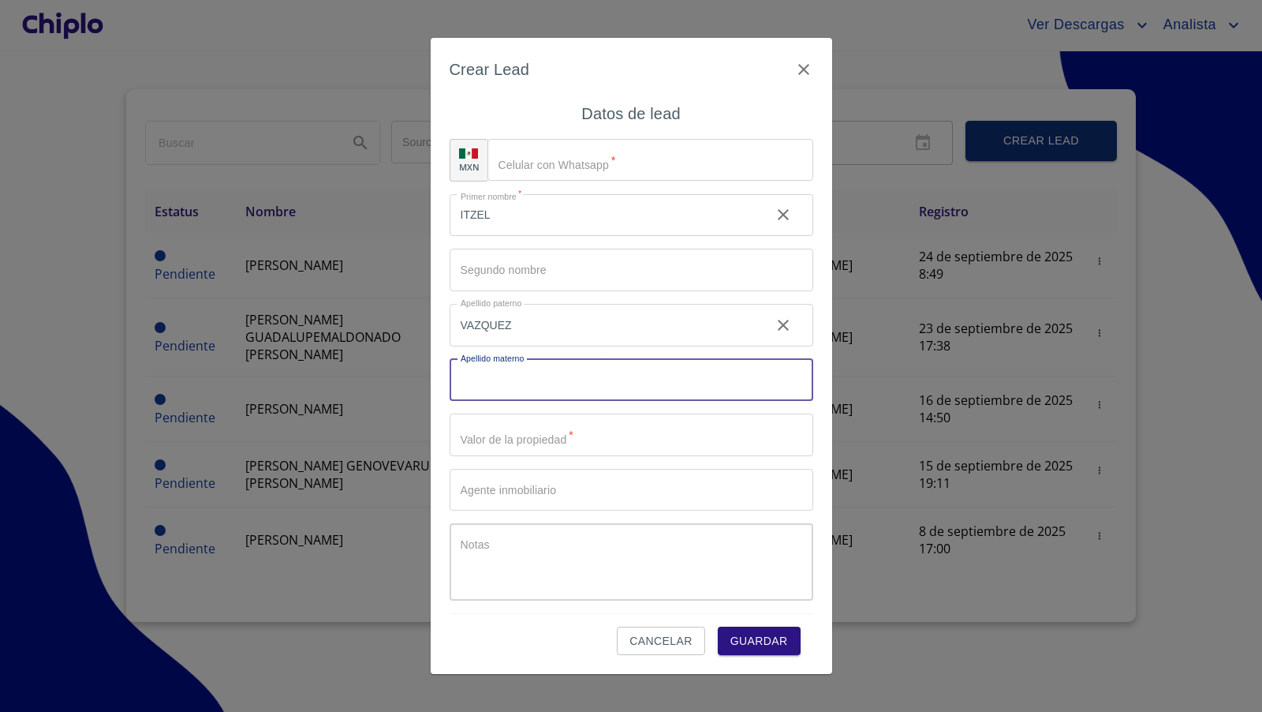
paste input "REYNA"
type input "REYNA"
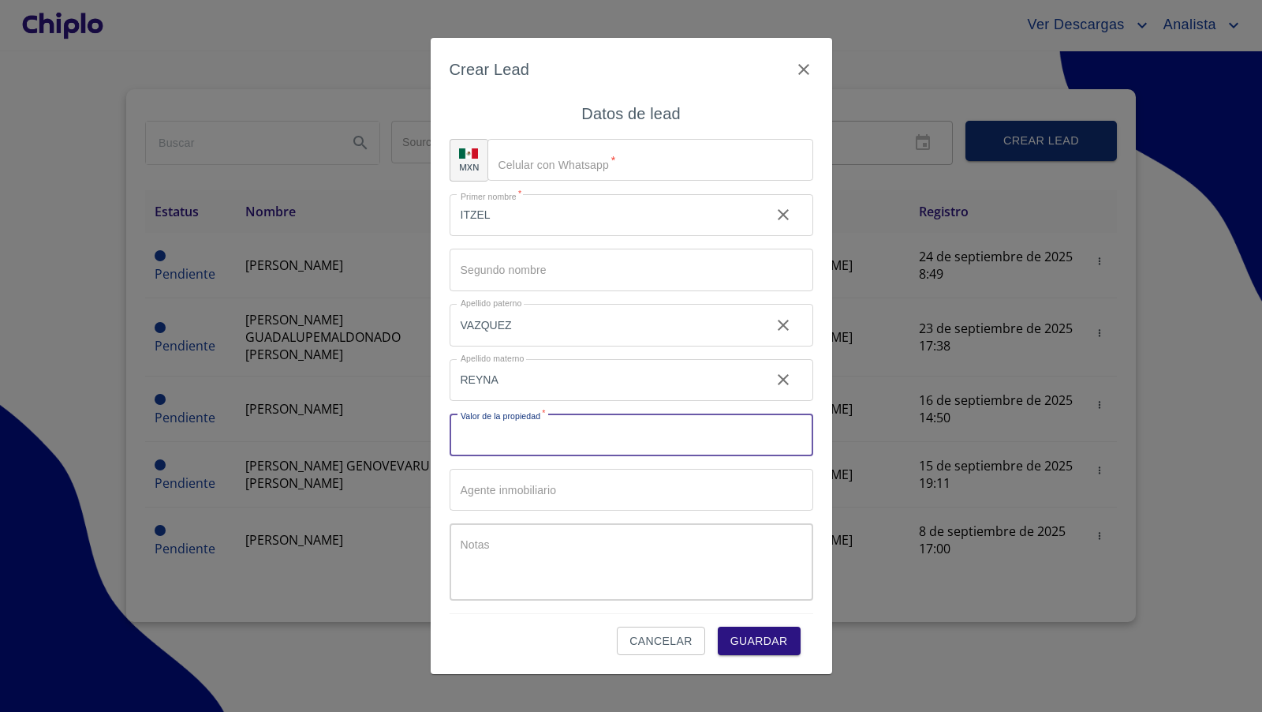
click at [508, 429] on input "Source" at bounding box center [632, 434] width 364 height 43
type input "$4,000,000"
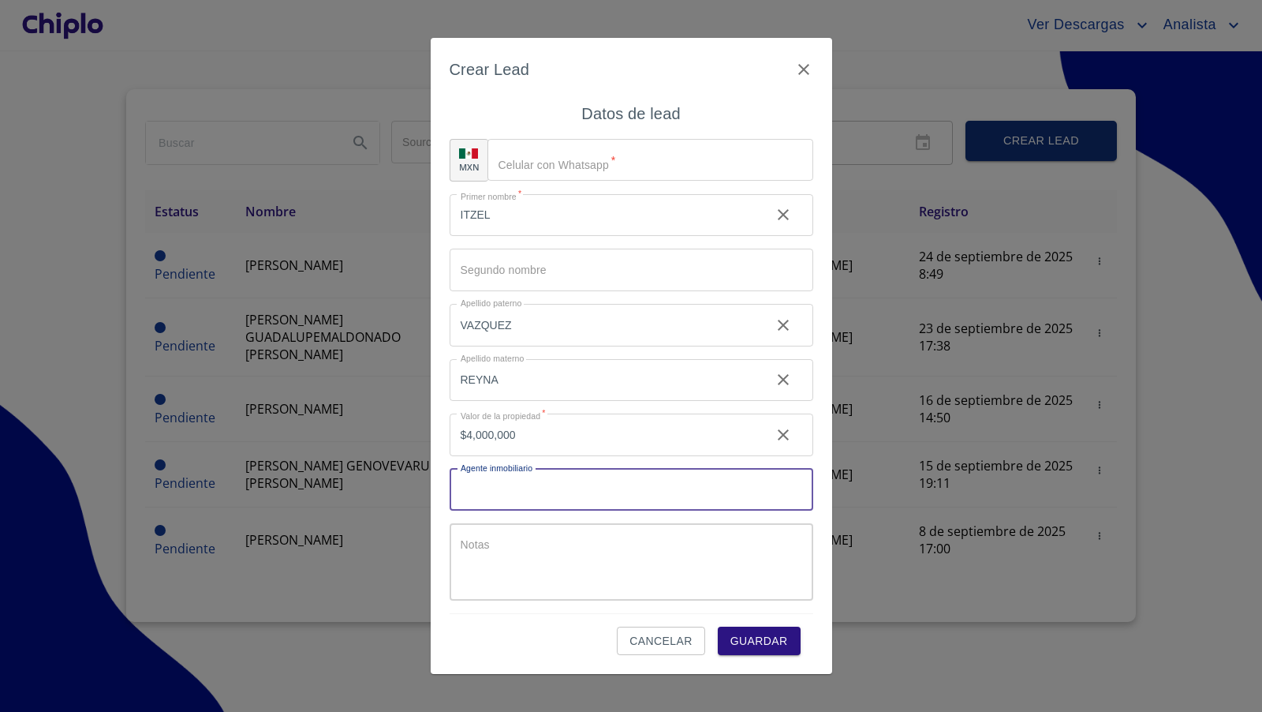
click at [539, 496] on input "Source" at bounding box center [632, 490] width 364 height 43
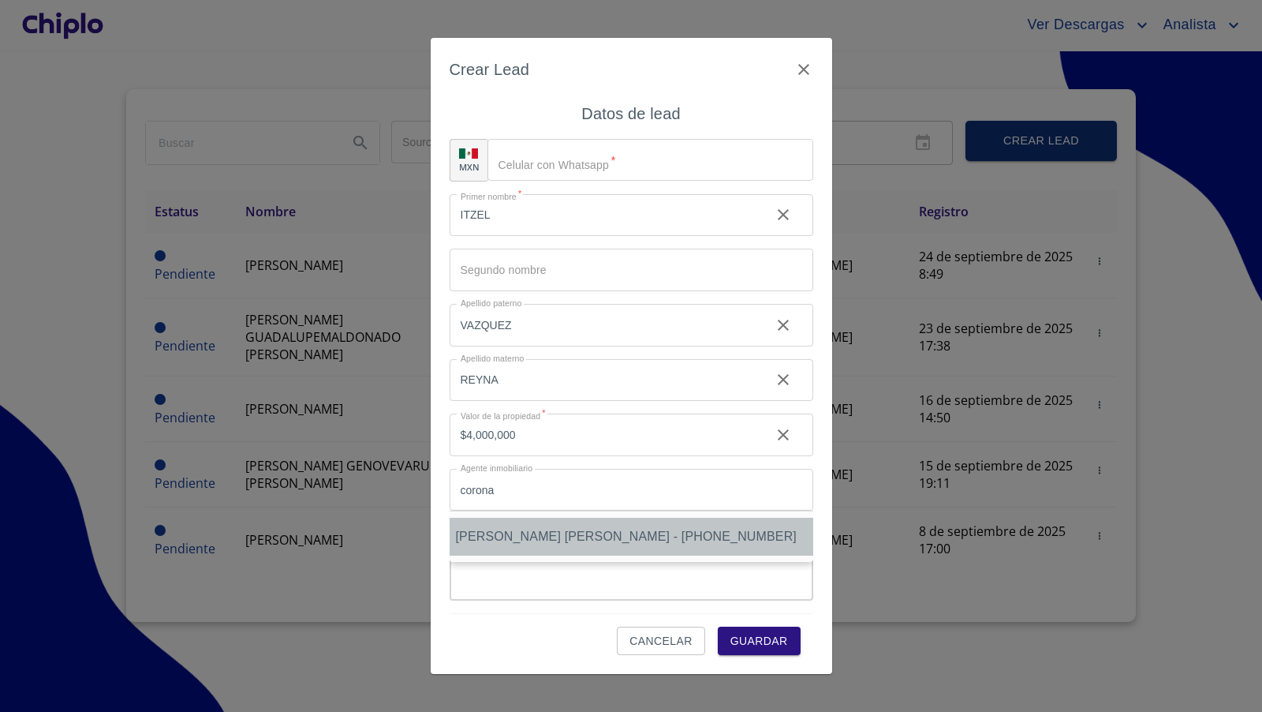
click at [571, 537] on span "[PERSON_NAME] [PERSON_NAME] - [PHONE_NUMBER]" at bounding box center [626, 535] width 341 height 13
type input "maria fernanda corona - +5213411154000"
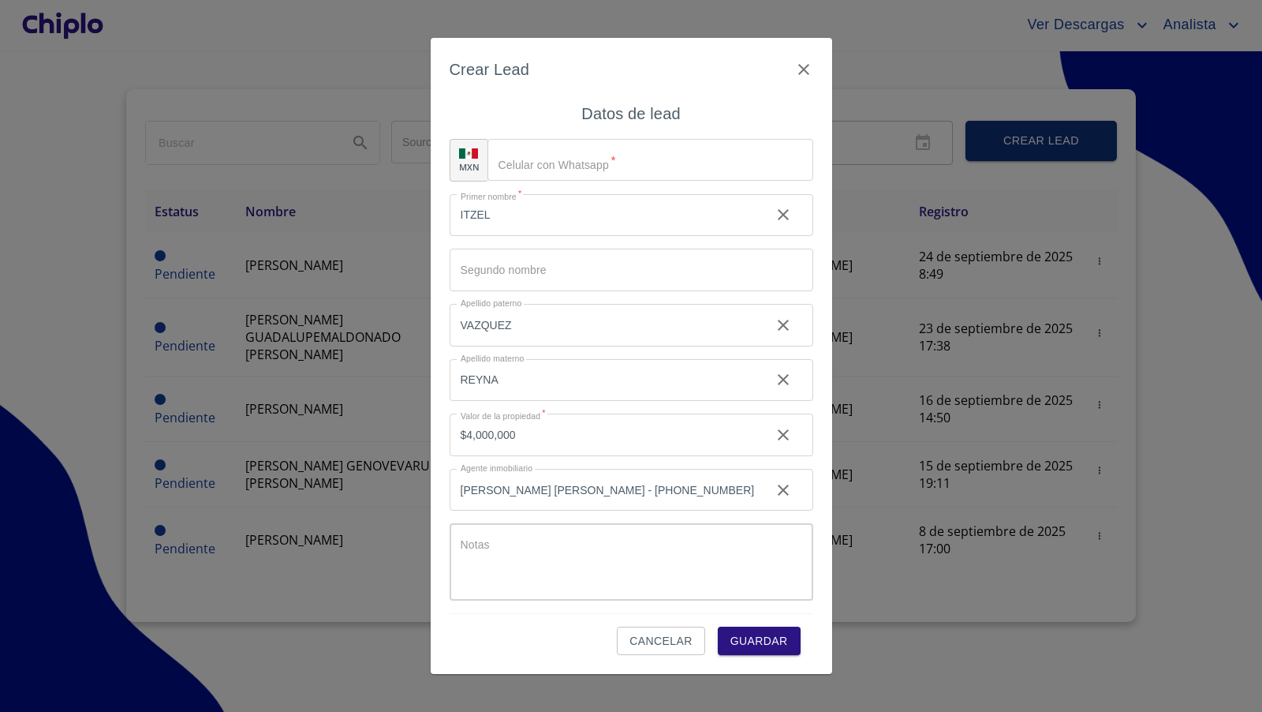
click at [779, 640] on span "Guardar" at bounding box center [759, 641] width 58 height 20
type input "[PHONE_NUMBER]"
click at [547, 624] on div "Cancelar Guardar" at bounding box center [632, 634] width 364 height 43
click at [764, 641] on span "Guardar" at bounding box center [759, 641] width 58 height 20
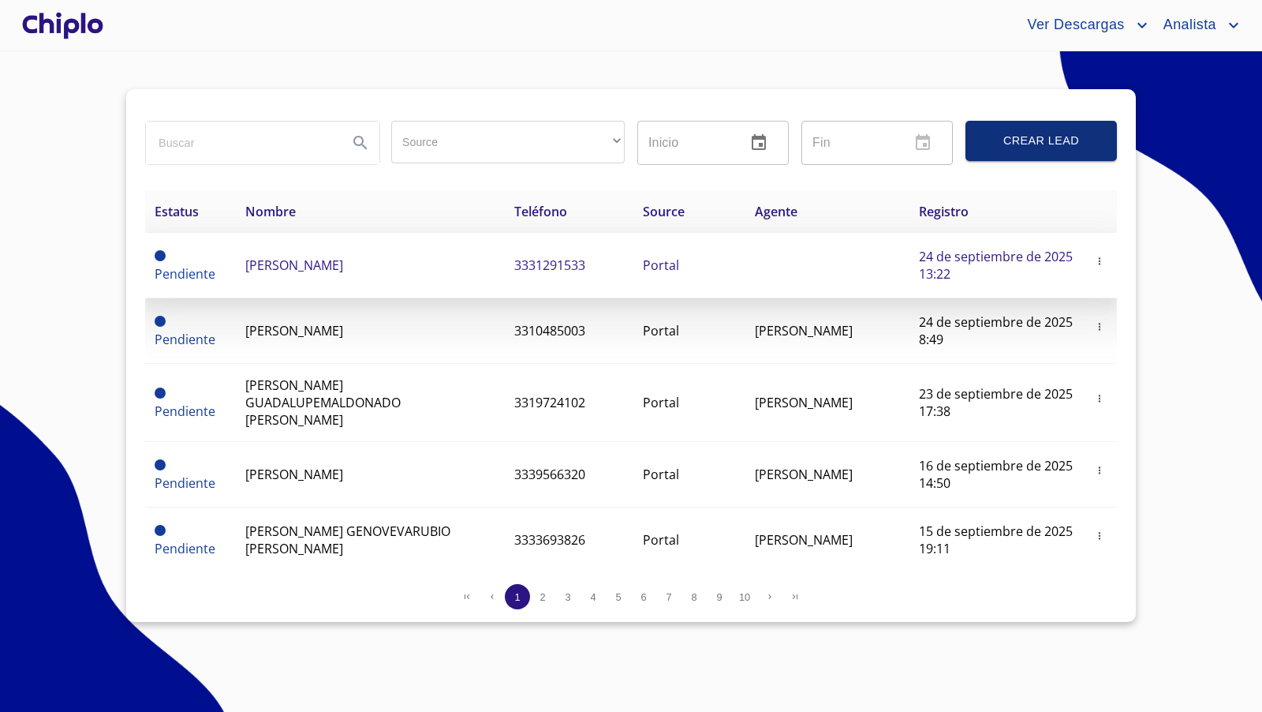
click at [334, 257] on span "[PERSON_NAME]" at bounding box center [294, 264] width 98 height 17
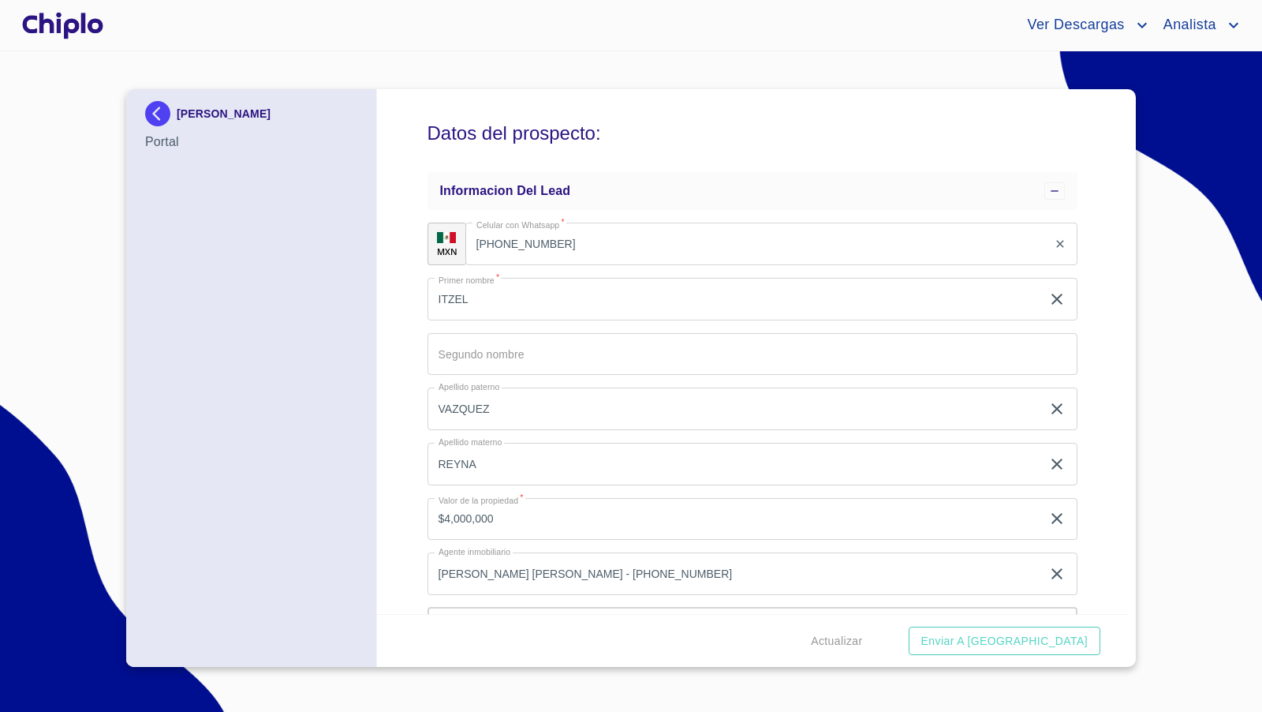
scroll to position [88, 0]
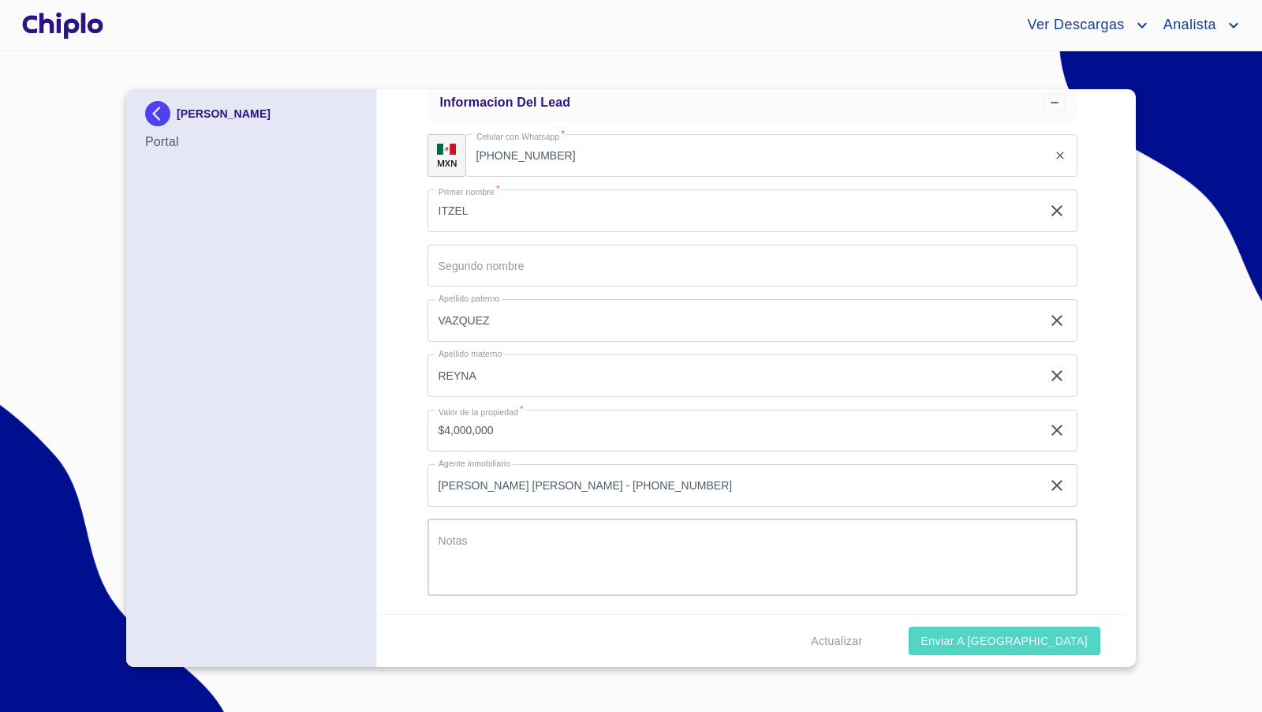
click at [1051, 641] on span "Enviar a Chiplo" at bounding box center [1004, 641] width 166 height 20
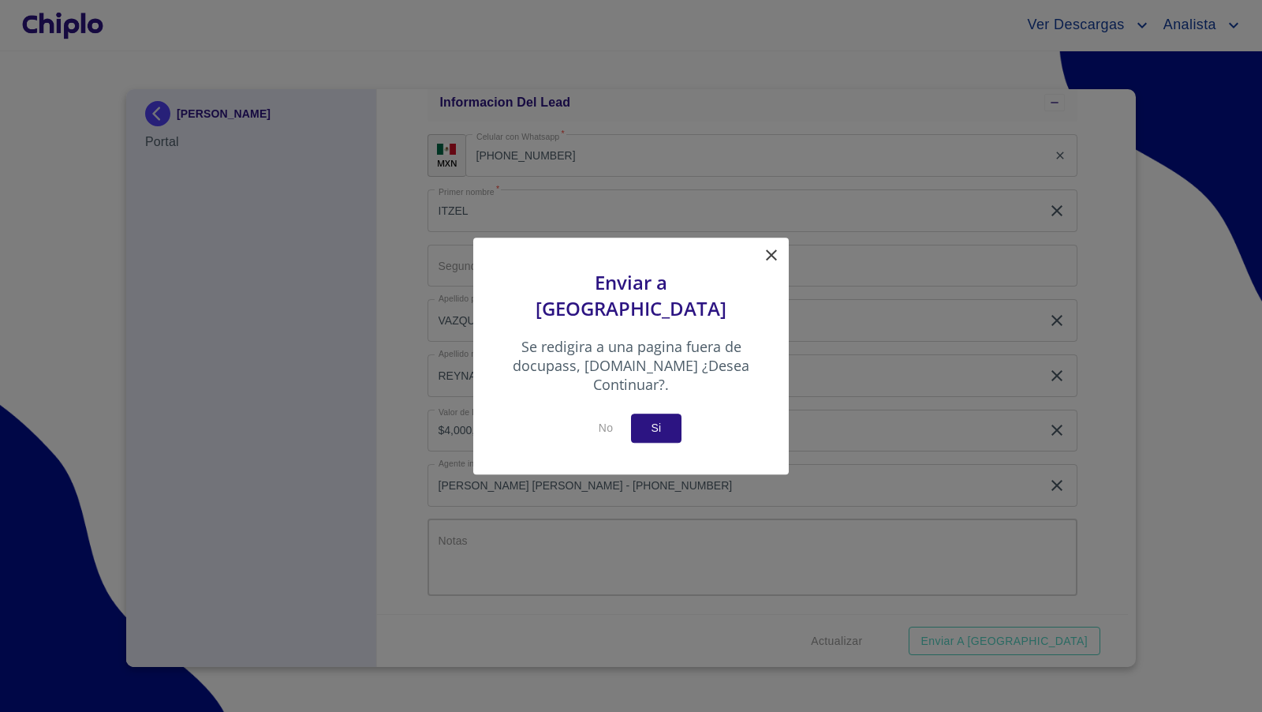
click at [663, 418] on span "Si" at bounding box center [656, 428] width 25 height 20
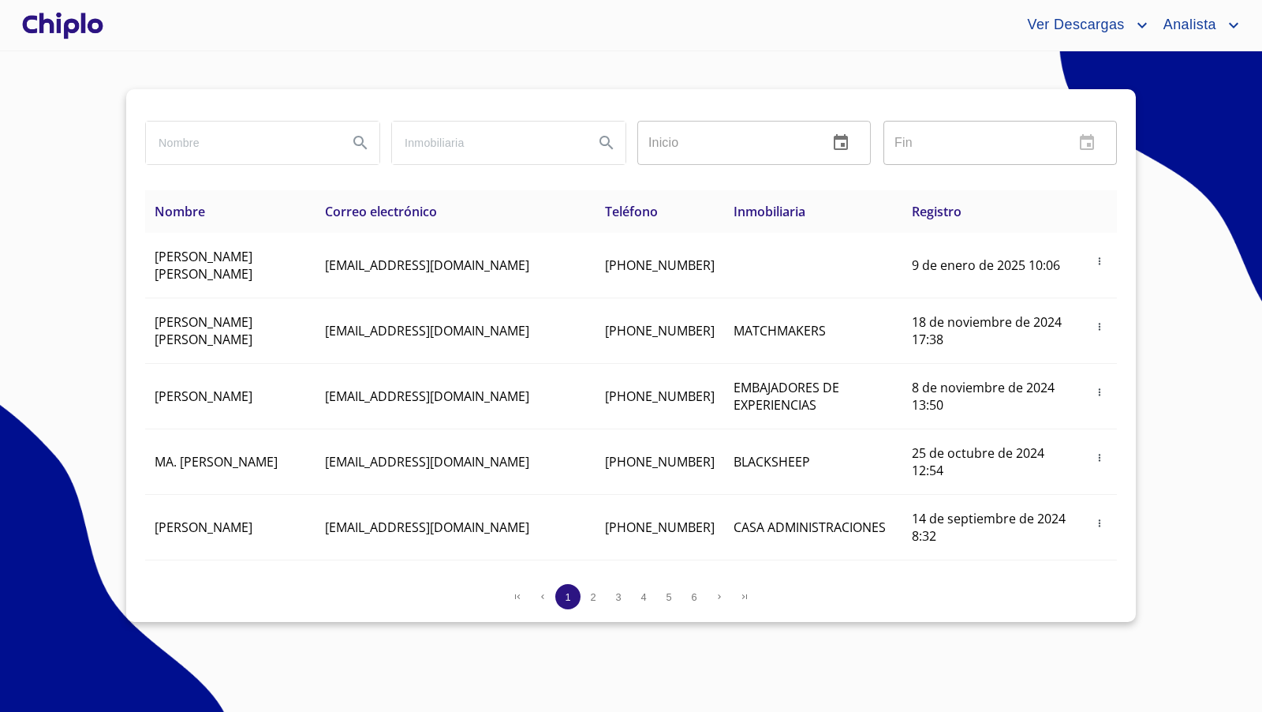
click at [84, 28] on div at bounding box center [63, 25] width 88 height 50
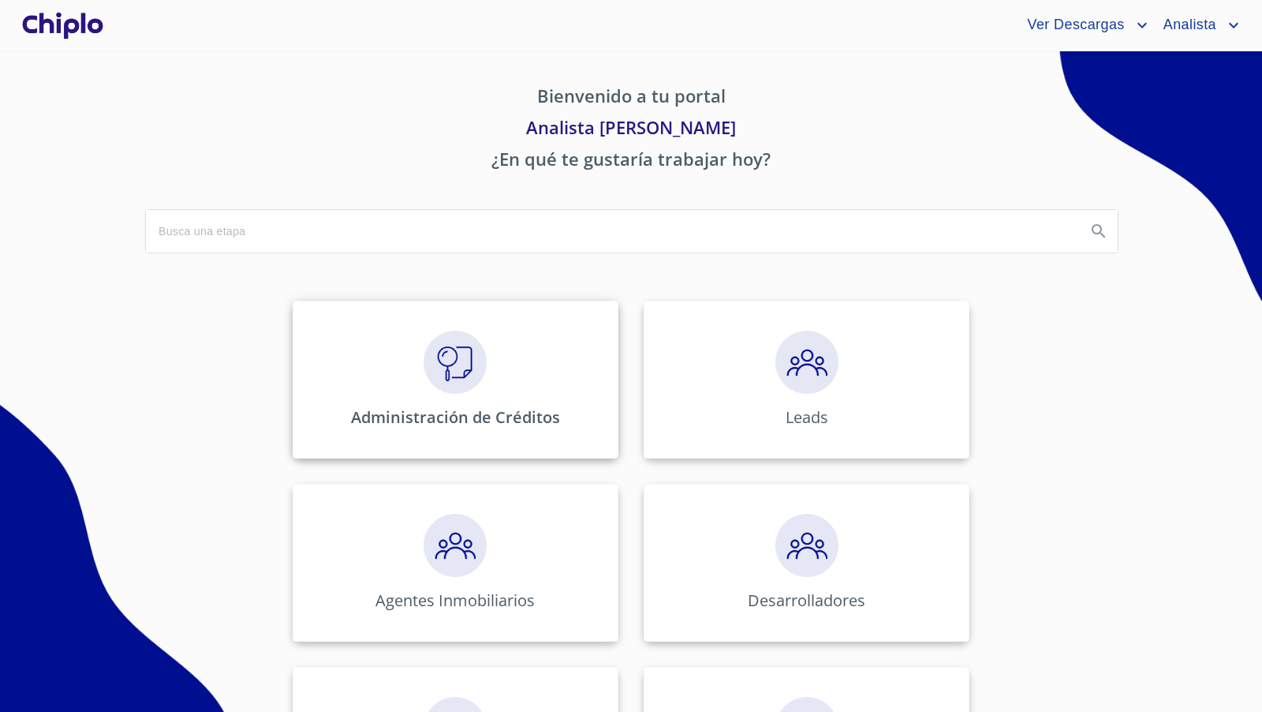
click at [458, 374] on img at bounding box center [455, 362] width 63 height 63
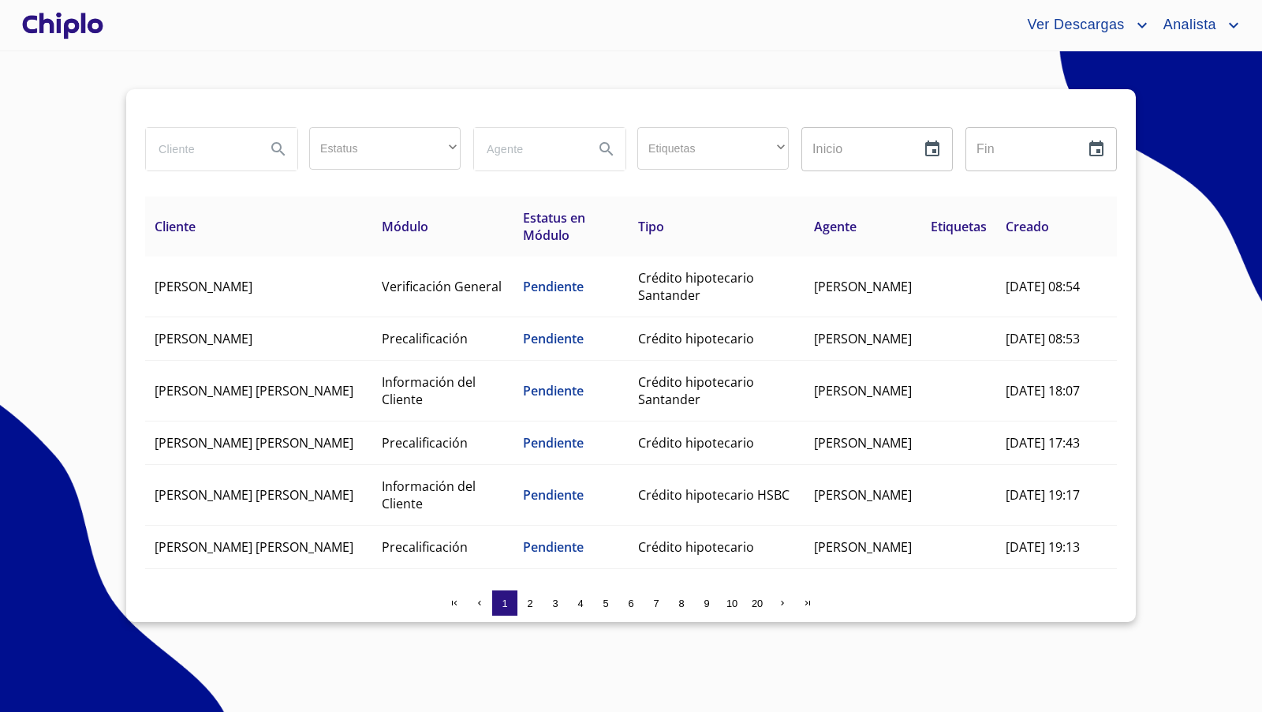
click at [205, 155] on input "search" at bounding box center [199, 149] width 107 height 43
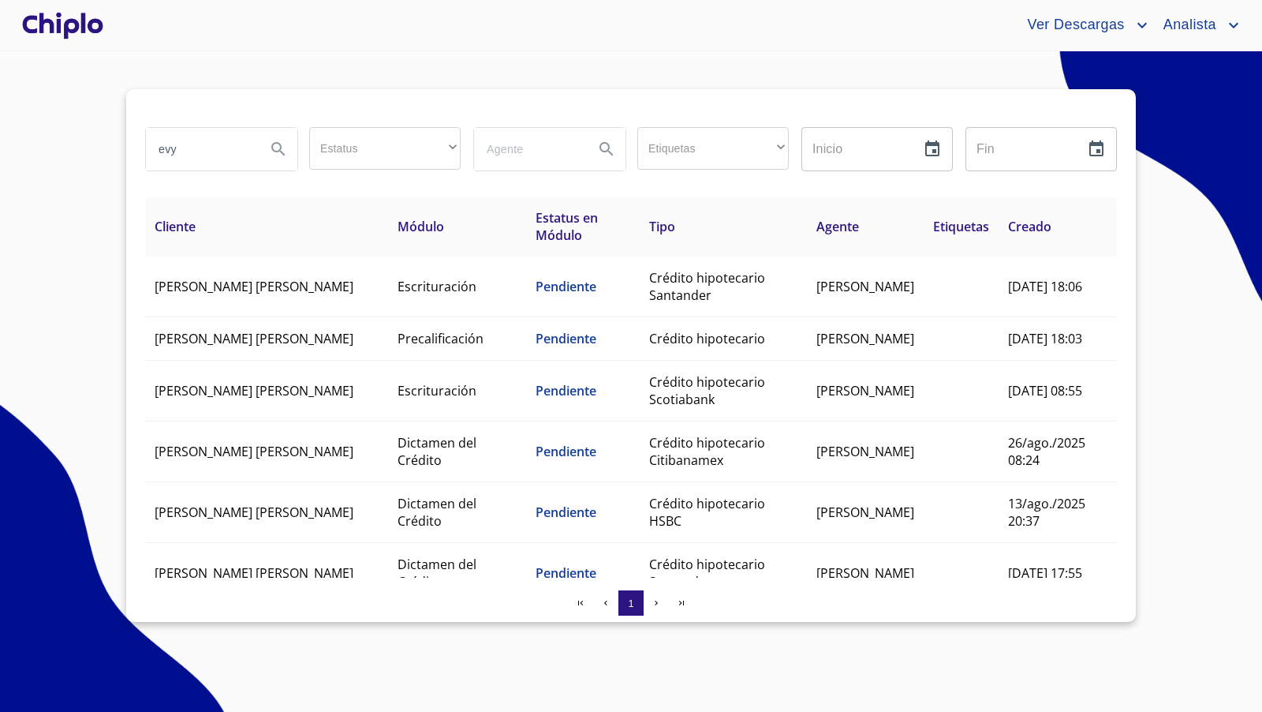
type input "evy"
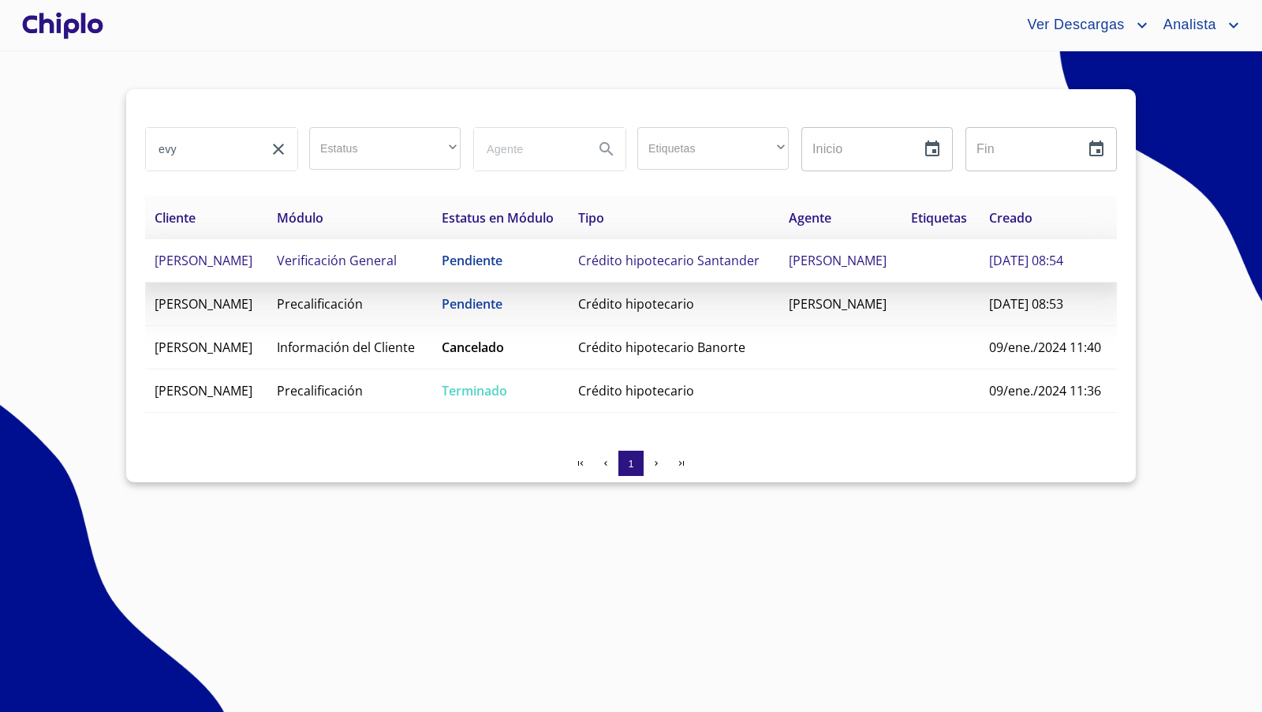
click at [676, 269] on td "Crédito hipotecario Santander" at bounding box center [674, 260] width 210 height 43
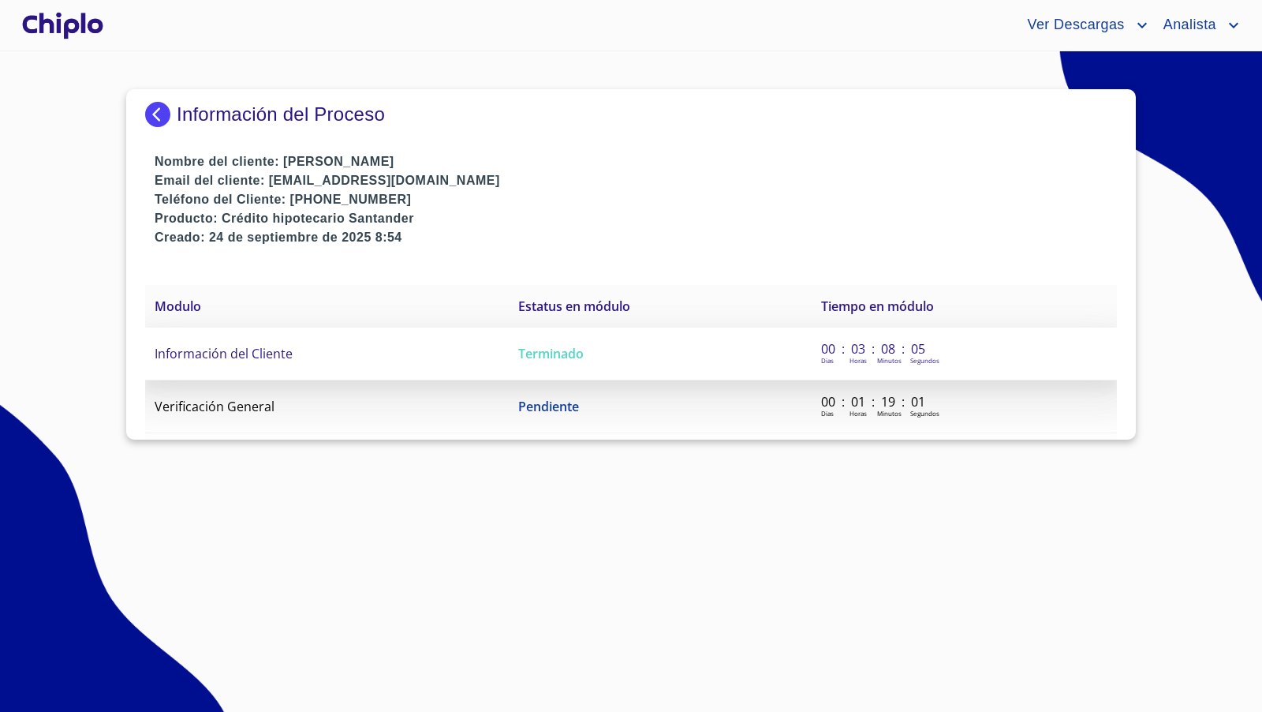
click at [268, 353] on span "Información del Cliente" at bounding box center [224, 353] width 138 height 17
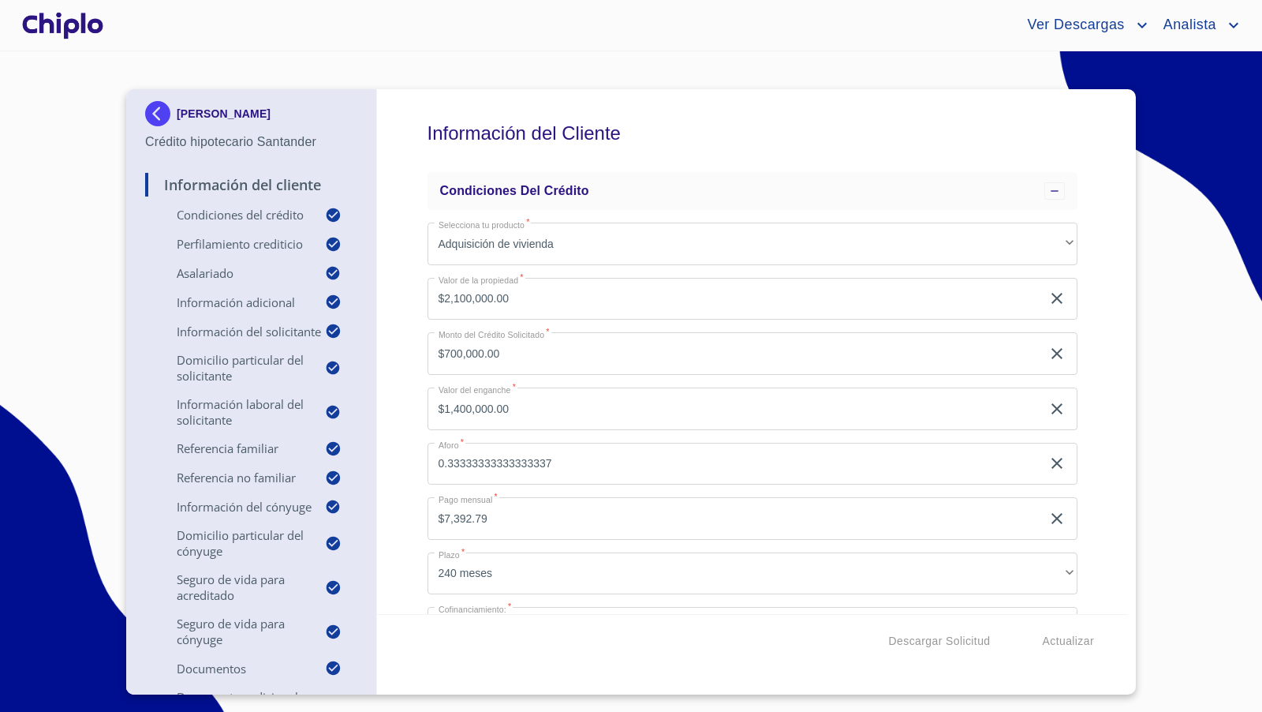
click at [1107, 323] on div "Información del Cliente Condiciones del Crédito Selecciona tu producto   * Adqu…" at bounding box center [753, 351] width 752 height 525
click at [1096, 542] on div "Información del Cliente Condiciones del Crédito Selecciona tu producto   * Adqu…" at bounding box center [753, 351] width 752 height 525
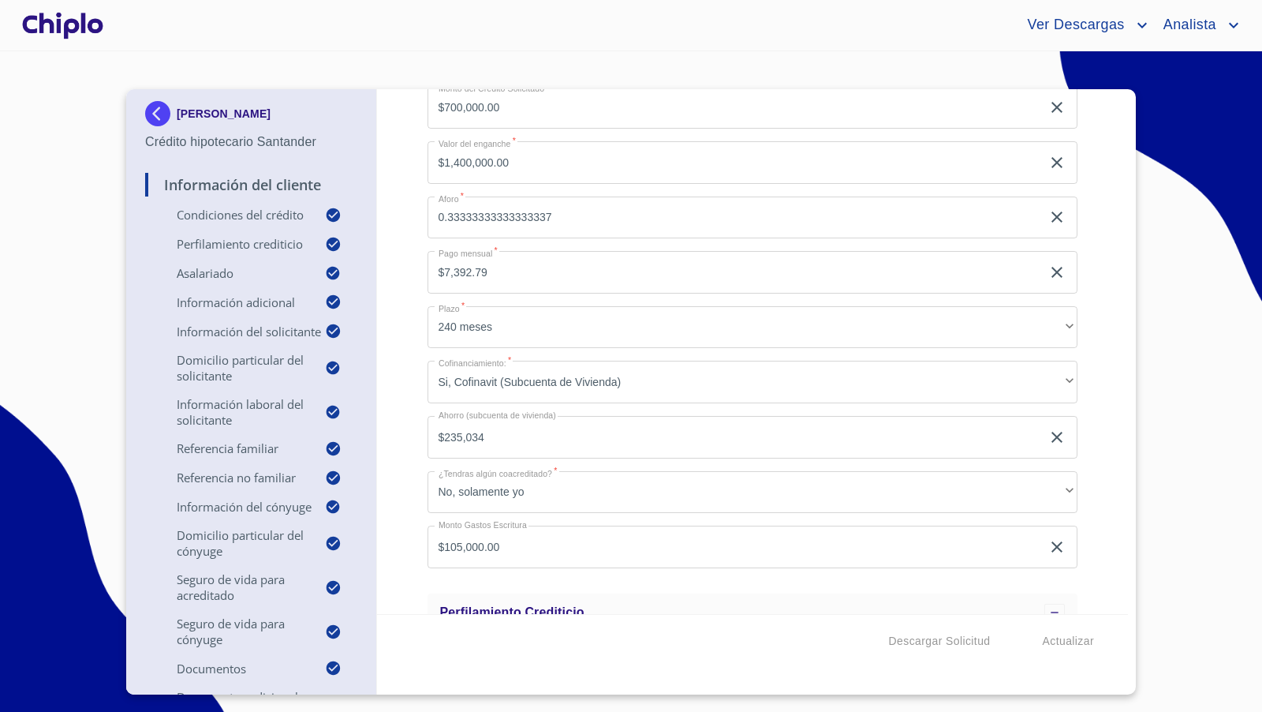
scroll to position [256, 0]
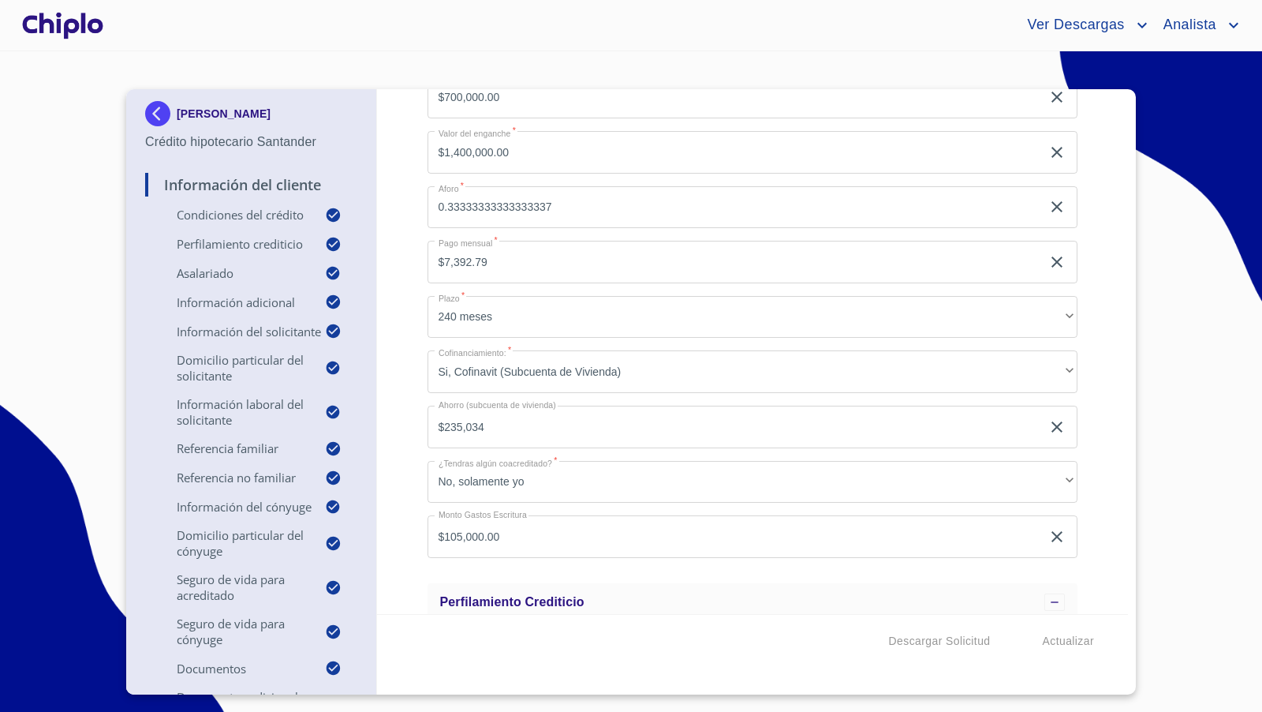
click at [1097, 378] on div "Información del Cliente Condiciones del Crédito Selecciona tu producto   * Adqu…" at bounding box center [753, 351] width 752 height 525
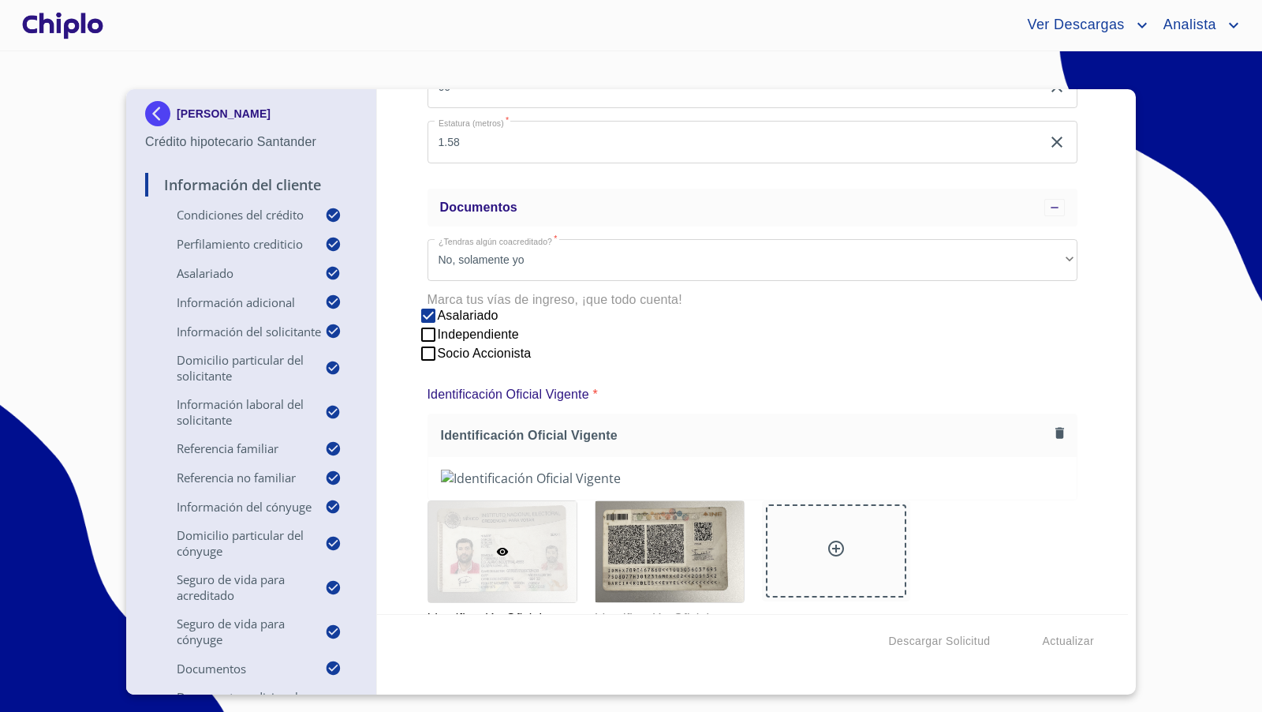
scroll to position [75, 0]
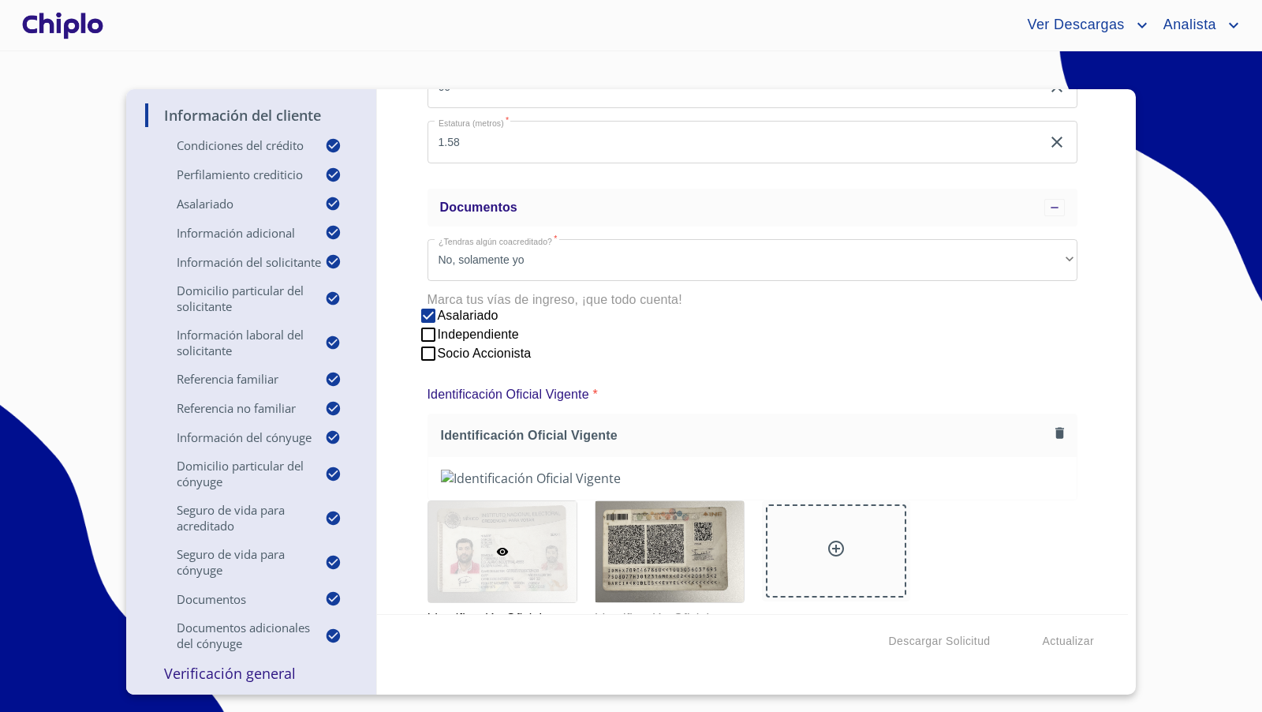
click at [226, 676] on p "Verificación General" at bounding box center [251, 672] width 212 height 19
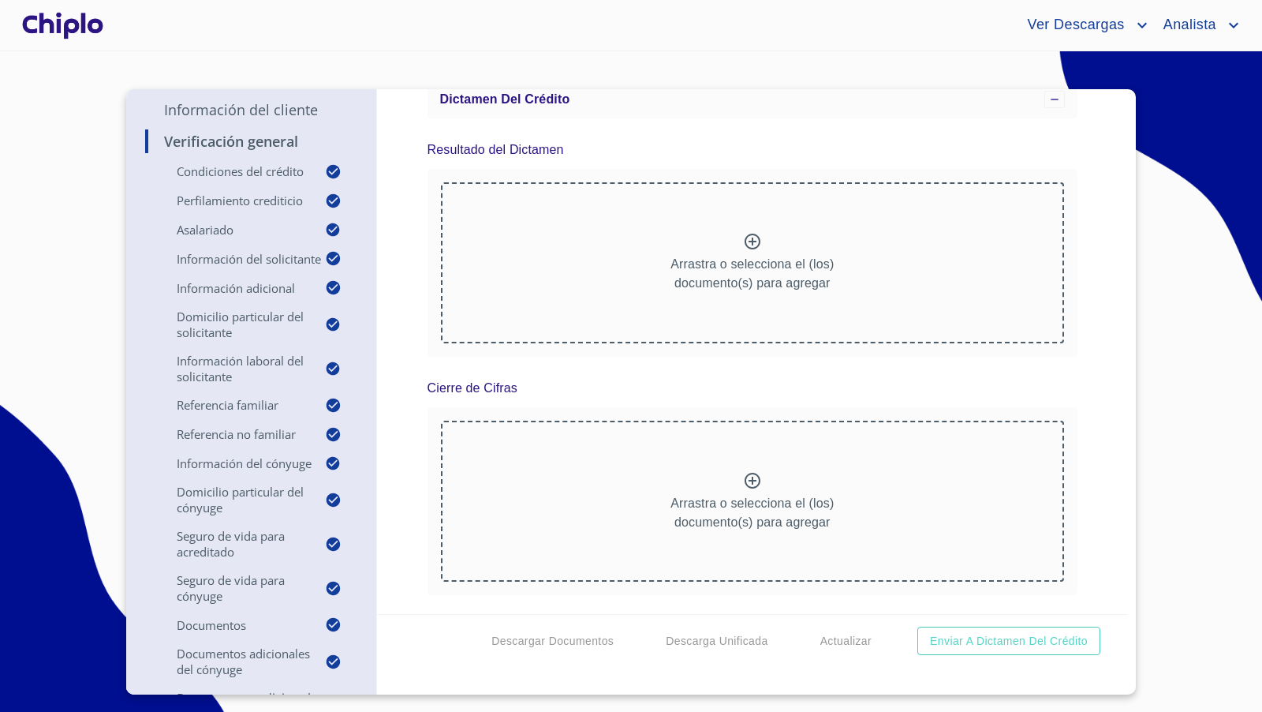
scroll to position [20229, 0]
click at [839, 637] on span "Actualizar" at bounding box center [845, 641] width 51 height 20
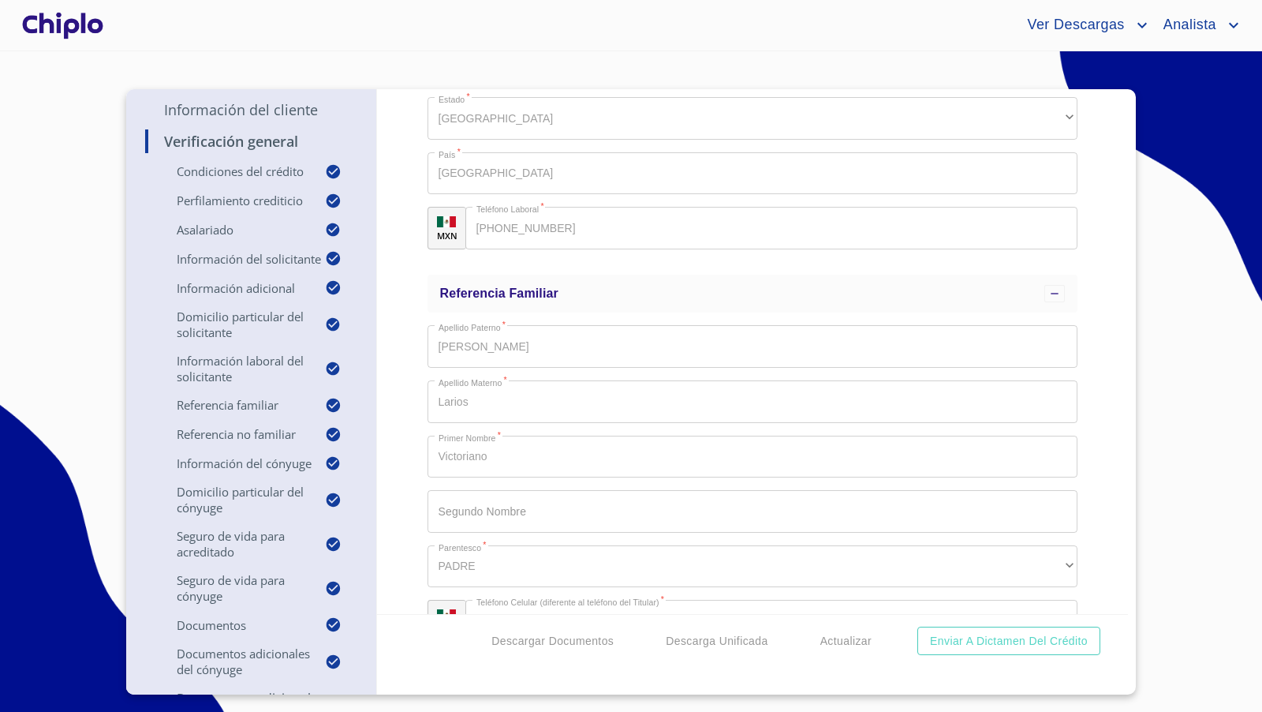
scroll to position [0, 0]
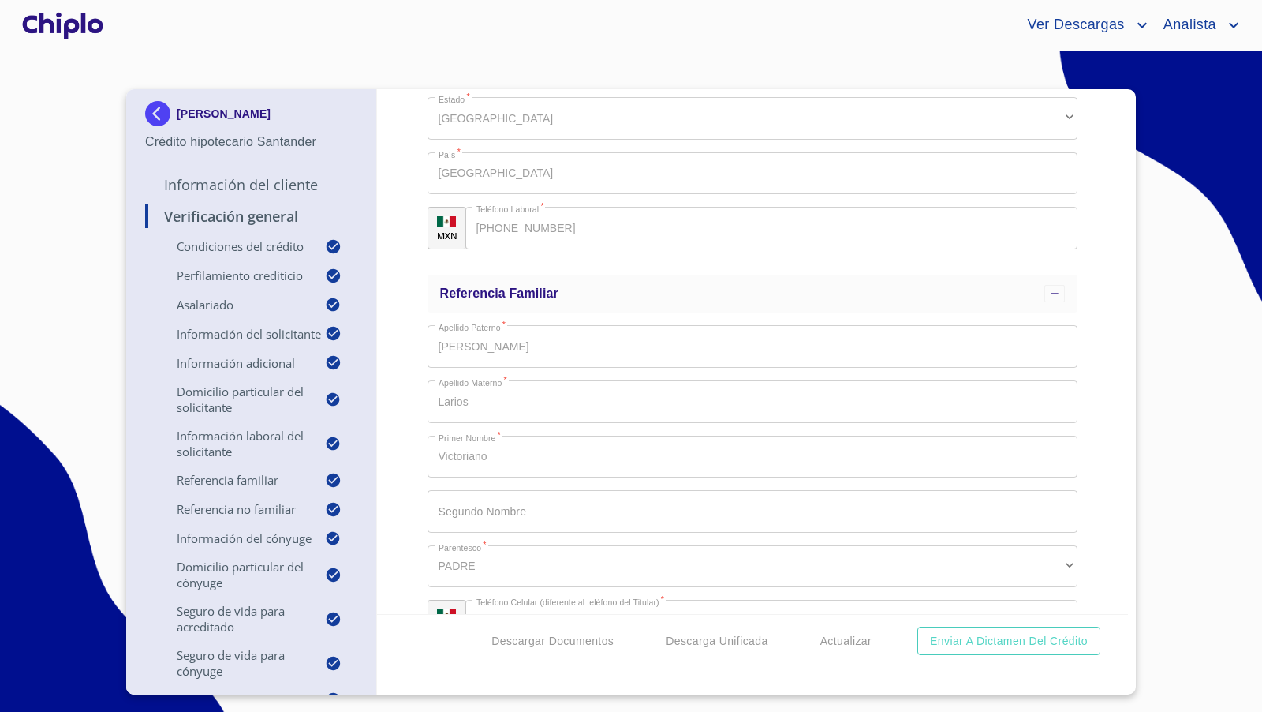
copy p "[PERSON_NAME]"
drag, startPoint x: 325, startPoint y: 114, endPoint x: 54, endPoint y: 186, distance: 280.7
click at [54, 186] on section "EVYEL GARCIA ROBLES Crédito hipotecario Santander Información del Cliente Verif…" at bounding box center [631, 381] width 1262 height 660
click at [76, 13] on div at bounding box center [63, 25] width 88 height 50
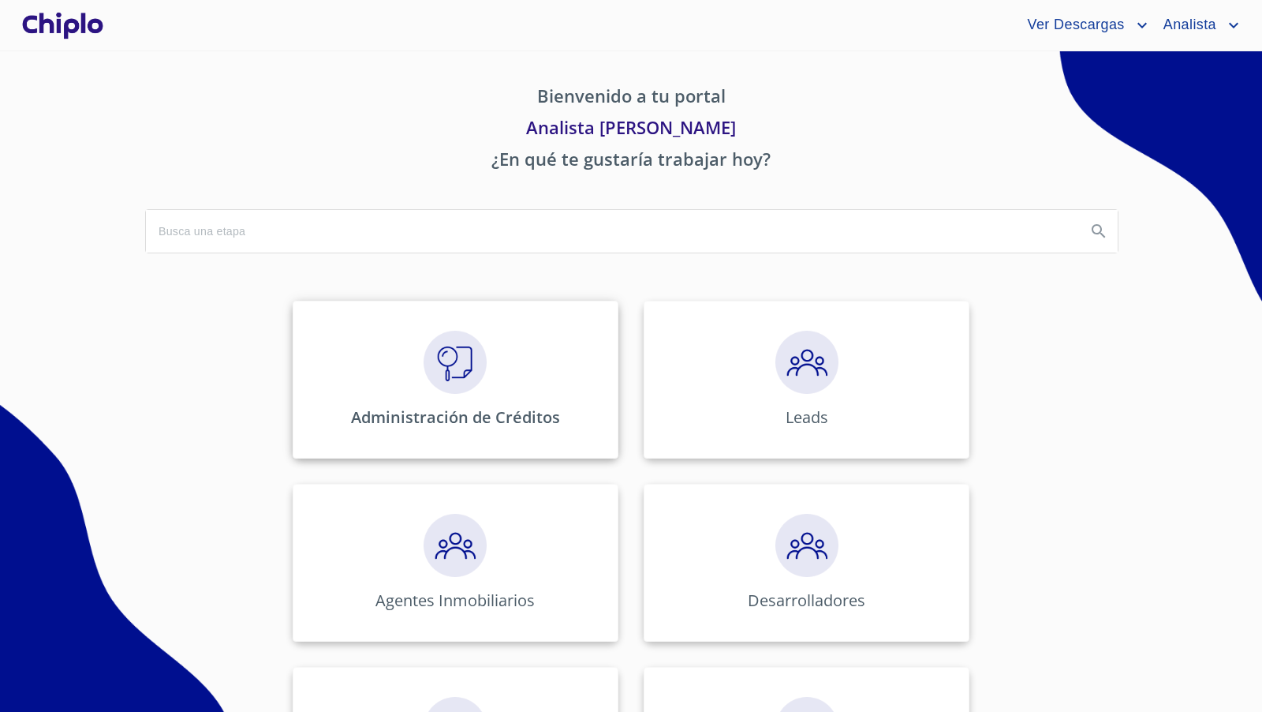
click at [456, 360] on img at bounding box center [455, 362] width 63 height 63
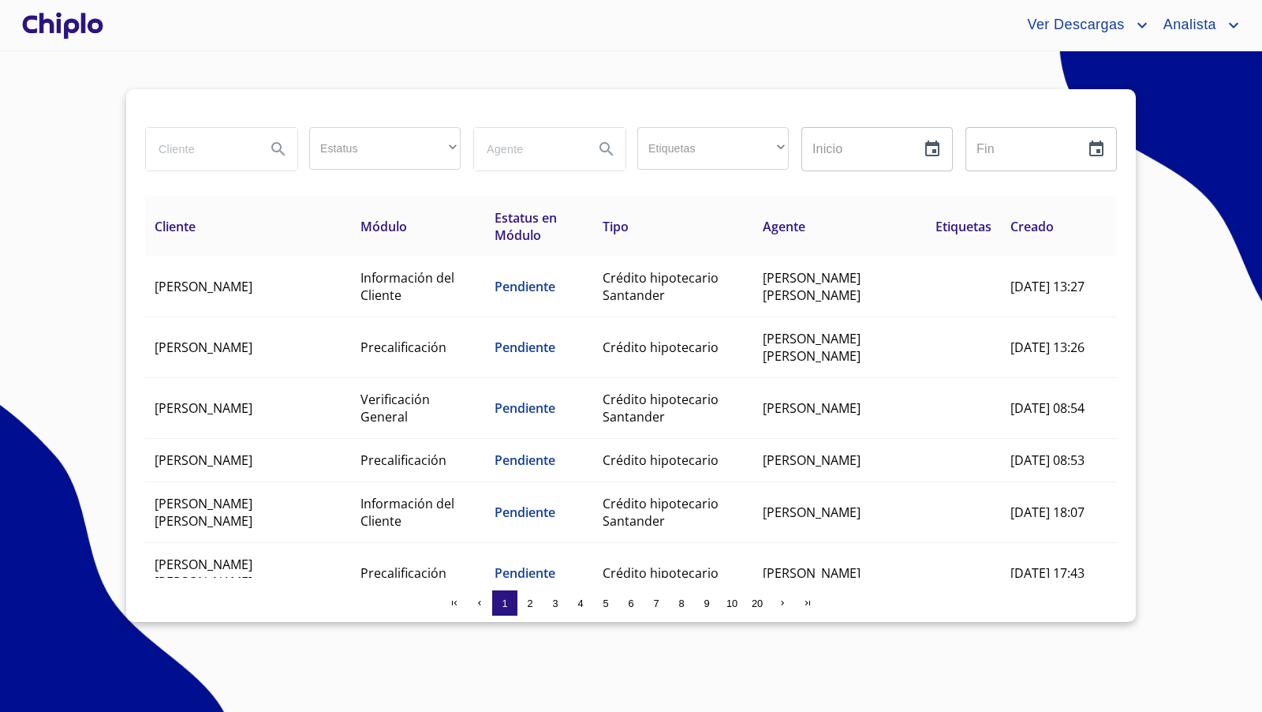
click at [219, 155] on input "search" at bounding box center [199, 149] width 107 height 43
paste input "[PERSON_NAME]"
type input "[PERSON_NAME]"
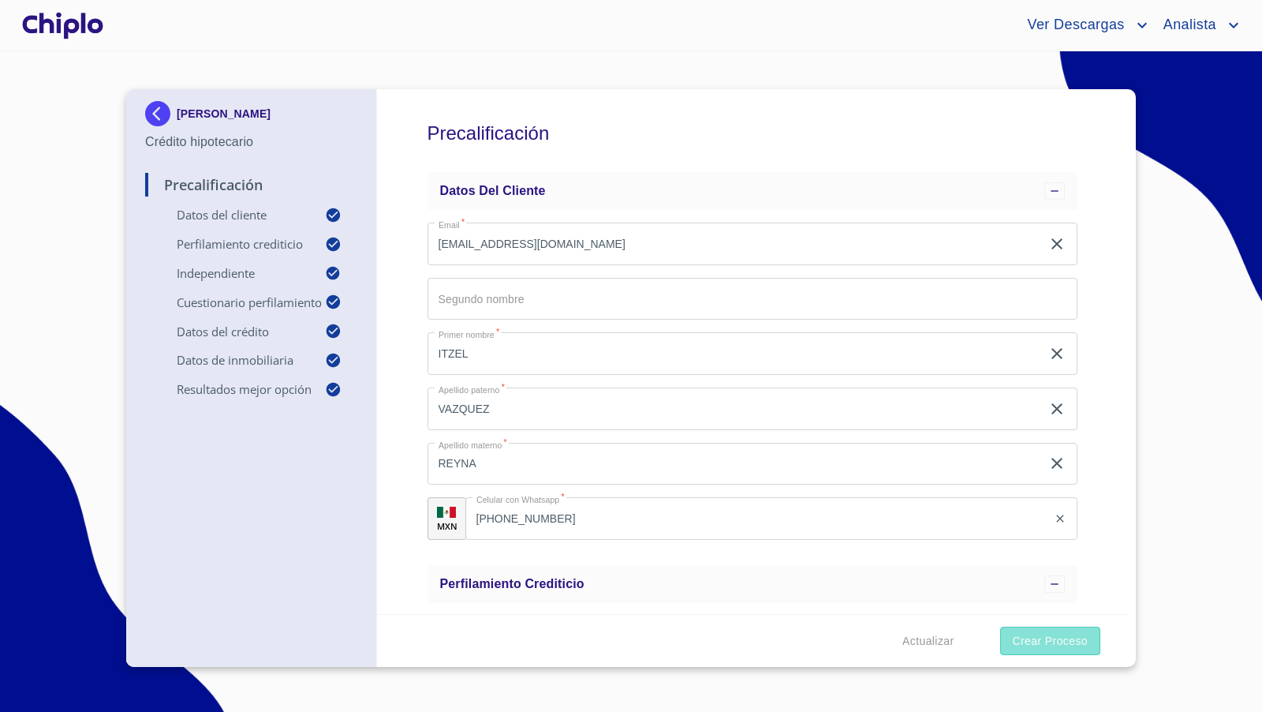
click at [1053, 637] on span "Crear Proceso" at bounding box center [1050, 641] width 75 height 20
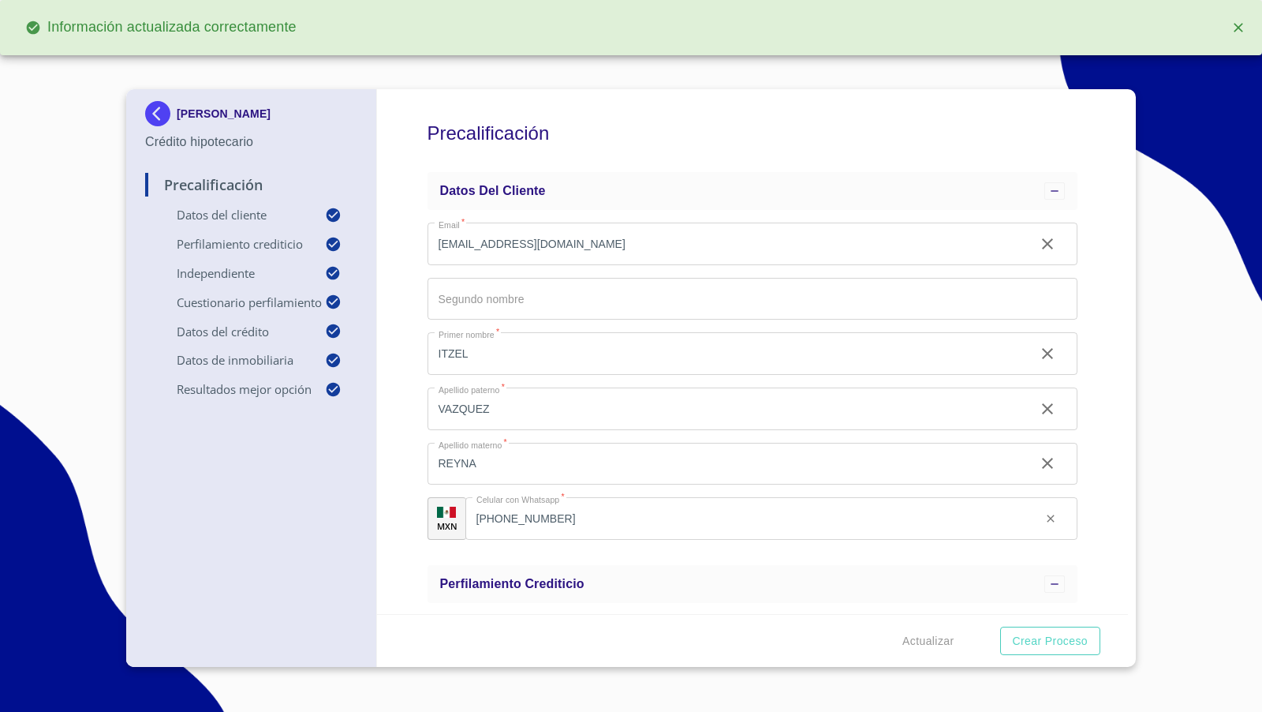
type input "0.85"
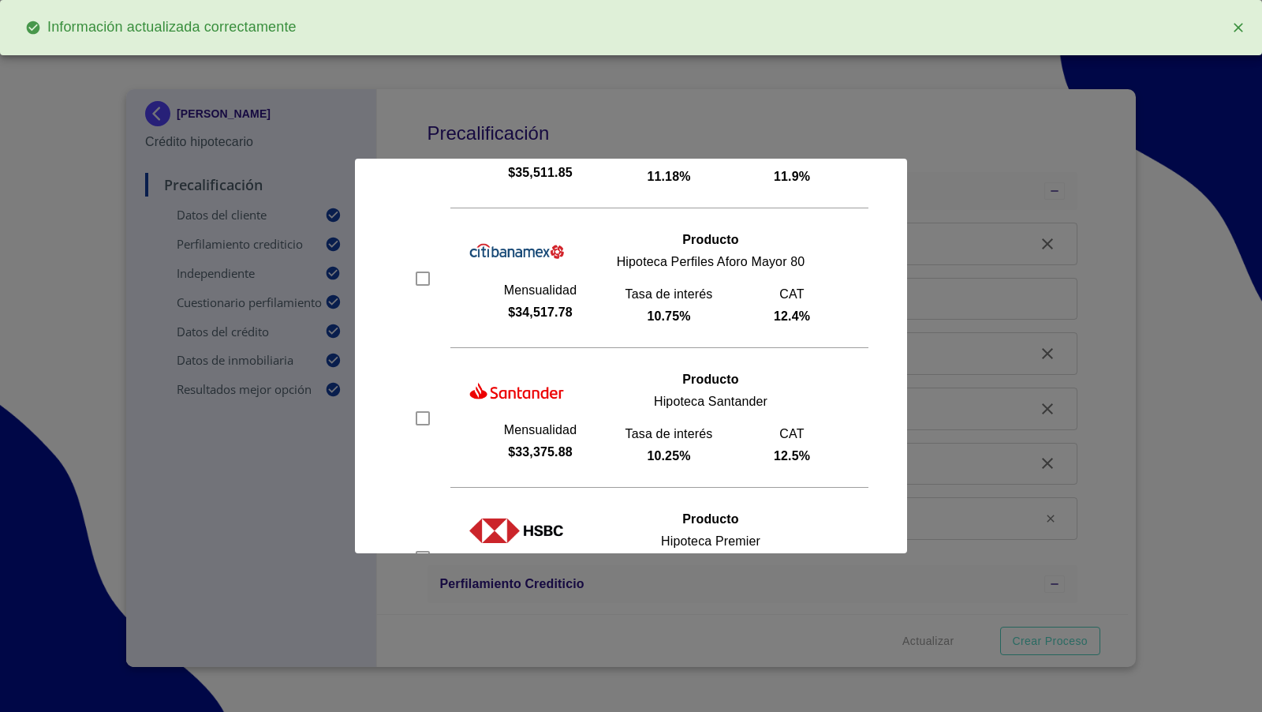
scroll to position [204, 0]
click at [421, 419] on input "checkbox" at bounding box center [423, 417] width 24 height 24
checkbox input "true"
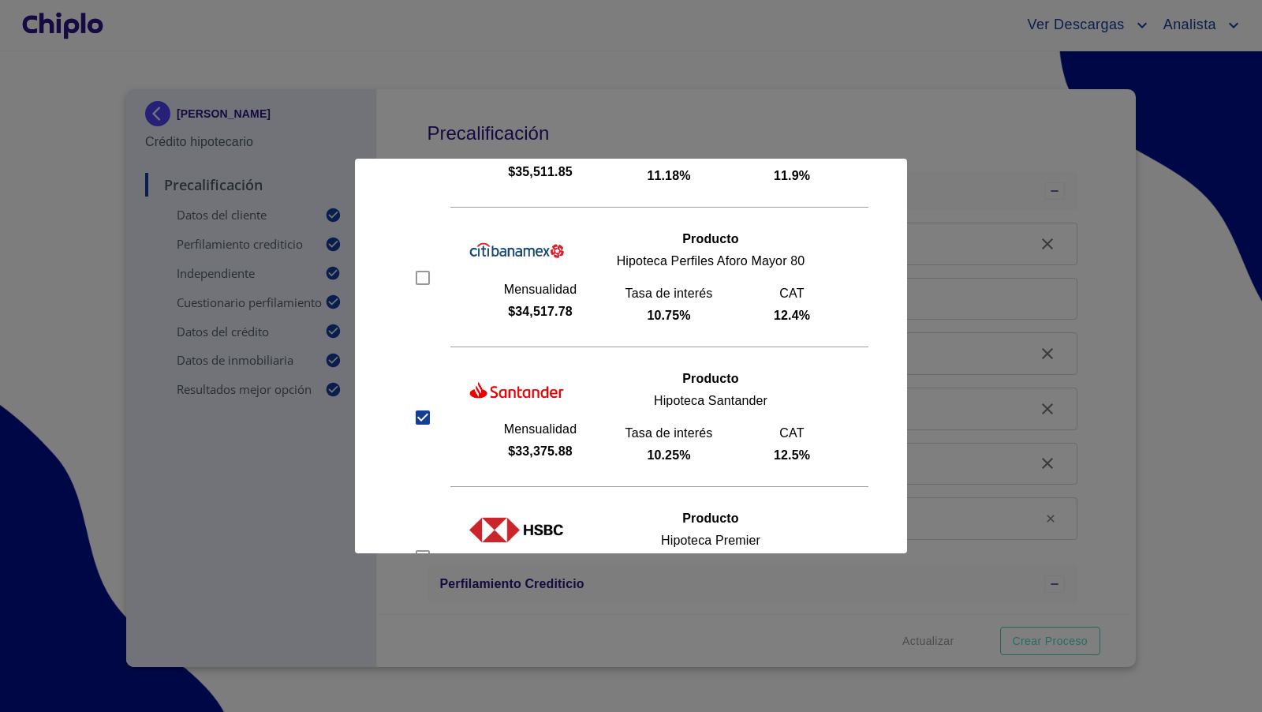
scroll to position [614, 0]
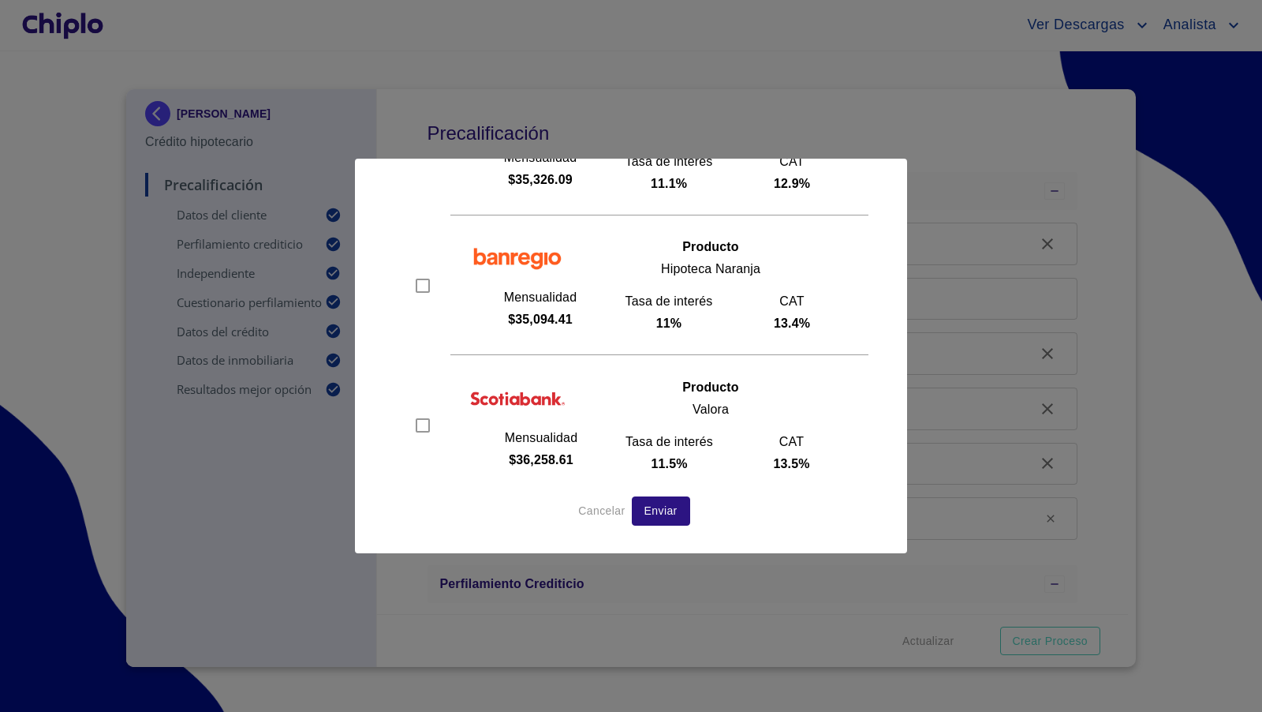
click at [663, 503] on span "Enviar" at bounding box center [660, 511] width 33 height 20
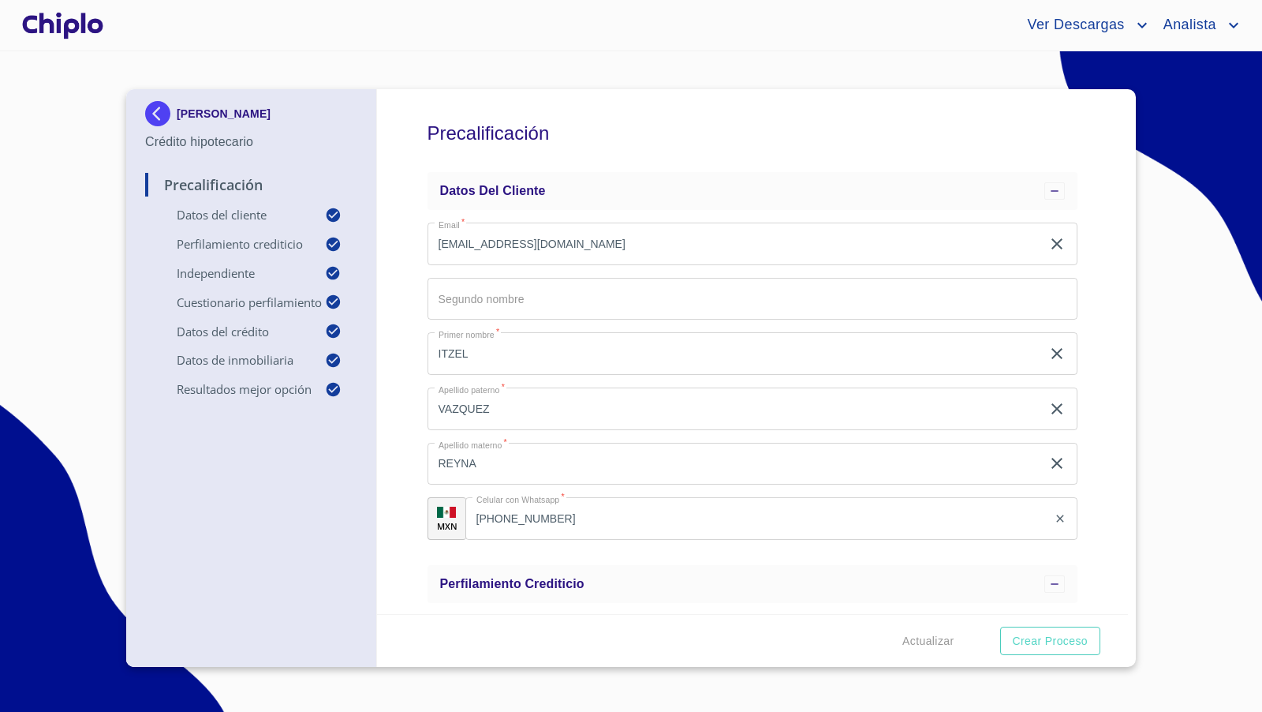
click at [72, 27] on div at bounding box center [63, 25] width 88 height 50
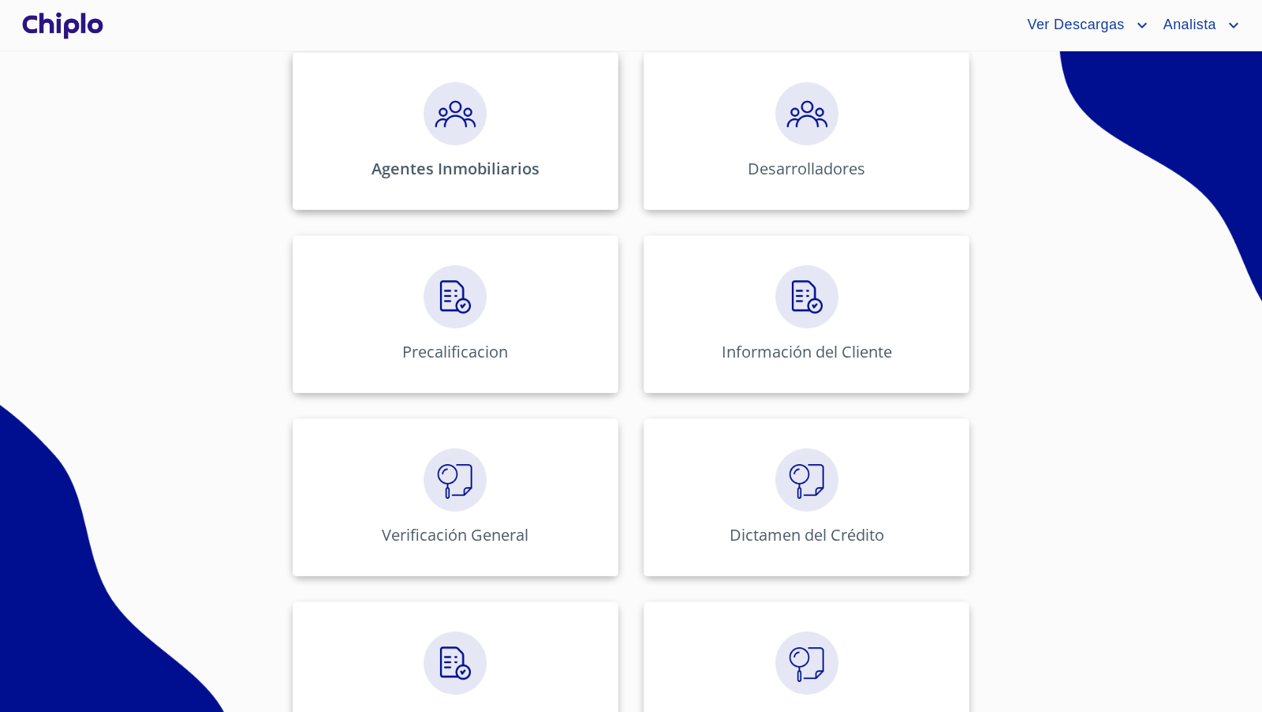
scroll to position [526, 0]
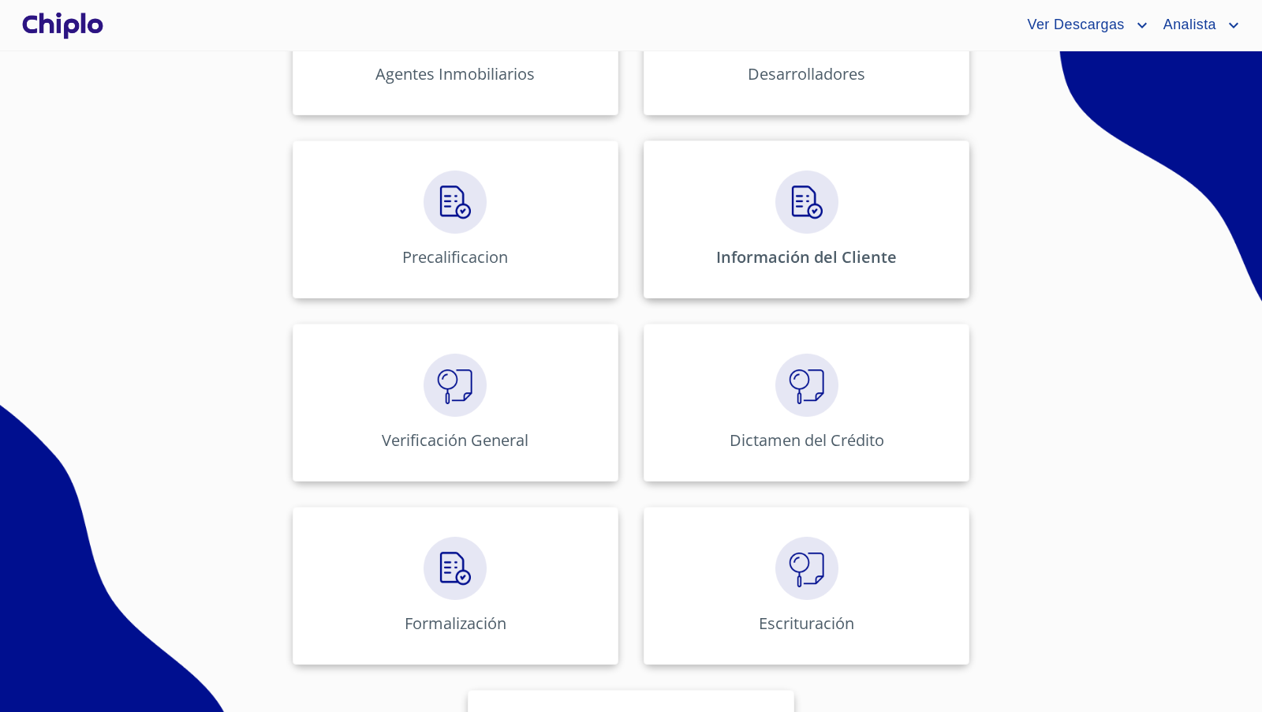
click at [785, 233] on div "Información del Cliente" at bounding box center [807, 219] width 326 height 158
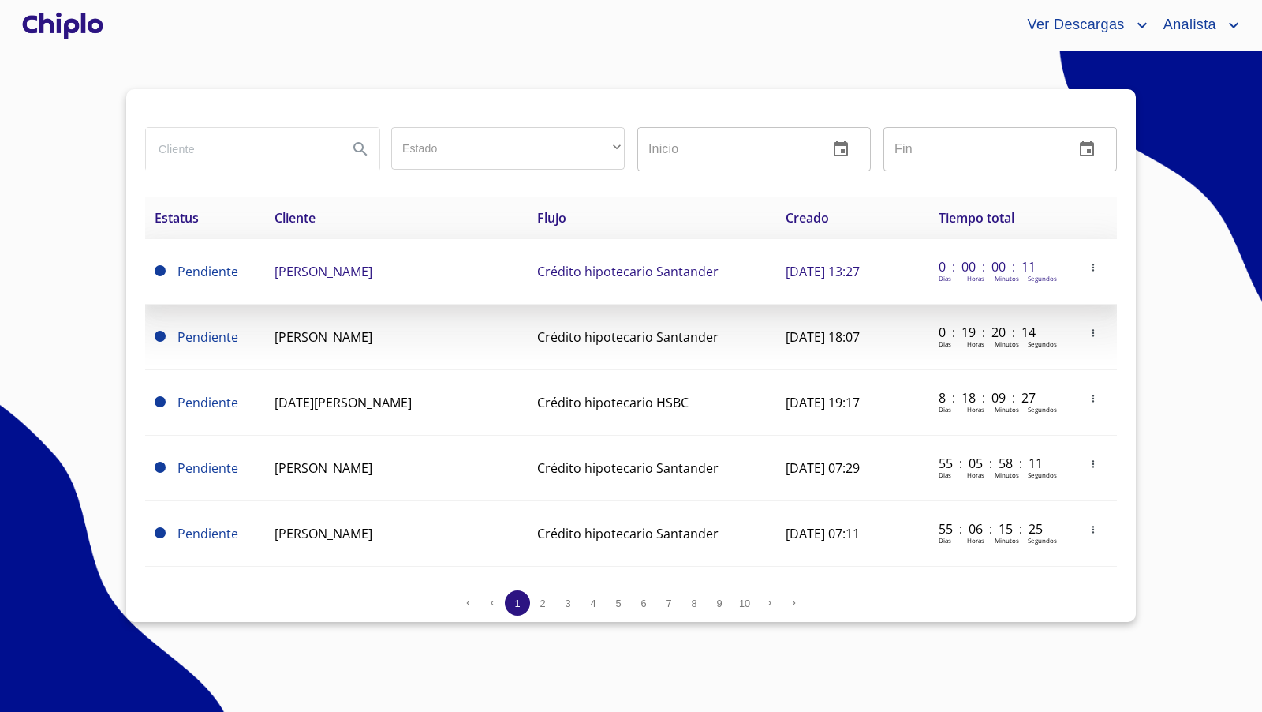
click at [331, 273] on span "[PERSON_NAME]" at bounding box center [324, 271] width 98 height 17
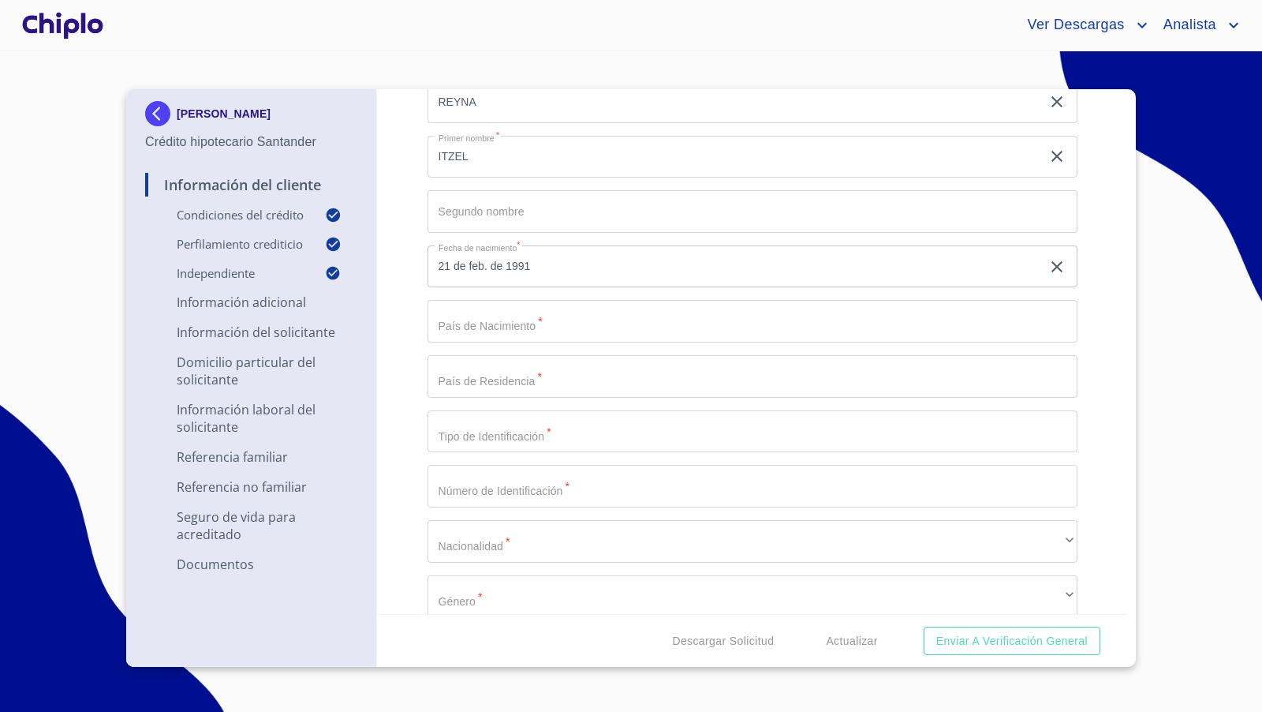
scroll to position [1619, 0]
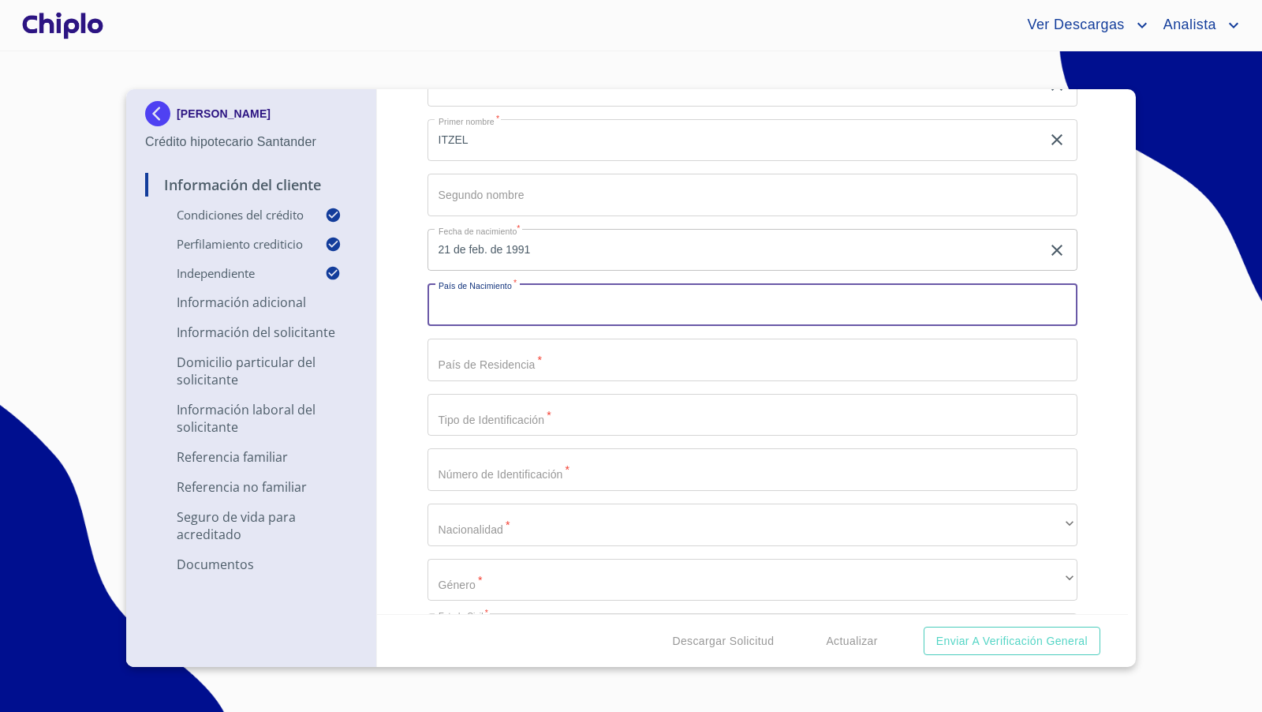
click at [473, 304] on input "Selecciona tu producto   *" at bounding box center [753, 304] width 651 height 43
type input "MEXICO"
click at [512, 361] on input "Selecciona tu producto   *" at bounding box center [753, 359] width 651 height 43
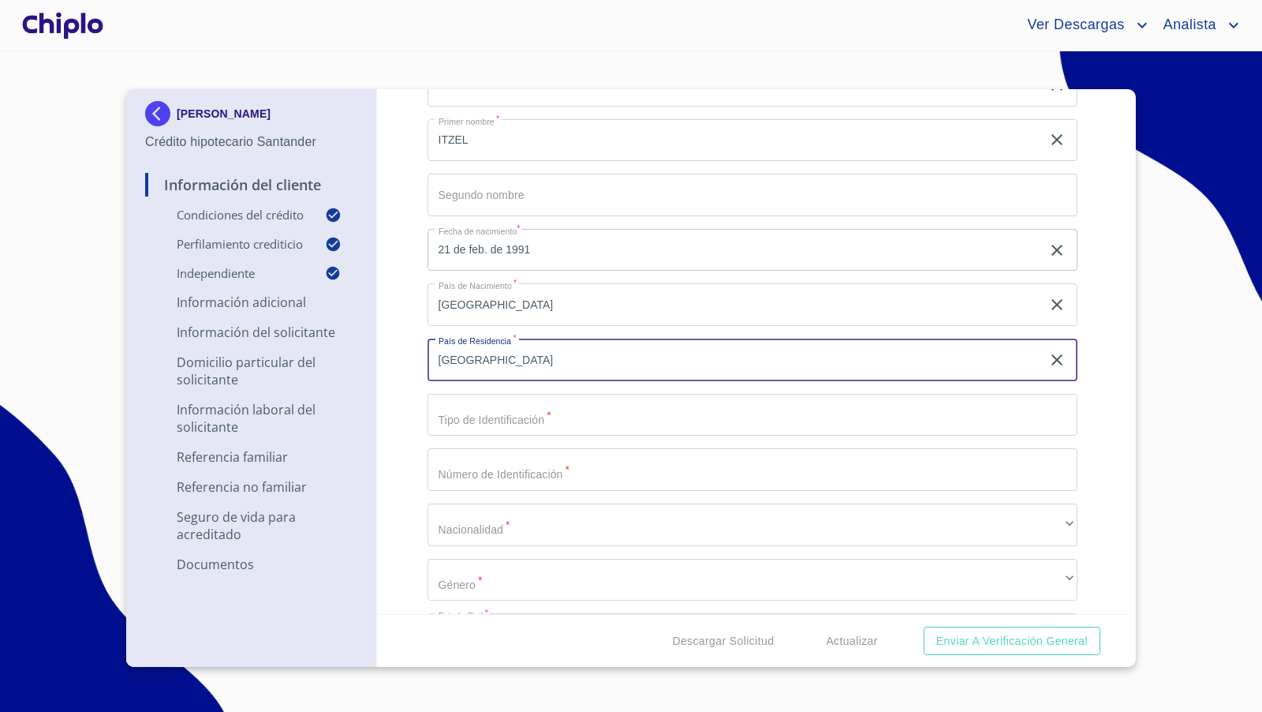
type input "MEXICO"
click at [491, 414] on input "Selecciona tu producto   *" at bounding box center [753, 415] width 651 height 43
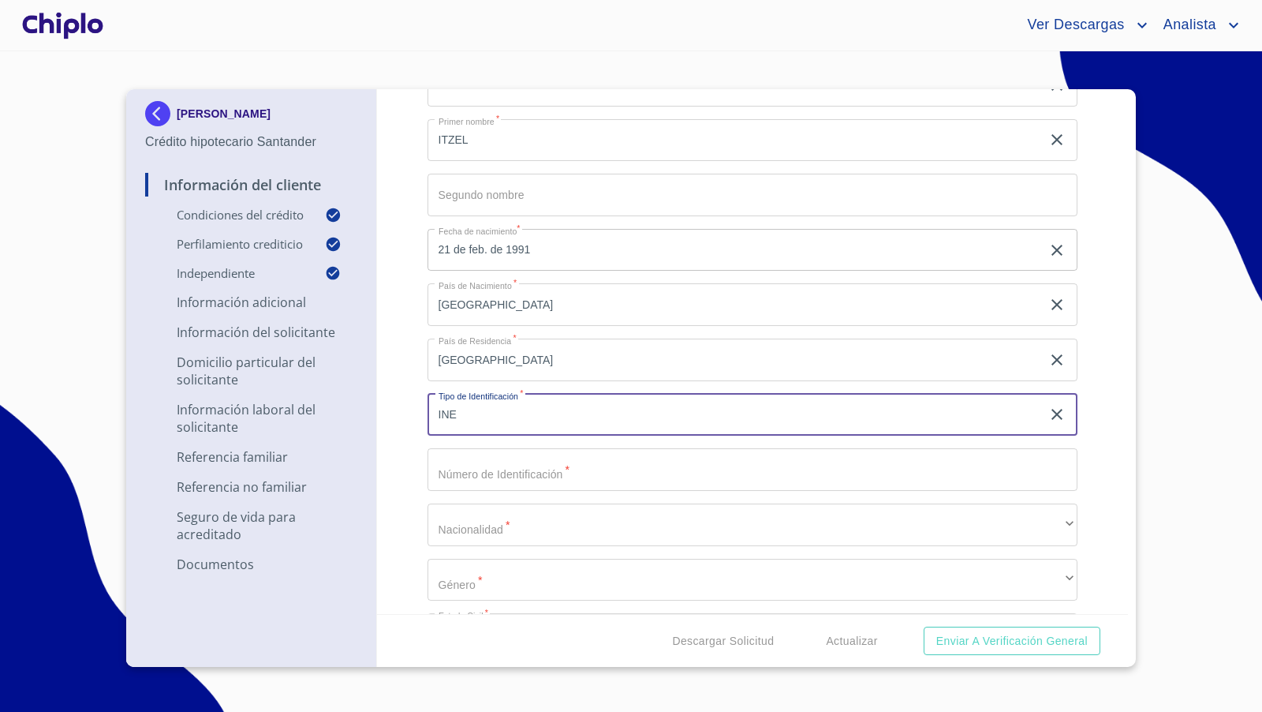
type input "INE"
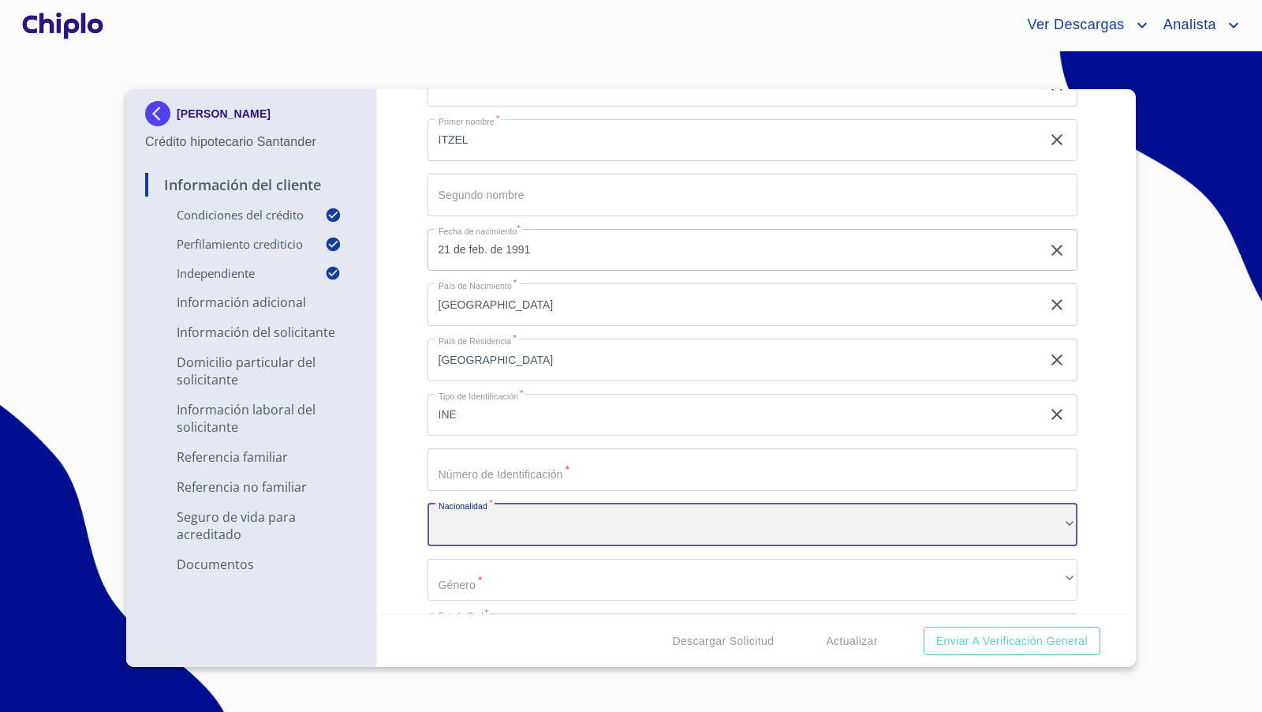
click at [477, 527] on div "​" at bounding box center [753, 524] width 651 height 43
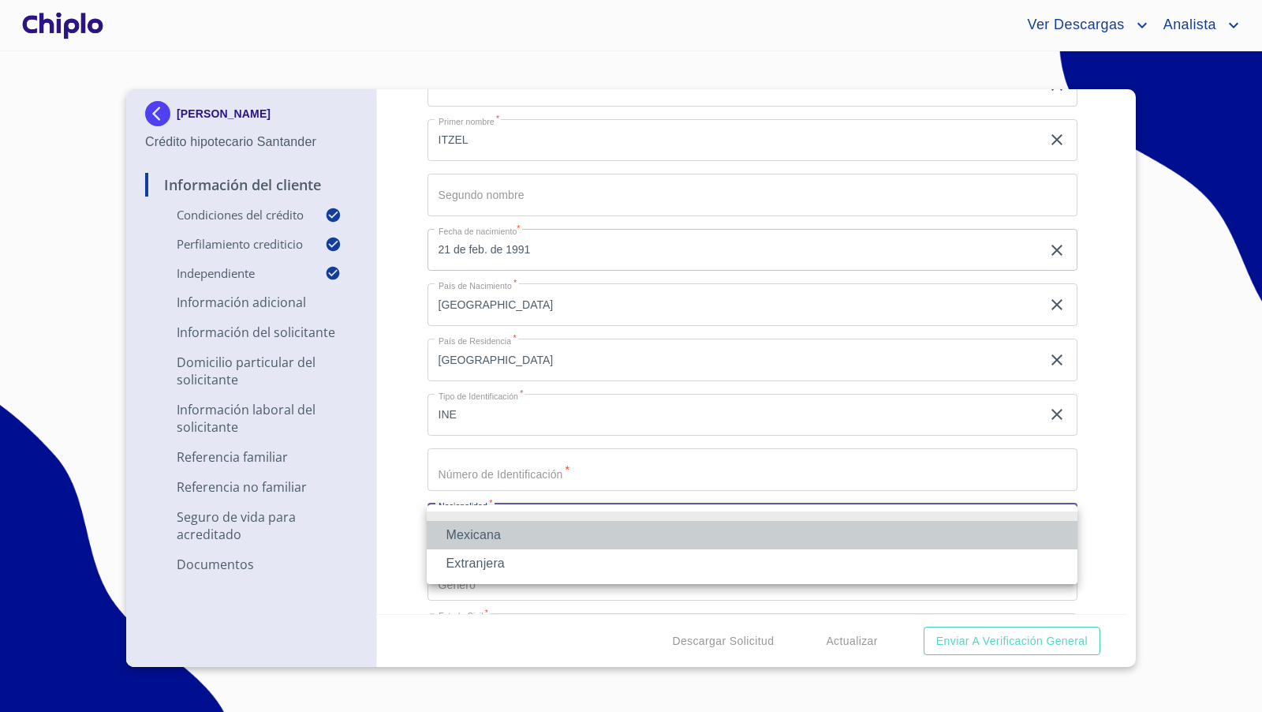
click at [477, 537] on li "Mexicana" at bounding box center [752, 535] width 651 height 28
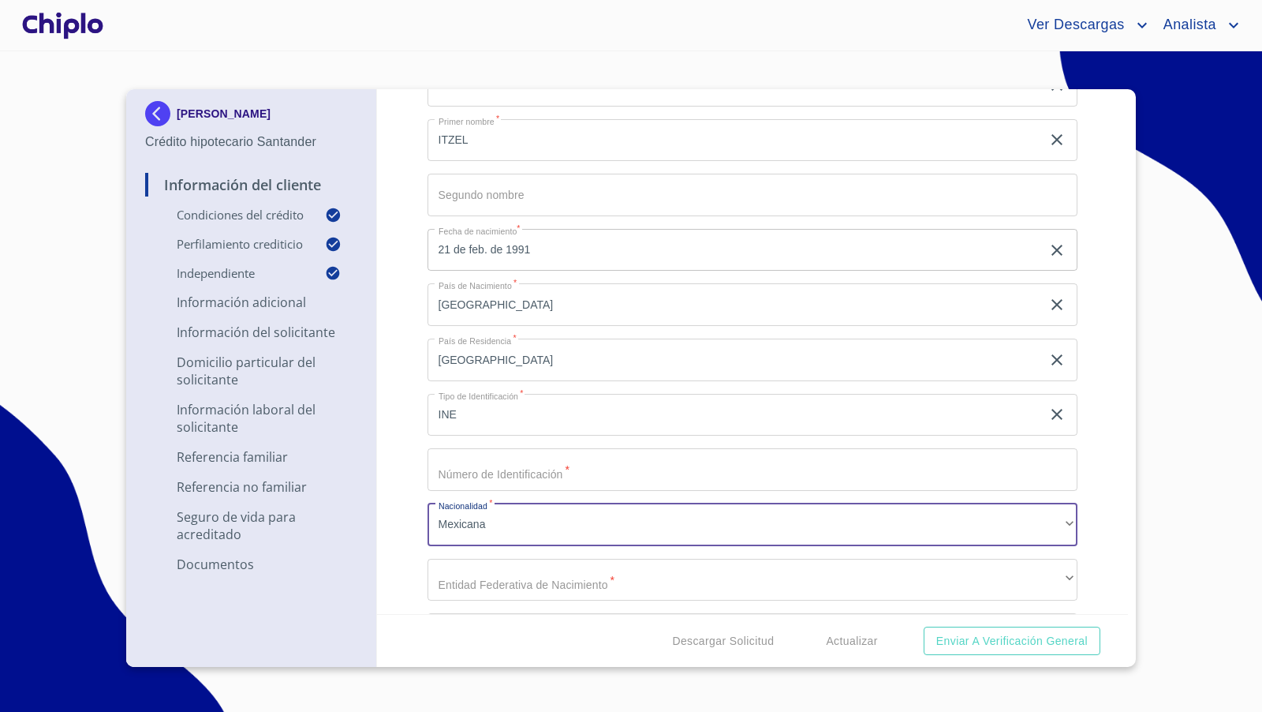
click at [417, 540] on div "Información del Cliente Condiciones del Crédito Selecciona tu producto   * Adqu…" at bounding box center [753, 351] width 752 height 525
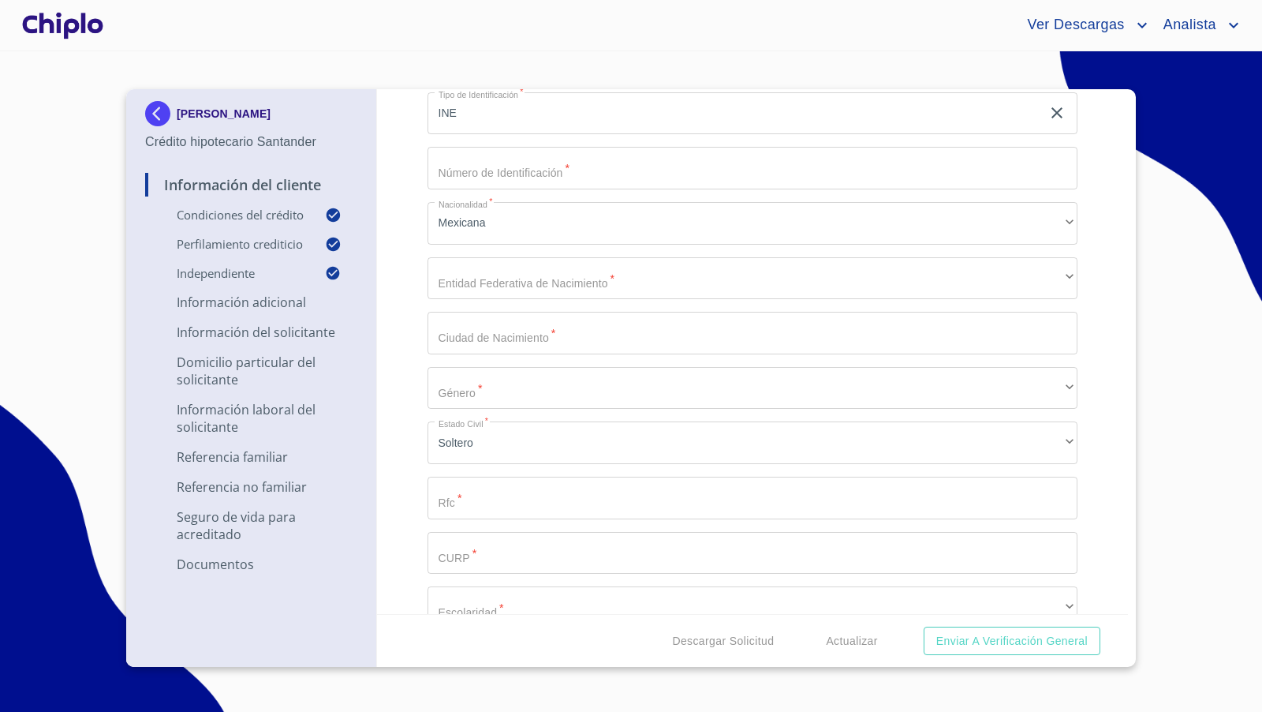
scroll to position [1941, 0]
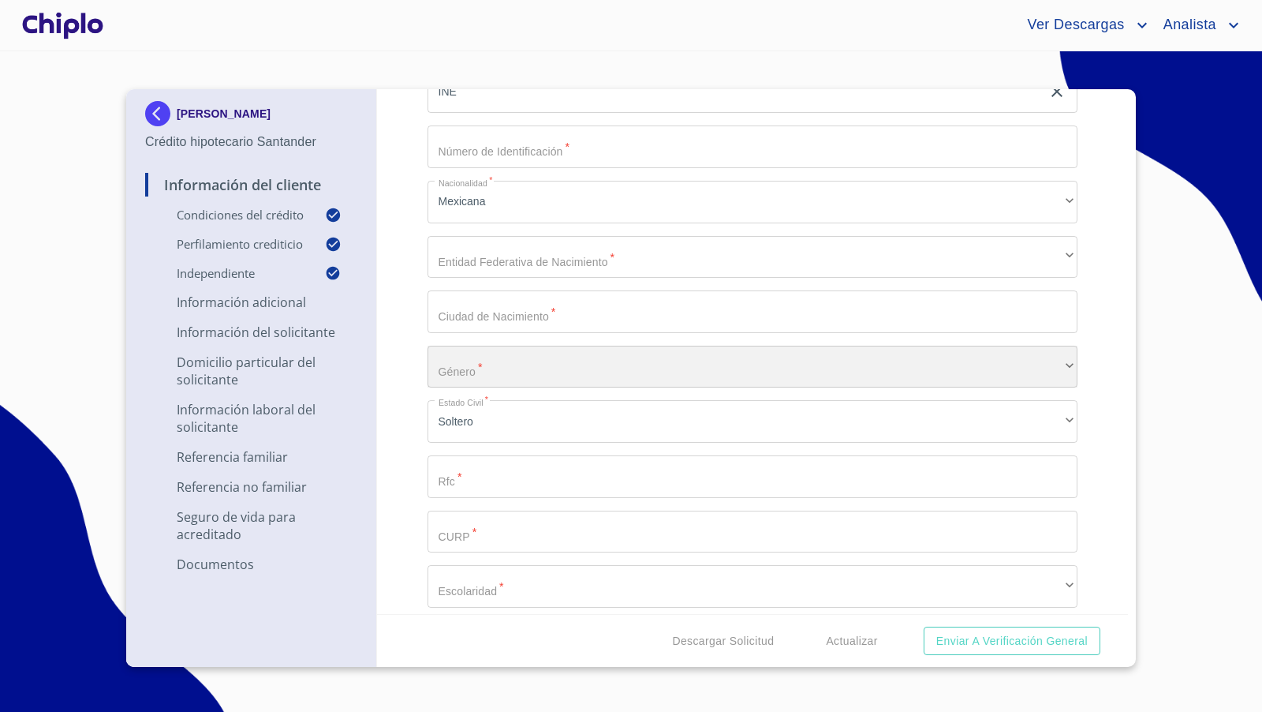
click at [465, 362] on div "​" at bounding box center [753, 367] width 651 height 43
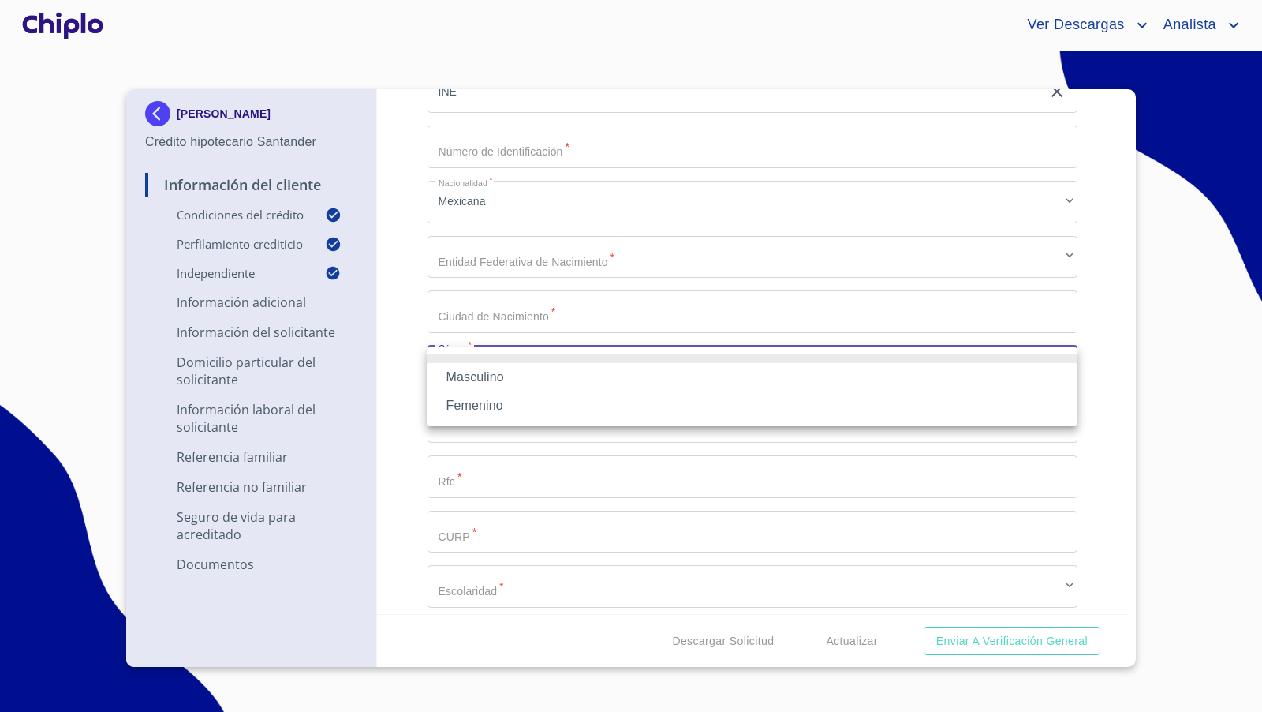
click at [464, 402] on li "Femenino" at bounding box center [752, 405] width 651 height 28
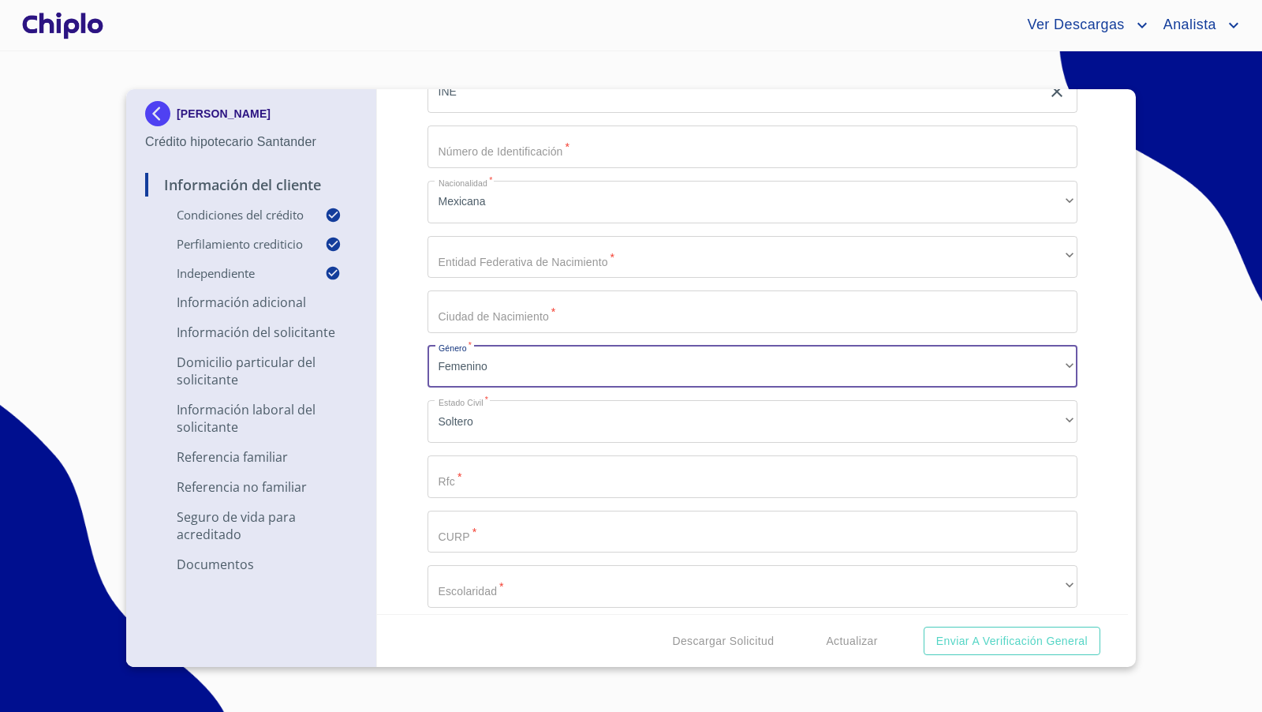
click at [465, 535] on input "Selecciona tu producto   *" at bounding box center [753, 531] width 651 height 43
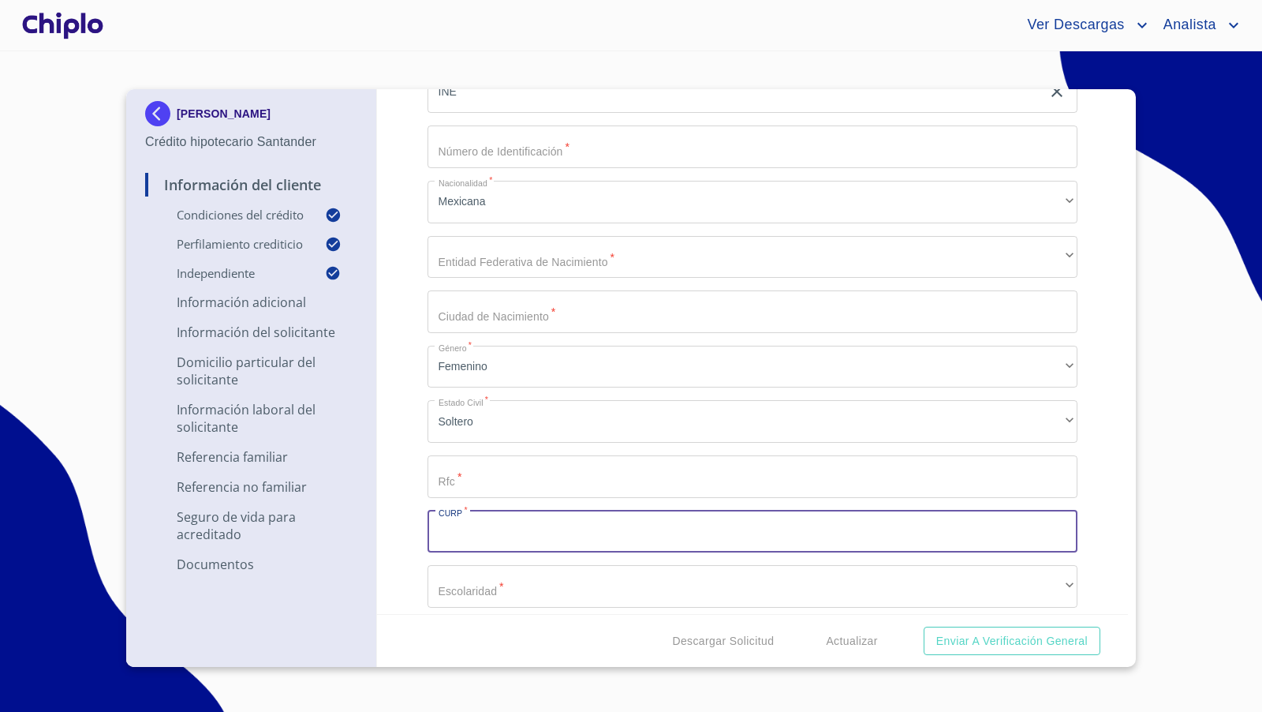
paste input "VARI910221MJCZYT05"
type input "VARI910221MJCZYT05"
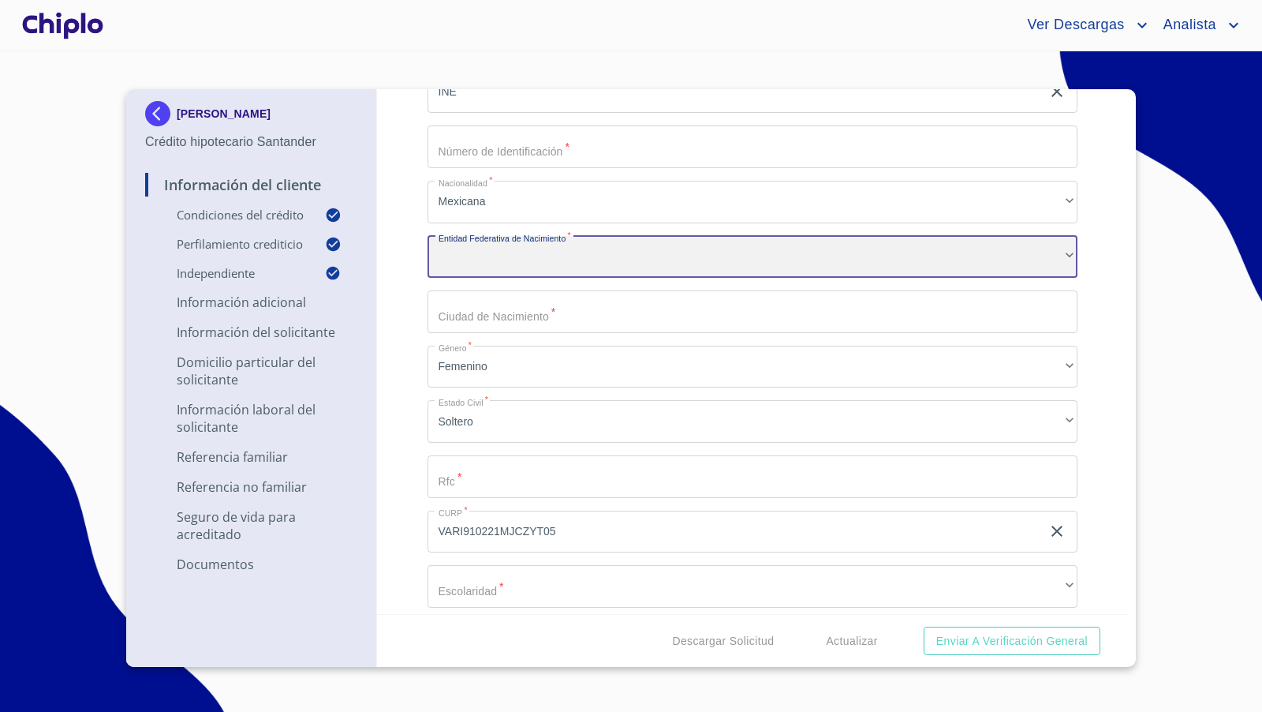
click at [517, 260] on div "​" at bounding box center [753, 257] width 651 height 43
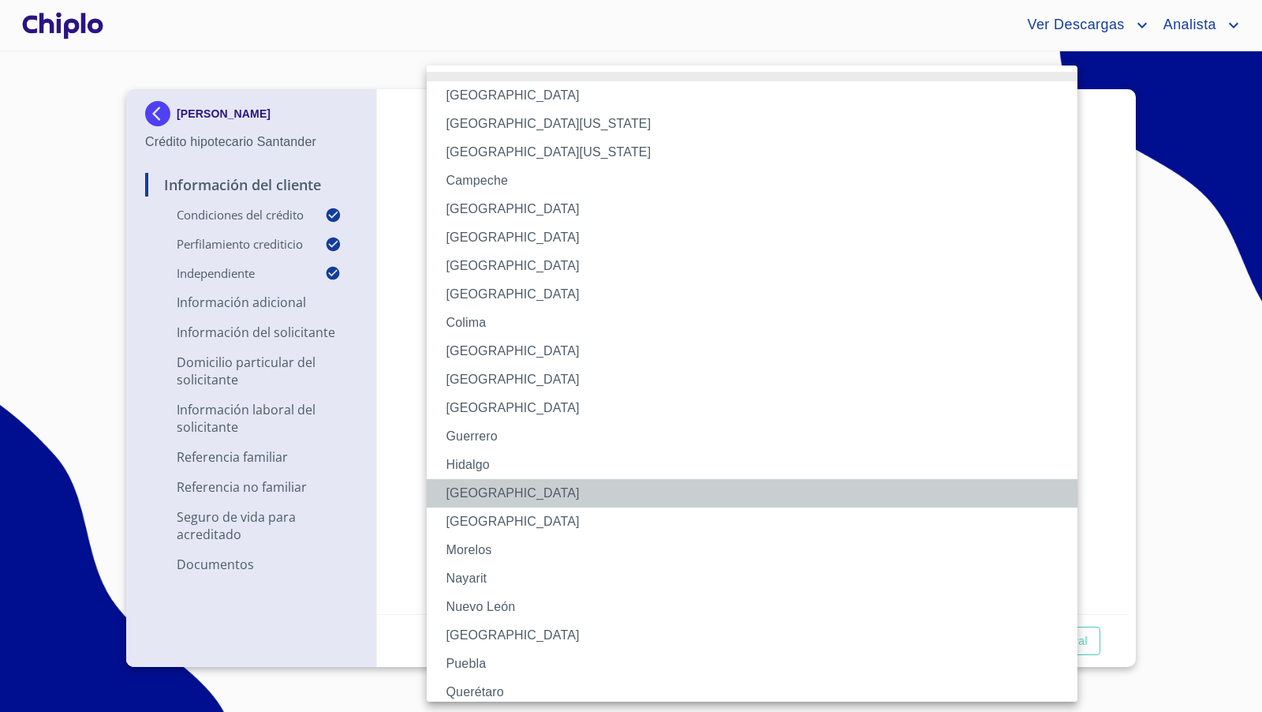
click at [469, 491] on li "Jalisco" at bounding box center [752, 493] width 651 height 28
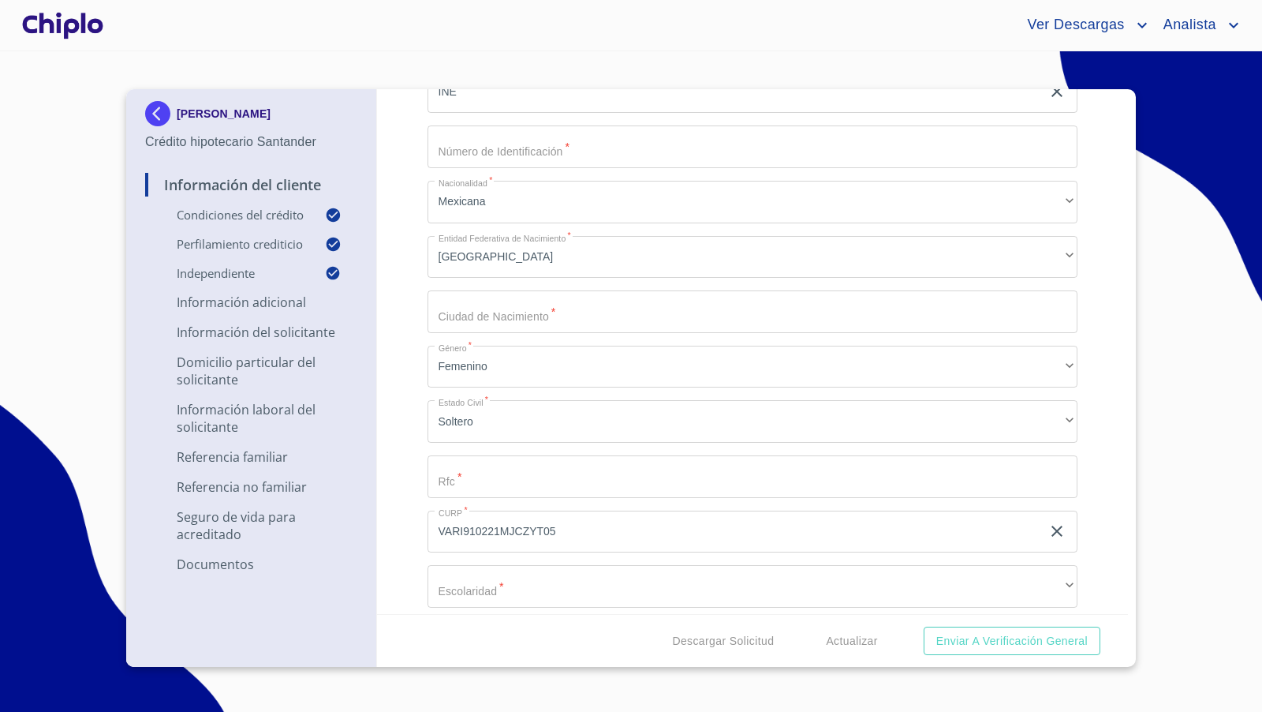
click at [410, 513] on div "Información del Cliente Condiciones del Crédito Selecciona tu producto   * Adqu…" at bounding box center [753, 351] width 752 height 525
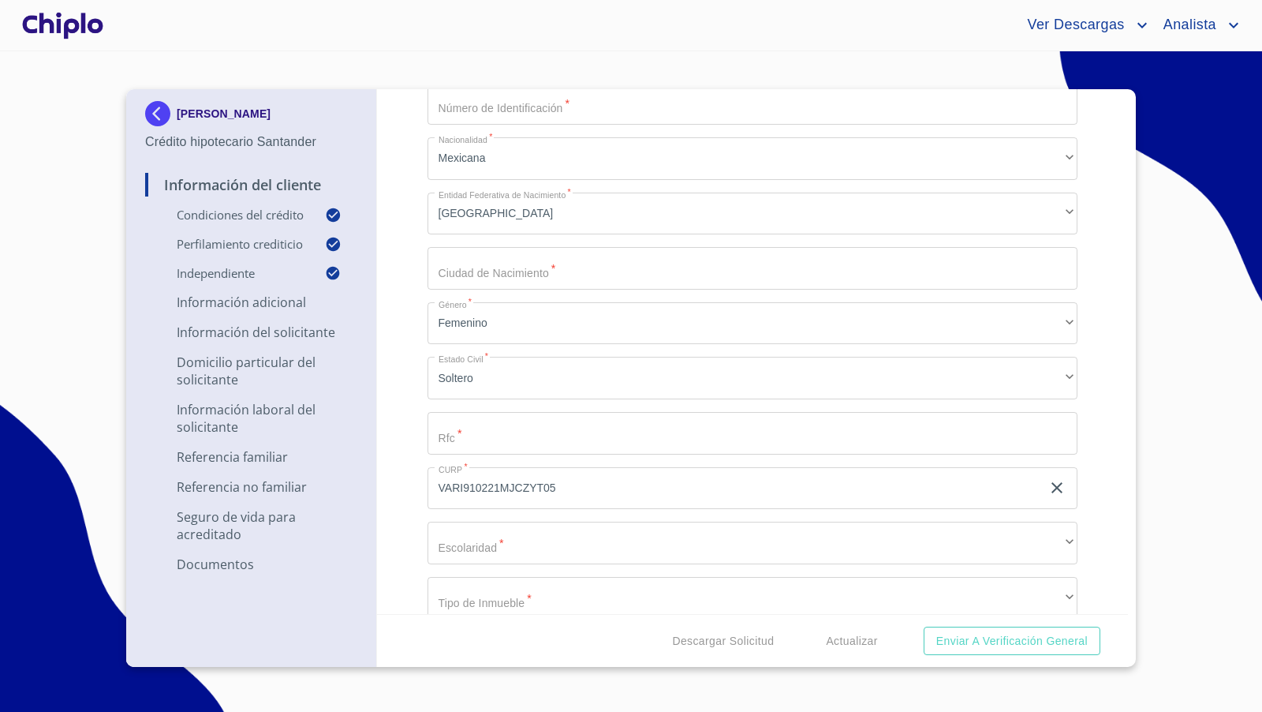
scroll to position [1988, 0]
click at [480, 425] on input "Selecciona tu producto   *" at bounding box center [753, 430] width 651 height 43
paste input "VARI910221JT9"
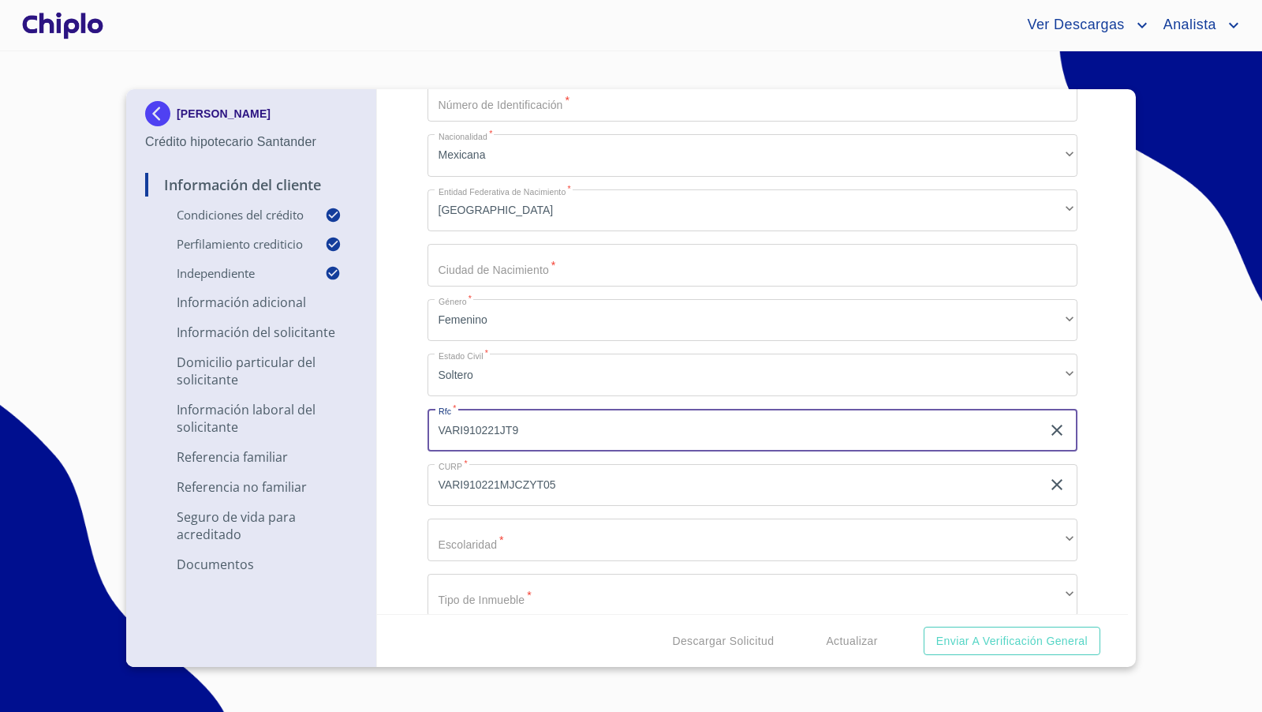
type input "VARI910221JT9"
click at [398, 447] on div "Información del Cliente Condiciones del Crédito Selecciona tu producto   * Adqu…" at bounding box center [753, 351] width 752 height 525
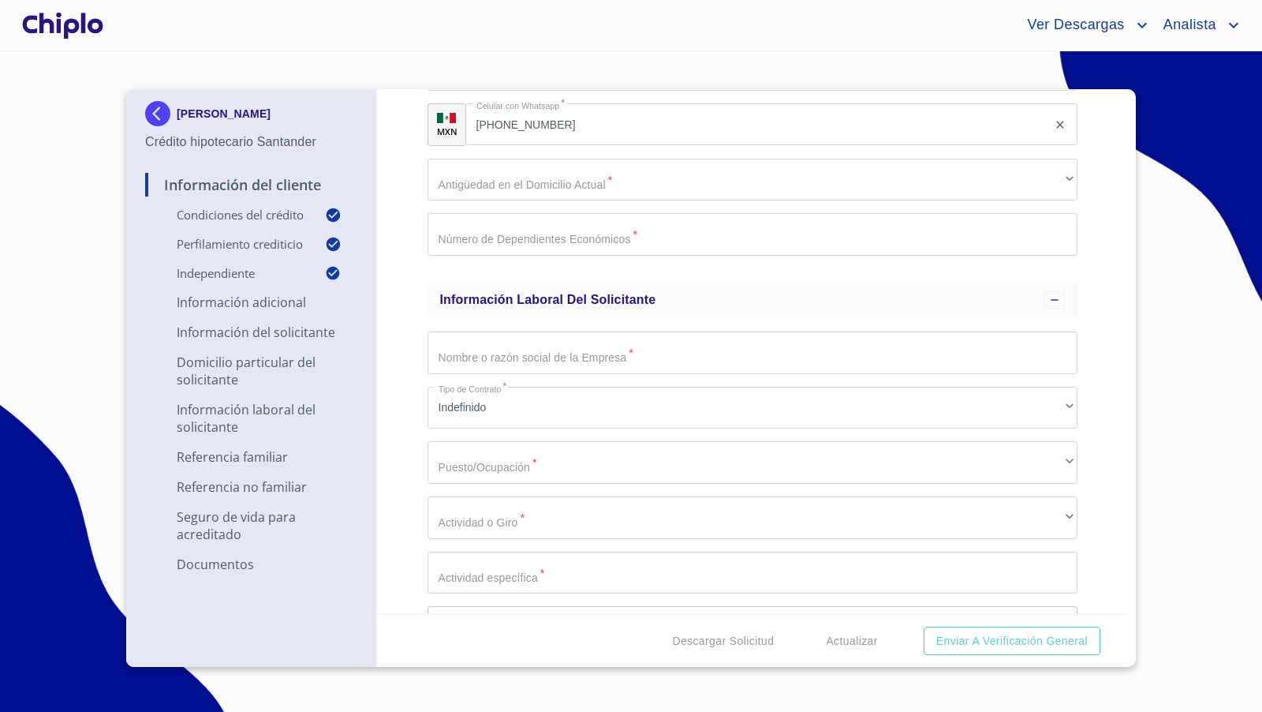
scroll to position [3132, 0]
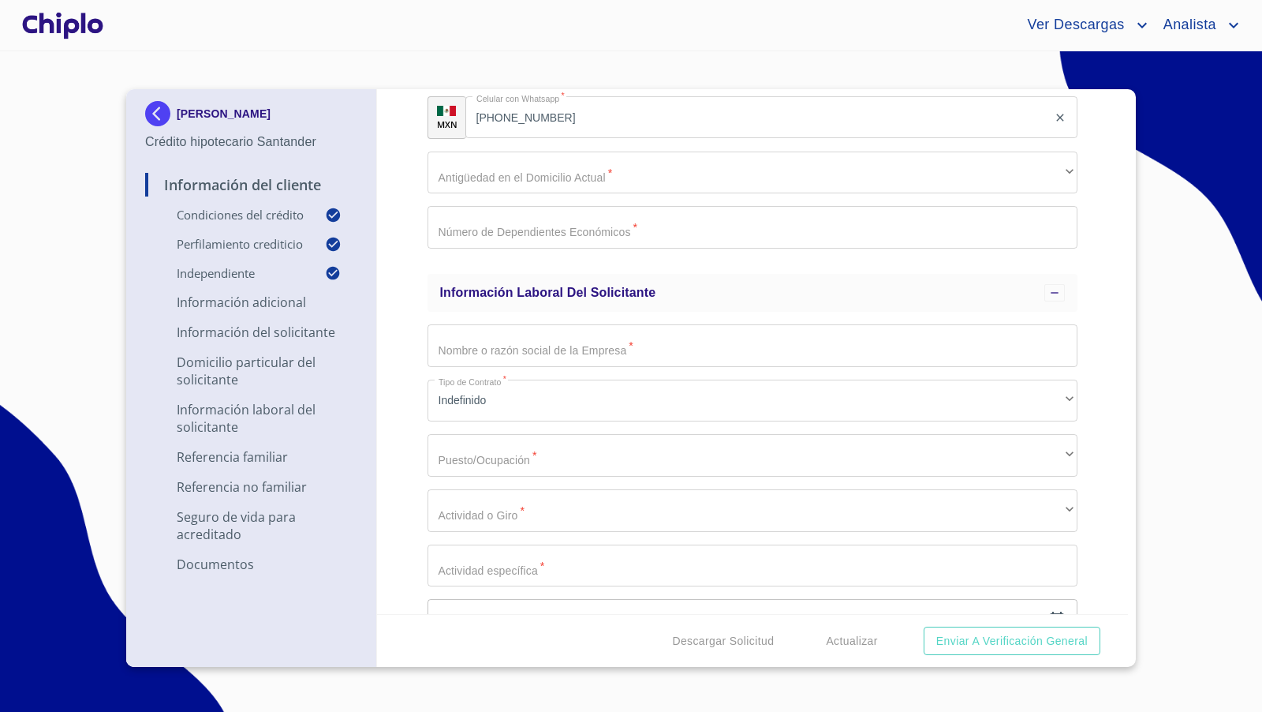
copy p "ITZEL VAZQUEZ REYNA"
drag, startPoint x: 320, startPoint y: 114, endPoint x: 420, endPoint y: 365, distance: 270.1
click at [420, 365] on div "ITZEL VAZQUEZ REYNA Crédito hipotecario Santander Información del Cliente Condi…" at bounding box center [627, 377] width 1002 height 577
click at [420, 364] on div "Información del Cliente Condiciones del Crédito Selecciona tu producto   * Adqu…" at bounding box center [753, 351] width 752 height 525
click at [471, 353] on input "Selecciona tu producto   *" at bounding box center [753, 345] width 651 height 43
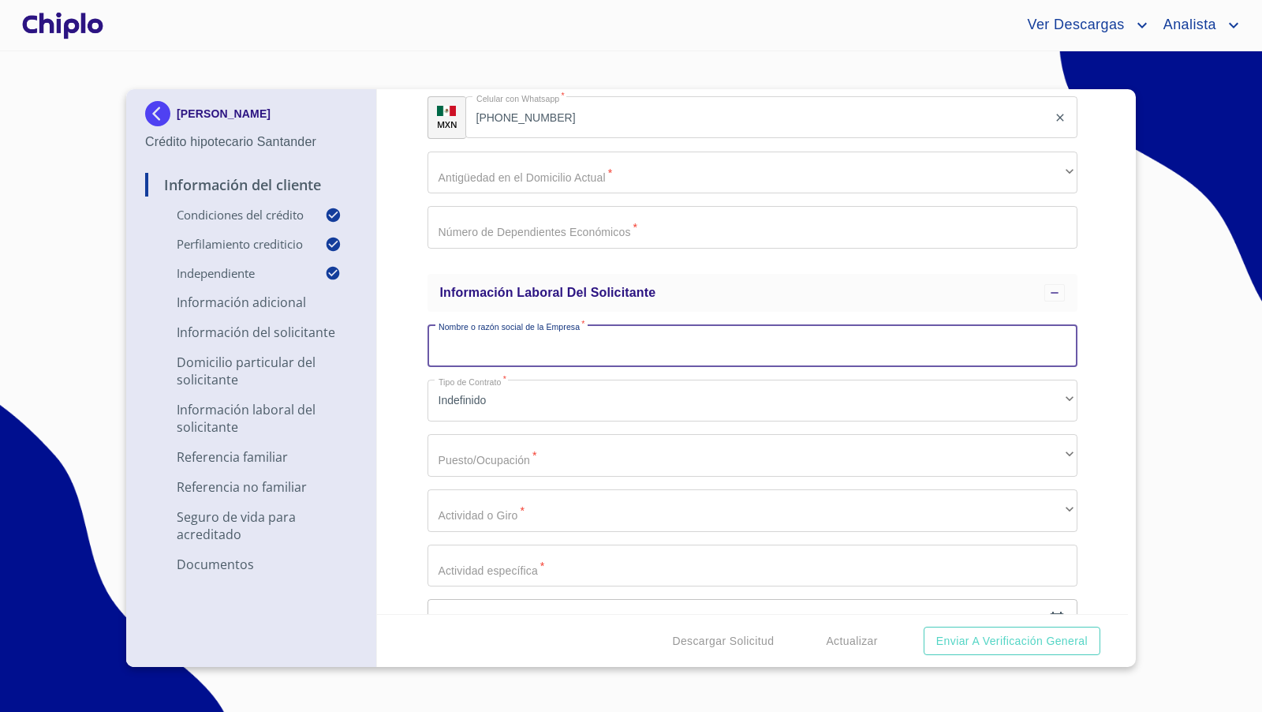
paste input "ITZEL VAZQUEZ REYNA"
type input "ITZEL VAZQUEZ REYNA"
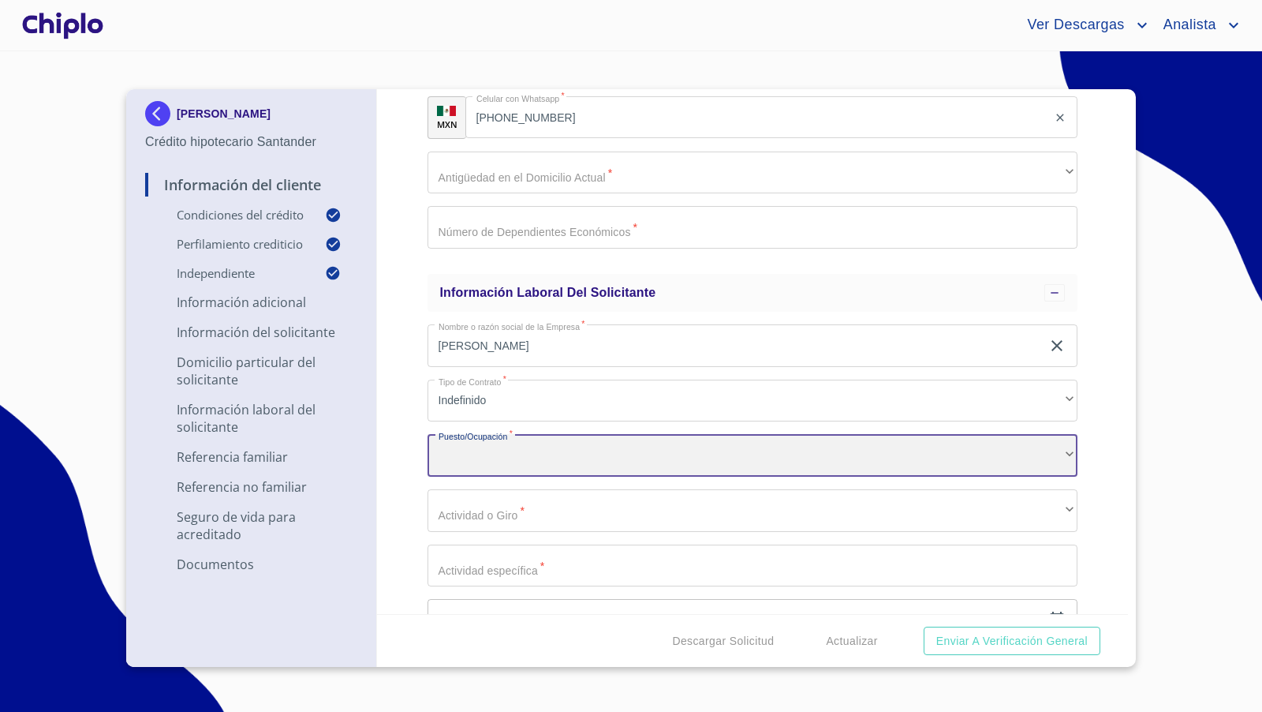
click at [467, 458] on div "​" at bounding box center [753, 455] width 651 height 43
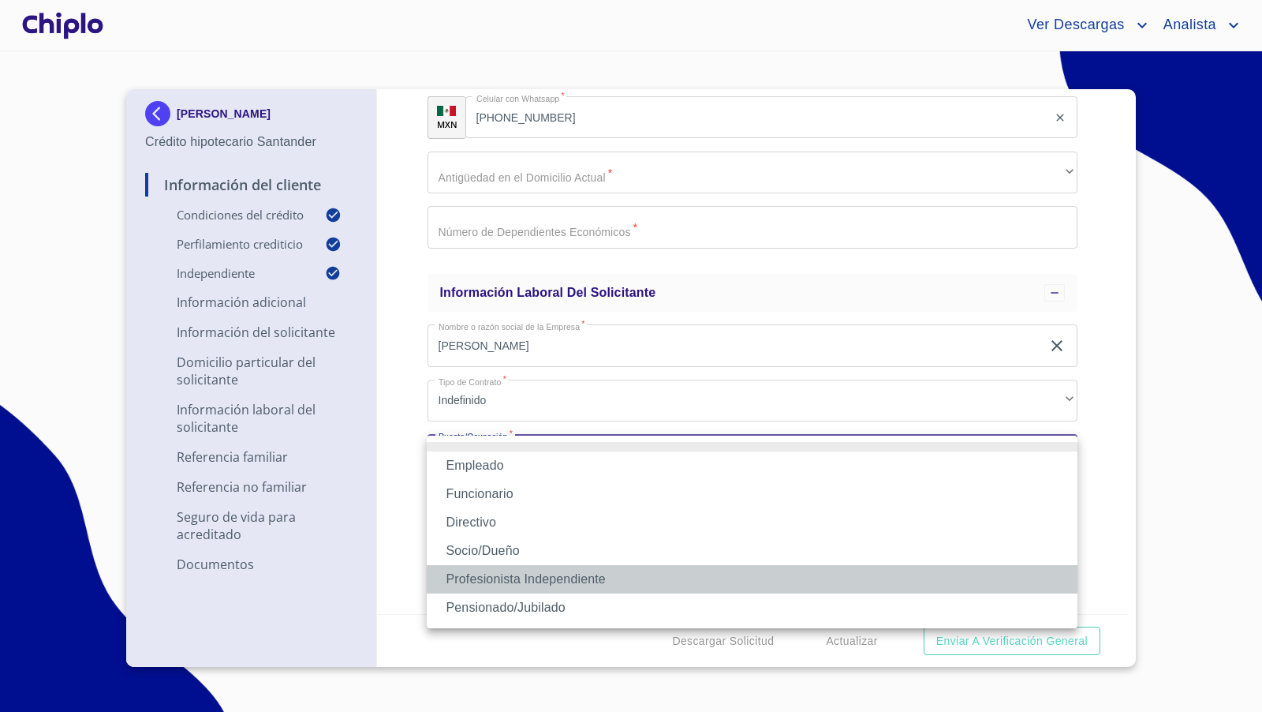
click at [472, 573] on li "Profesionista Independiente" at bounding box center [752, 579] width 651 height 28
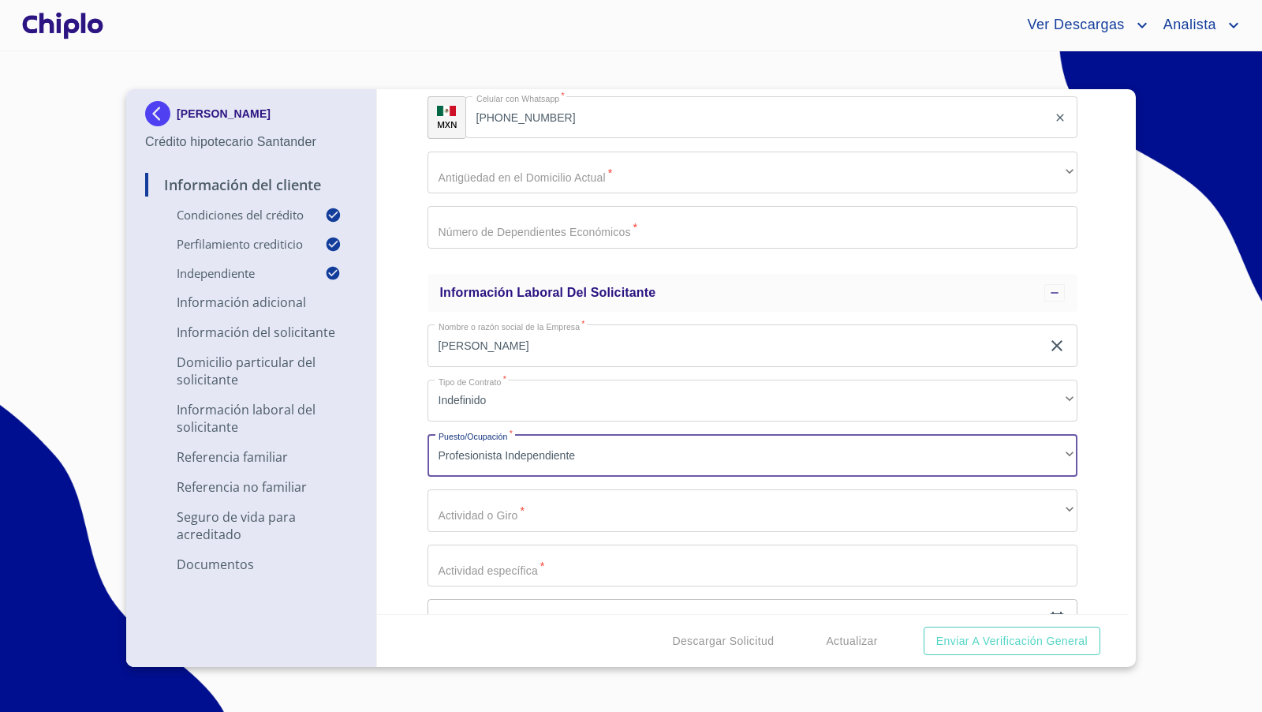
click at [411, 534] on div "Información del Cliente Condiciones del Crédito Selecciona tu producto   * Adqu…" at bounding box center [753, 351] width 752 height 525
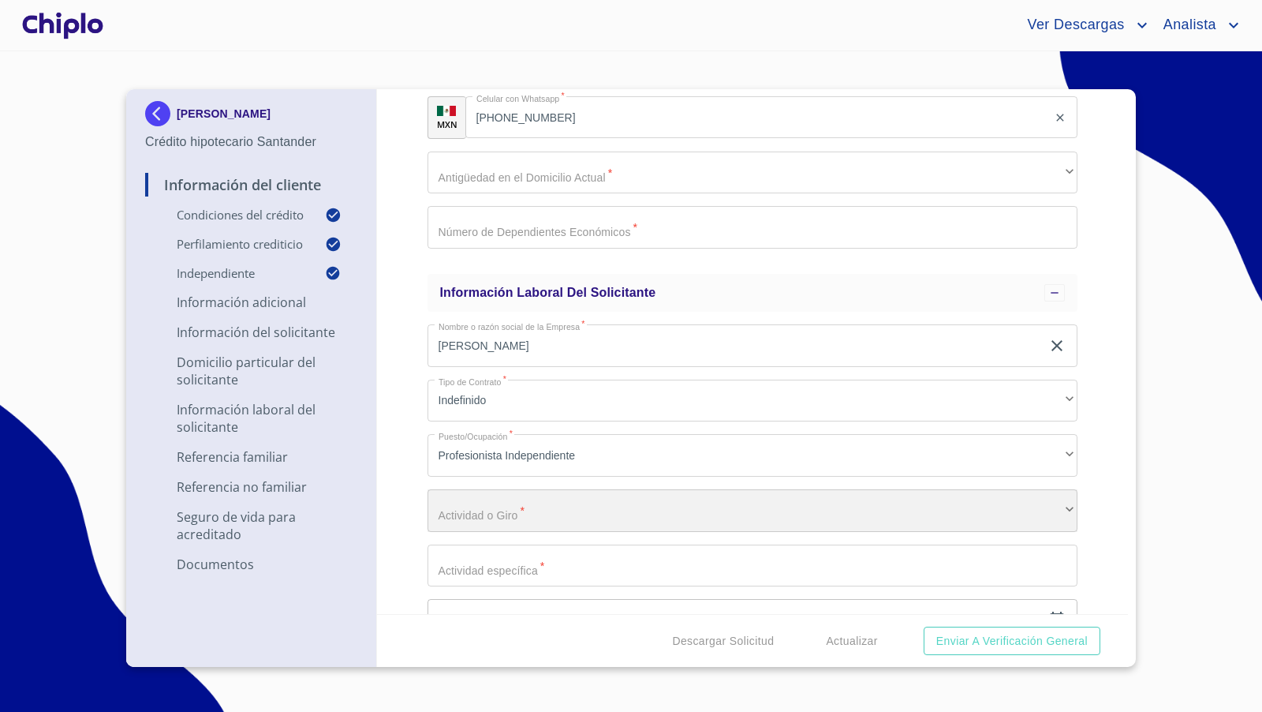
click at [498, 510] on div "​" at bounding box center [753, 510] width 651 height 43
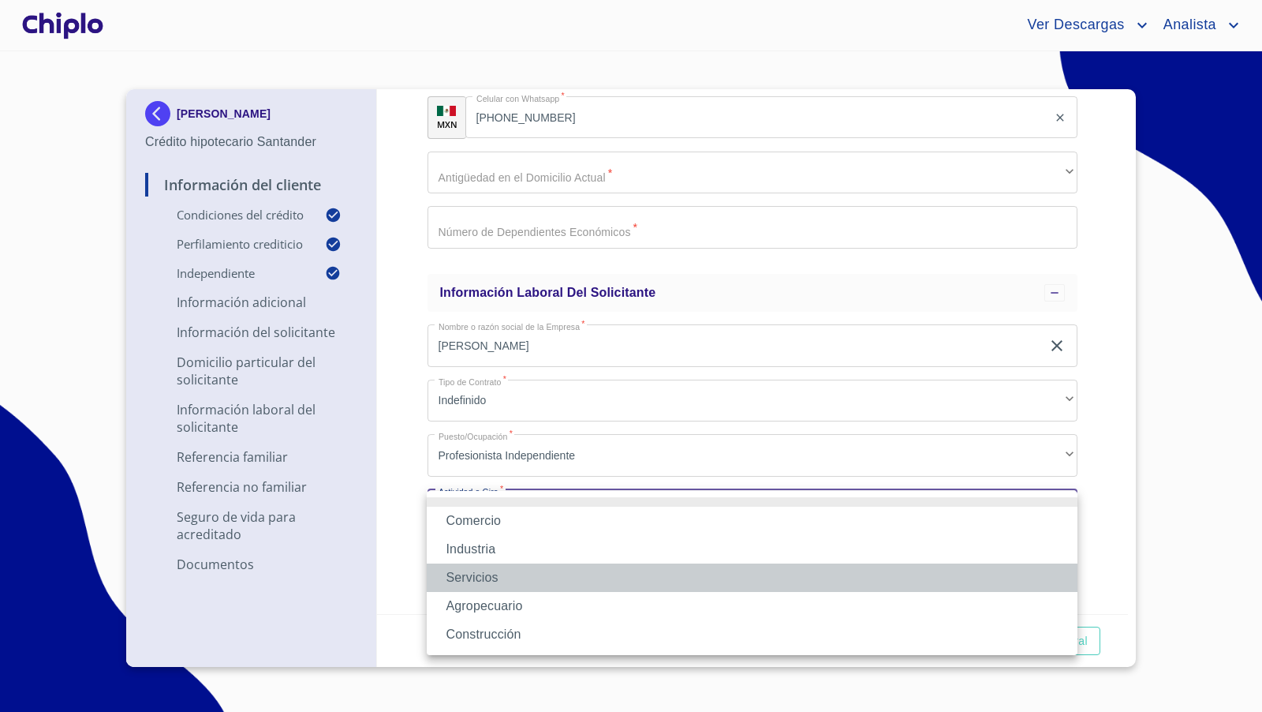
click at [483, 581] on li "Servicios" at bounding box center [752, 577] width 651 height 28
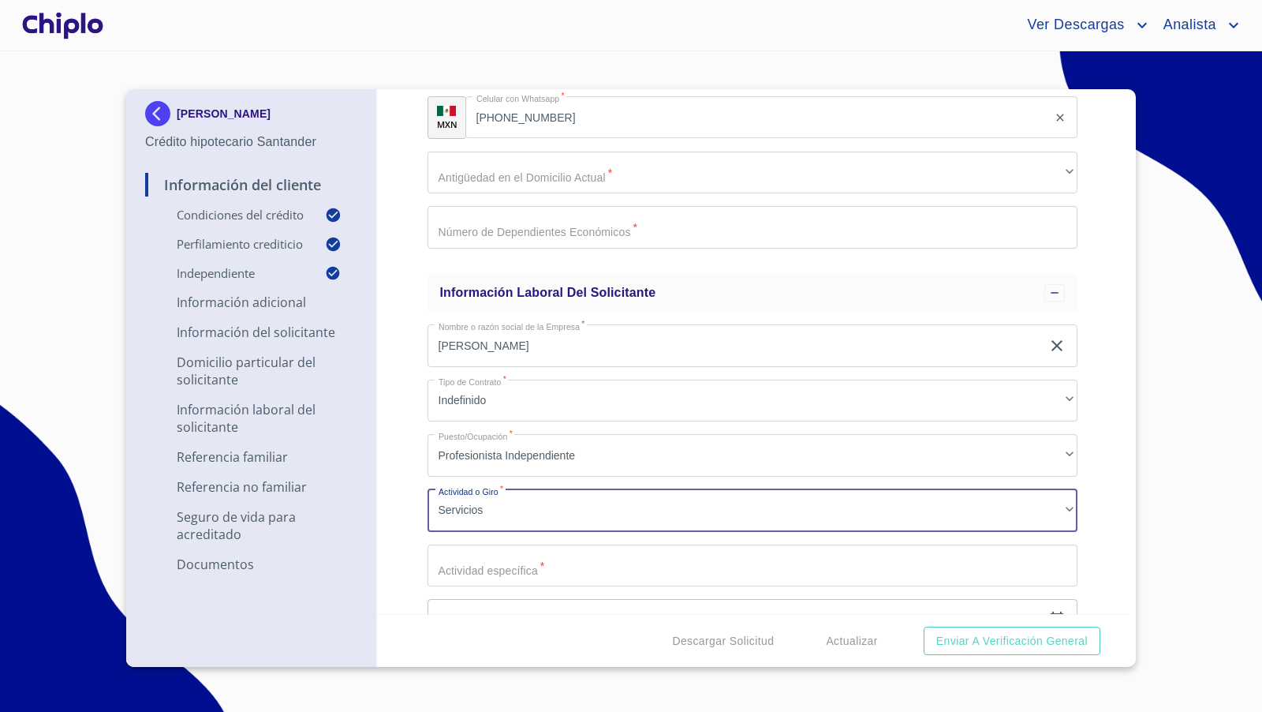
click at [402, 577] on div "Información del Cliente Condiciones del Crédito Selecciona tu producto   * Adqu…" at bounding box center [753, 351] width 752 height 525
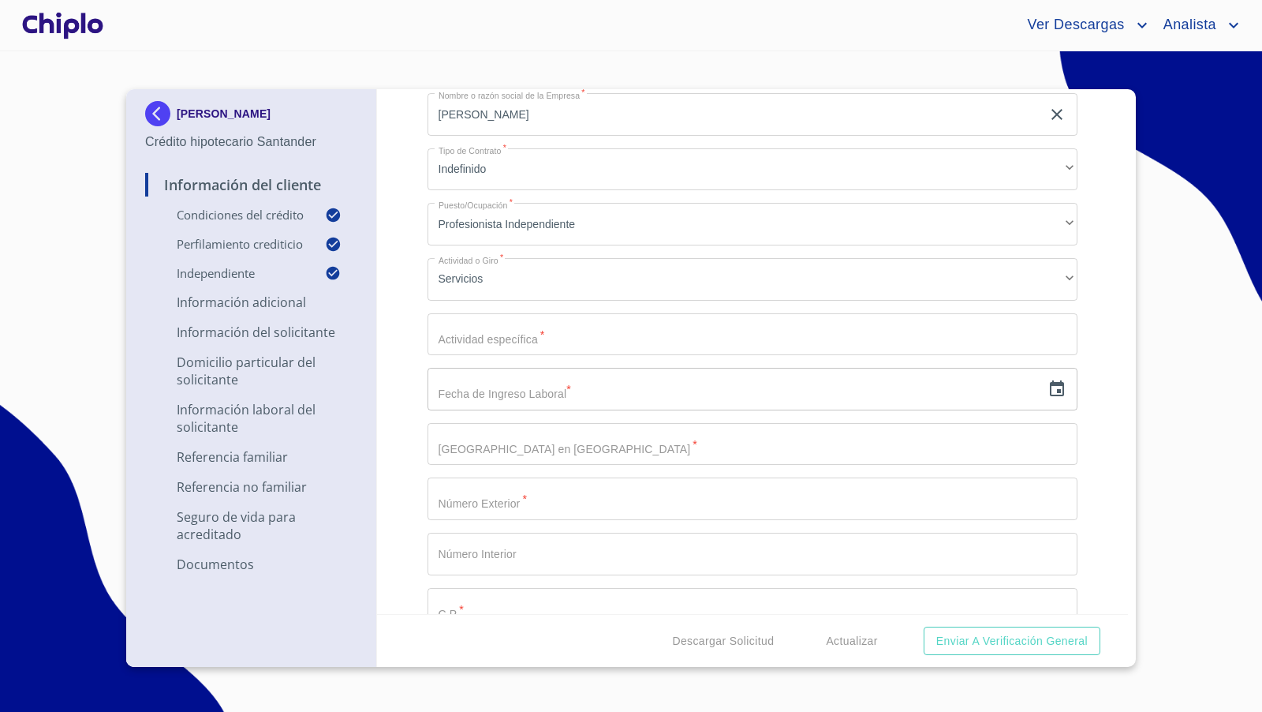
scroll to position [3368, 0]
click at [483, 334] on input "Selecciona tu producto   *" at bounding box center [753, 329] width 651 height 43
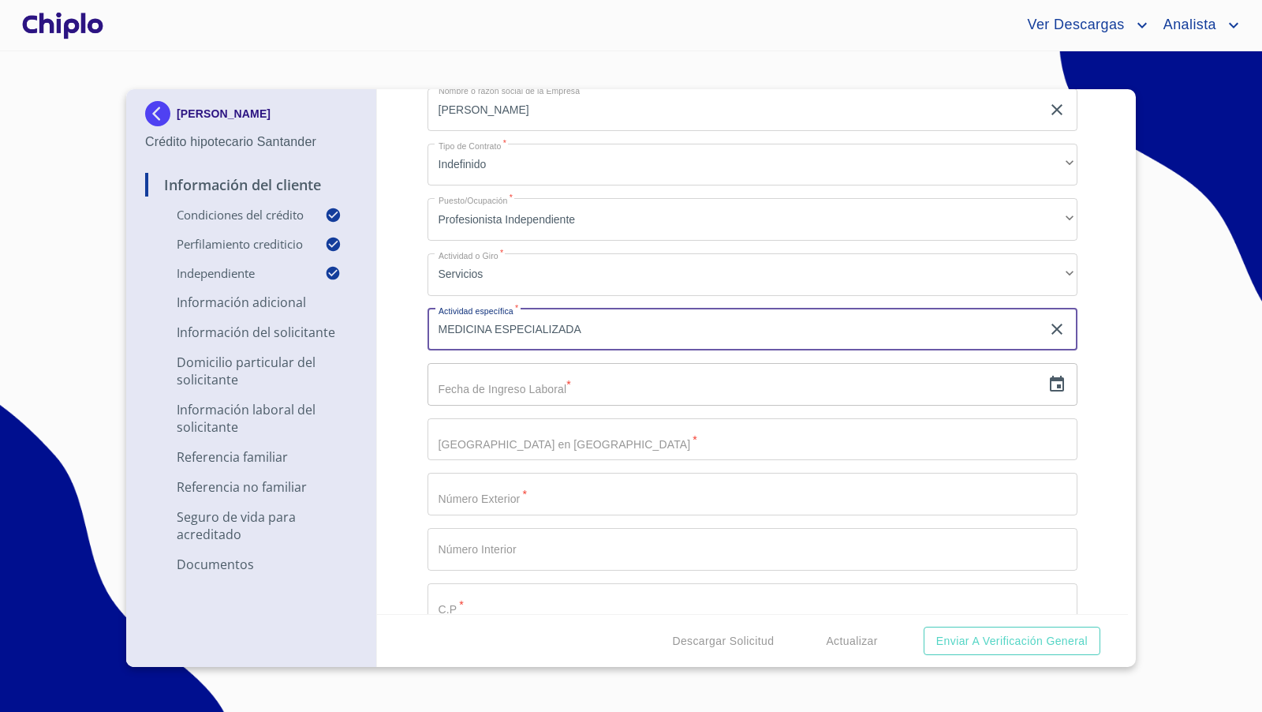
type input "MEDICINA ESPECIALIZADA"
click at [404, 409] on div "Información del Cliente Condiciones del Crédito Selecciona tu producto   * Adqu…" at bounding box center [753, 351] width 752 height 525
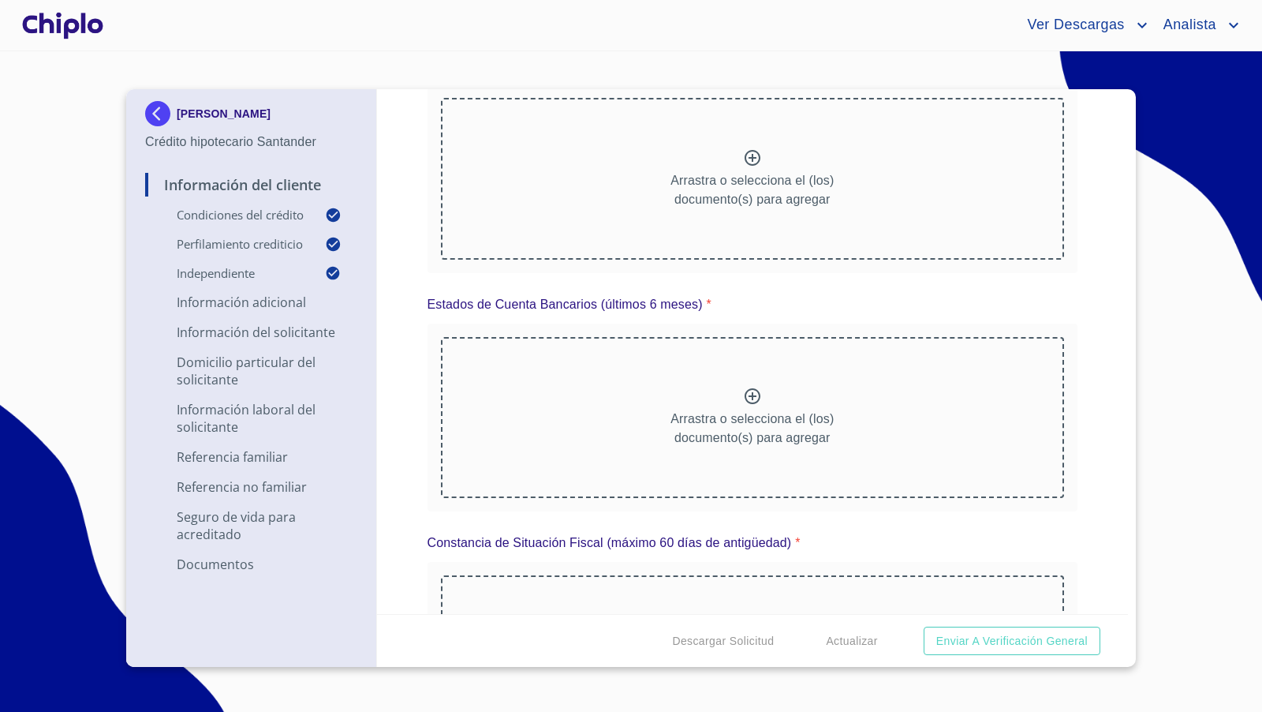
scroll to position [7593, 0]
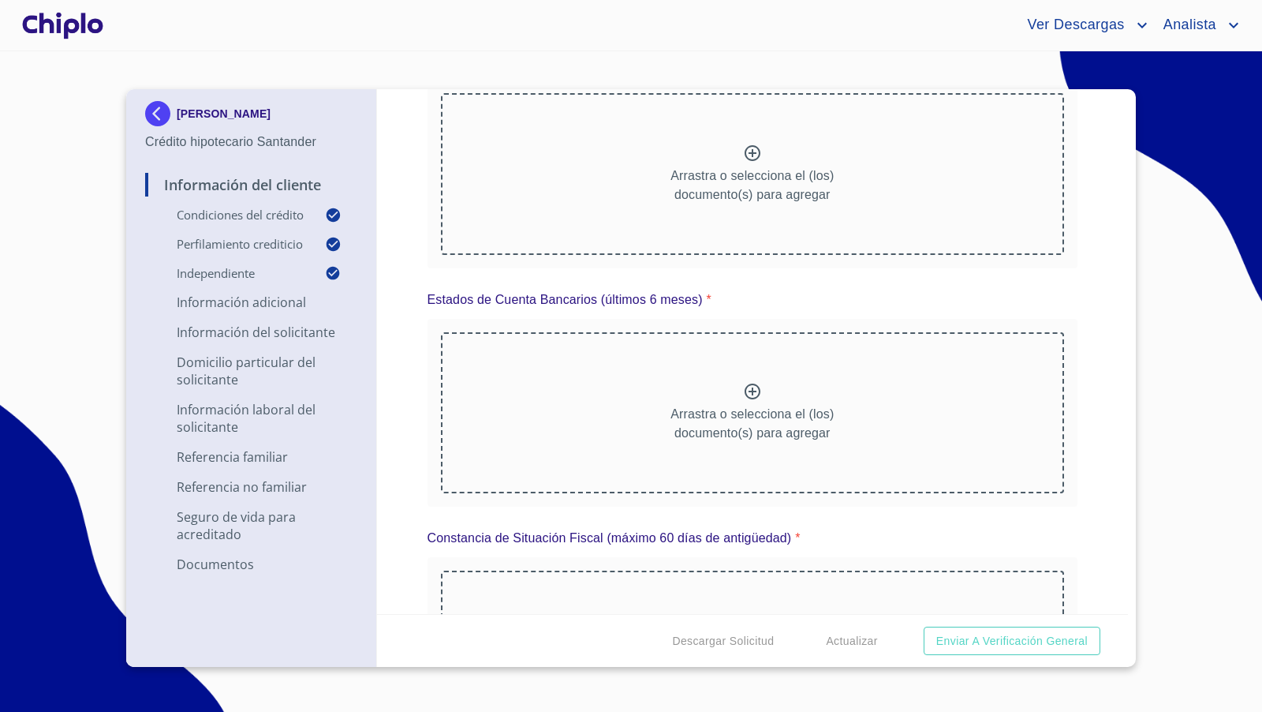
click at [743, 385] on icon at bounding box center [752, 391] width 19 height 19
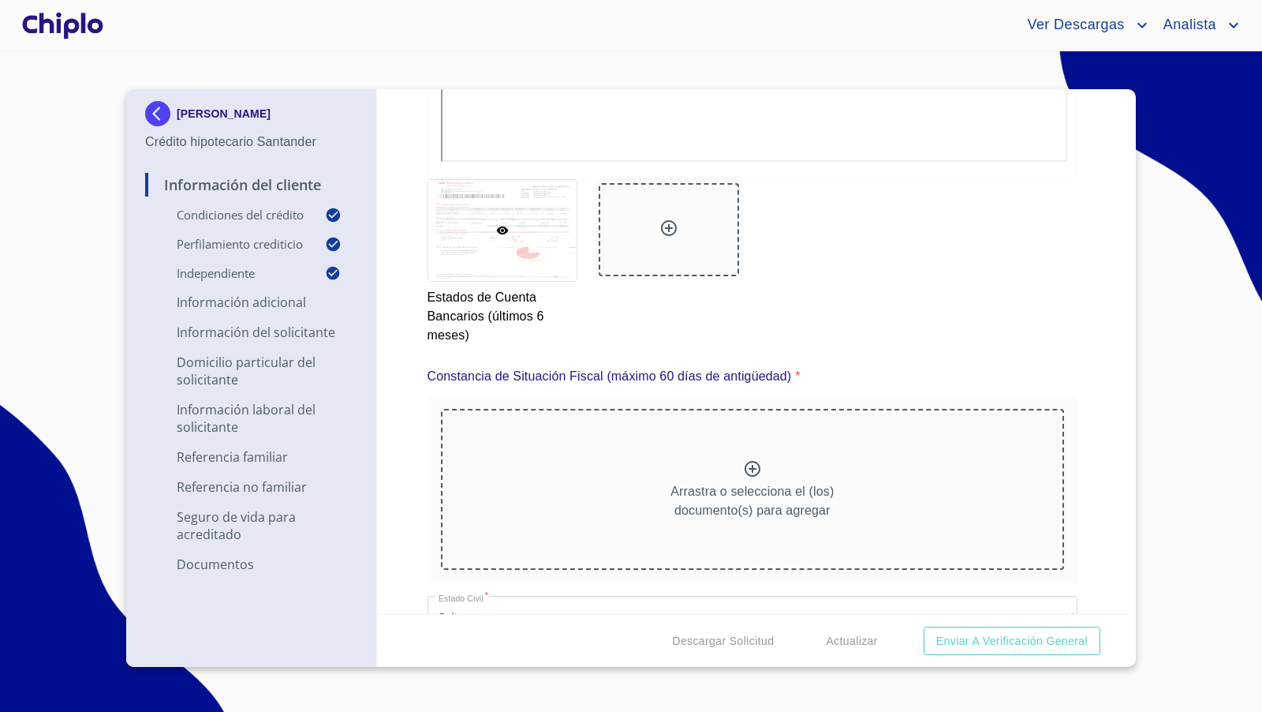
scroll to position [8264, 0]
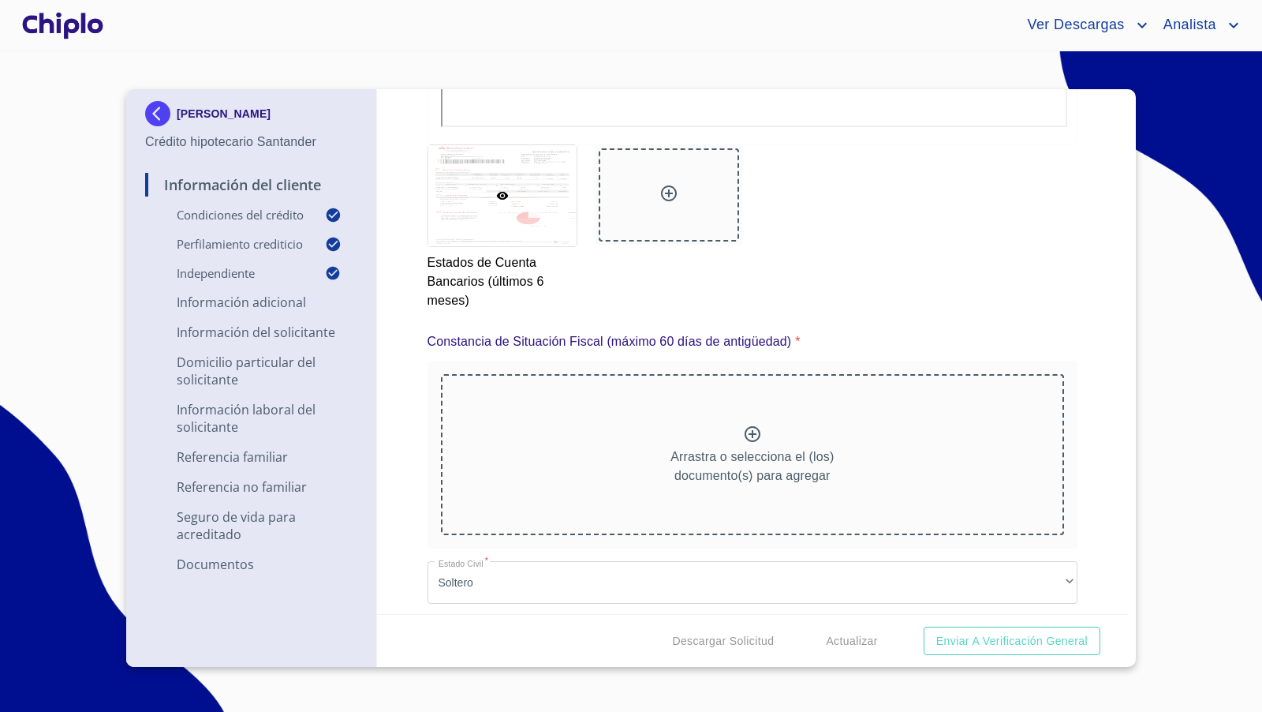
click at [764, 447] on p "Arrastra o selecciona el (los) documento(s) para agregar" at bounding box center [751, 466] width 163 height 38
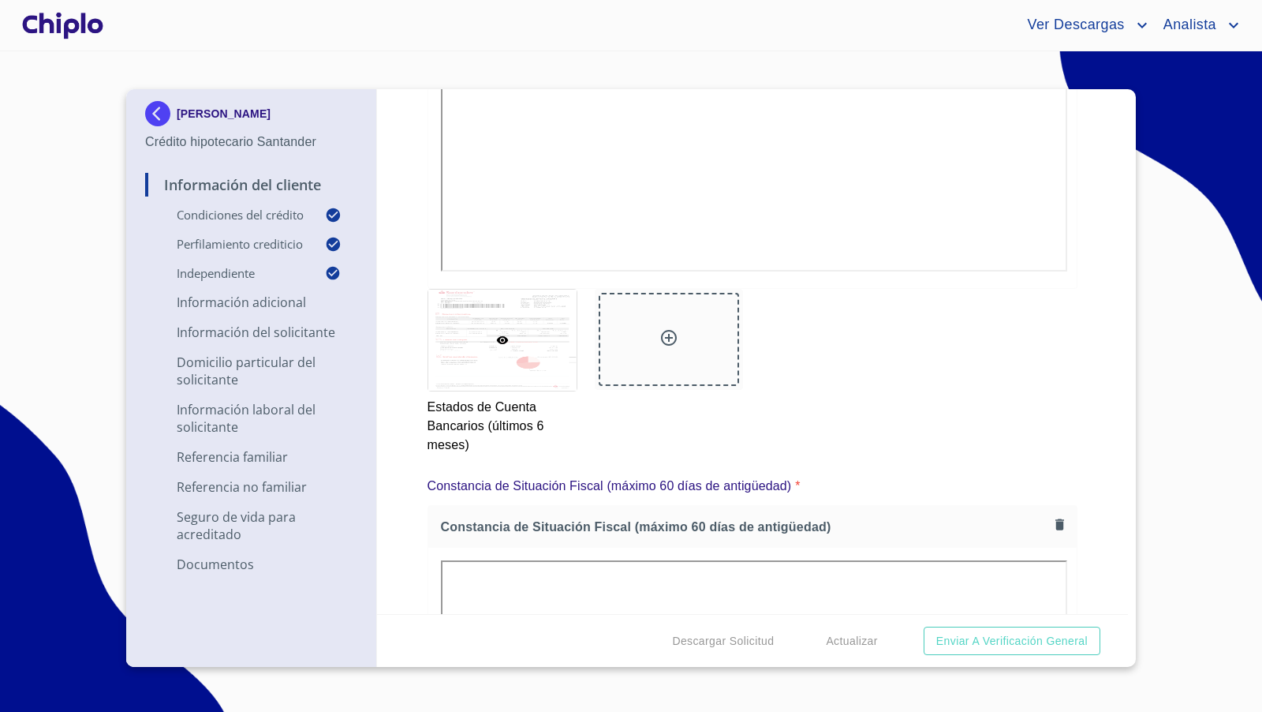
scroll to position [8104, 0]
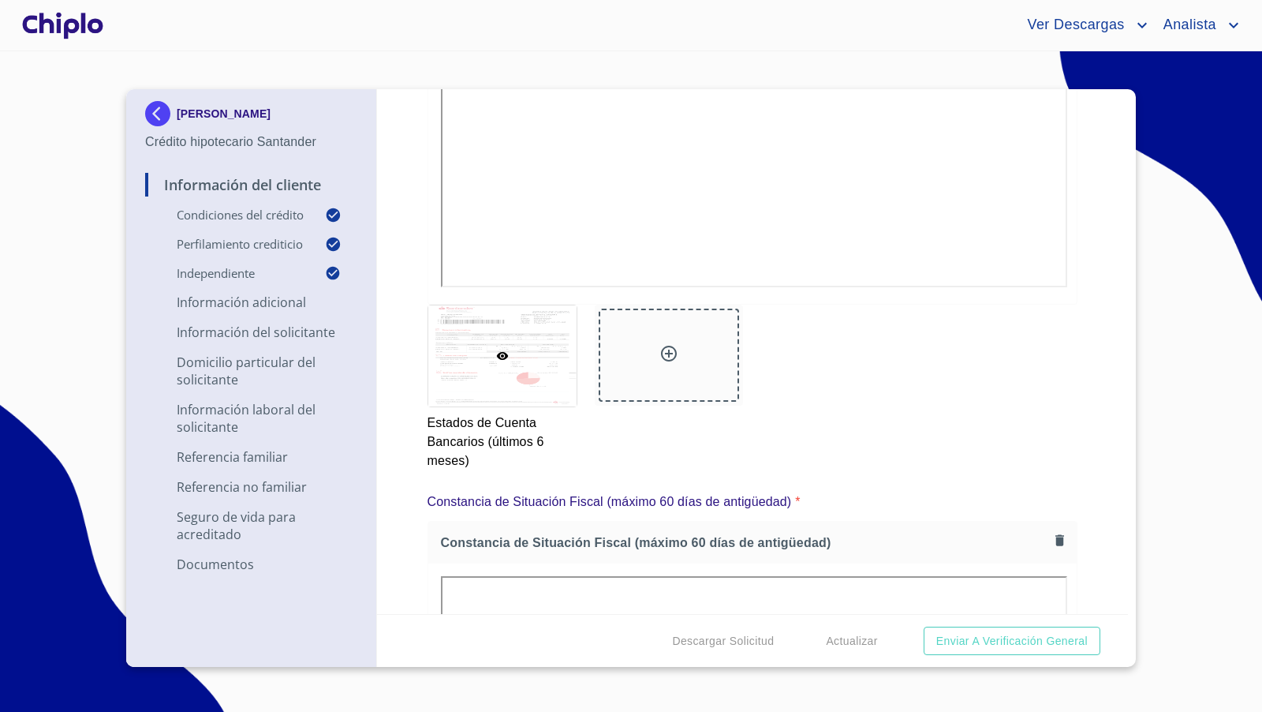
click at [695, 352] on div at bounding box center [669, 354] width 140 height 93
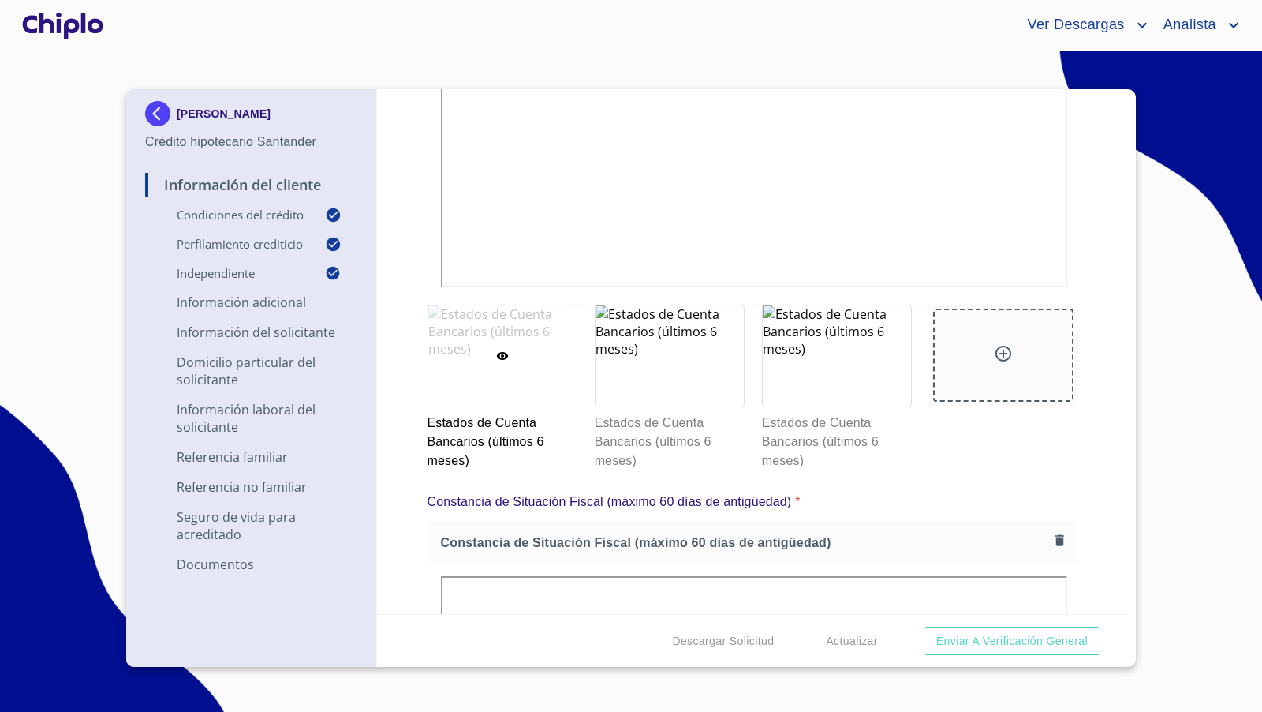
click at [1101, 364] on div "Información del Cliente Condiciones del Crédito Selecciona tu producto   * Adqu…" at bounding box center [753, 351] width 752 height 525
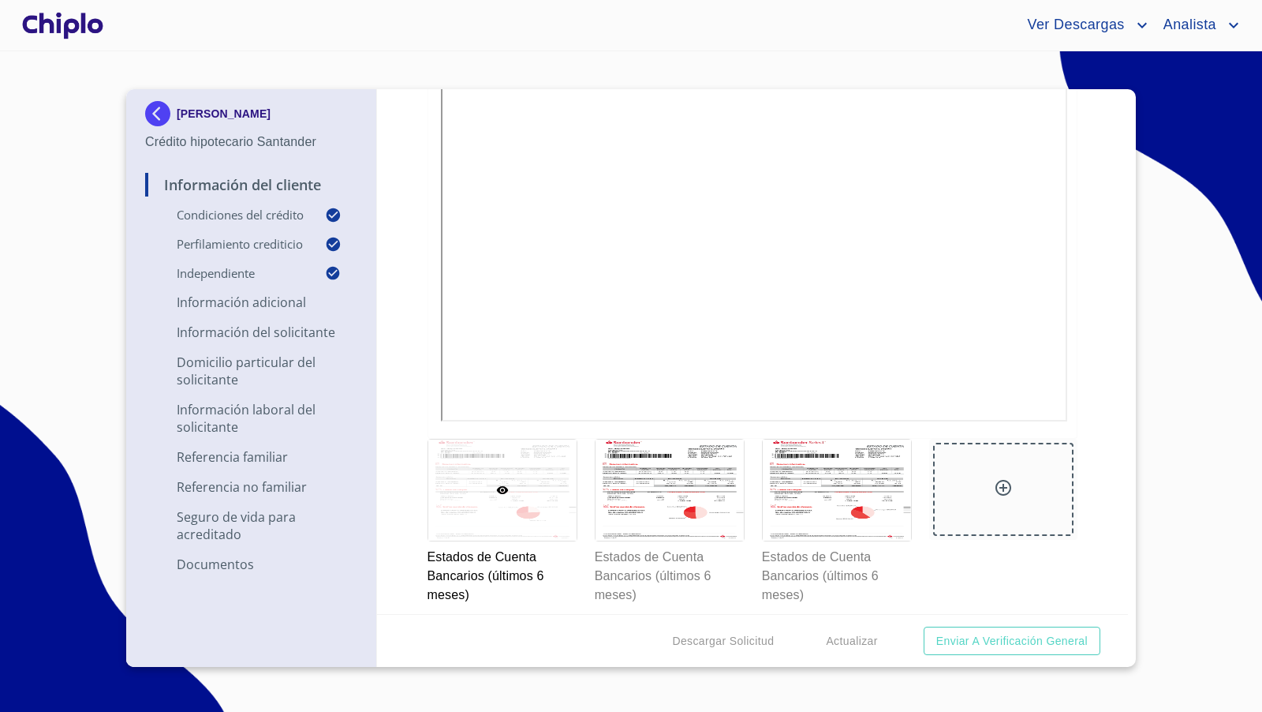
scroll to position [7972, 0]
click at [694, 453] on div at bounding box center [670, 488] width 148 height 101
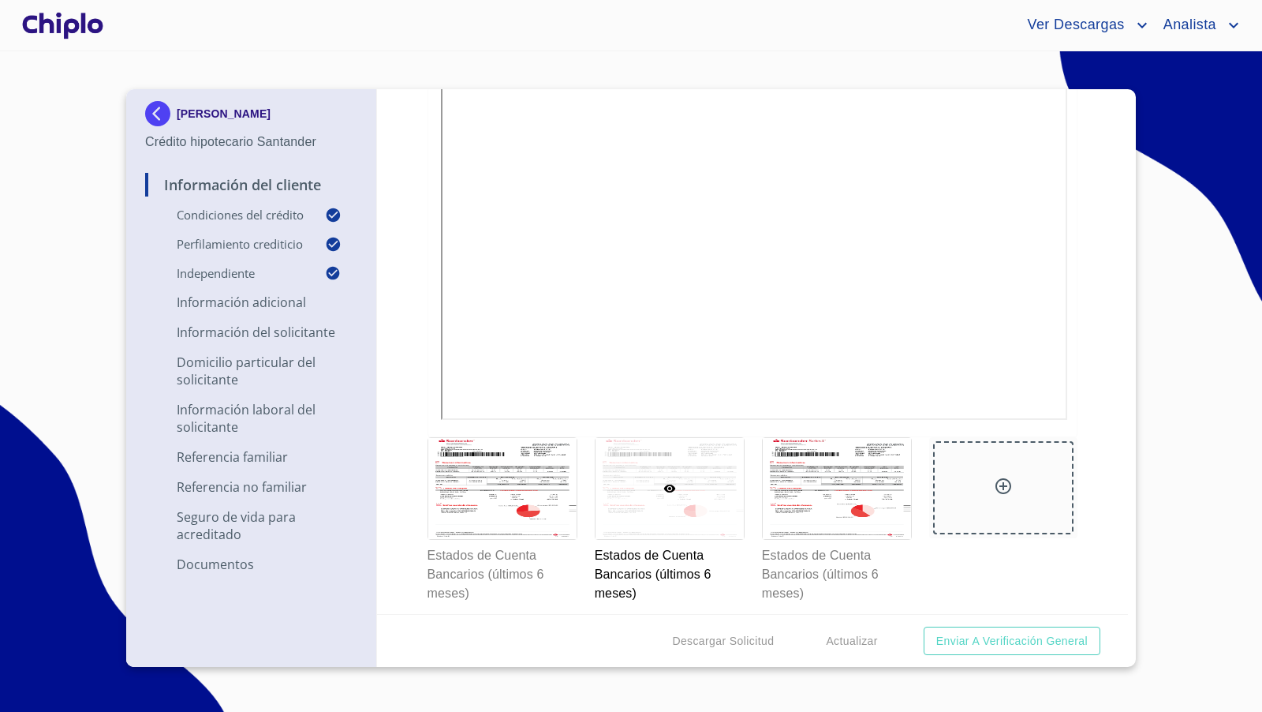
scroll to position [11, 0]
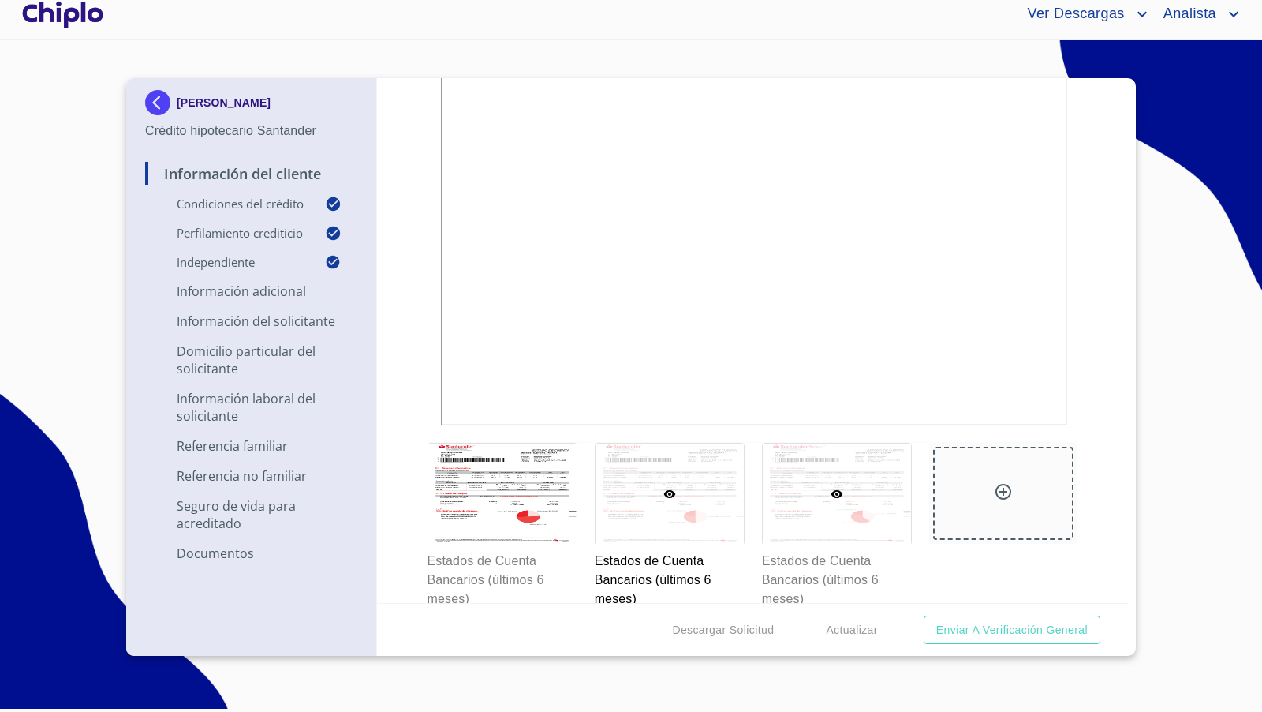
click at [862, 513] on div at bounding box center [837, 493] width 148 height 101
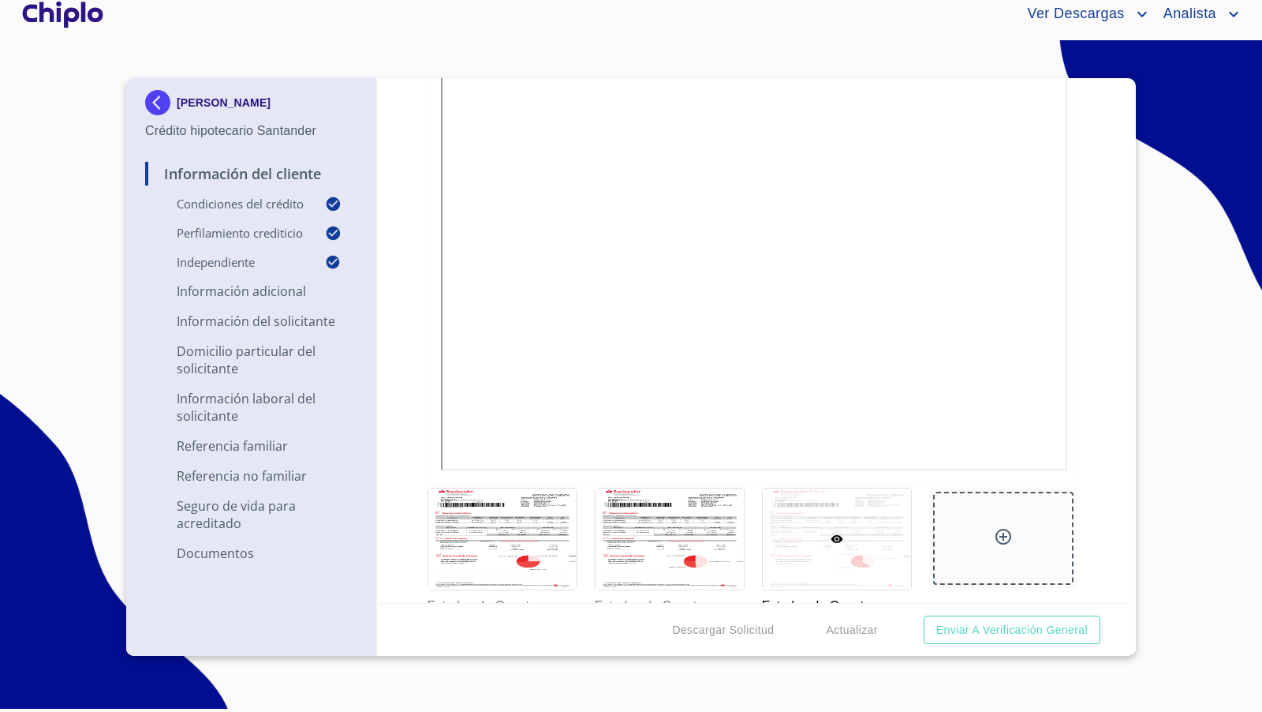
scroll to position [7963, 0]
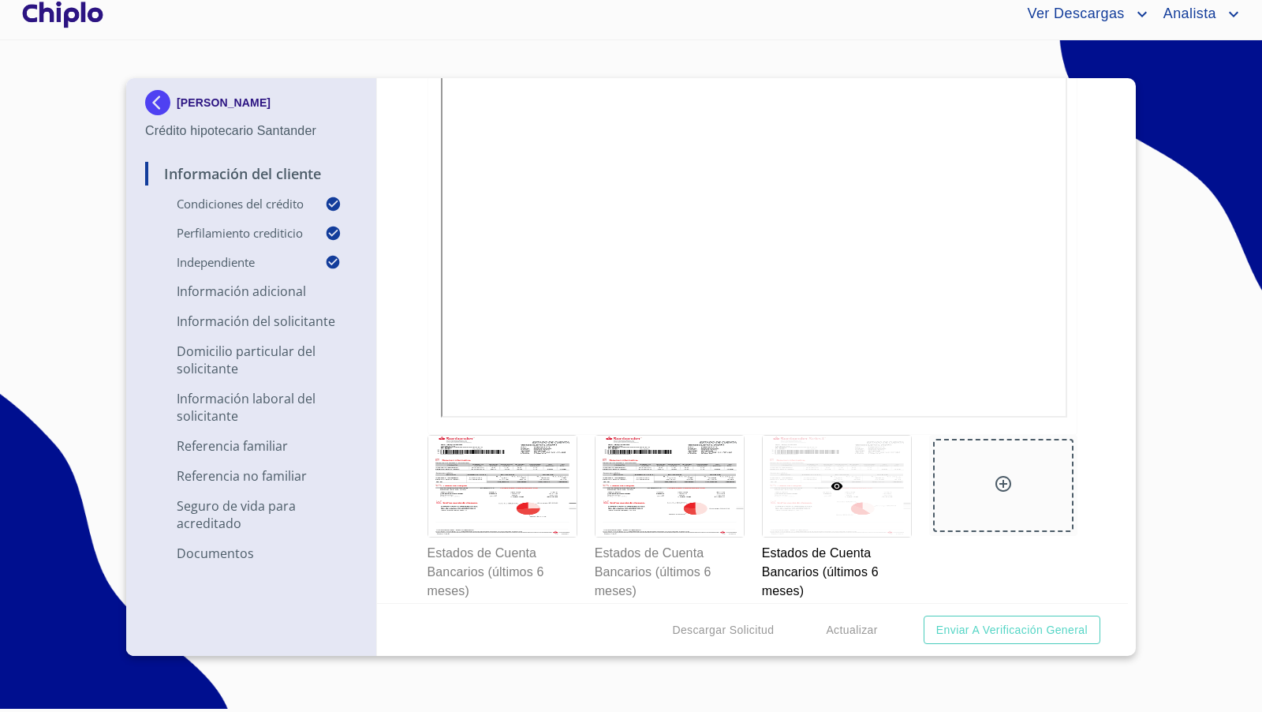
click at [1014, 469] on div at bounding box center [1003, 485] width 140 height 93
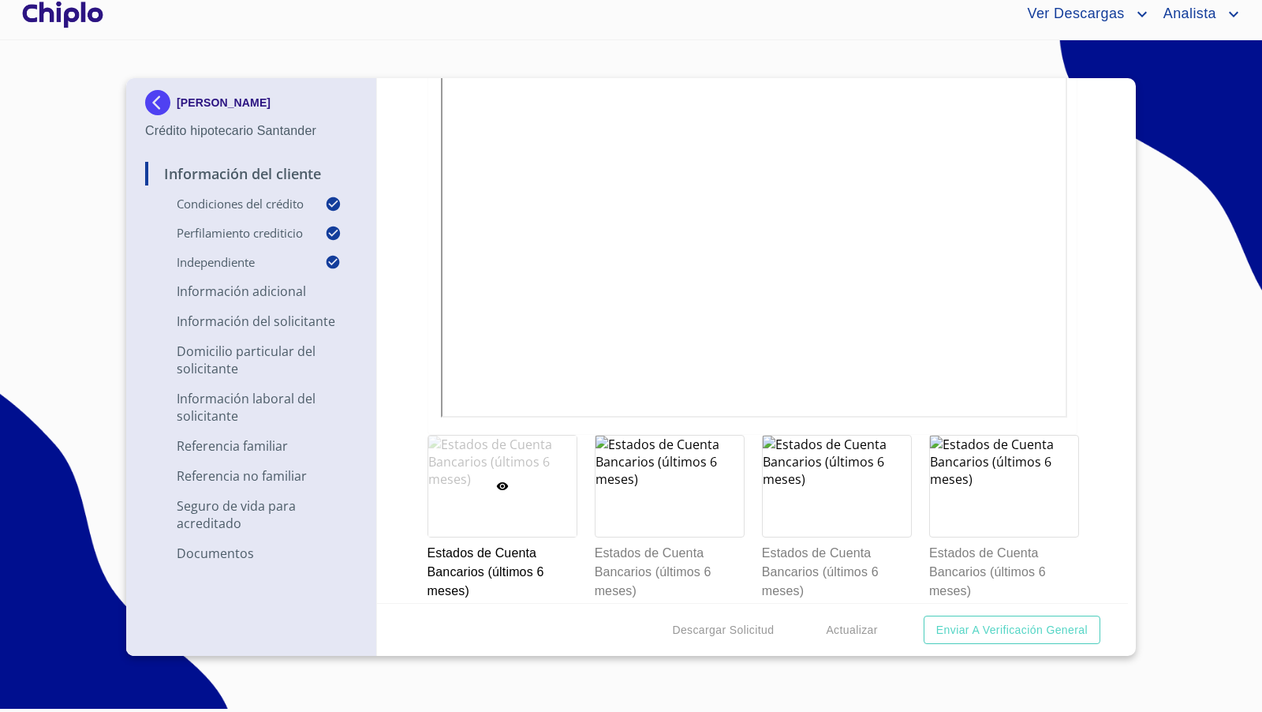
click at [1085, 425] on div "Estados de Cuenta Bancarios (últimos 6 meses)" at bounding box center [1003, 517] width 167 height 185
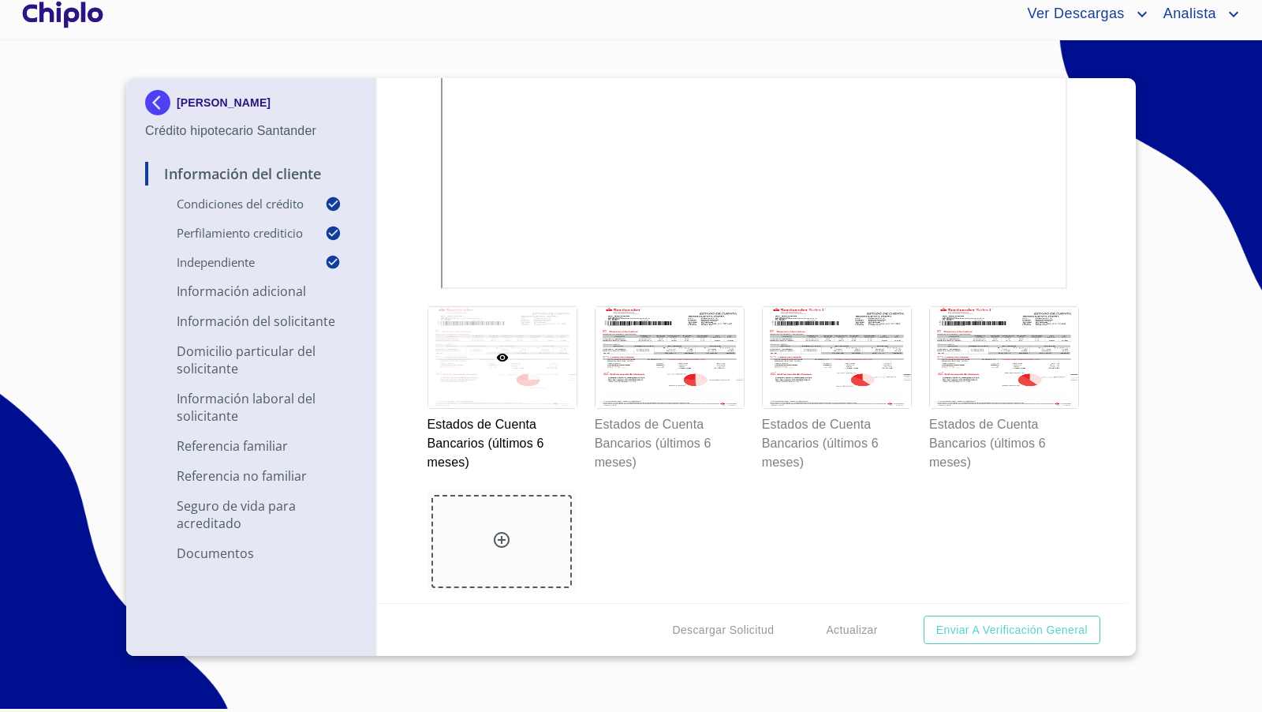
scroll to position [8098, 0]
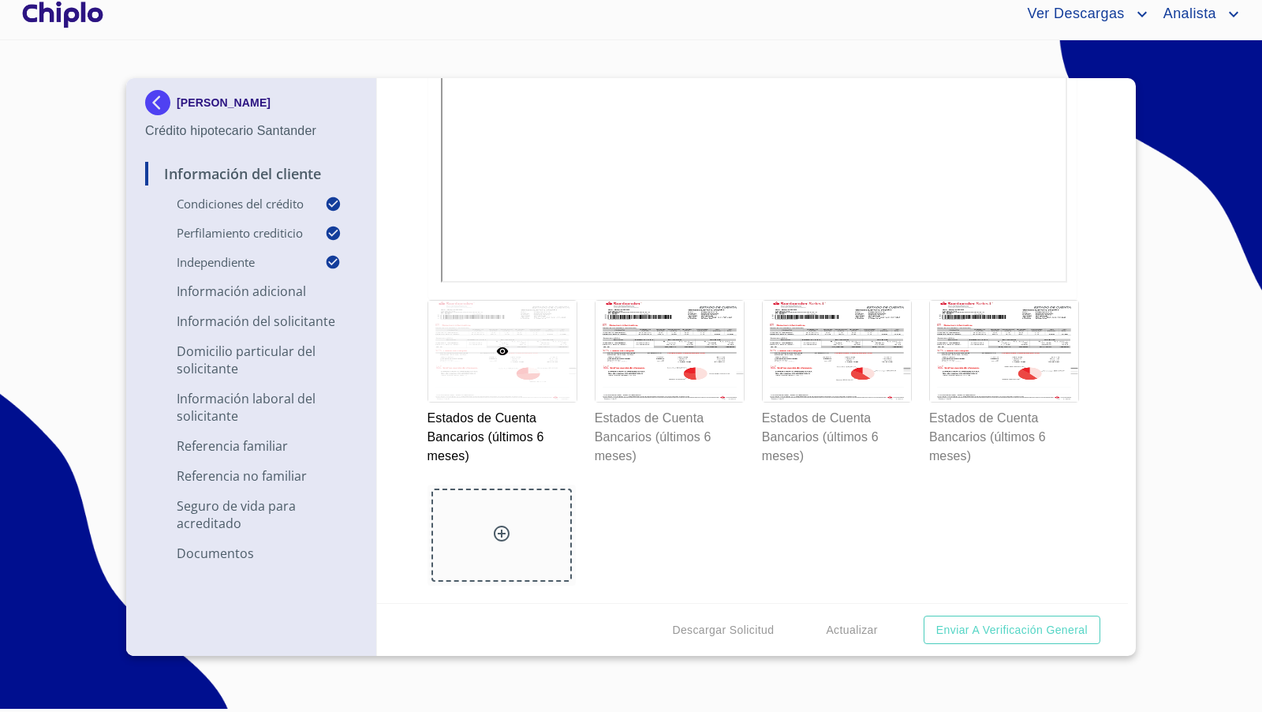
click at [511, 540] on div at bounding box center [501, 534] width 140 height 93
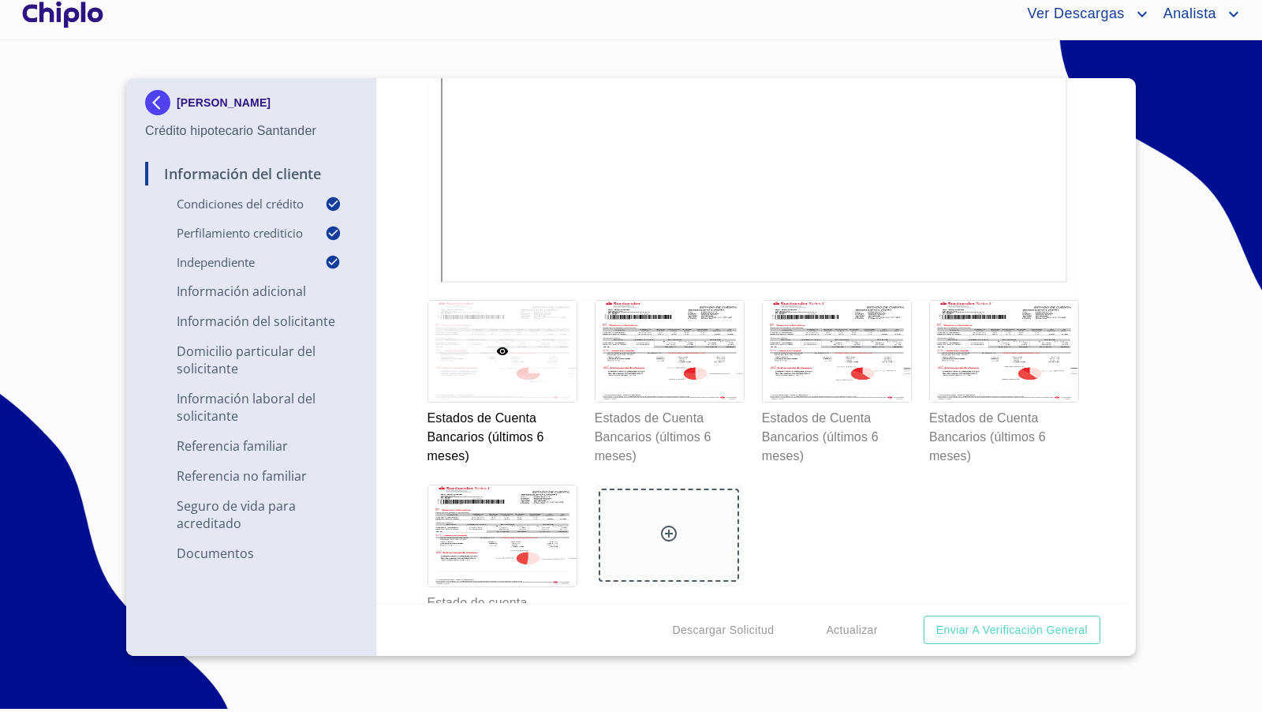
click at [670, 529] on icon at bounding box center [668, 533] width 19 height 19
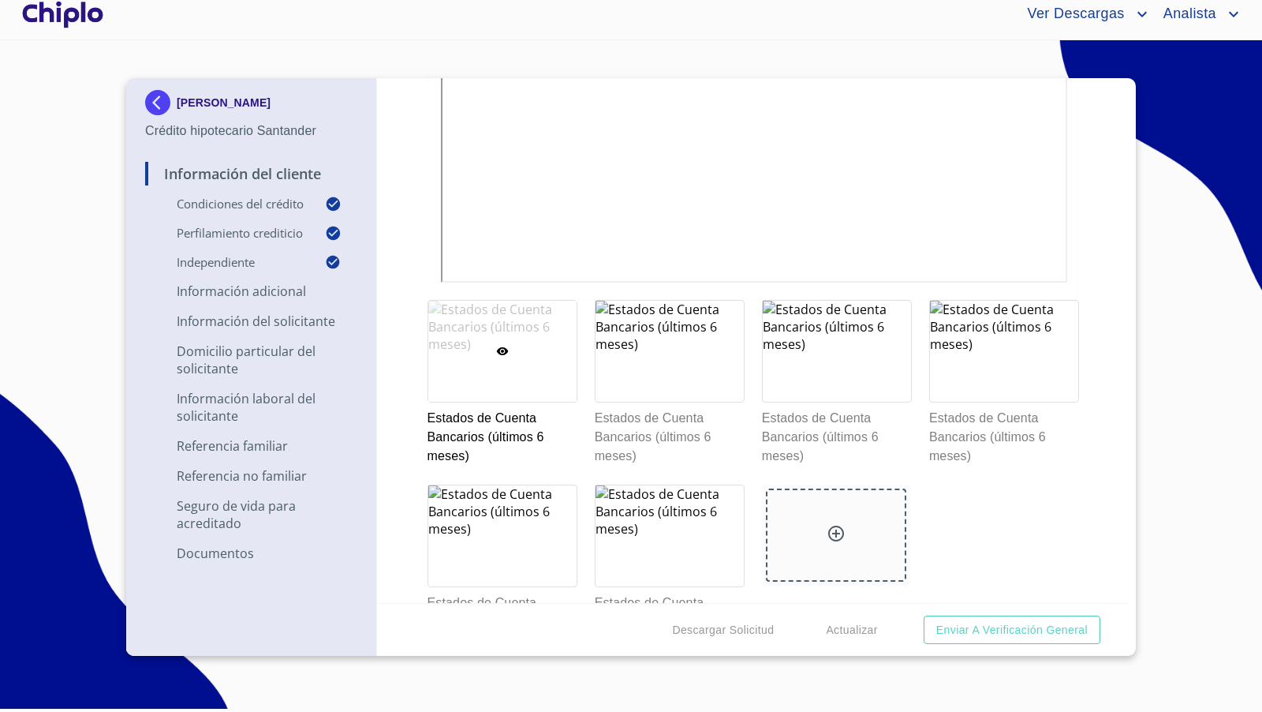
click at [1095, 531] on div "Información del Cliente Condiciones del Crédito Selecciona tu producto   * Adqu…" at bounding box center [753, 340] width 752 height 525
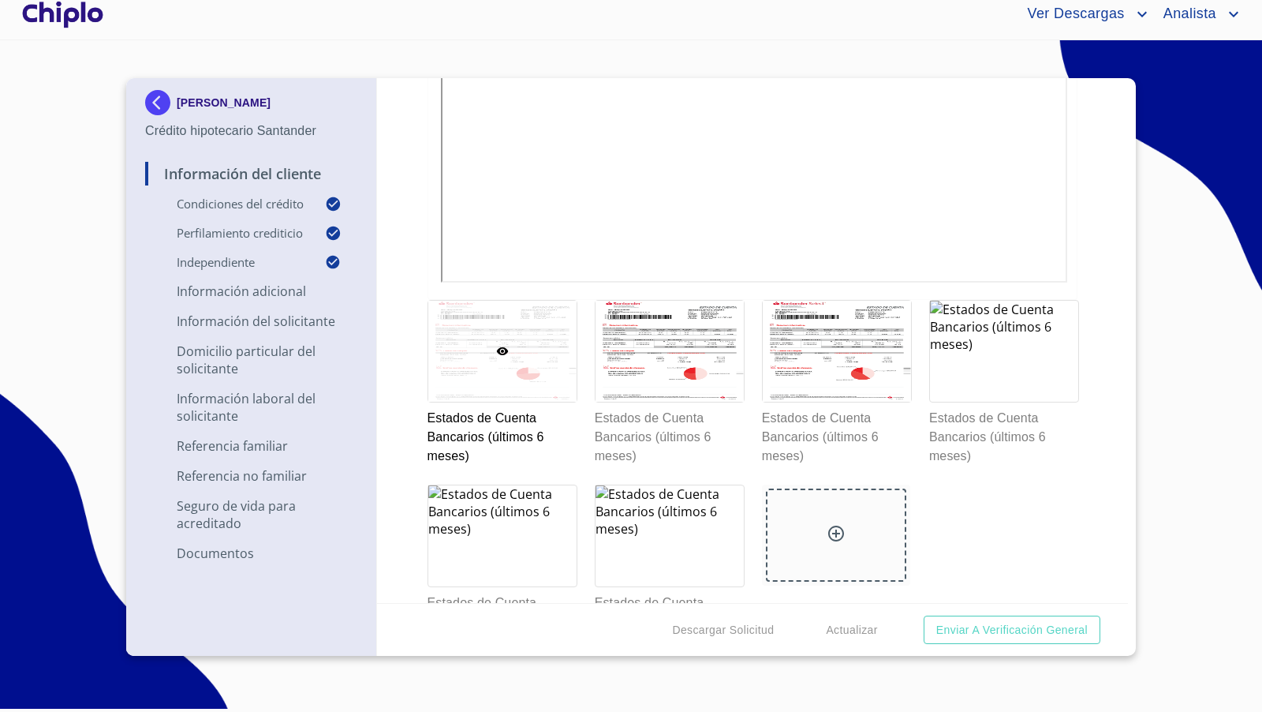
click at [1101, 394] on div "Información del Cliente Condiciones del Crédito Selecciona tu producto   * Adqu…" at bounding box center [753, 340] width 752 height 525
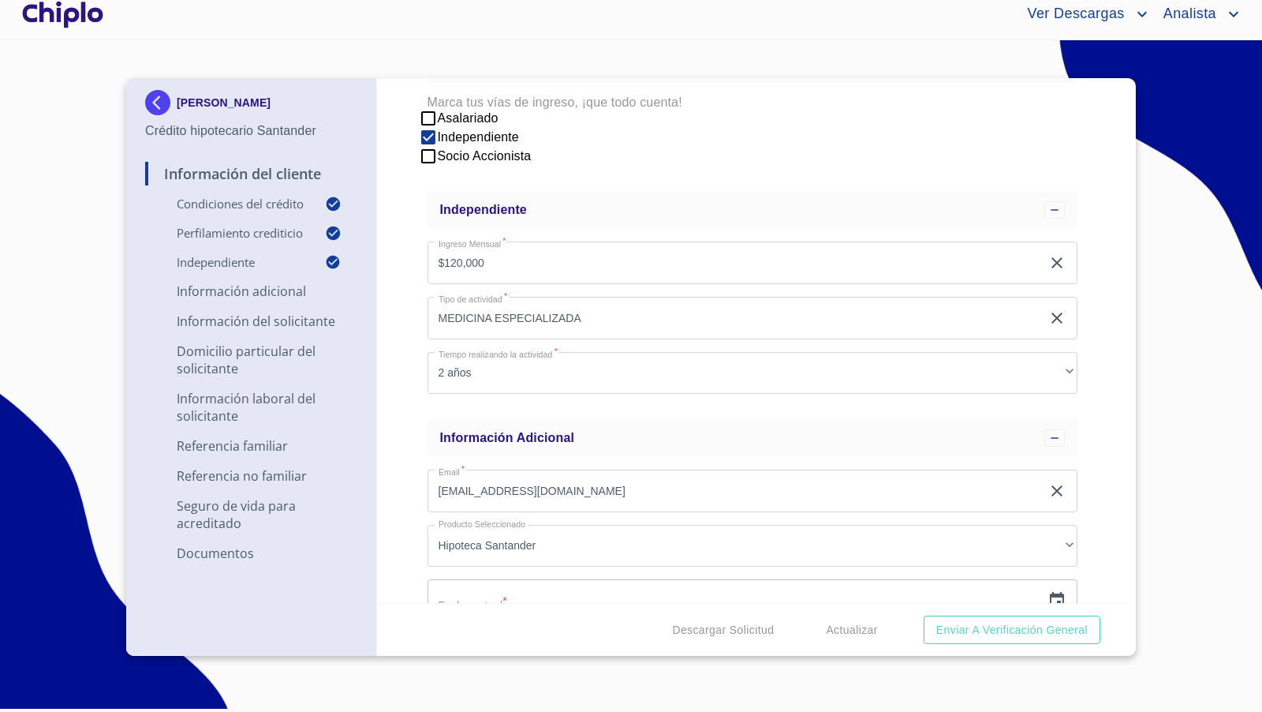
scroll to position [722, 0]
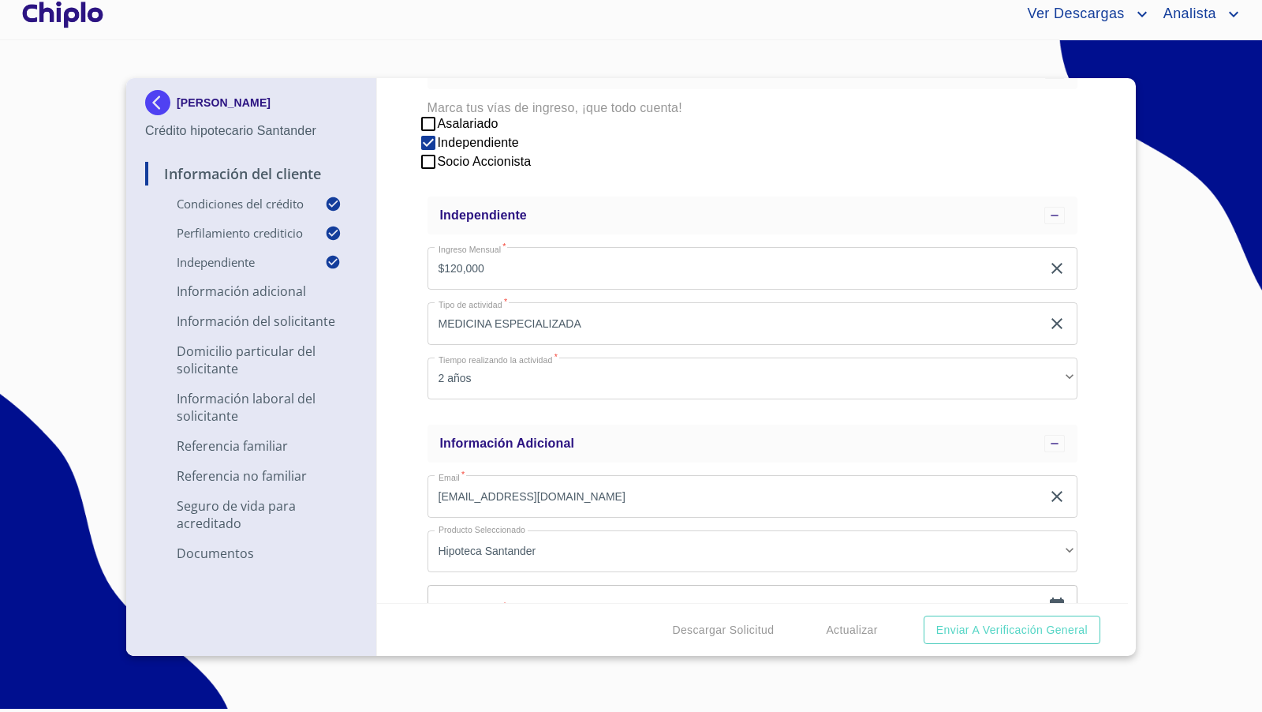
click at [73, 19] on div at bounding box center [63, 14] width 88 height 50
